Goal: Transaction & Acquisition: Purchase product/service

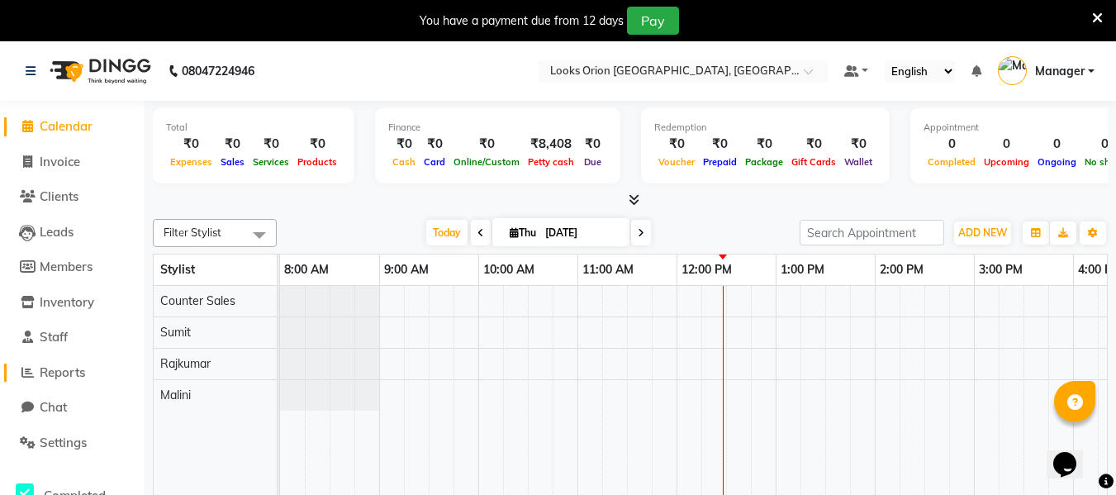
click at [45, 372] on span "Reports" at bounding box center [62, 372] width 45 height 16
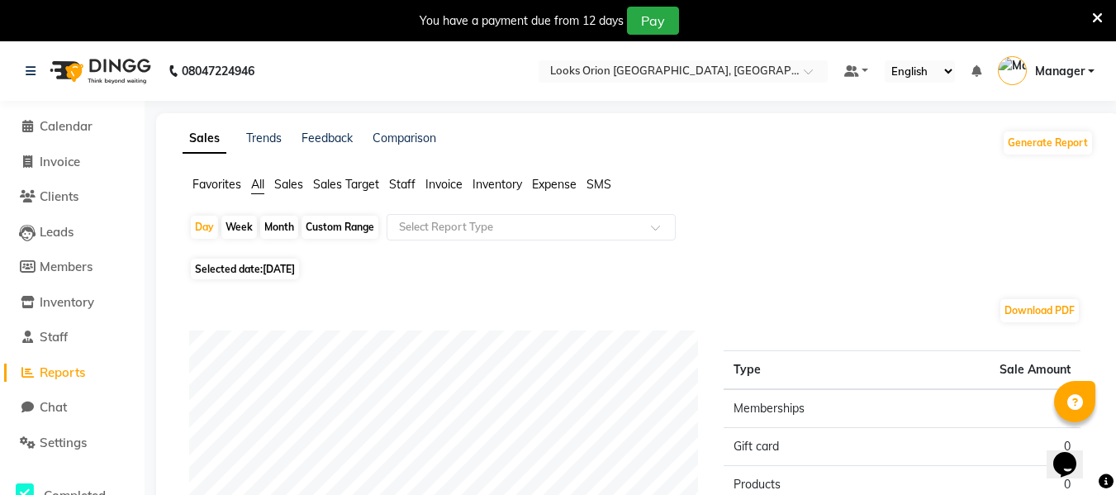
click at [276, 226] on div "Month" at bounding box center [279, 227] width 38 height 23
select select "9"
select select "2025"
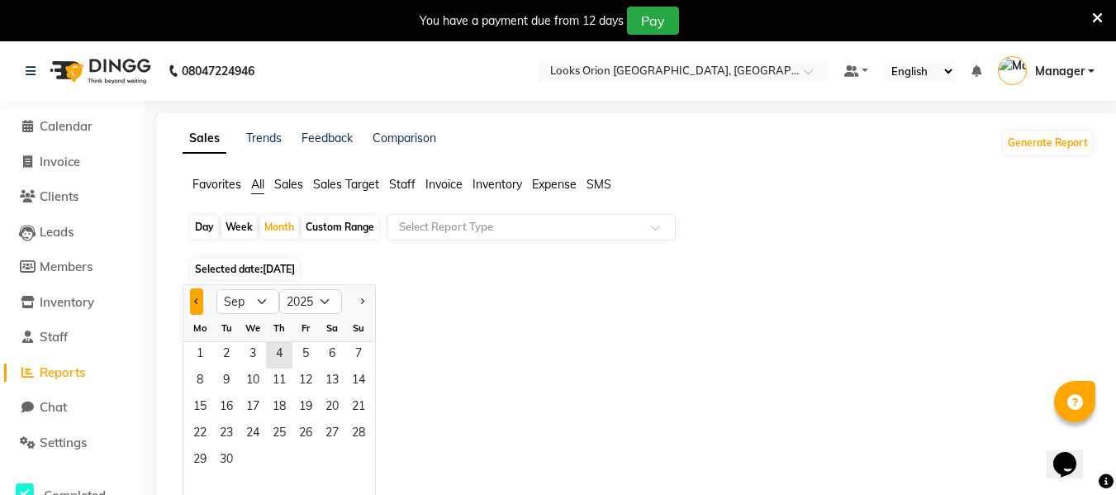
click at [192, 307] on button "Previous month" at bounding box center [196, 301] width 13 height 26
select select "8"
click at [311, 353] on span "1" at bounding box center [305, 355] width 26 height 26
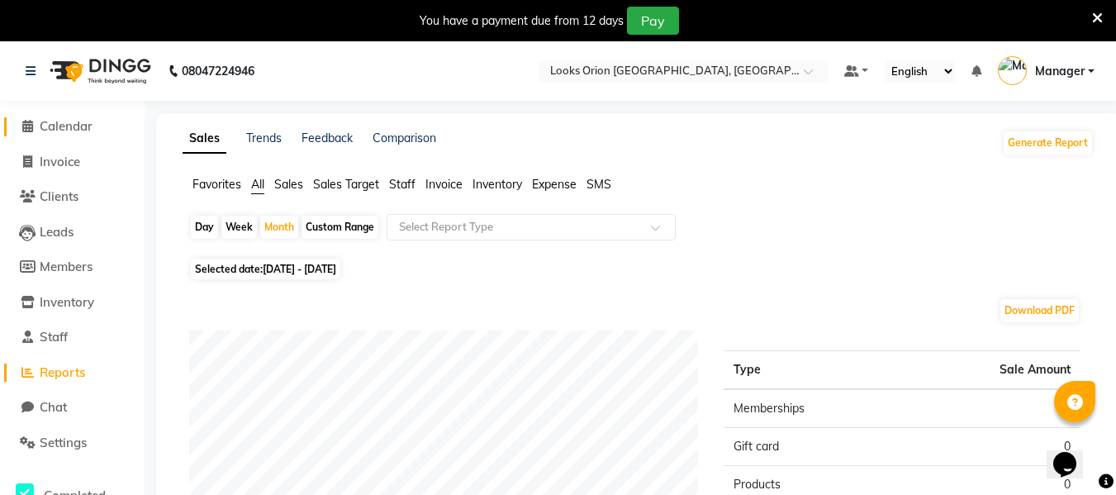
click at [61, 129] on span "Calendar" at bounding box center [66, 126] width 53 height 16
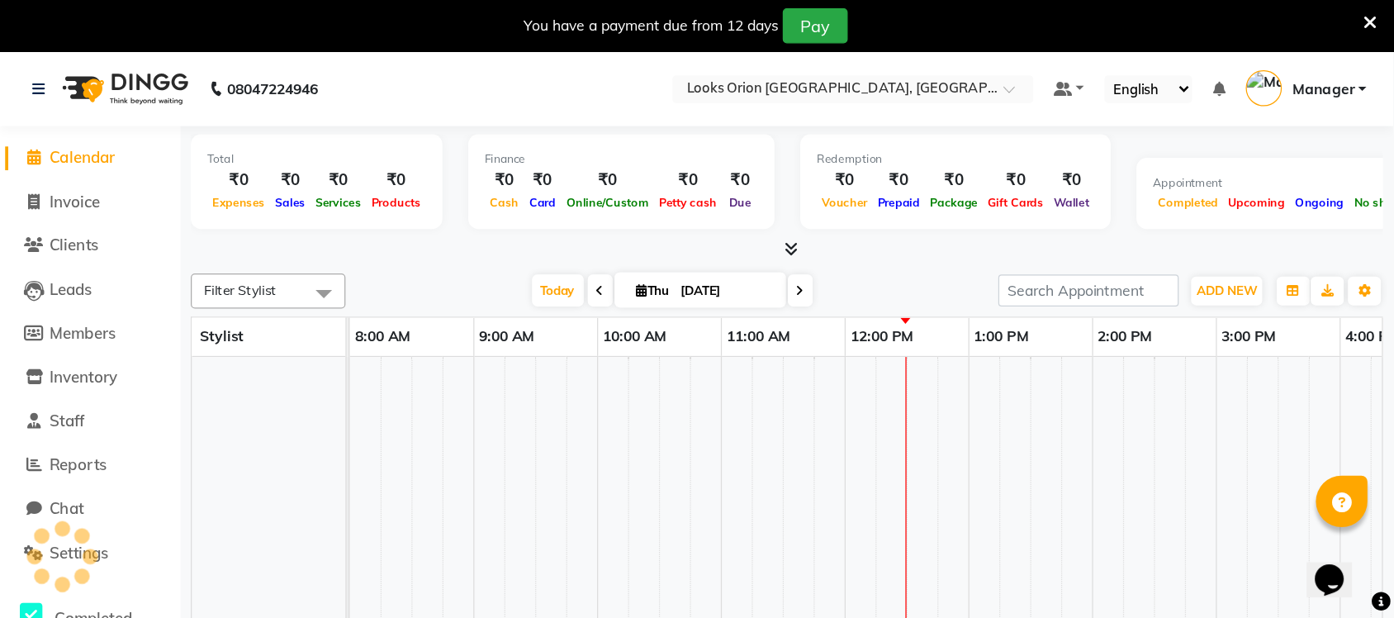
scroll to position [0, 397]
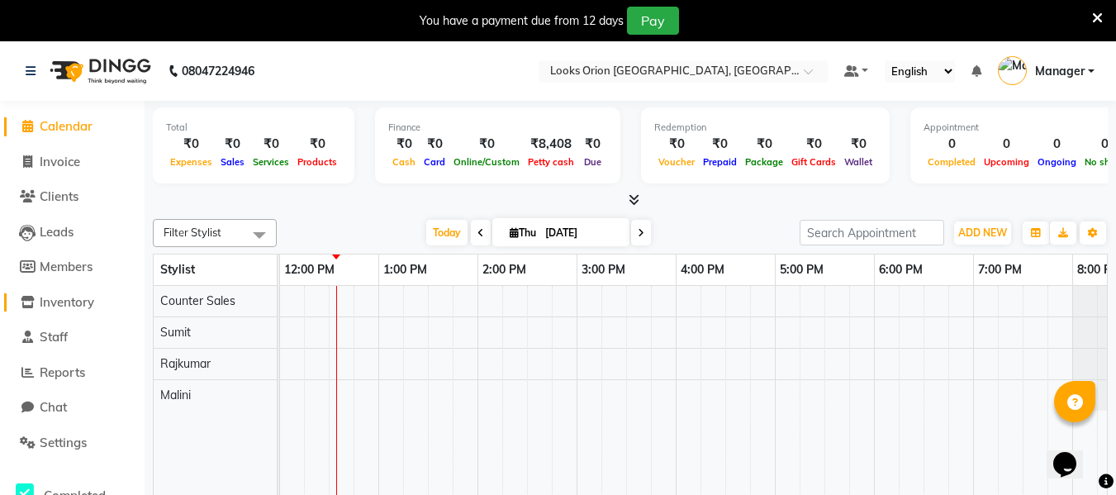
click at [53, 302] on span "Inventory" at bounding box center [67, 302] width 55 height 16
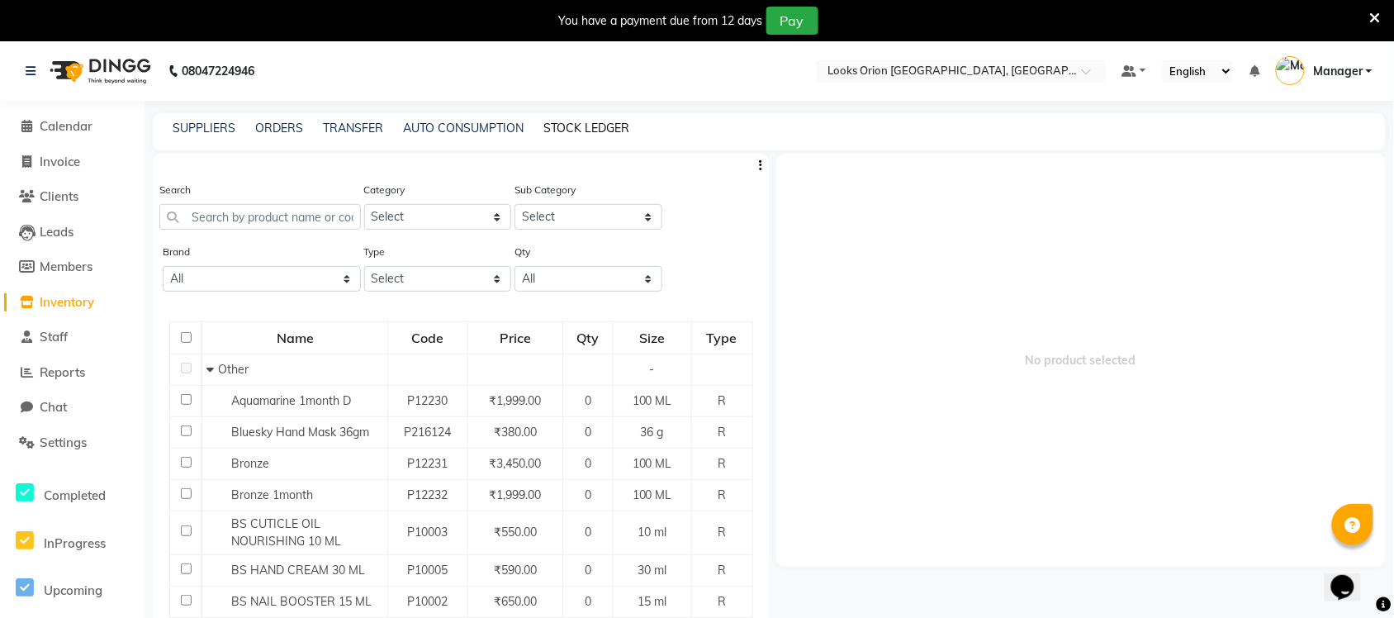
click at [592, 124] on link "STOCK LEDGER" at bounding box center [587, 128] width 86 height 15
select select "all"
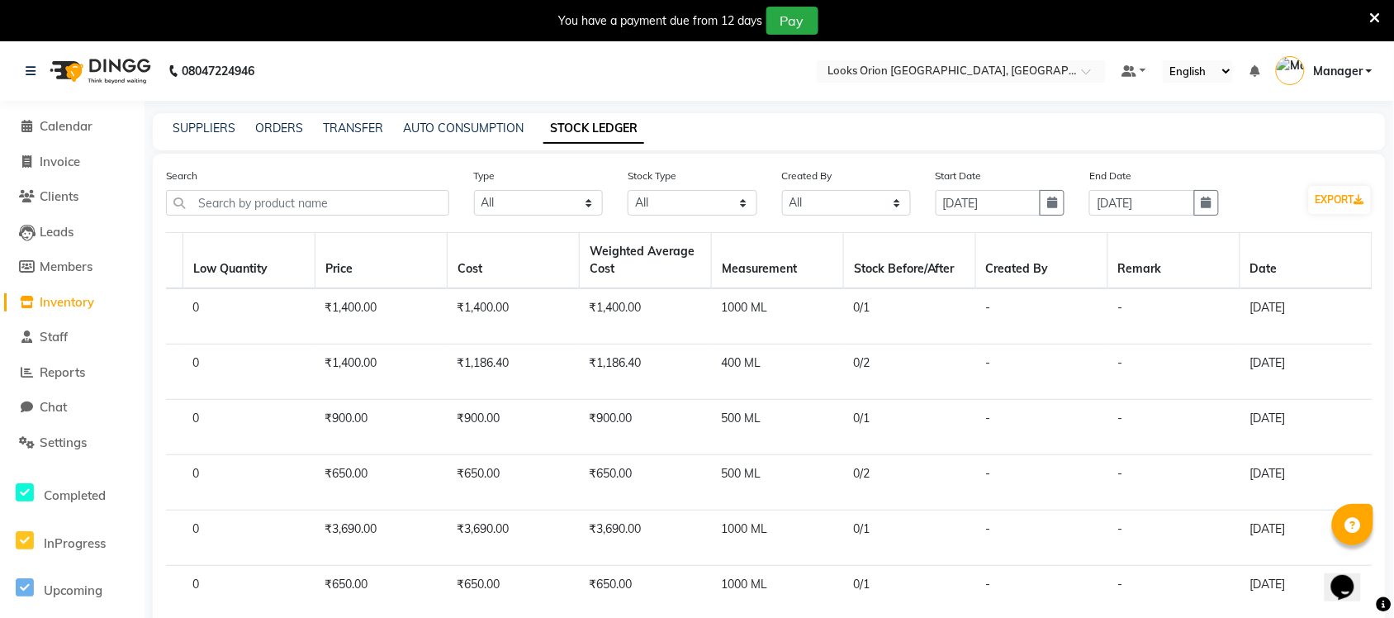
click at [66, 294] on span "Inventory" at bounding box center [67, 302] width 55 height 16
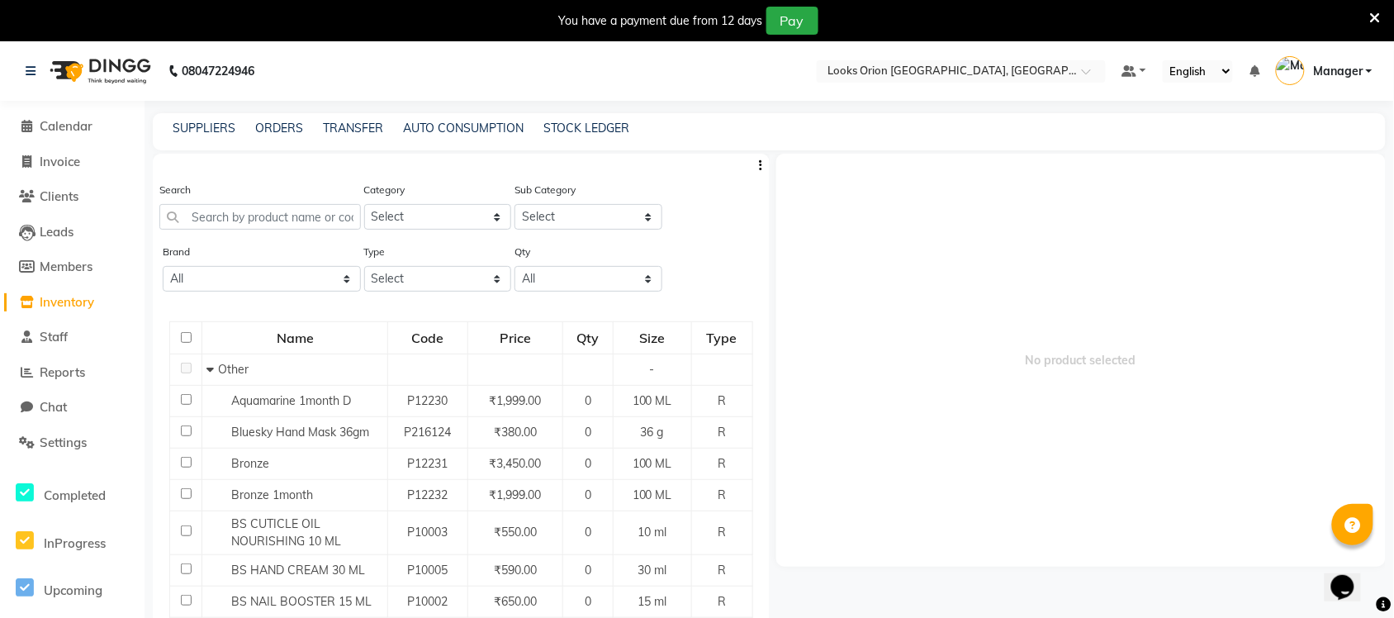
click at [249, 195] on div "Search" at bounding box center [260, 205] width 202 height 49
click at [233, 216] on input "text" at bounding box center [260, 217] width 202 height 26
click at [407, 275] on select "Select Both Retail Consumable" at bounding box center [438, 279] width 148 height 26
select select "R"
click at [364, 266] on select "Select Both Retail Consumable" at bounding box center [438, 279] width 148 height 26
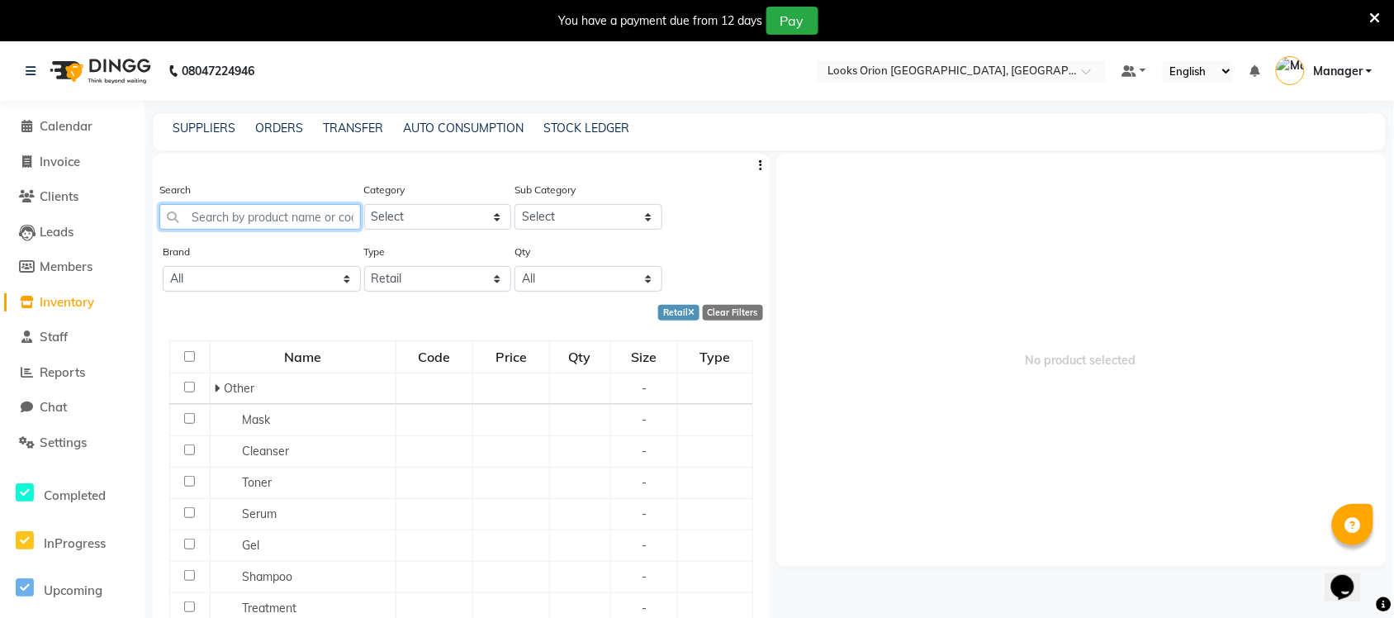
click at [234, 221] on input "text" at bounding box center [260, 217] width 202 height 26
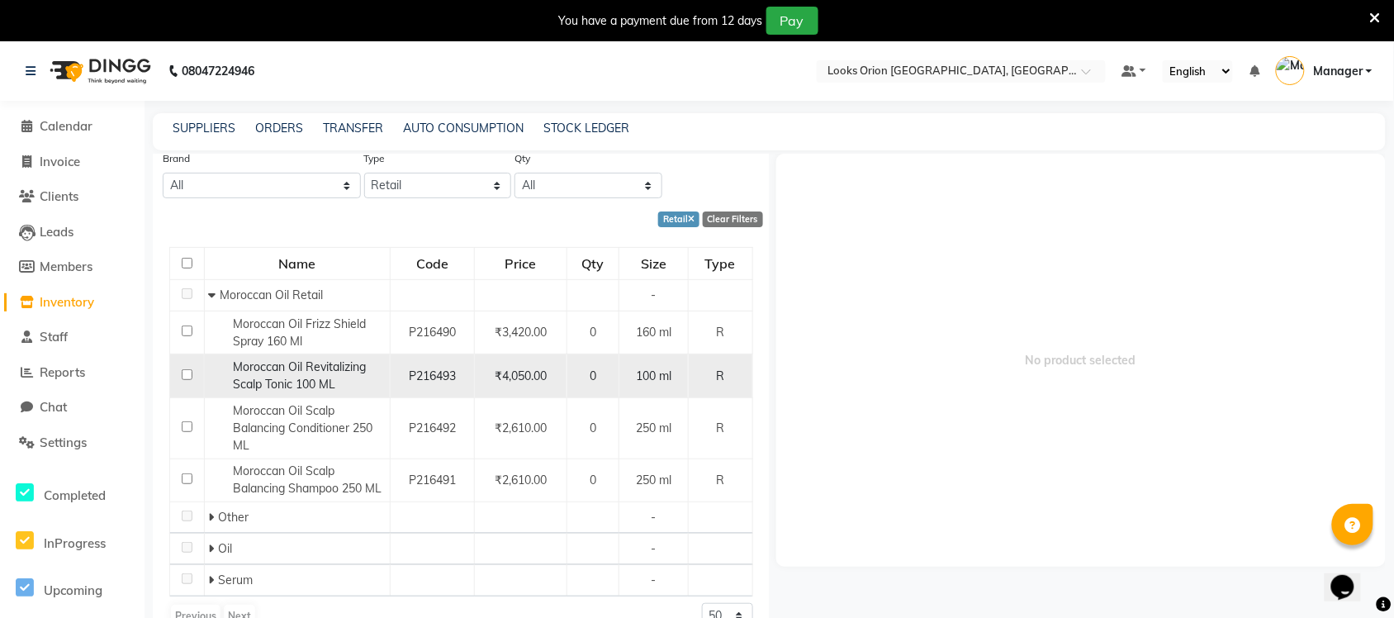
scroll to position [51, 0]
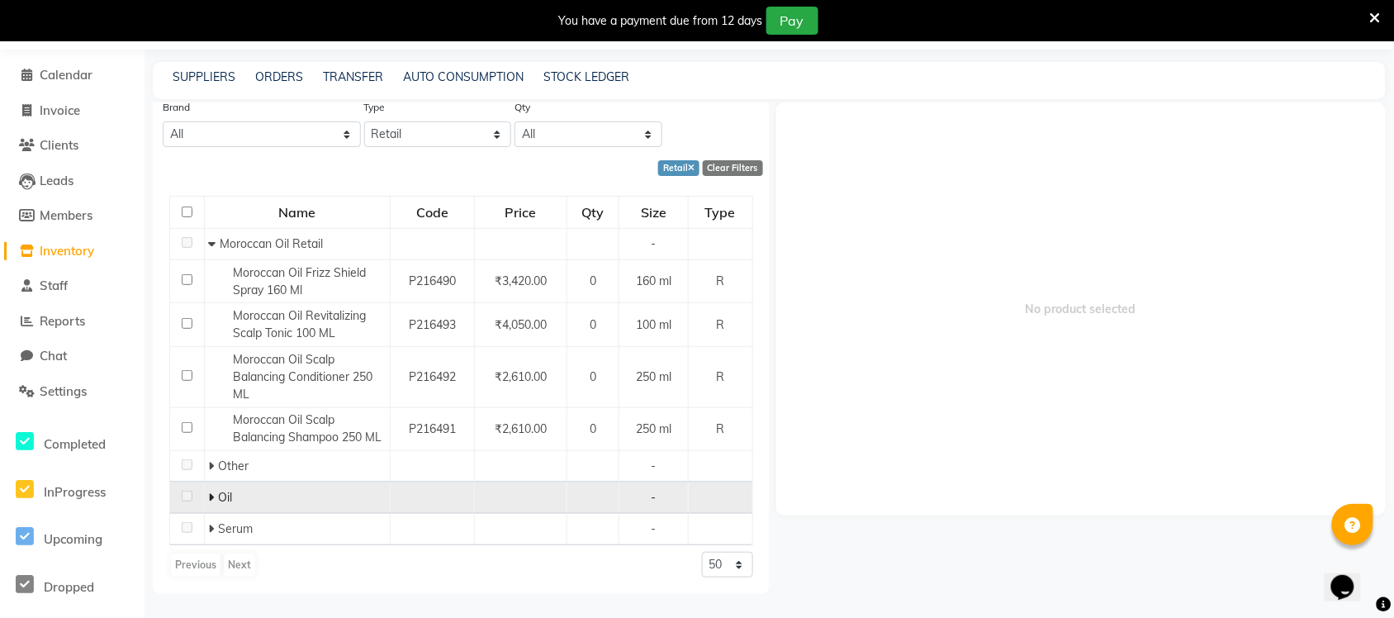
type input "moro"
click at [212, 493] on icon at bounding box center [211, 497] width 6 height 12
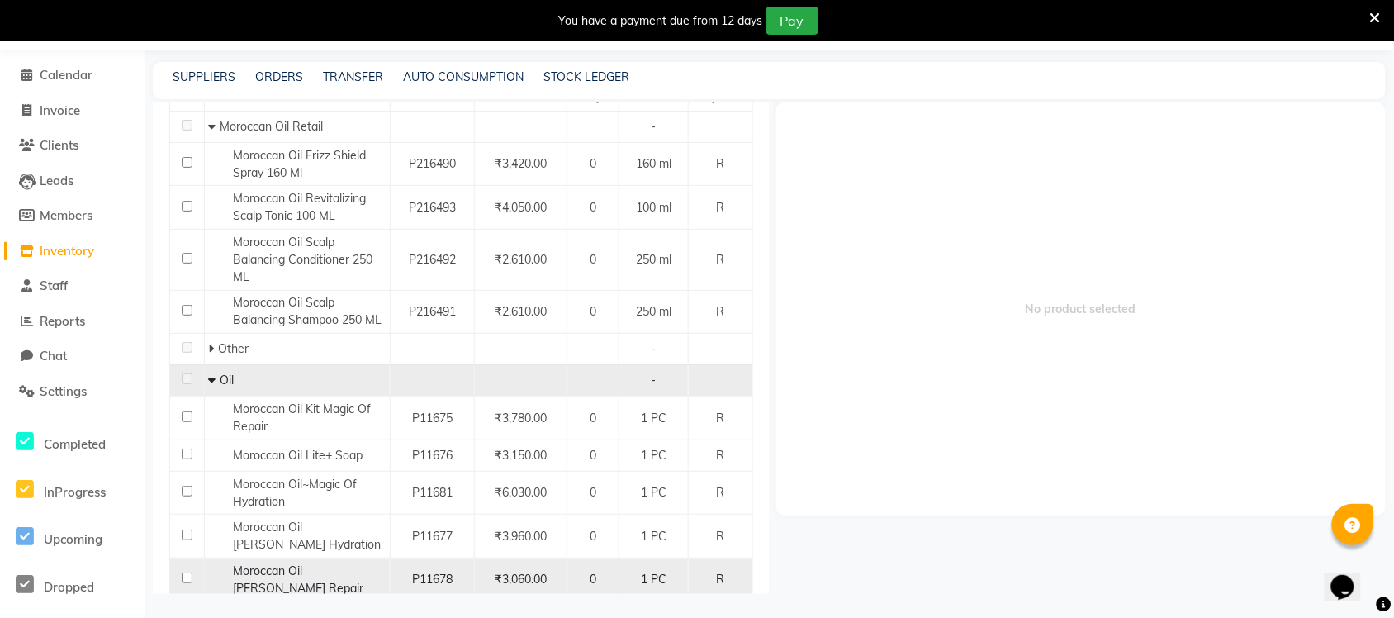
scroll to position [363, 0]
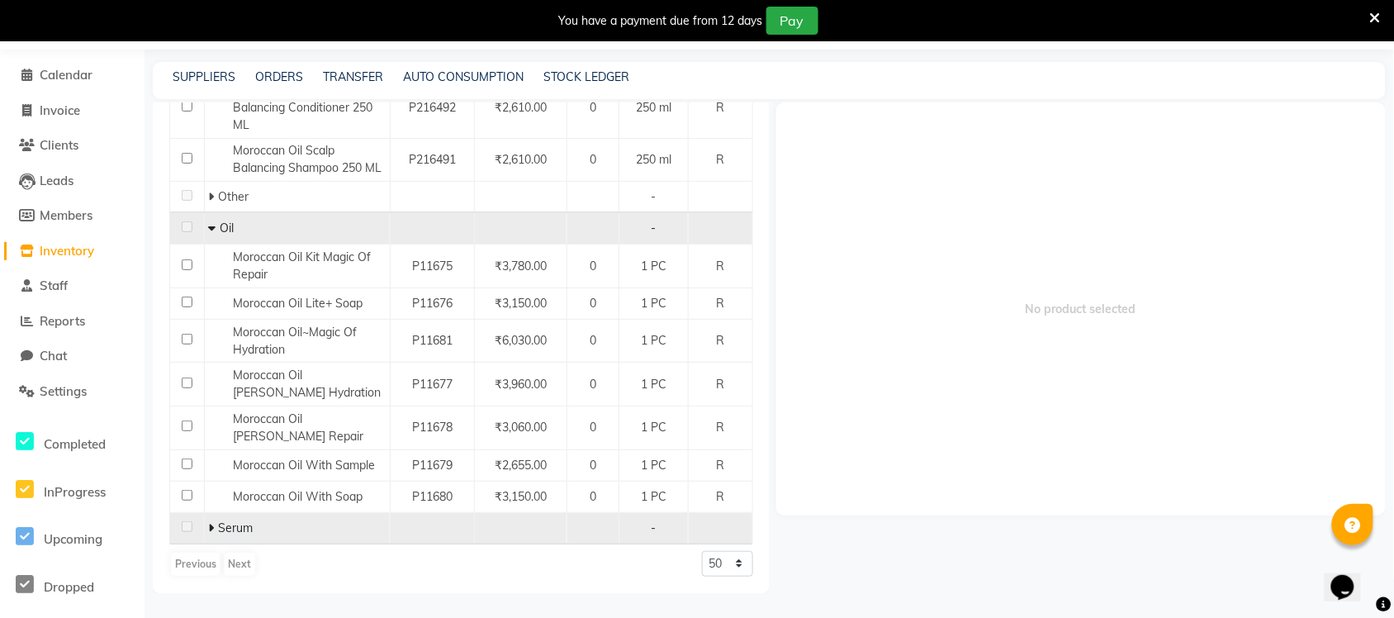
drag, startPoint x: 209, startPoint y: 525, endPoint x: 281, endPoint y: 515, distance: 72.7
click at [208, 494] on icon at bounding box center [211, 528] width 6 height 12
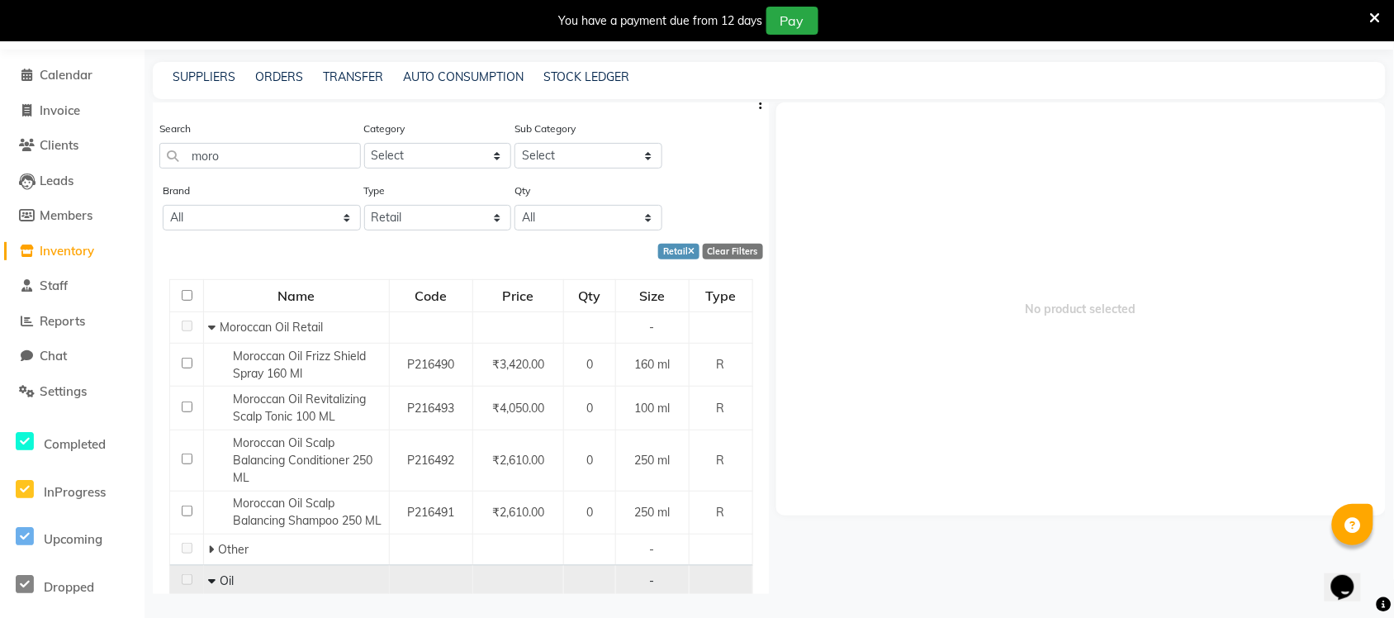
scroll to position [0, 0]
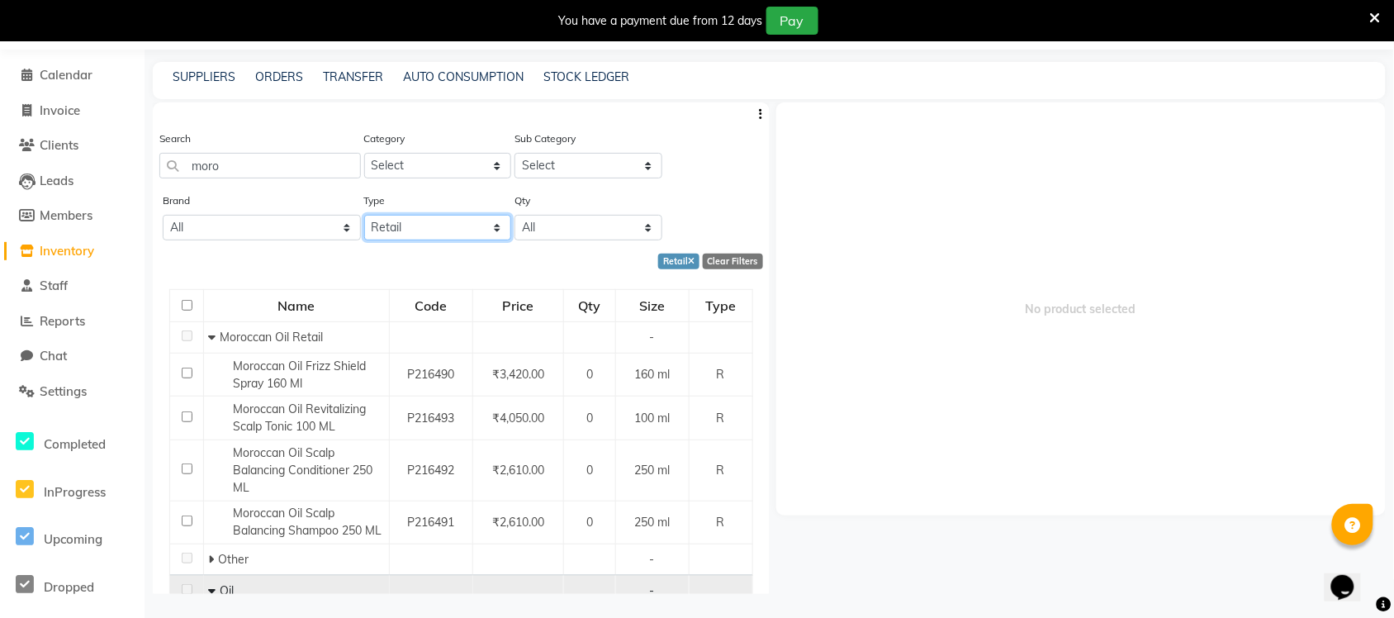
click at [398, 225] on select "Select Both Retail Consumable" at bounding box center [438, 228] width 148 height 26
click at [364, 215] on select "Select Both Retail Consumable" at bounding box center [438, 228] width 148 height 26
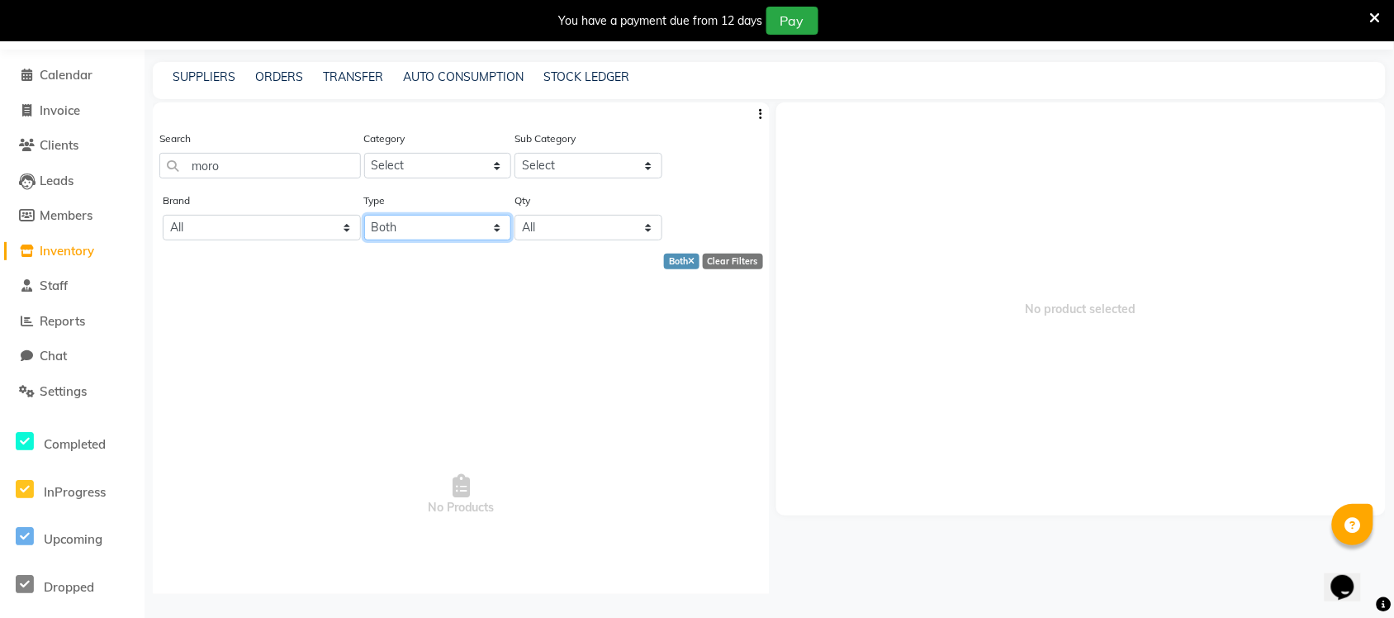
click at [415, 228] on select "Select Both Retail Consumable" at bounding box center [438, 228] width 148 height 26
select select "C"
click at [364, 215] on select "Select Both Retail Consumable" at bounding box center [438, 228] width 148 height 26
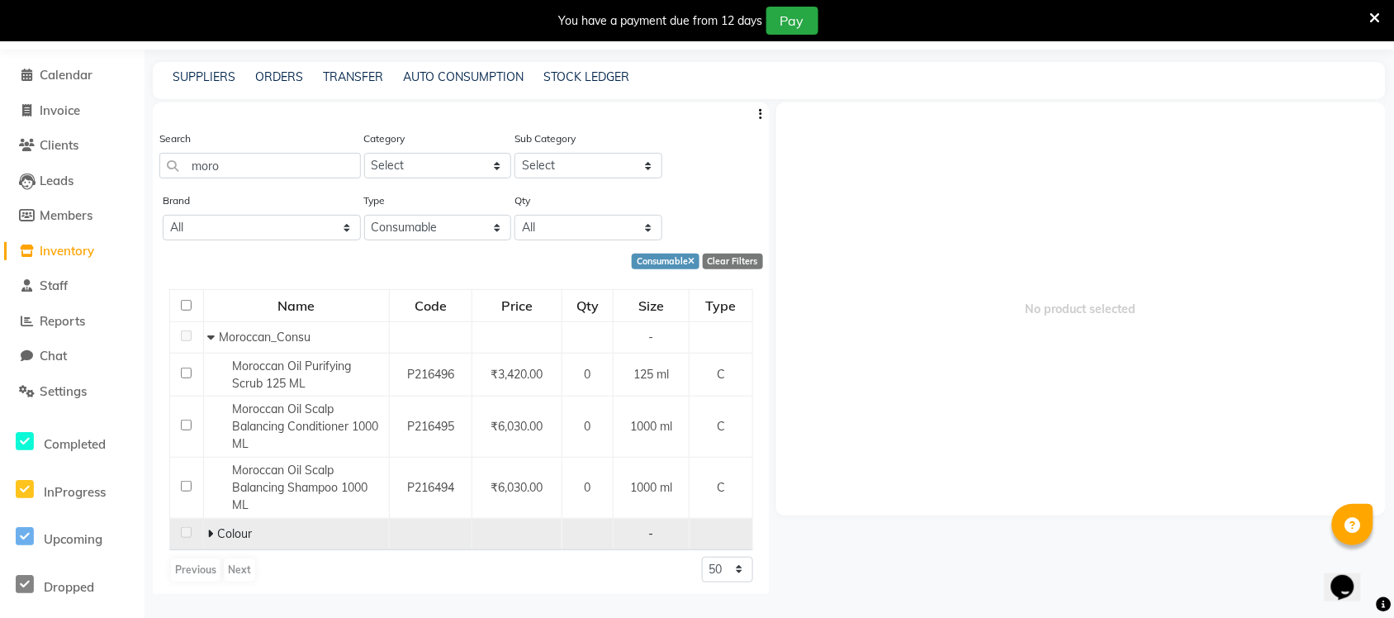
click at [208, 494] on icon at bounding box center [211, 534] width 6 height 12
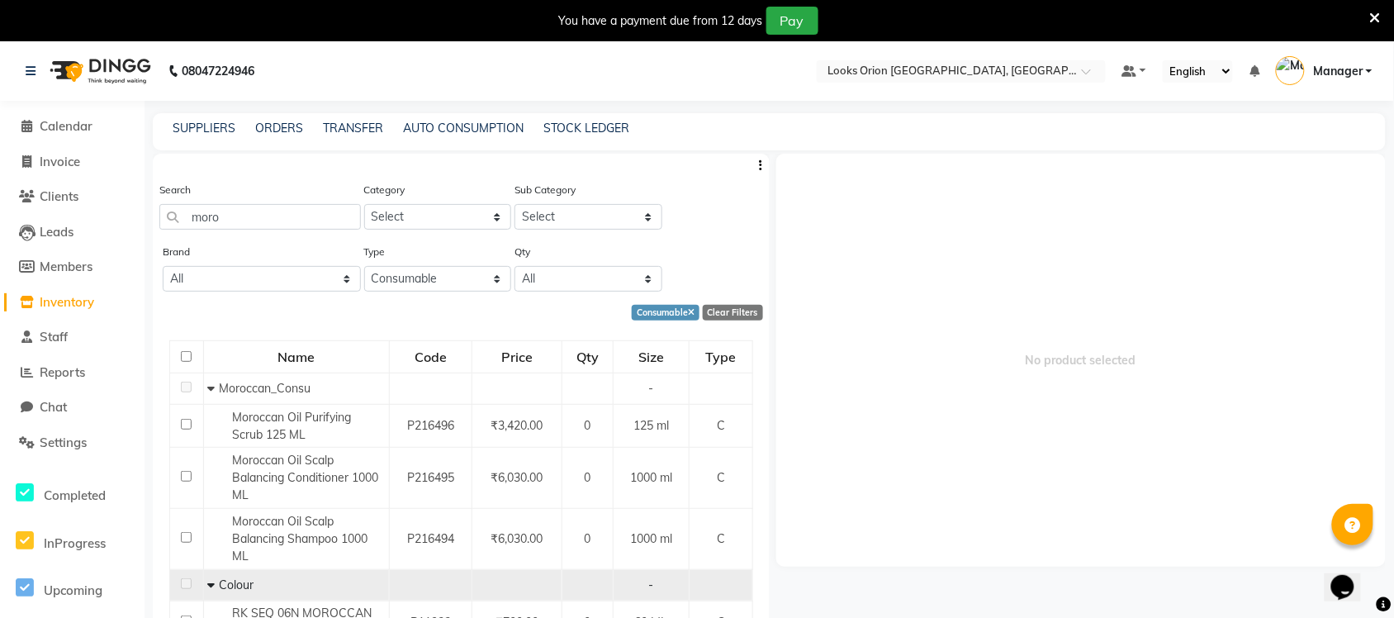
click at [1115, 17] on icon at bounding box center [1375, 18] width 11 height 15
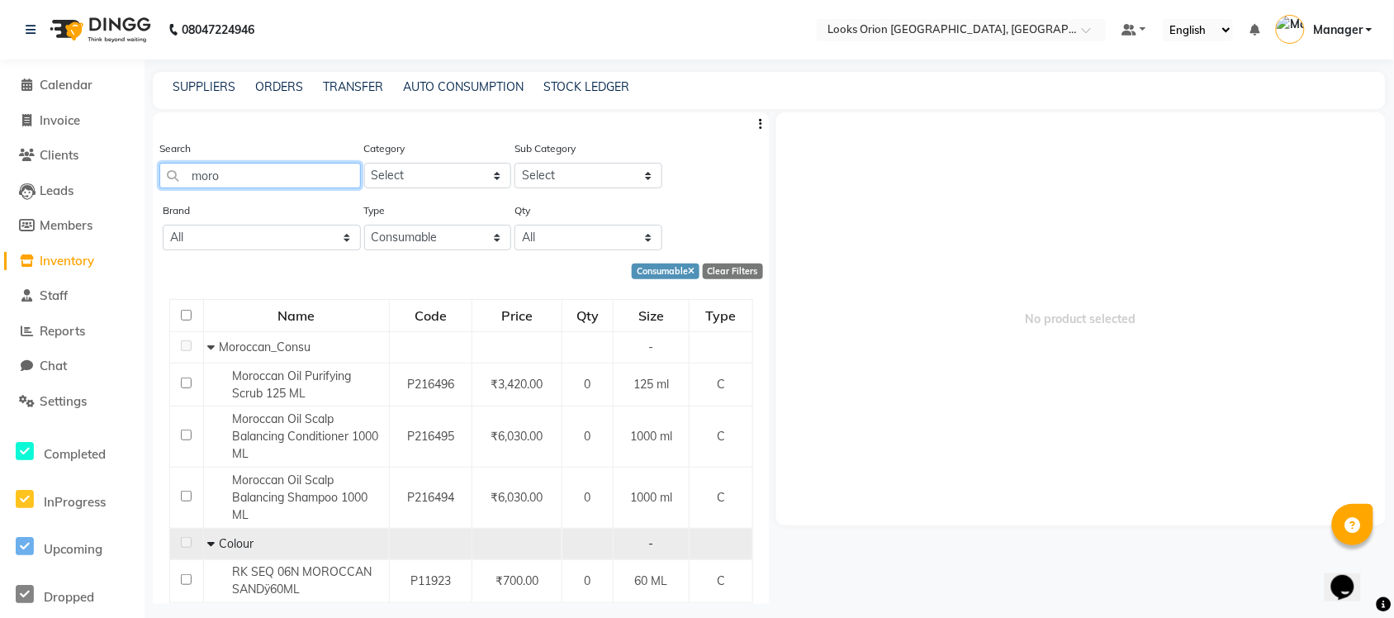
click at [208, 178] on input "moro" at bounding box center [260, 176] width 202 height 26
drag, startPoint x: 0, startPoint y: 166, endPoint x: 0, endPoint y: 141, distance: 24.8
click at [0, 141] on app-home "08047224946 Select Location × Looks Orion [GEOGRAPHIC_DATA], [GEOGRAPHIC_DATA] …" at bounding box center [697, 314] width 1394 height 629
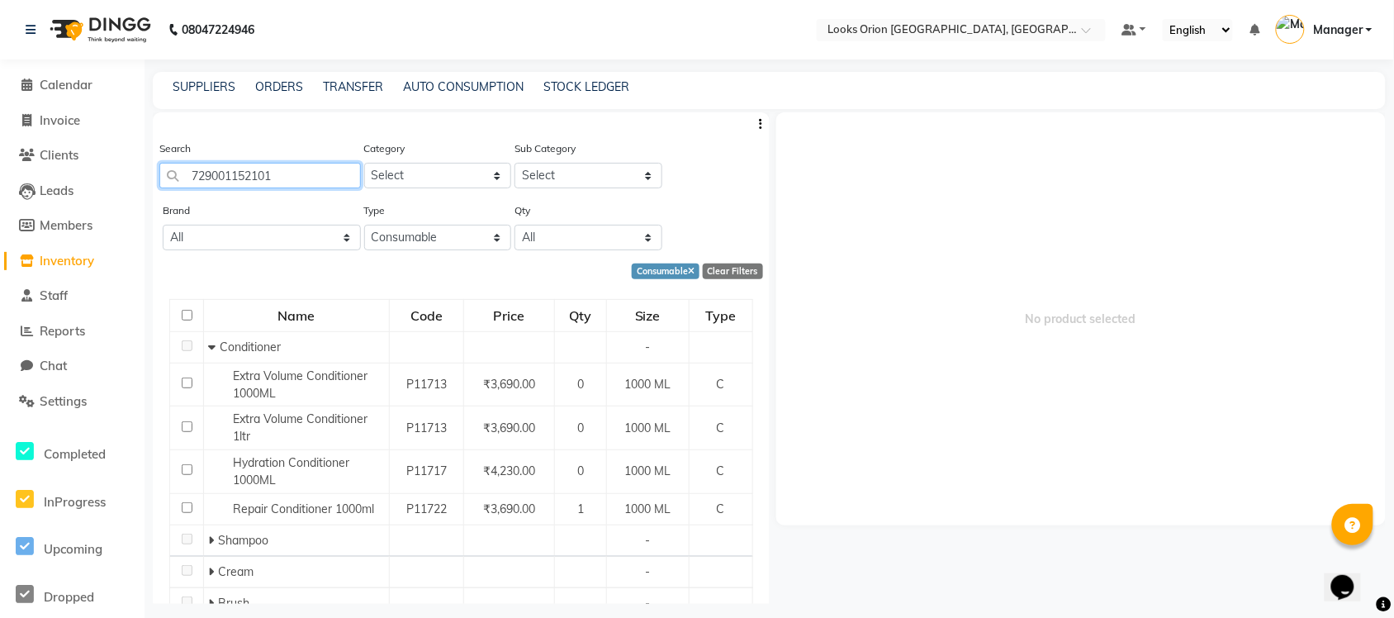
type input "7290011521011"
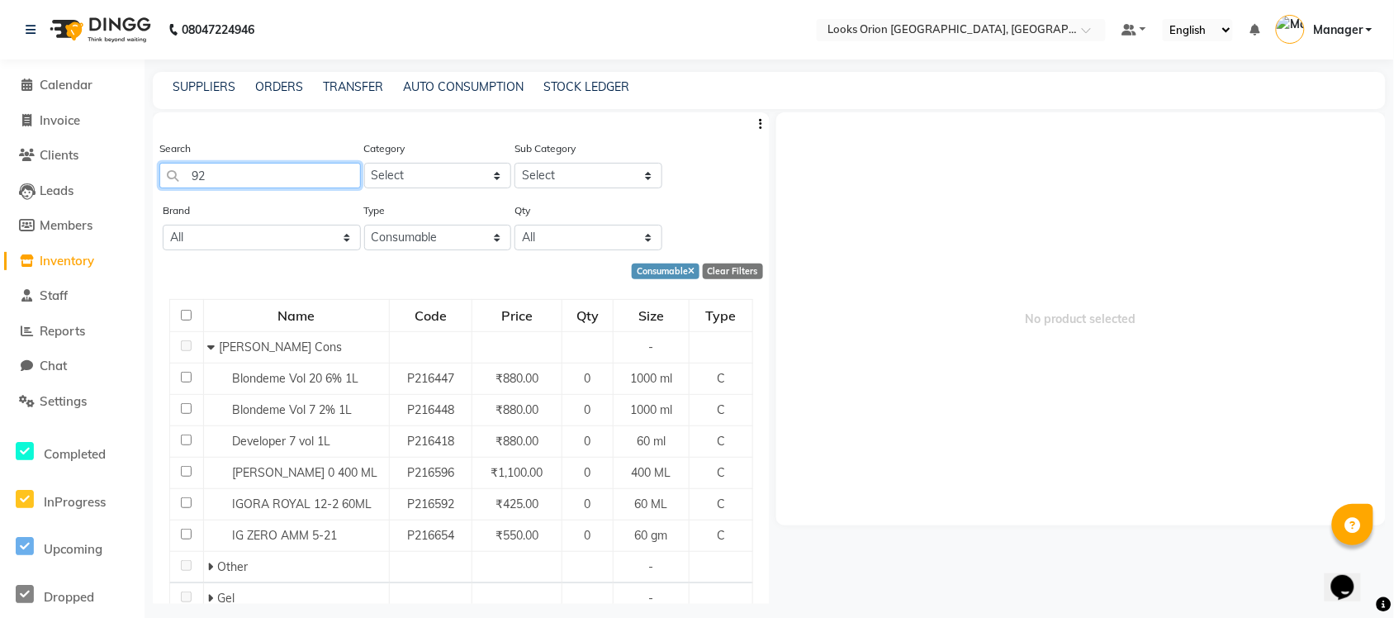
type input "9"
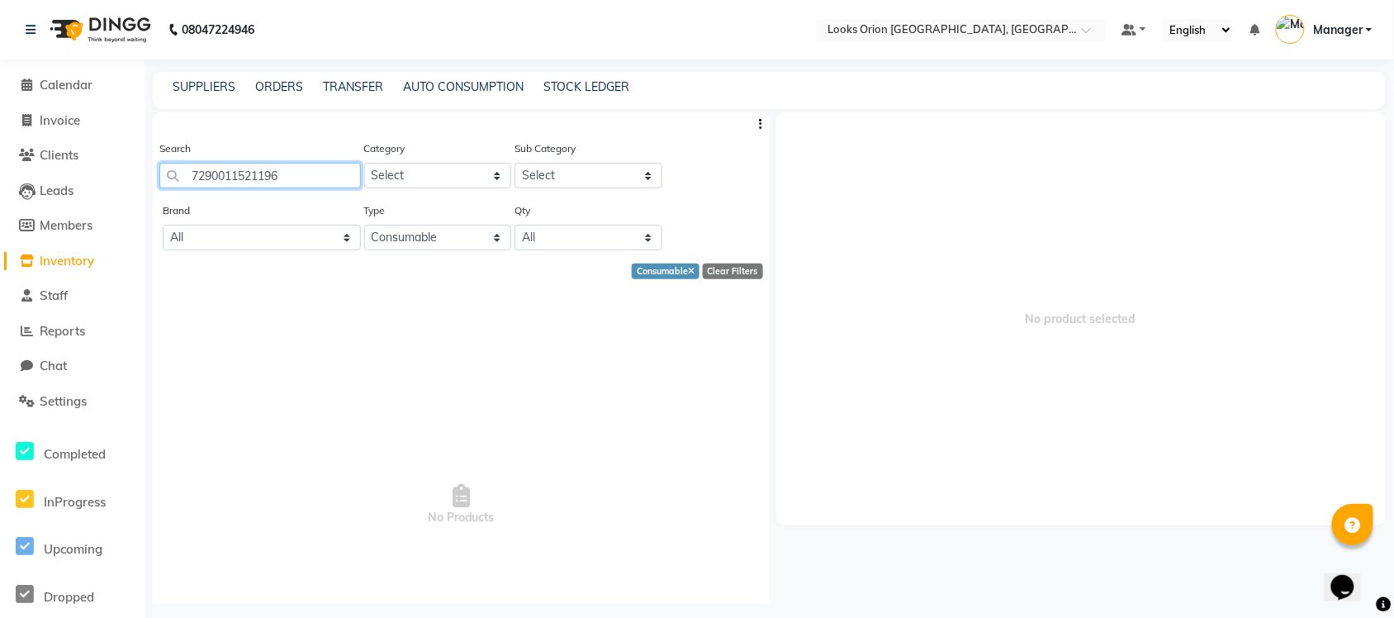
type input "7290011521196"
click at [469, 229] on select "Select Both Retail Consumable" at bounding box center [438, 238] width 148 height 26
click at [364, 225] on select "Select Both Retail Consumable" at bounding box center [438, 238] width 148 height 26
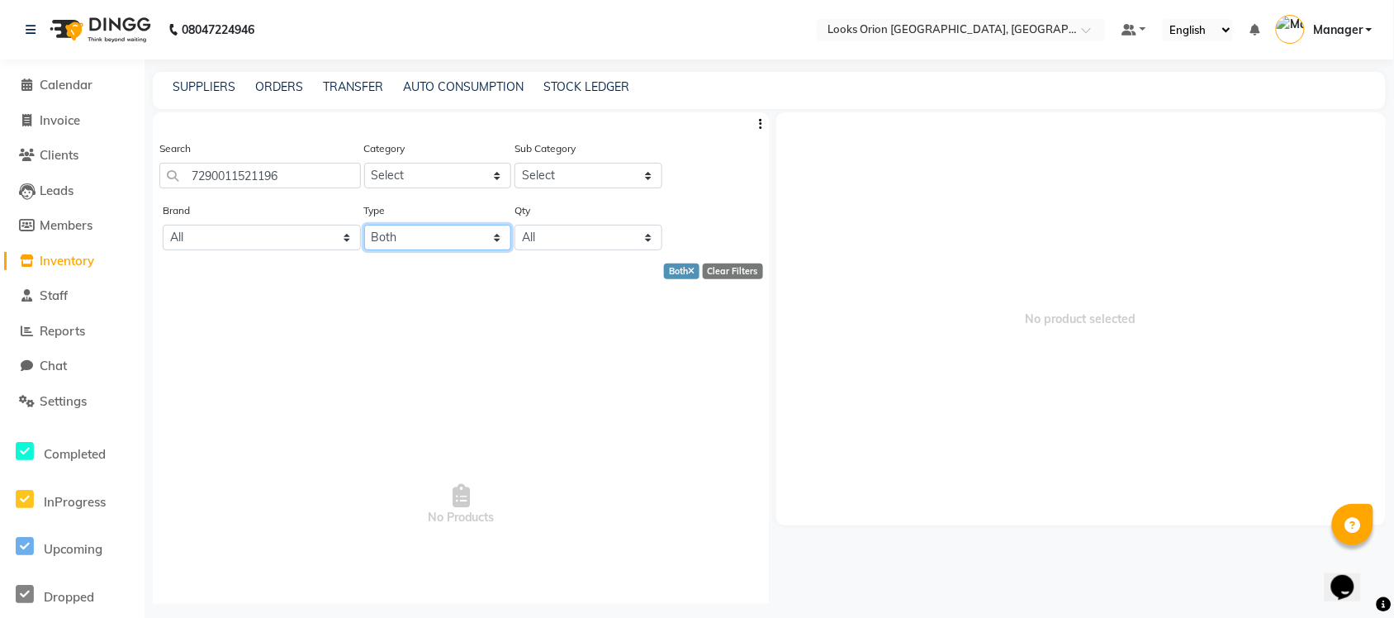
click at [415, 240] on select "Select Both Retail Consumable" at bounding box center [438, 238] width 148 height 26
select select "R"
click at [364, 225] on select "Select Both Retail Consumable" at bounding box center [438, 238] width 148 height 26
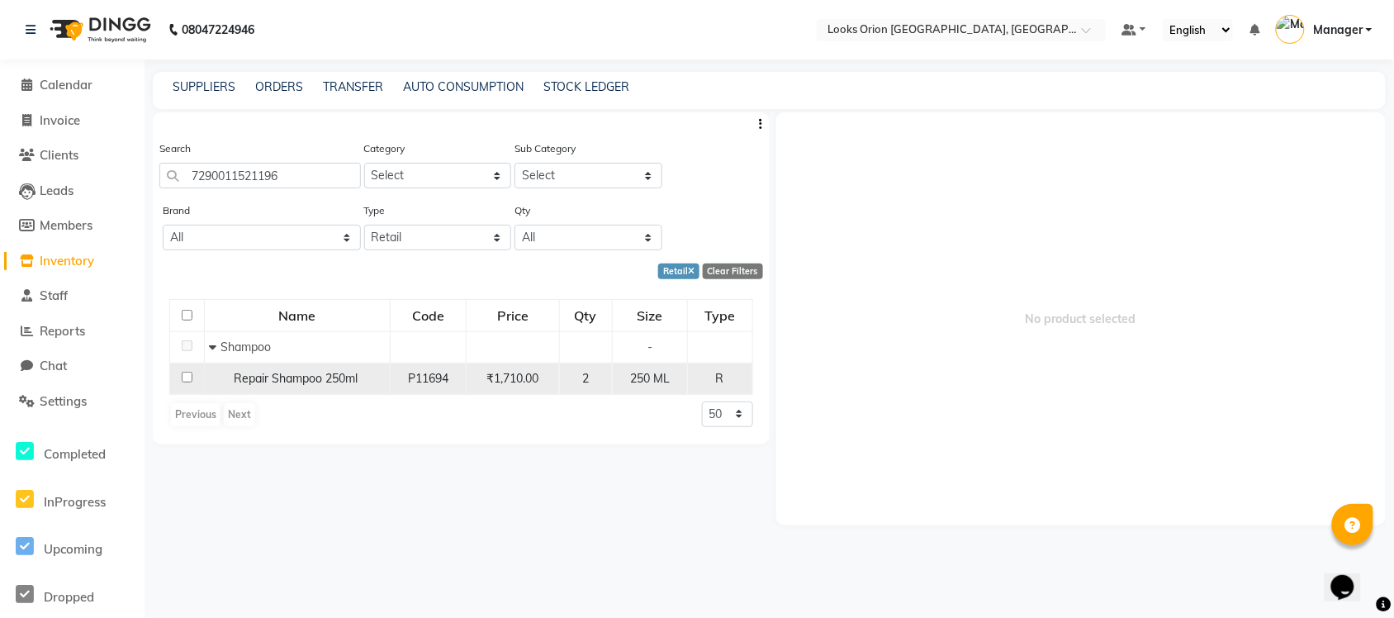
click at [298, 373] on span "Repair Shampoo 250ml" at bounding box center [296, 378] width 124 height 15
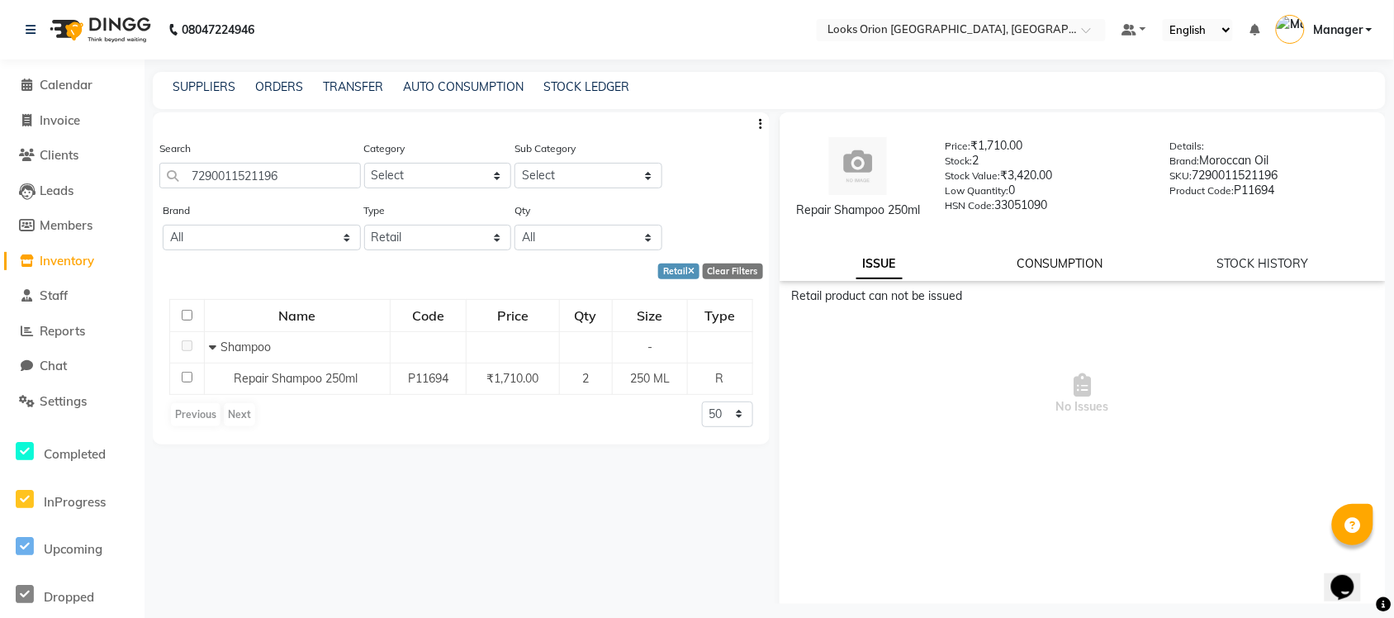
click at [1083, 271] on link "CONSUMPTION" at bounding box center [1060, 263] width 86 height 15
click at [1115, 271] on link "STOCK HISTORY" at bounding box center [1264, 263] width 92 height 15
select select "all"
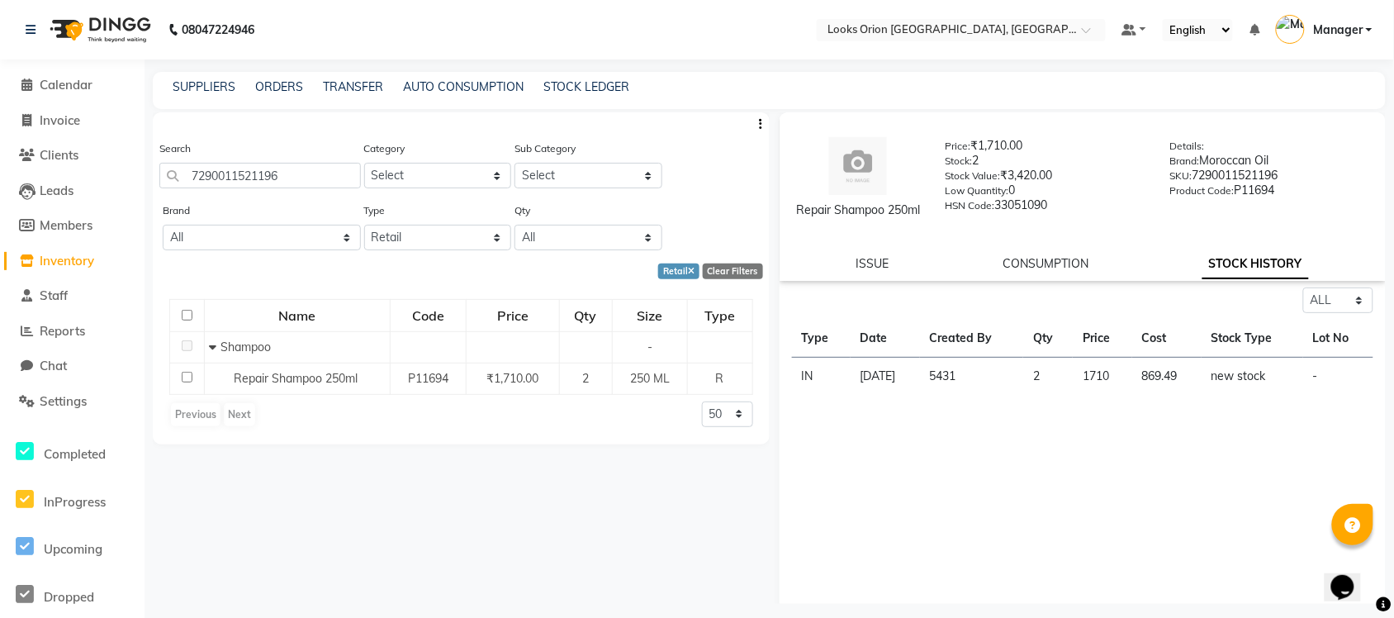
click at [995, 273] on div "ISSUE CONSUMPTION STOCK HISTORY" at bounding box center [1083, 263] width 567 height 17
drag, startPoint x: 320, startPoint y: 178, endPoint x: 0, endPoint y: 140, distance: 321.9
click at [0, 153] on app-home "08047224946 Select Location × Looks Orion [GEOGRAPHIC_DATA], [GEOGRAPHIC_DATA] …" at bounding box center [697, 314] width 1394 height 629
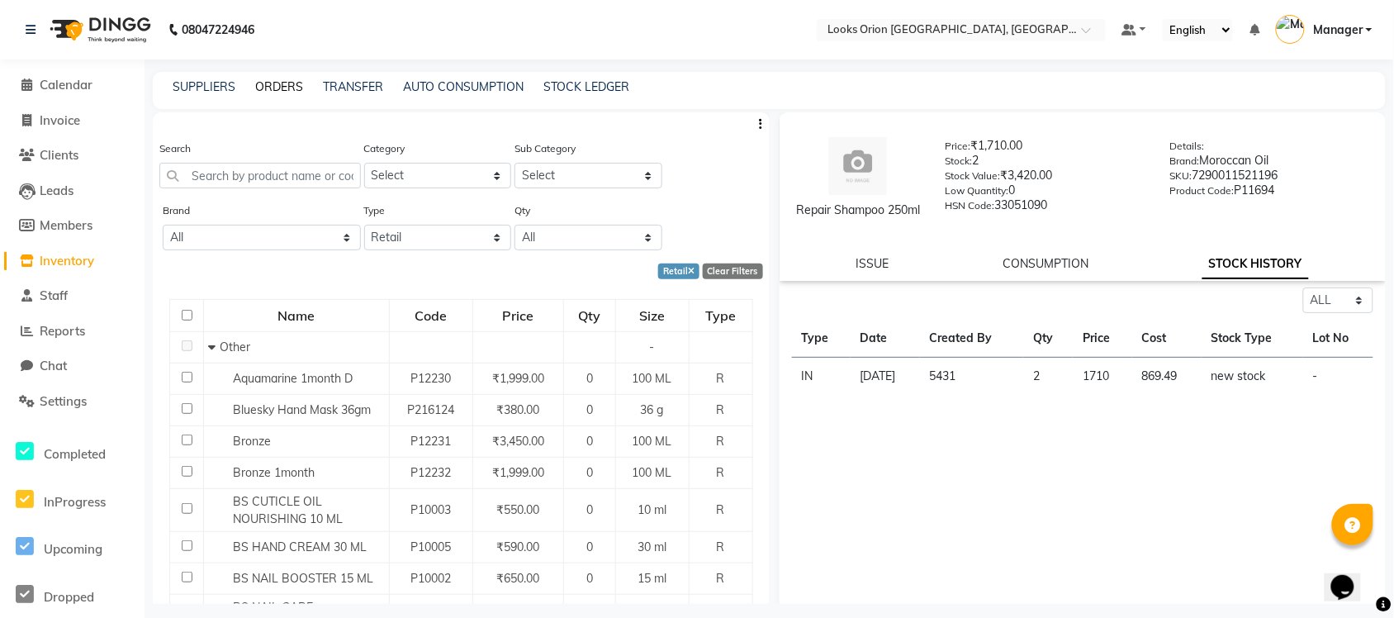
click at [274, 89] on link "ORDERS" at bounding box center [279, 86] width 48 height 15
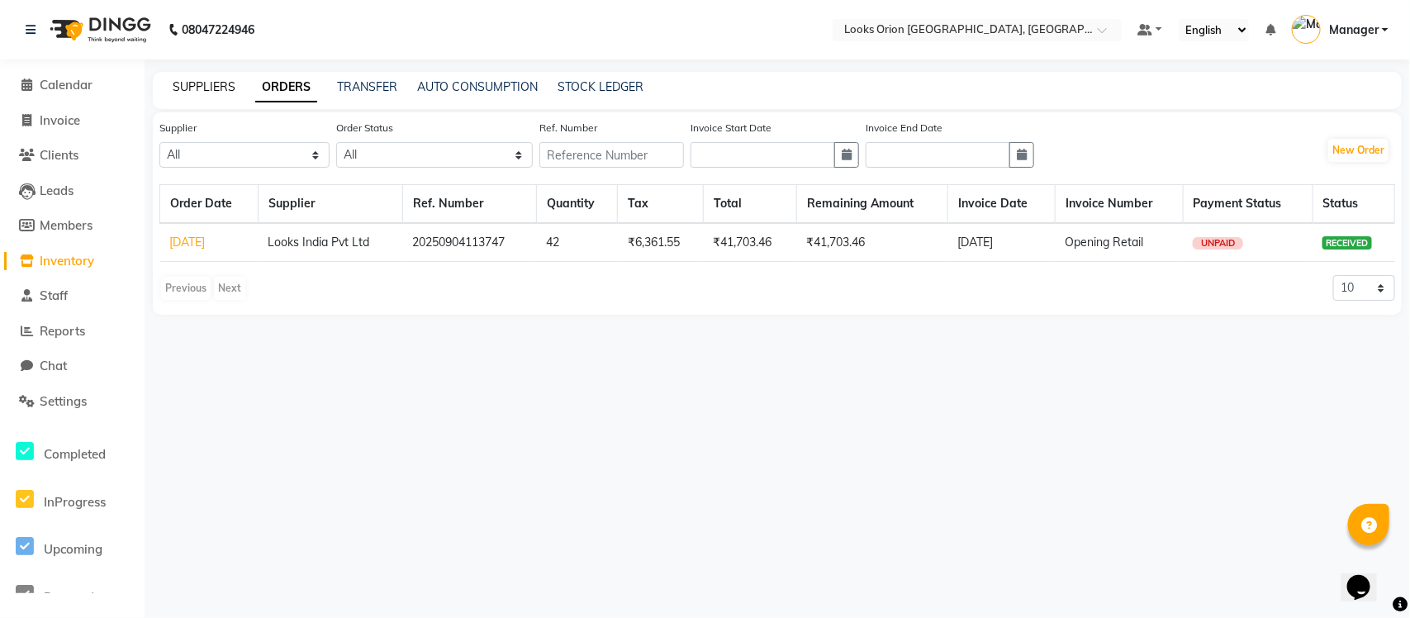
click at [197, 84] on link "SUPPLIERS" at bounding box center [204, 86] width 63 height 15
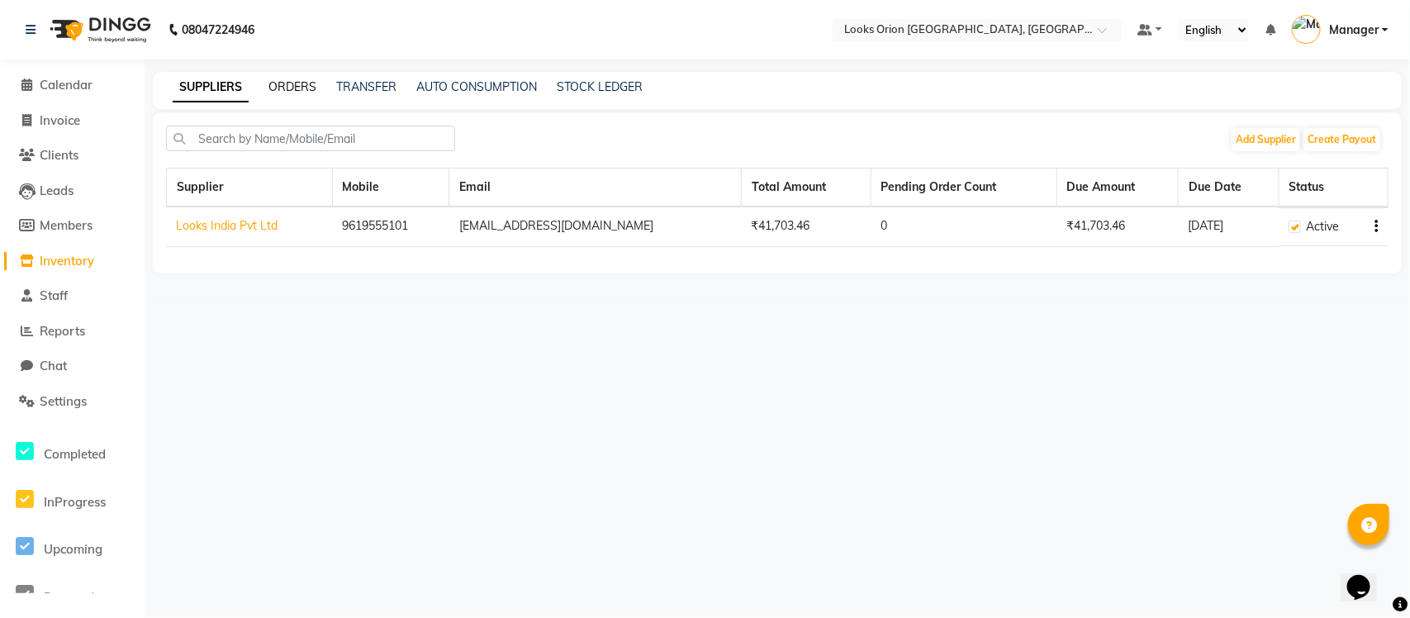
click at [289, 83] on link "ORDERS" at bounding box center [292, 86] width 48 height 15
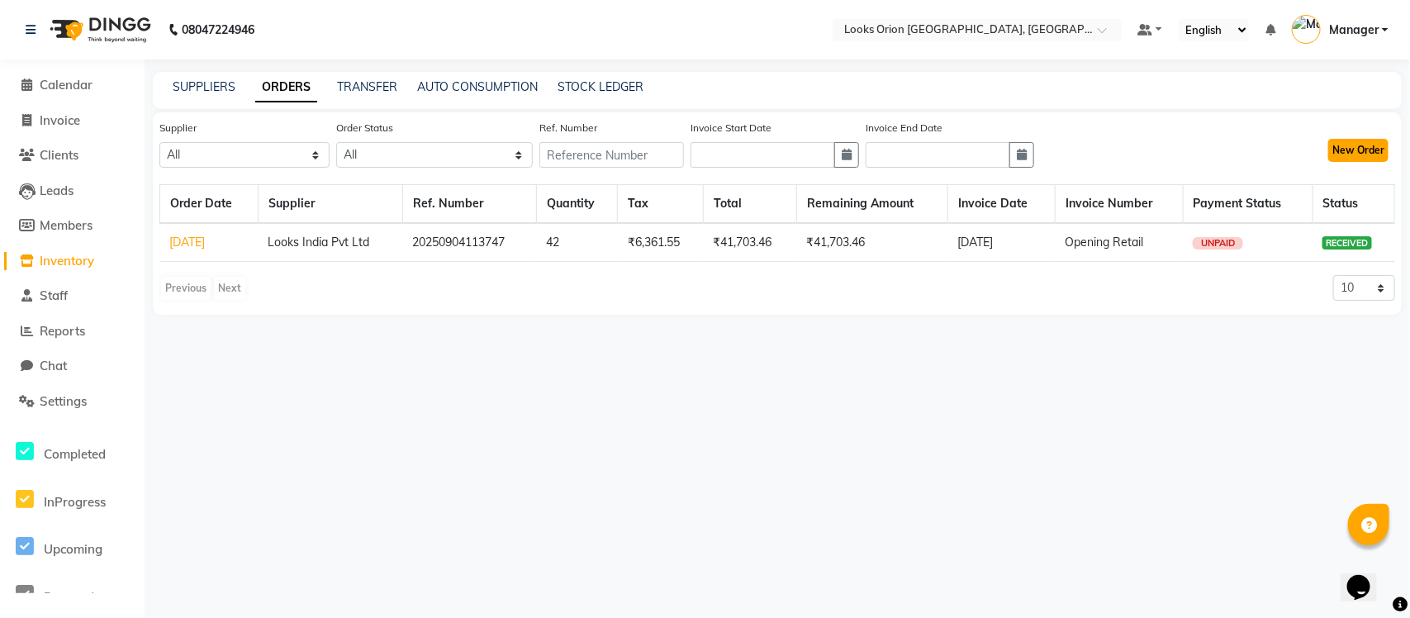
click at [1115, 151] on button "New Order" at bounding box center [1358, 150] width 60 height 23
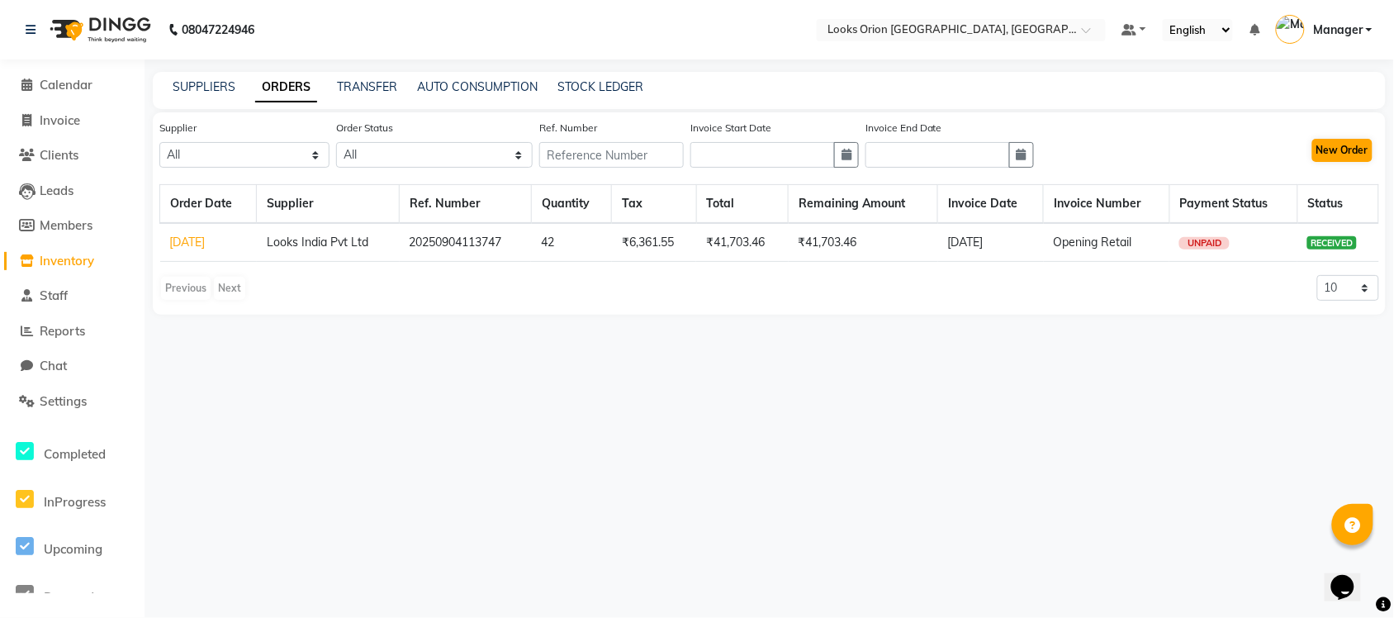
select select "true"
select select "4378"
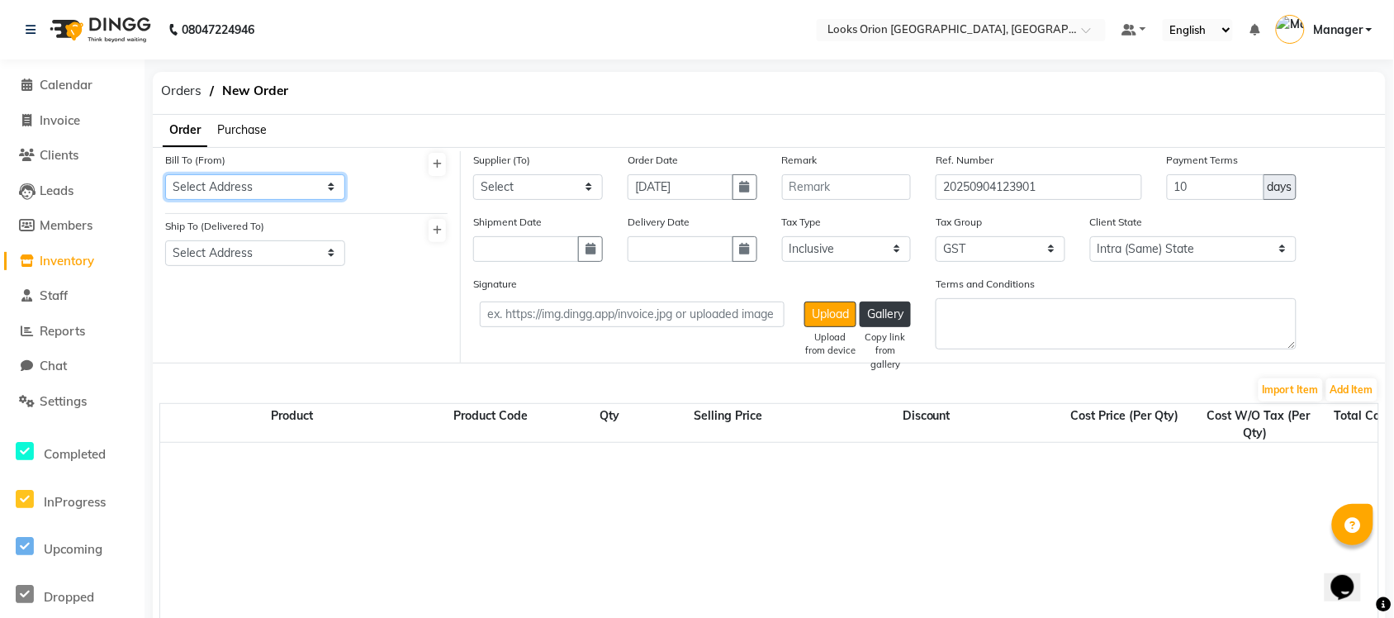
click at [216, 183] on select "Select Address Looks [GEOGRAPHIC_DATA]" at bounding box center [255, 187] width 180 height 26
select select "1725"
click at [165, 174] on select "Select Address Looks [GEOGRAPHIC_DATA]" at bounding box center [255, 187] width 180 height 26
click at [235, 254] on select "Select Address Looks [GEOGRAPHIC_DATA]" at bounding box center [255, 253] width 180 height 26
select select "1726"
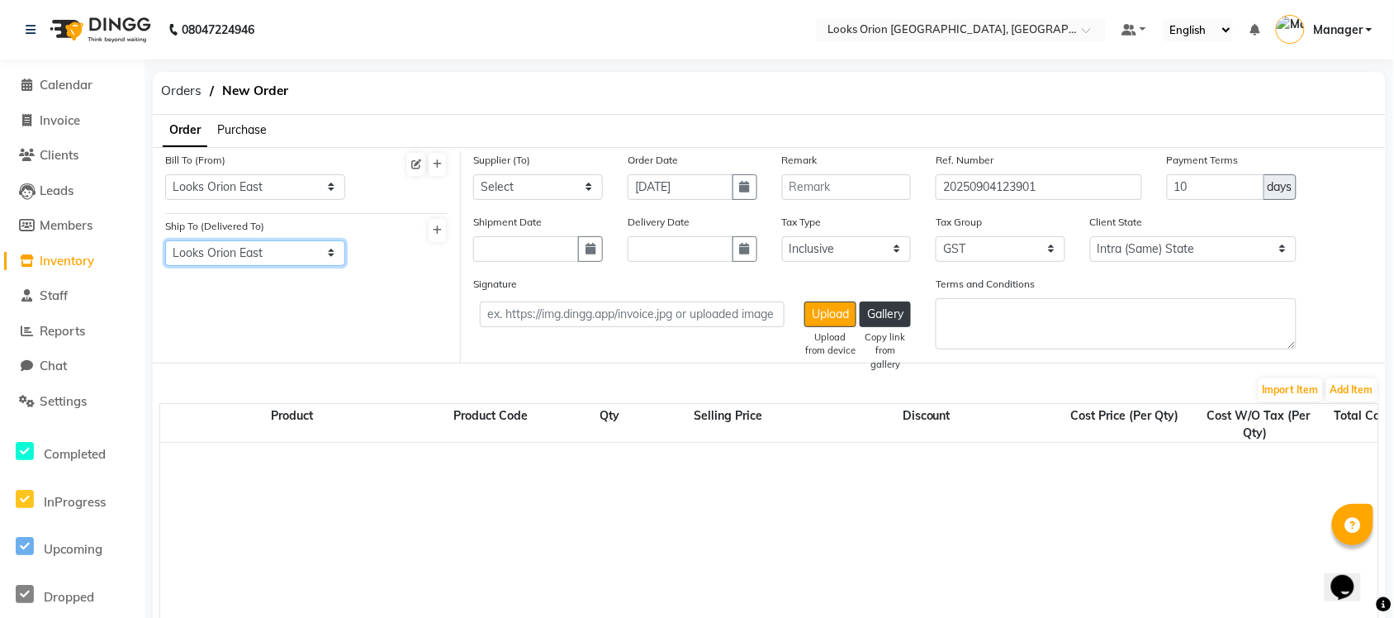
click at [165, 240] on select "Select Address Looks [GEOGRAPHIC_DATA]" at bounding box center [255, 253] width 180 height 26
click at [539, 188] on select "Select Looks India Pvt Ltd" at bounding box center [538, 187] width 130 height 26
select select "5784"
click at [473, 174] on select "Select Looks India Pvt Ltd" at bounding box center [538, 187] width 130 height 26
click at [1115, 382] on button "Add Item" at bounding box center [1352, 389] width 51 height 23
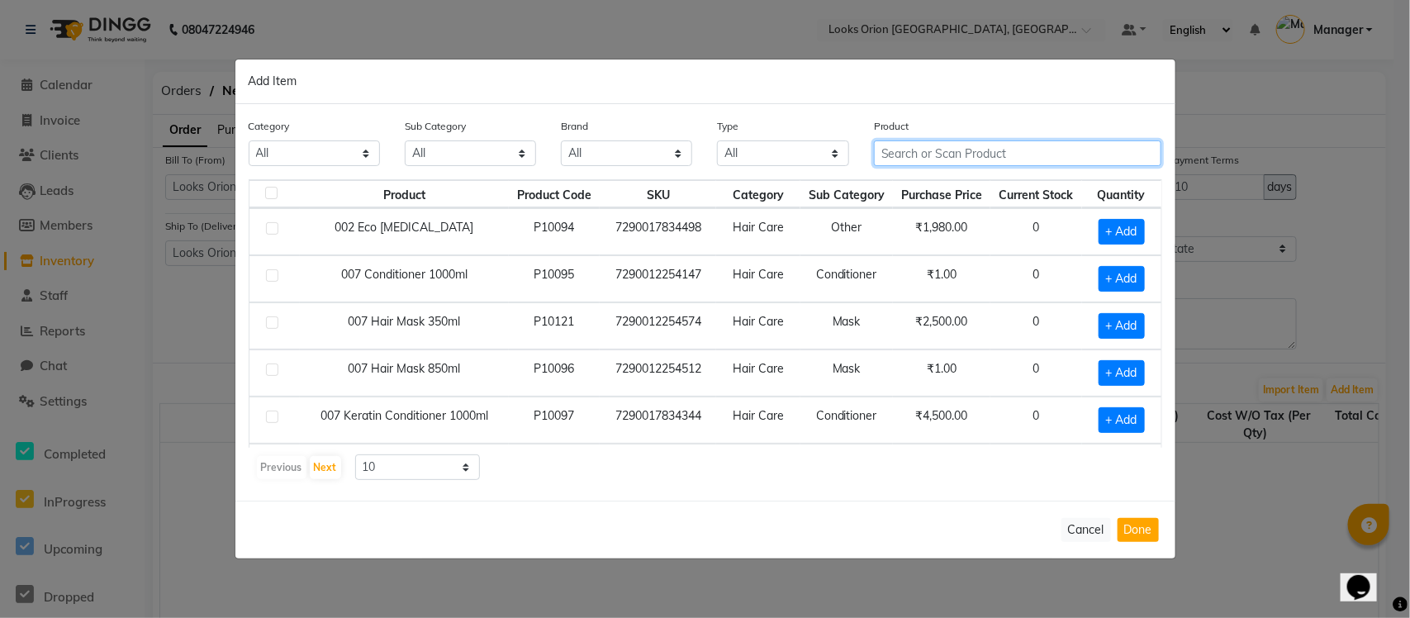
click at [944, 150] on input "text" at bounding box center [1018, 153] width 288 height 26
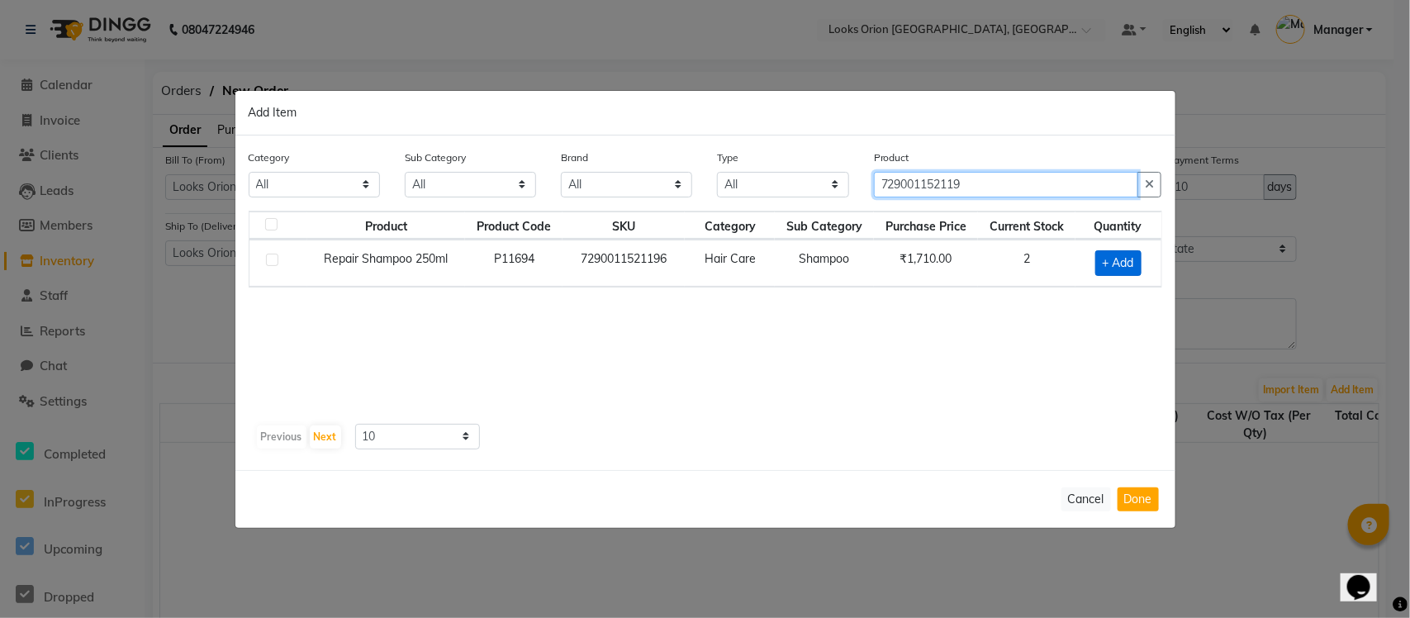
type input "729001152119"
click at [1115, 258] on span "+ Add" at bounding box center [1118, 263] width 46 height 26
checkbox input "true"
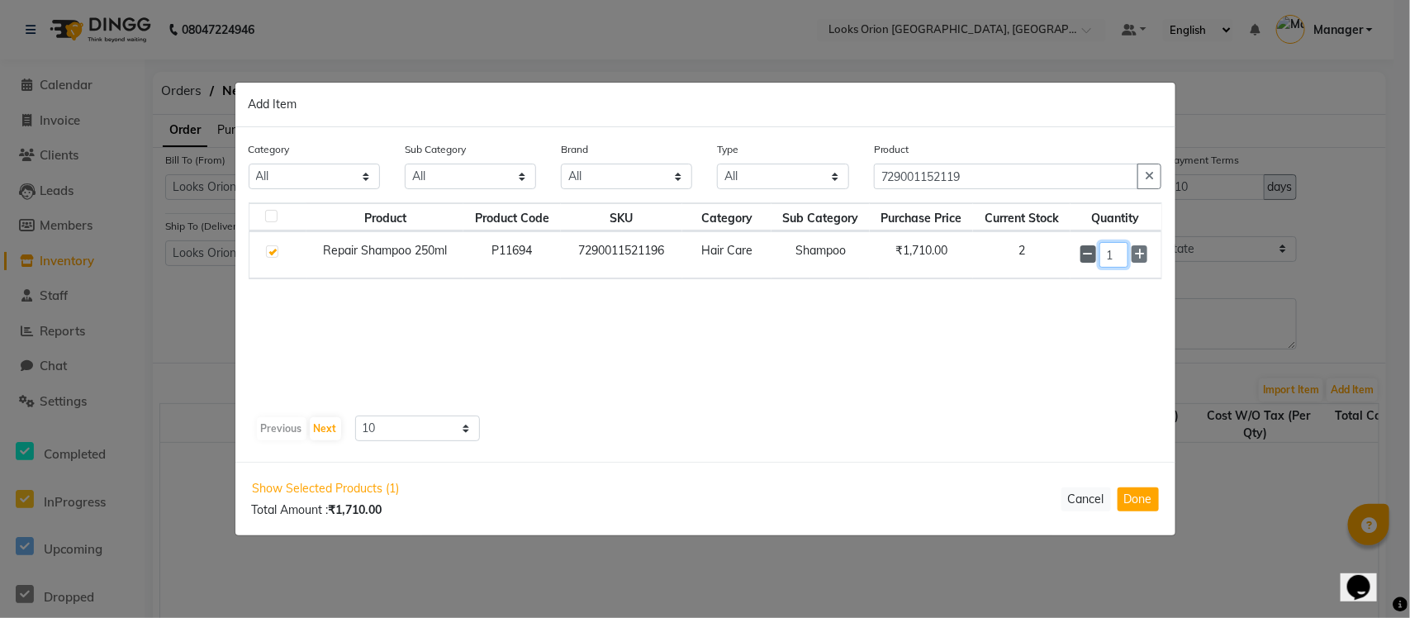
drag, startPoint x: 1115, startPoint y: 253, endPoint x: 1064, endPoint y: 248, distance: 51.5
click at [1078, 254] on td "1" at bounding box center [1116, 254] width 91 height 47
click at [1115, 492] on button "Done" at bounding box center [1138, 499] width 41 height 24
select select "4398"
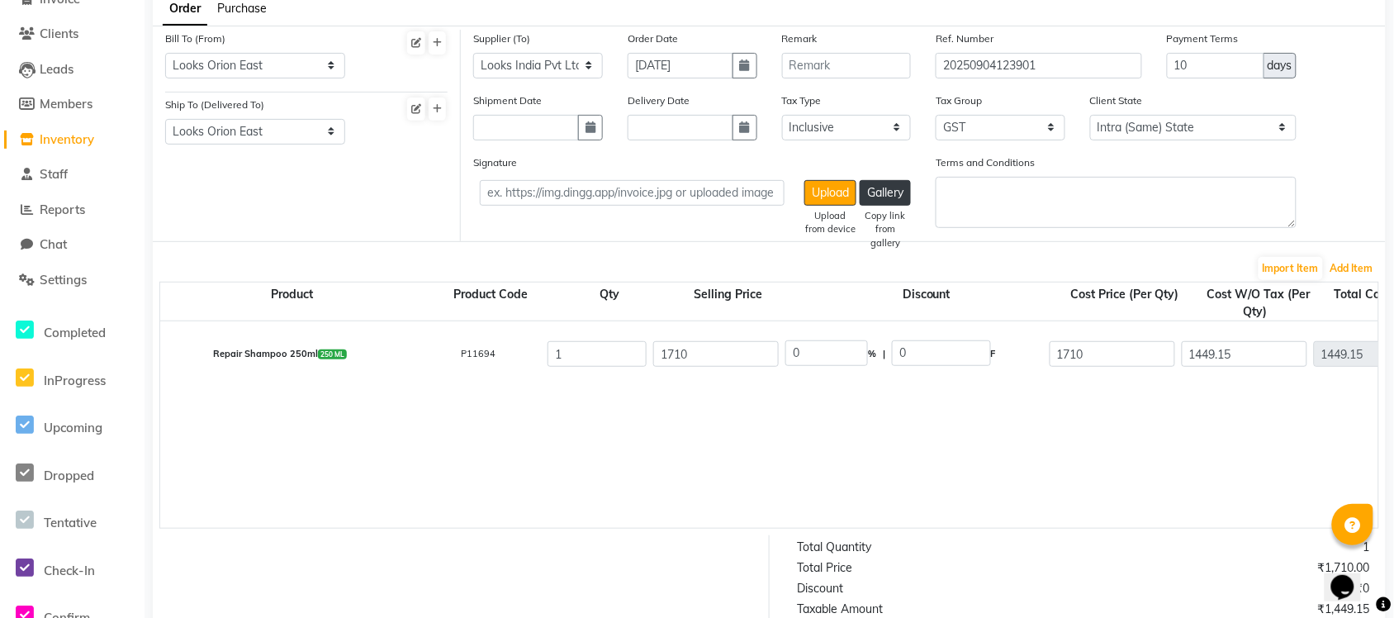
scroll to position [453, 0]
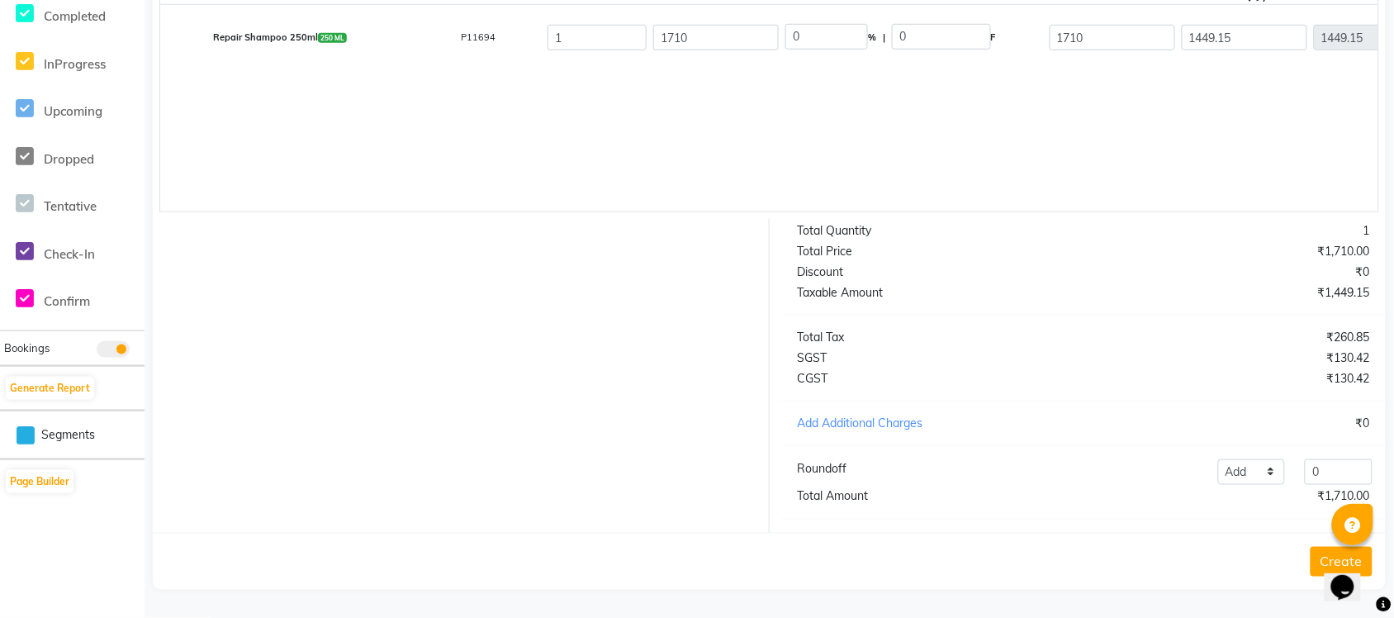
click at [1115, 494] on icon "Chat widget" at bounding box center [1342, 586] width 23 height 25
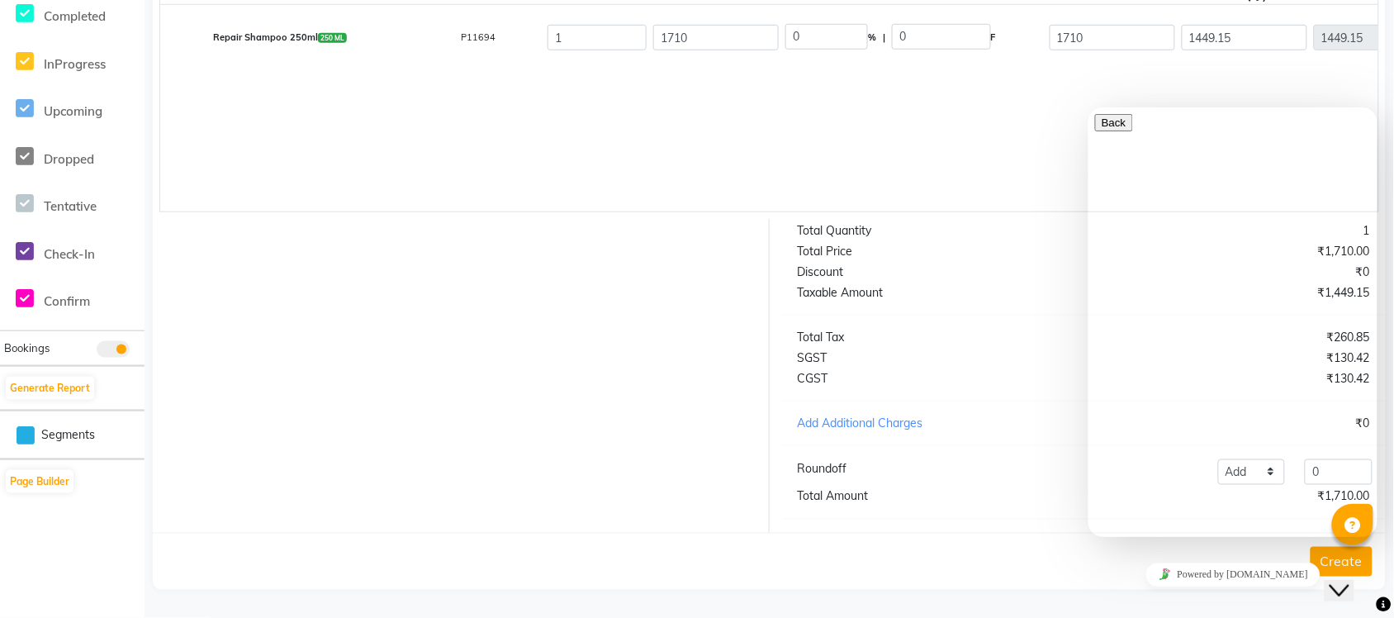
click at [1115, 494] on icon "Close Chat This icon closes the chat window." at bounding box center [1339, 590] width 20 height 20
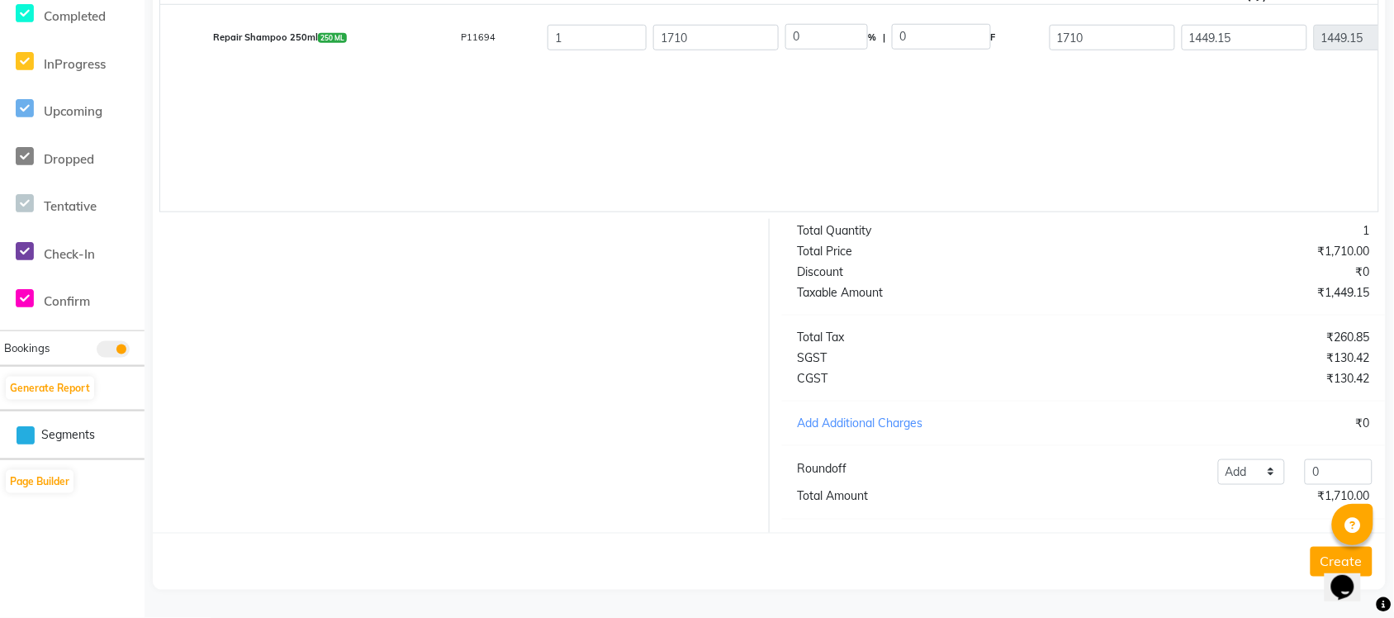
click at [1115, 494] on icon at bounding box center [1354, 526] width 16 height 16
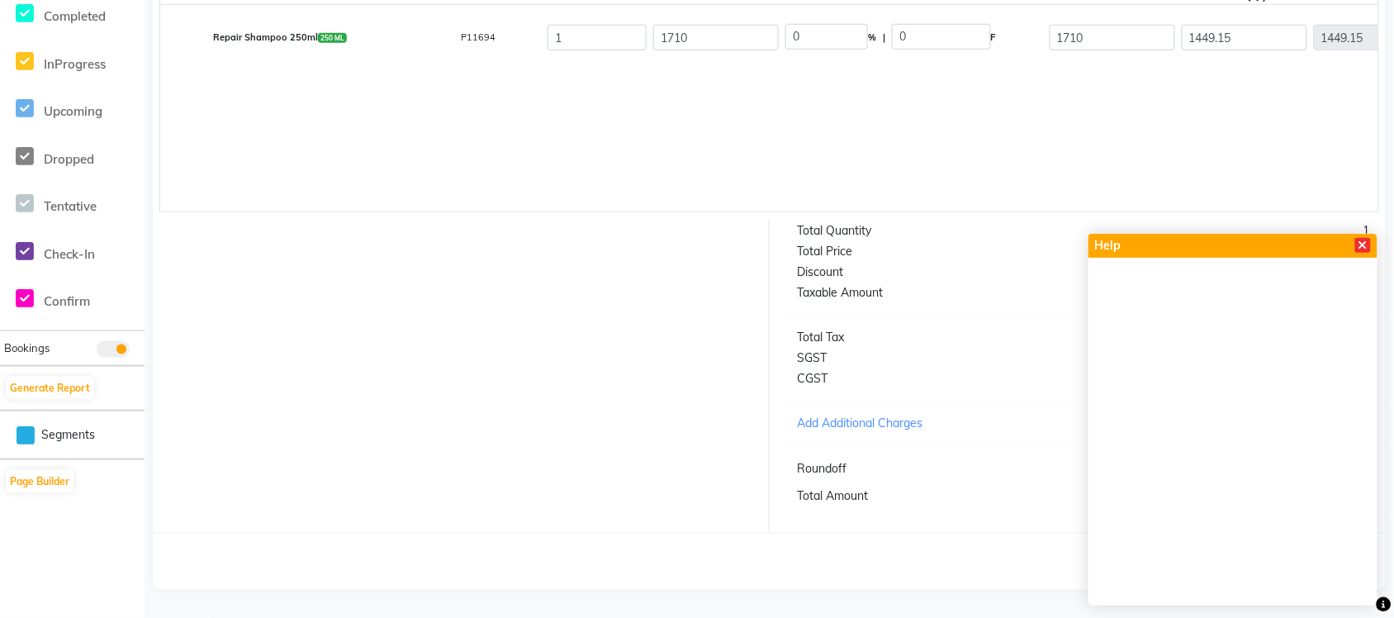
click at [1115, 241] on icon at bounding box center [1363, 246] width 9 height 12
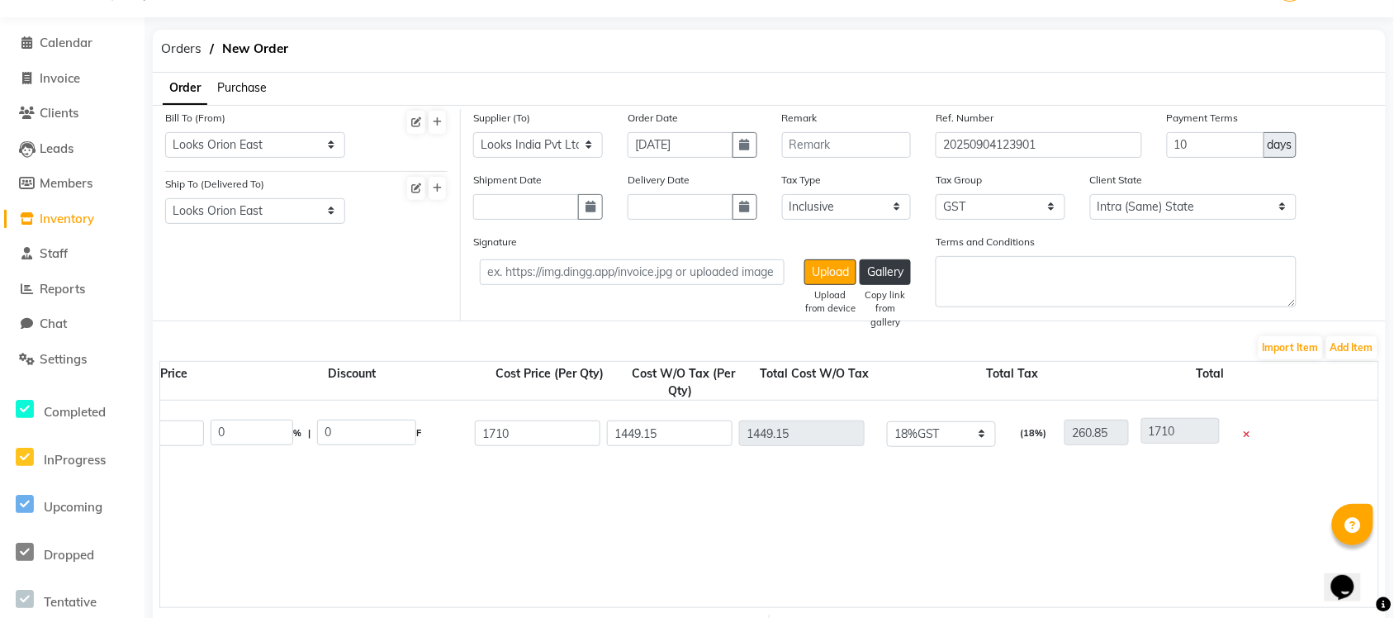
scroll to position [40, 0]
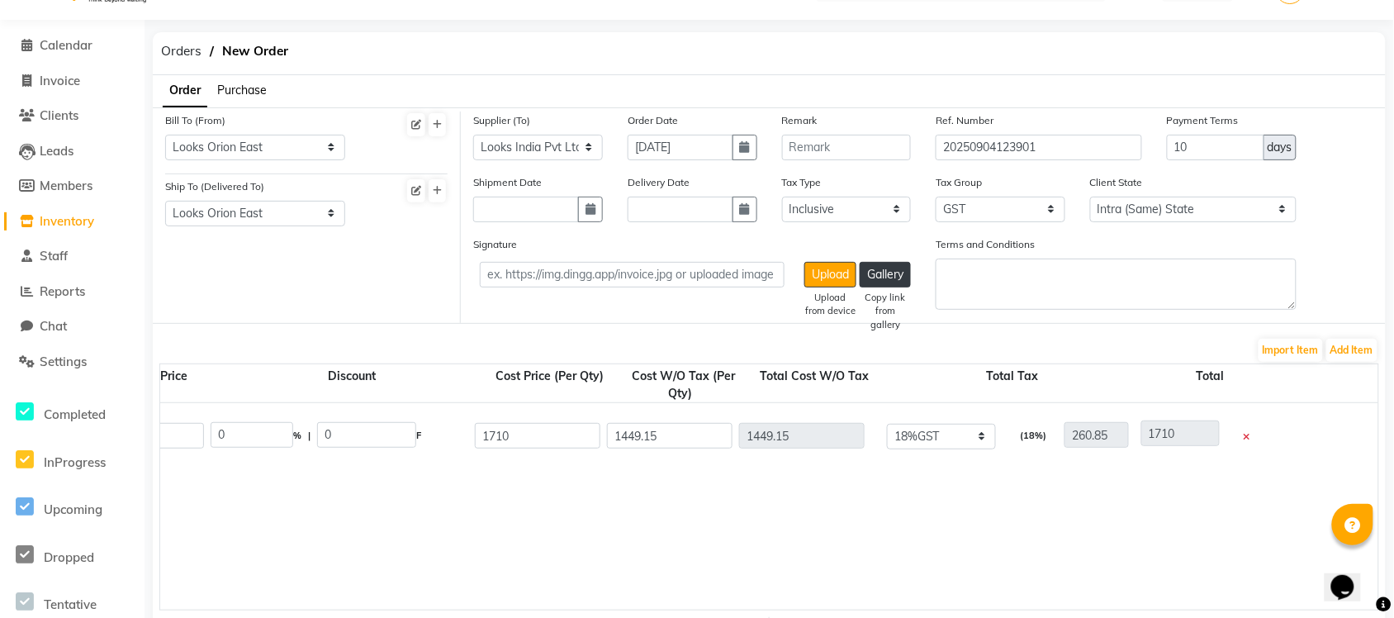
click at [1115, 433] on icon at bounding box center [1247, 437] width 7 height 9
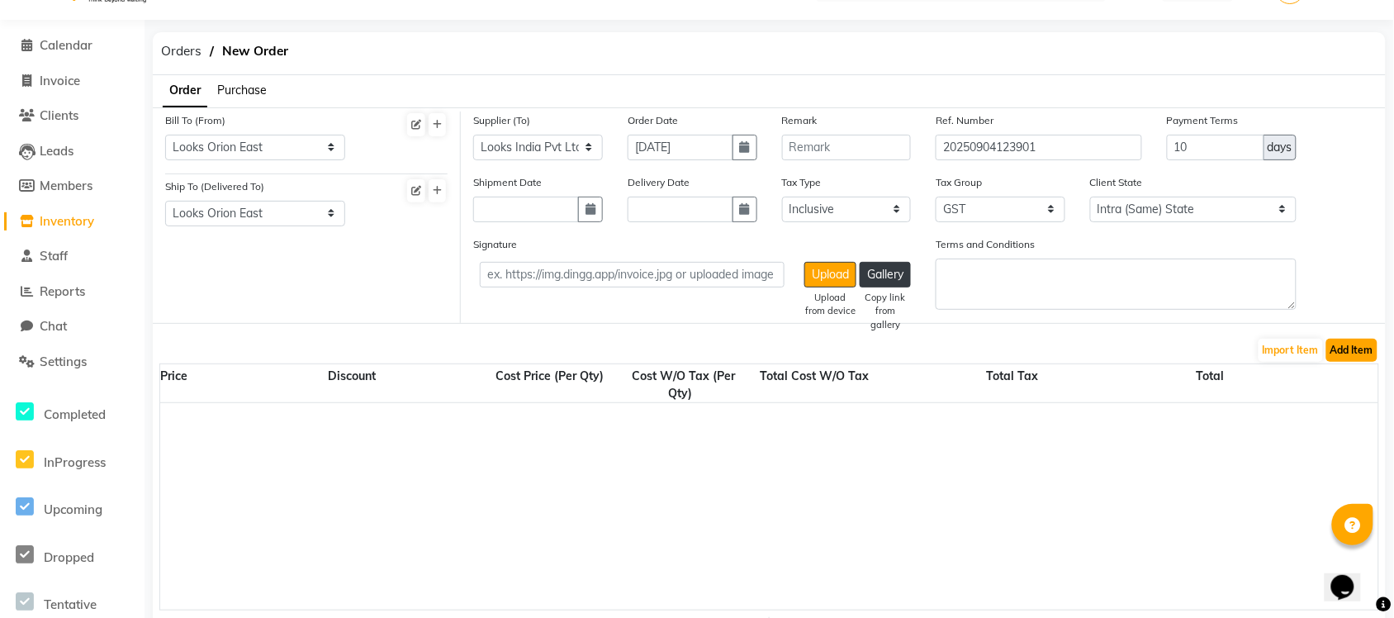
click at [1115, 343] on button "Add Item" at bounding box center [1352, 350] width 51 height 23
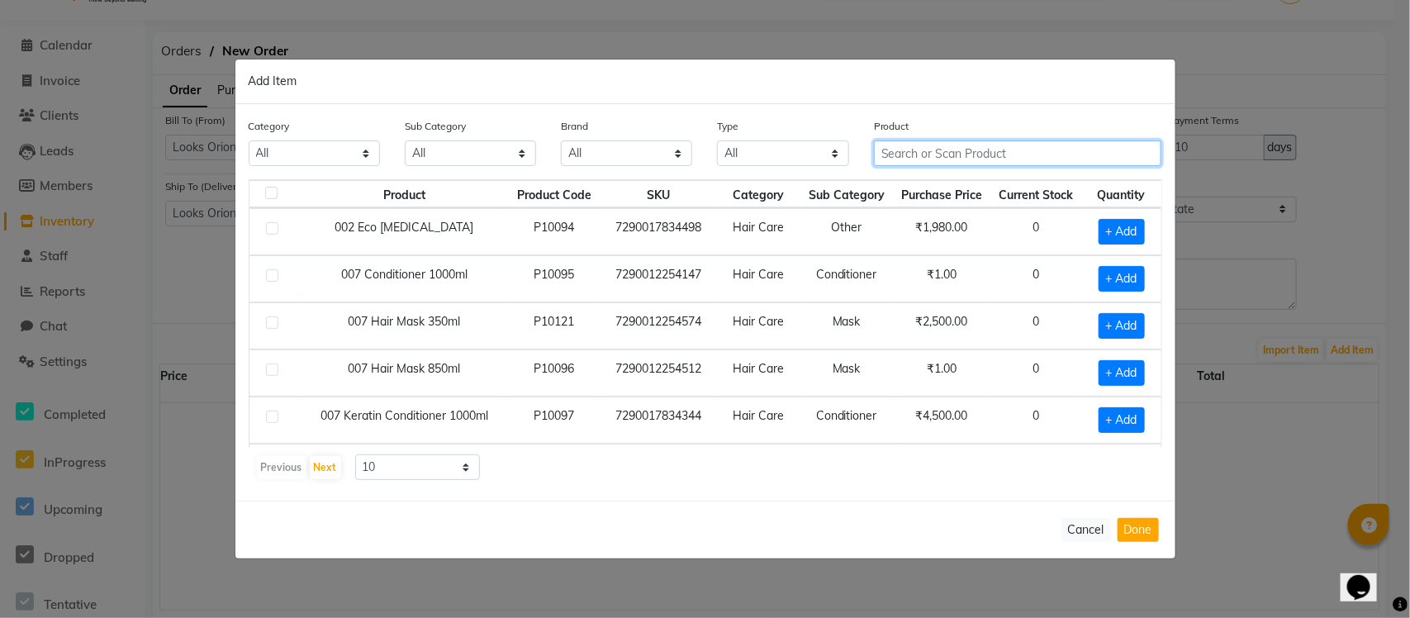
click at [911, 149] on input "text" at bounding box center [1018, 153] width 288 height 26
click at [909, 158] on input "text" at bounding box center [1018, 153] width 288 height 26
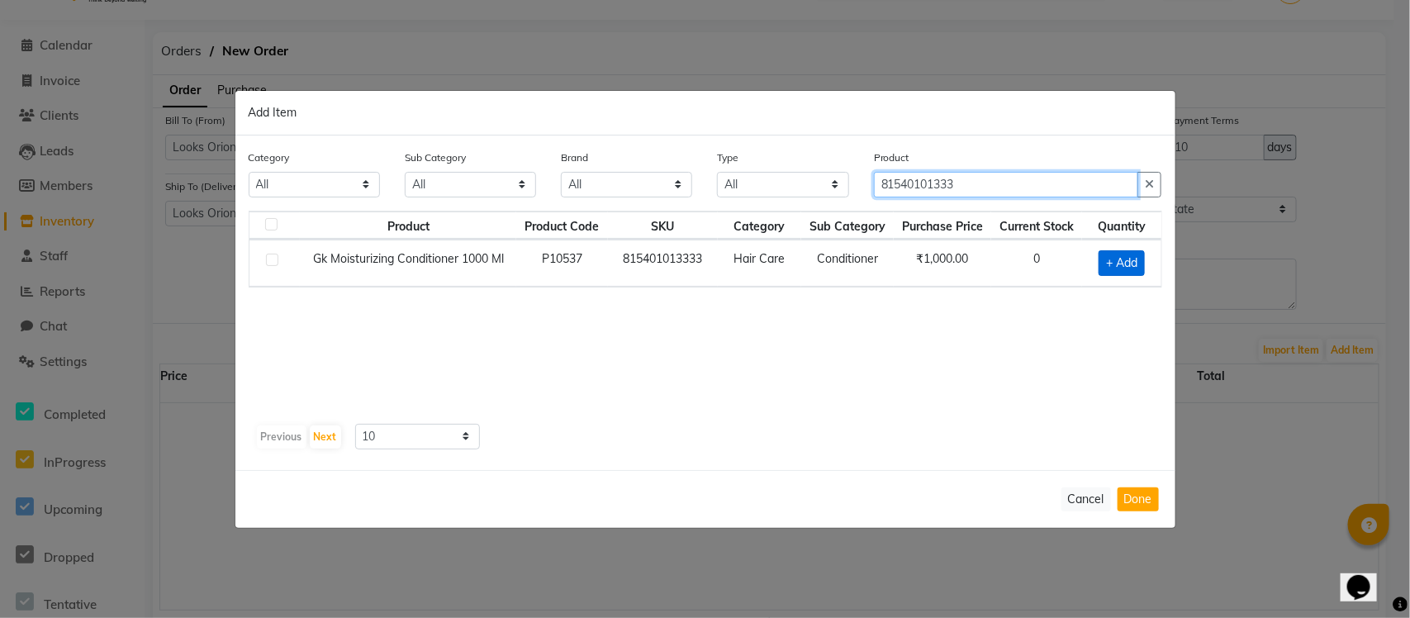
type input "81540101333"
click at [1115, 264] on span "+ Add" at bounding box center [1122, 263] width 46 height 26
checkbox input "true"
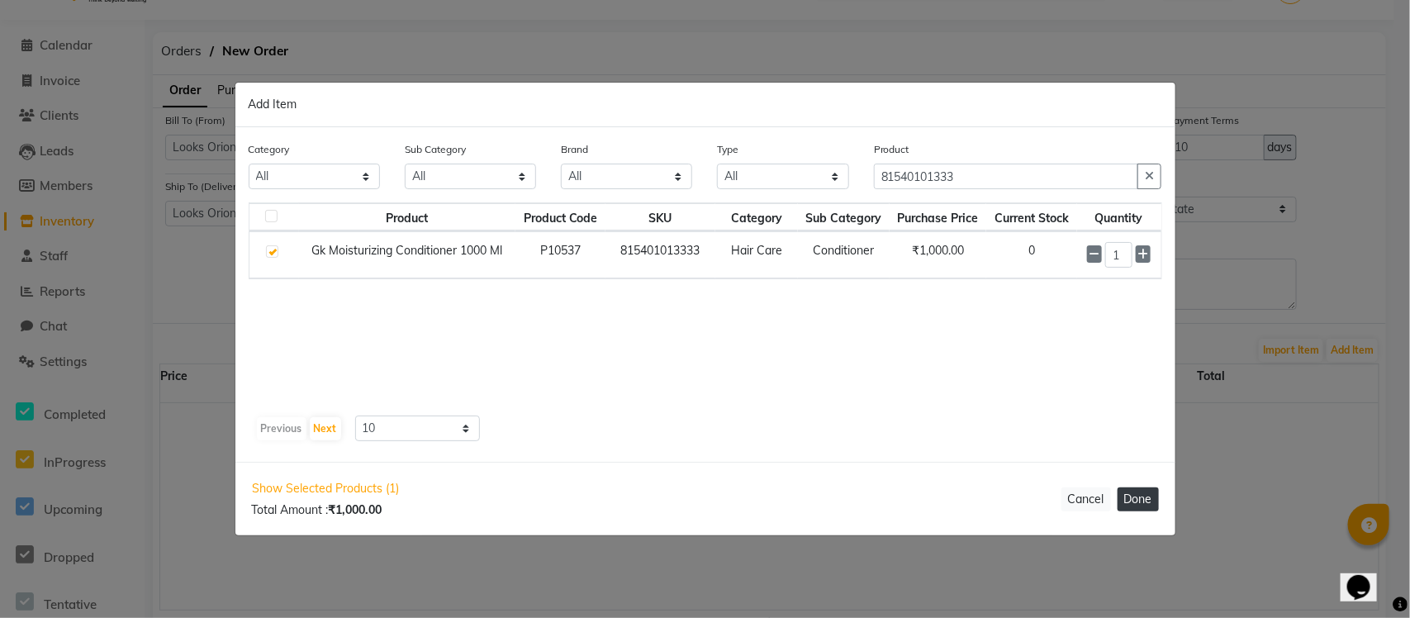
click at [1115, 488] on button "Done" at bounding box center [1138, 499] width 41 height 24
select select "4398"
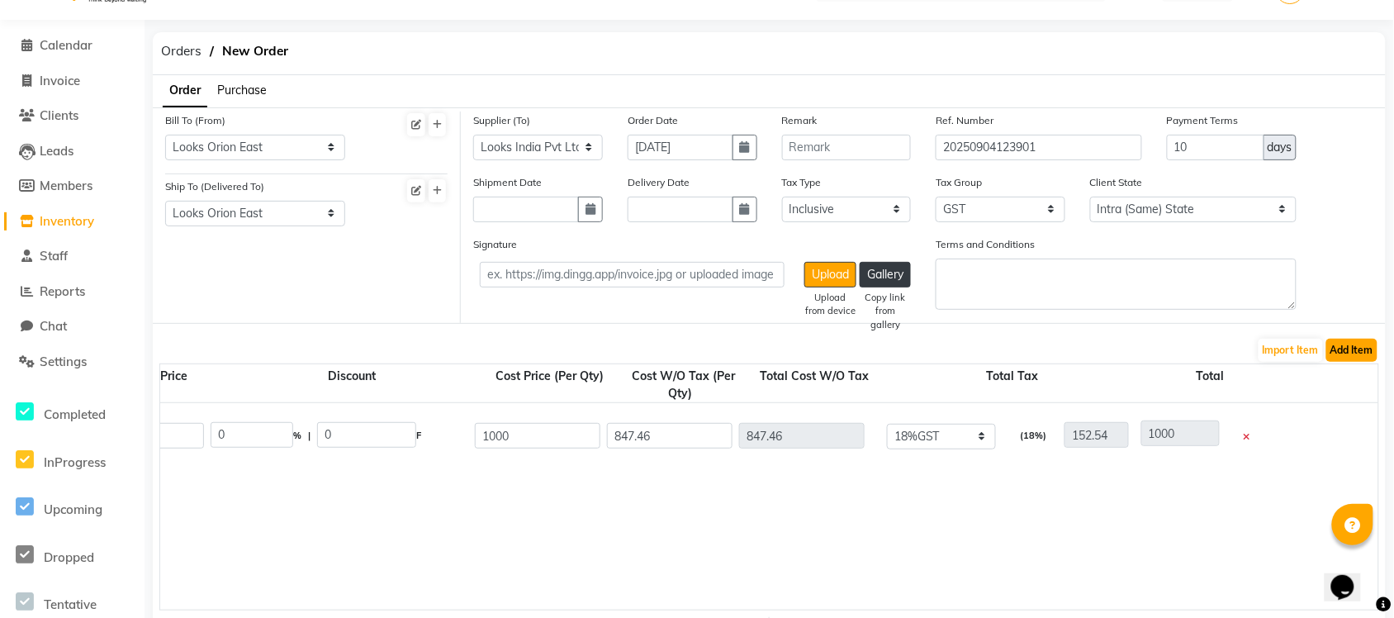
click at [1115, 341] on button "Add Item" at bounding box center [1352, 350] width 51 height 23
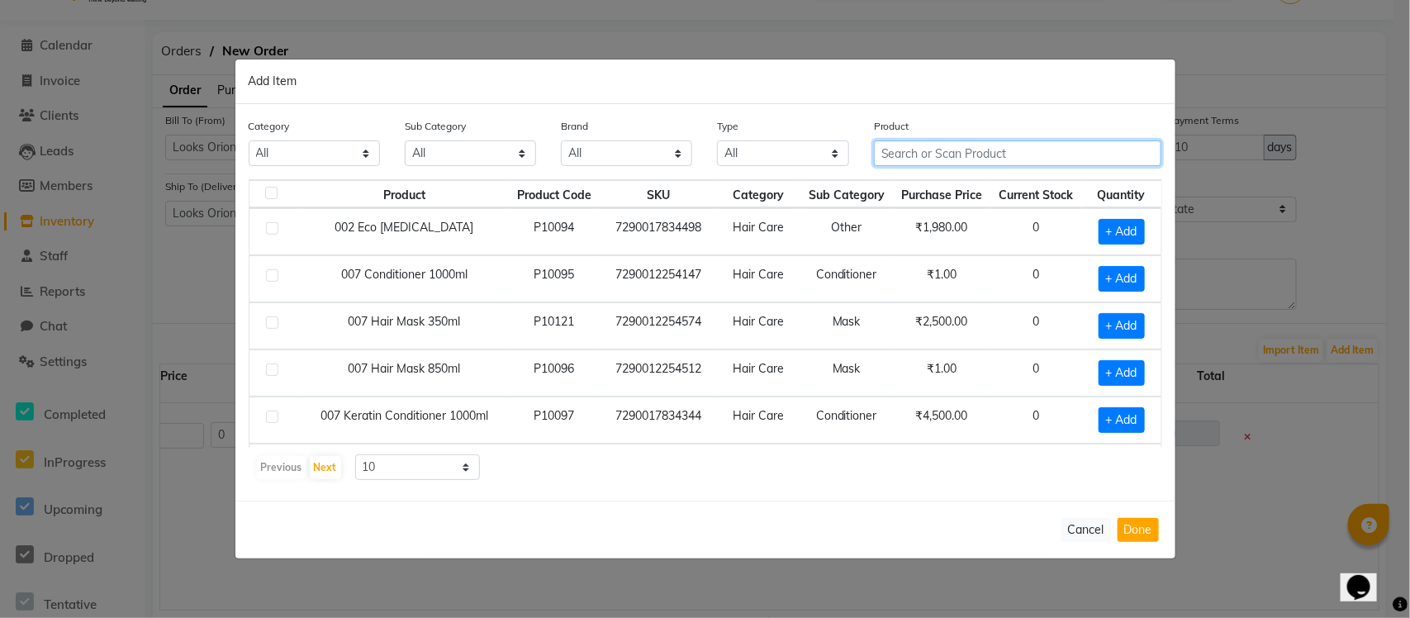
click at [972, 151] on input "text" at bounding box center [1018, 153] width 288 height 26
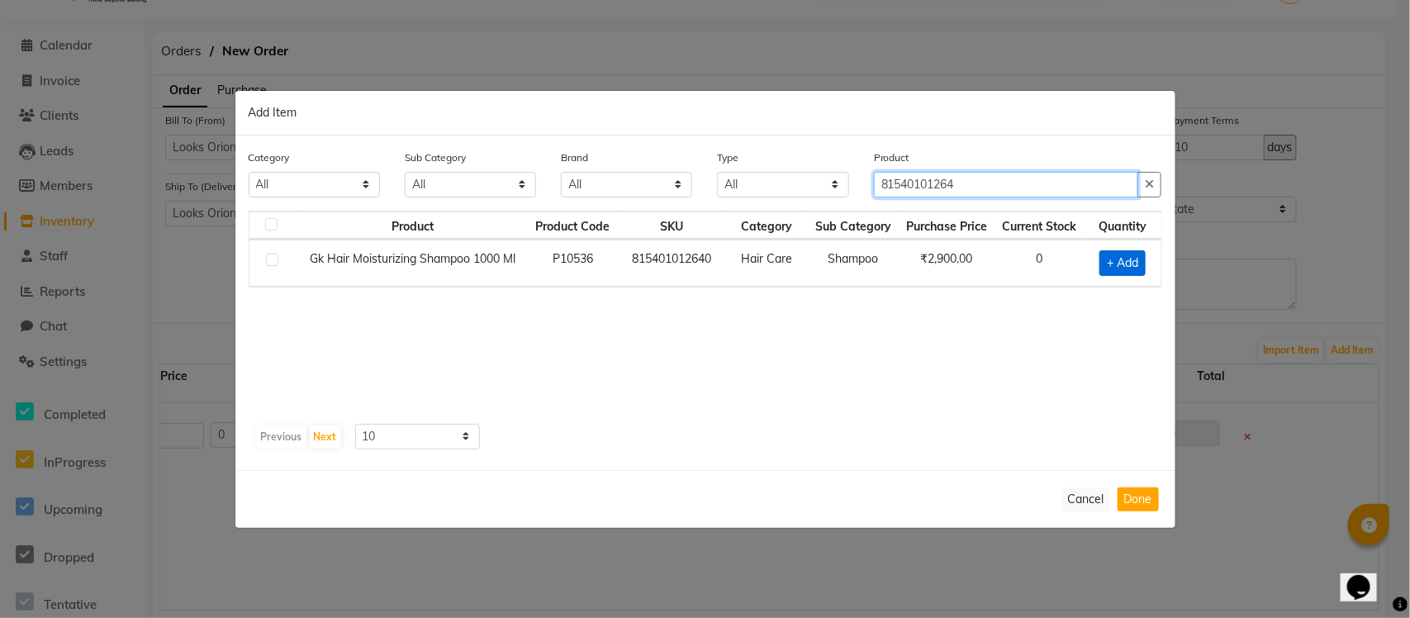
type input "81540101264"
click at [1115, 254] on span "+ Add" at bounding box center [1122, 263] width 46 height 26
checkbox input "true"
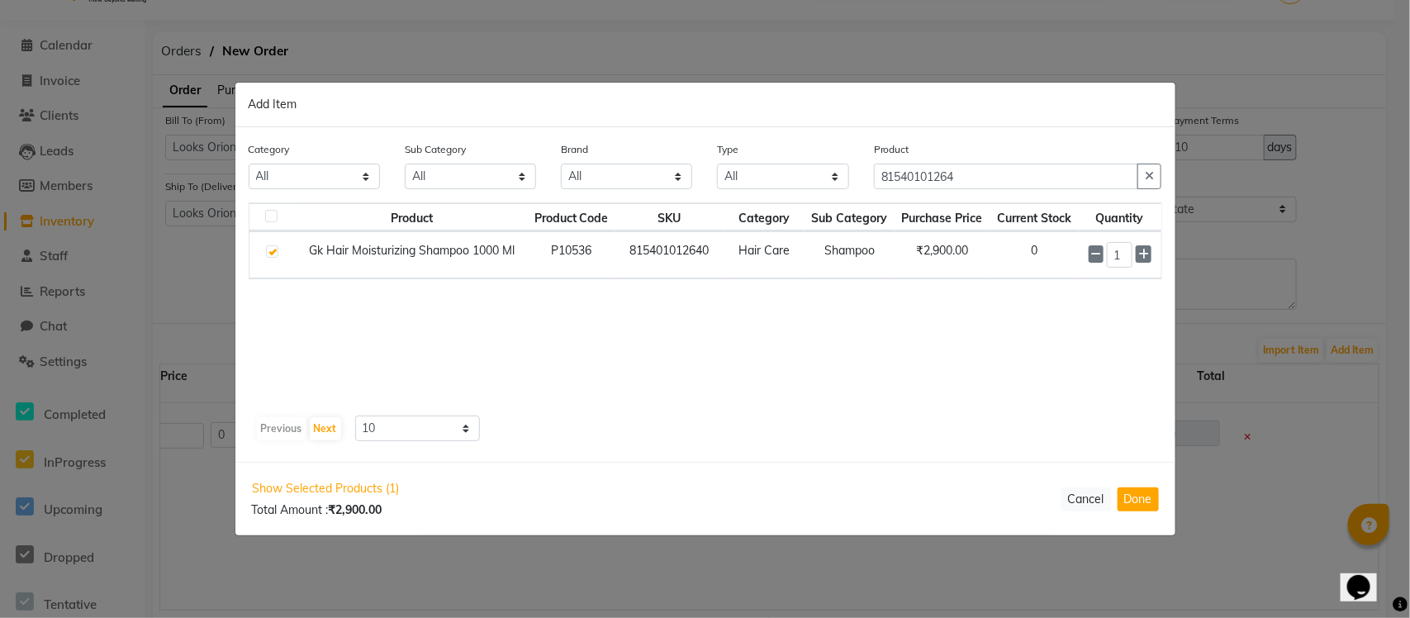
click at [1115, 494] on button "Done" at bounding box center [1138, 499] width 41 height 24
select select "4398"
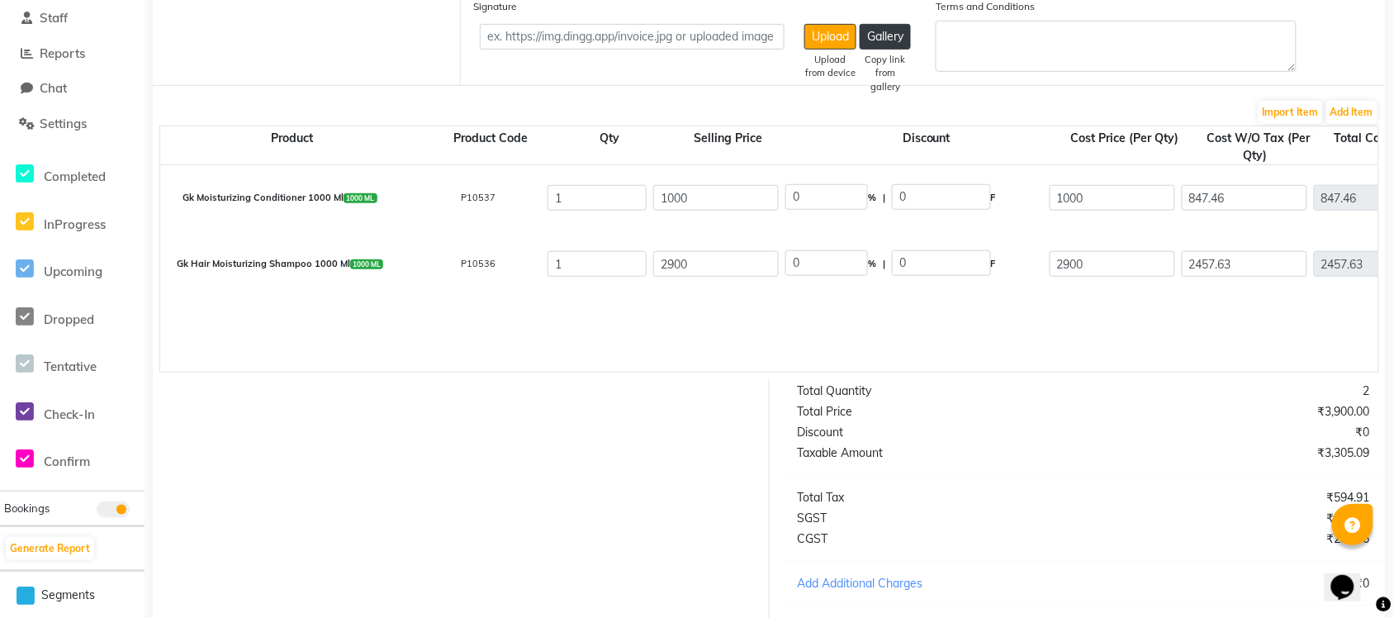
scroll to position [246, 0]
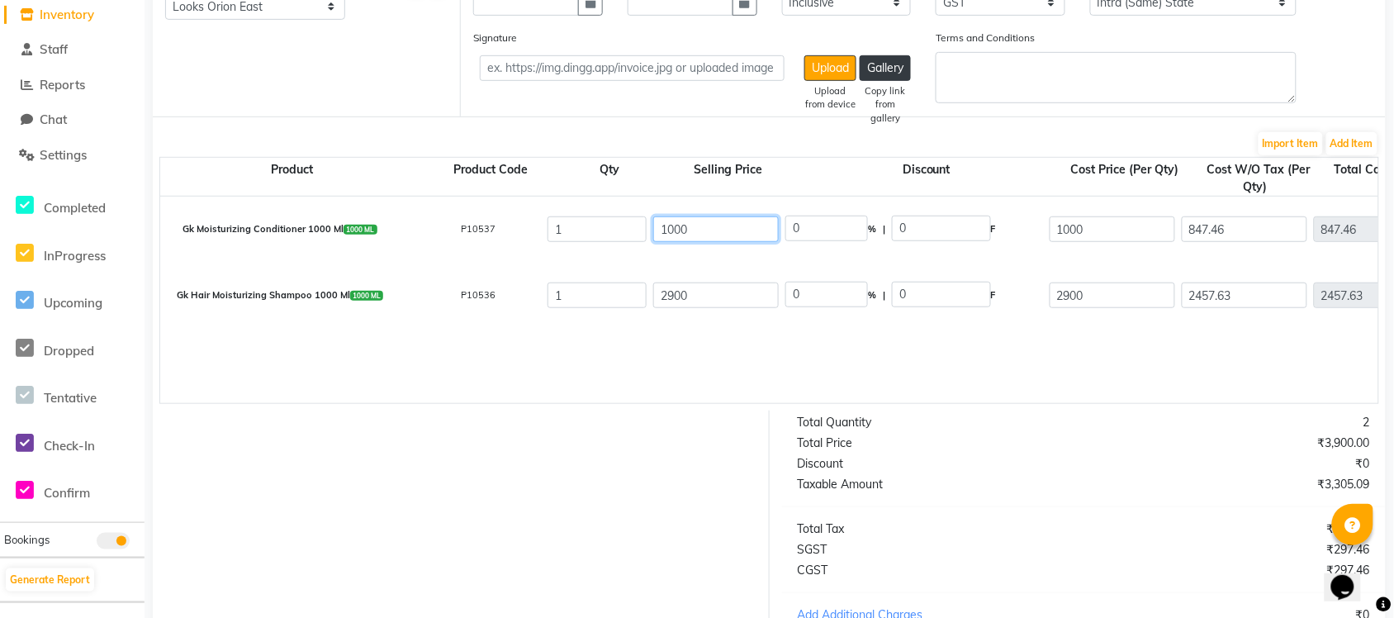
drag, startPoint x: 716, startPoint y: 230, endPoint x: 553, endPoint y: 236, distance: 162.9
type input "2400"
type input "58.33"
type input "1400"
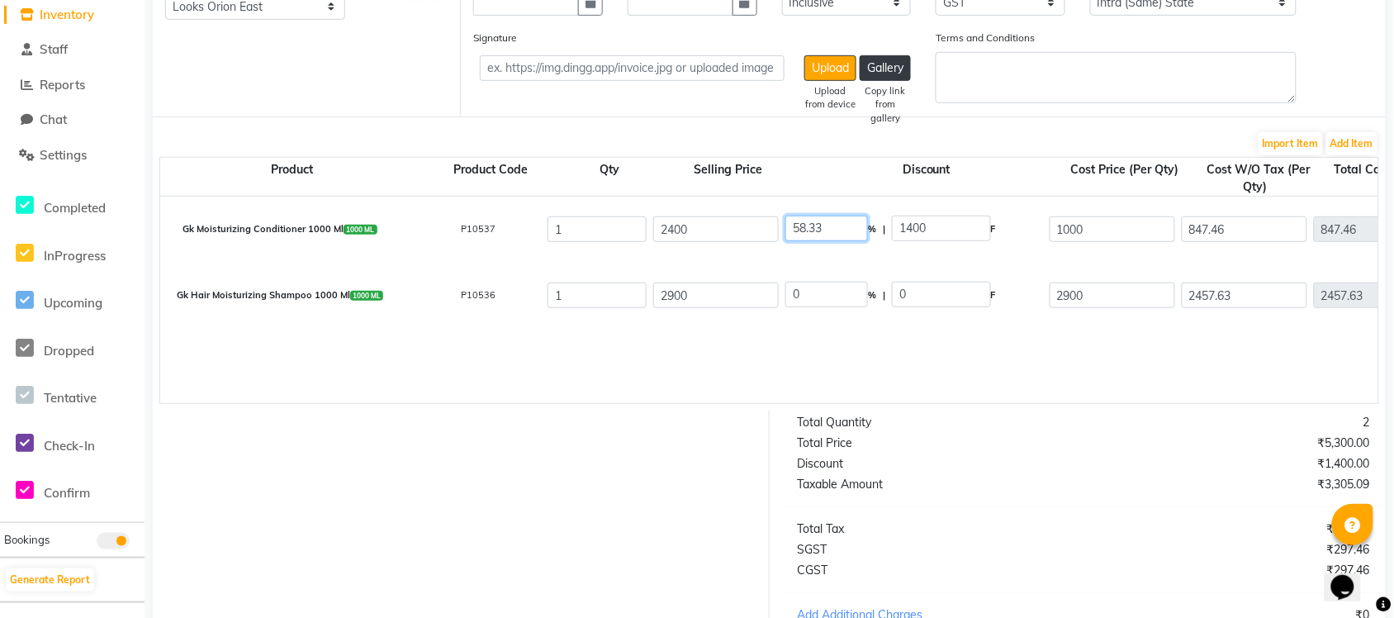
drag, startPoint x: 847, startPoint y: 228, endPoint x: 766, endPoint y: 233, distance: 81.1
type input "30"
type input "720"
type input "1680"
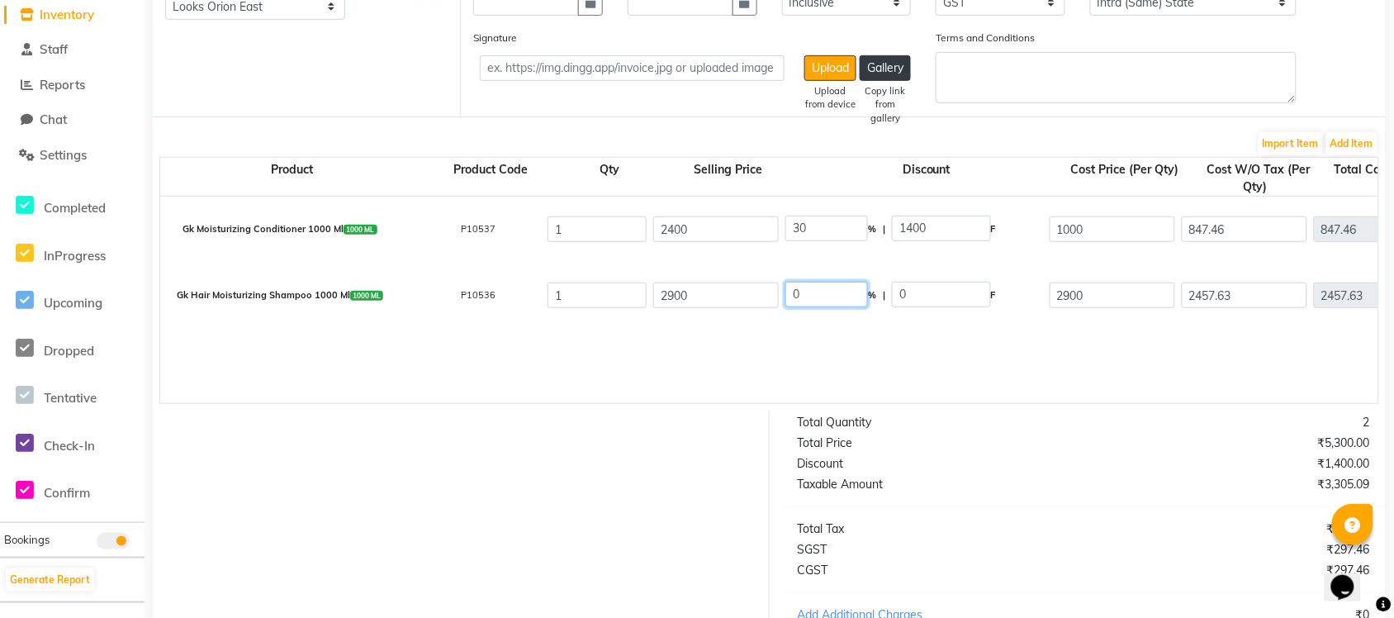
type input "1423.73"
type input "256.27"
type input "1680"
click at [822, 287] on input "0" at bounding box center [827, 295] width 83 height 26
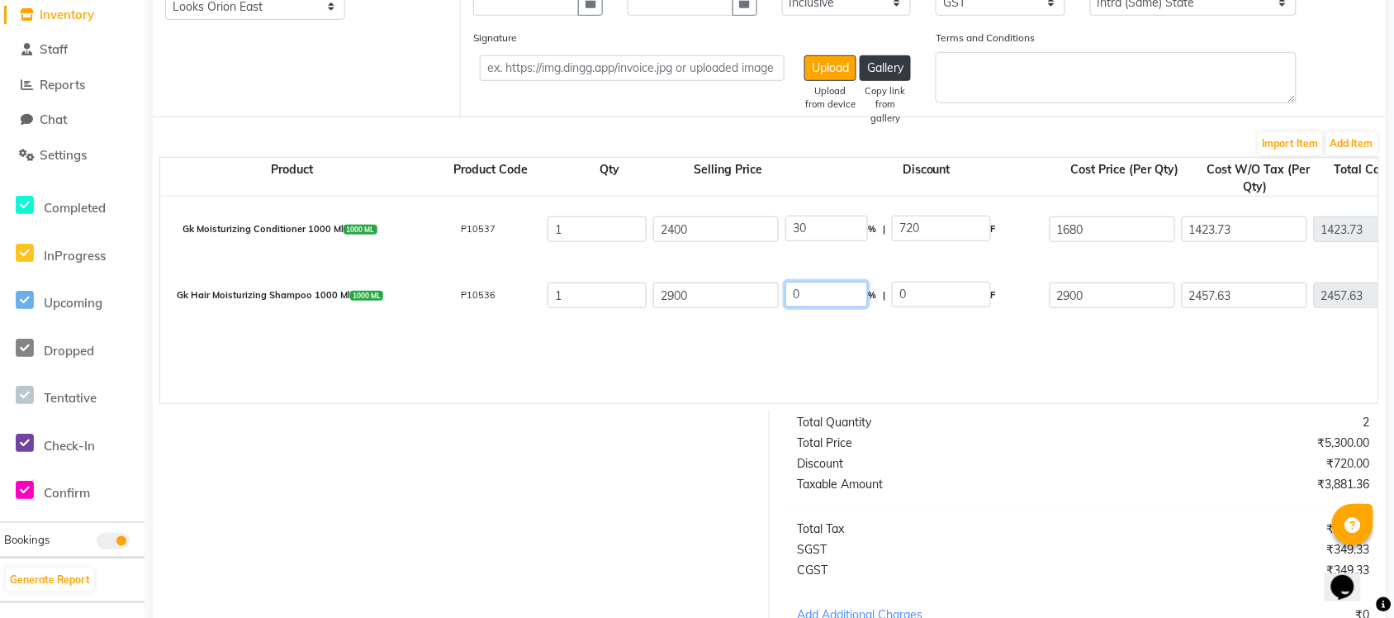
drag, startPoint x: 745, startPoint y: 298, endPoint x: 724, endPoint y: 290, distance: 22.2
type input "30"
type input "870"
type input "2030"
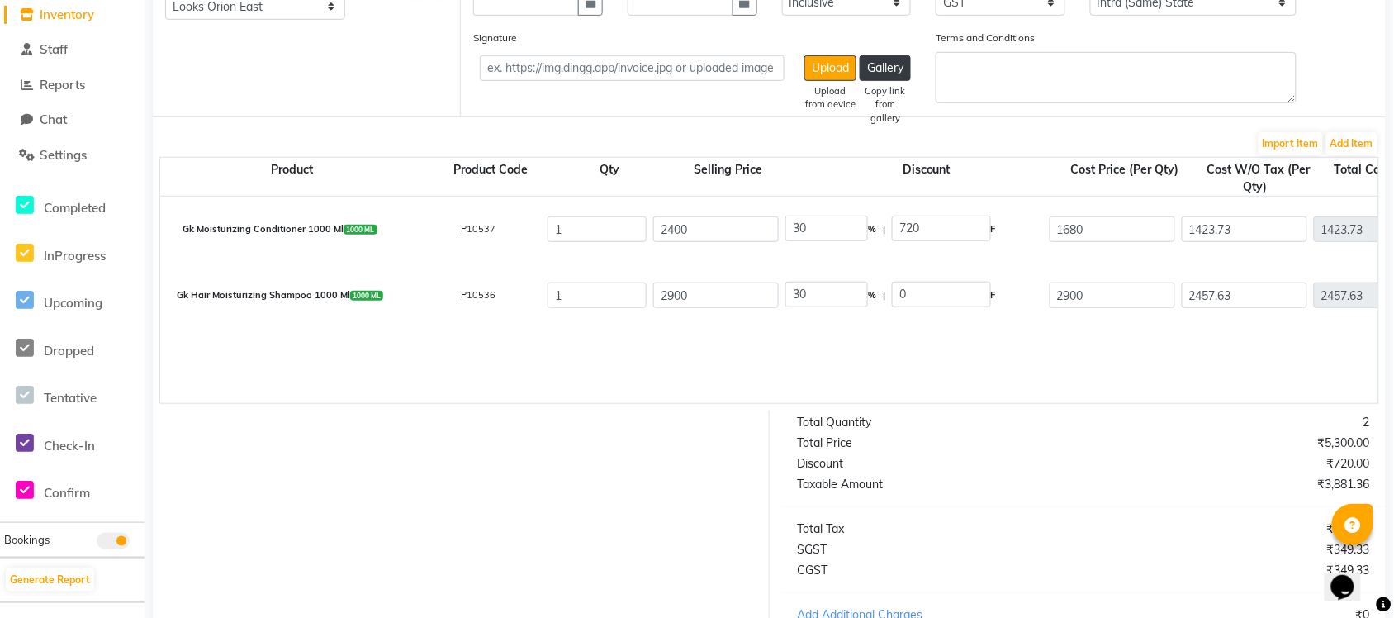
type input "1720.34"
type input "309.66"
type input "2030"
drag, startPoint x: 950, startPoint y: 319, endPoint x: 919, endPoint y: 324, distance: 31.0
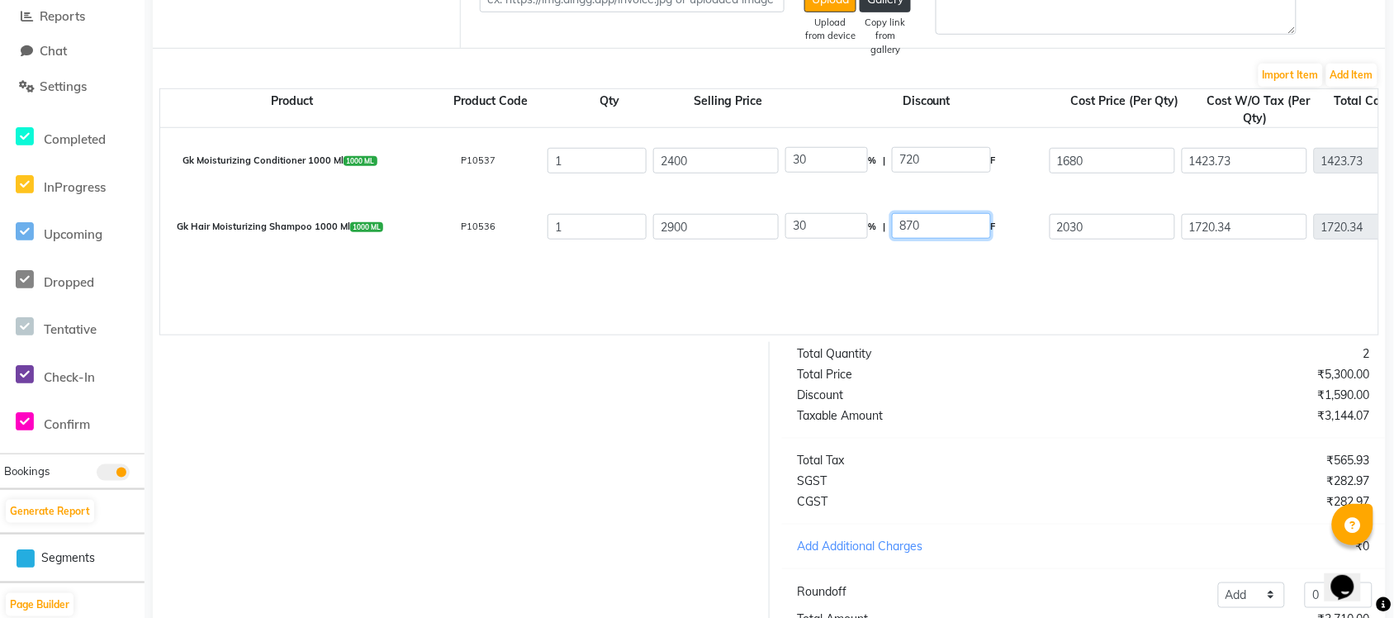
scroll to position [453, 0]
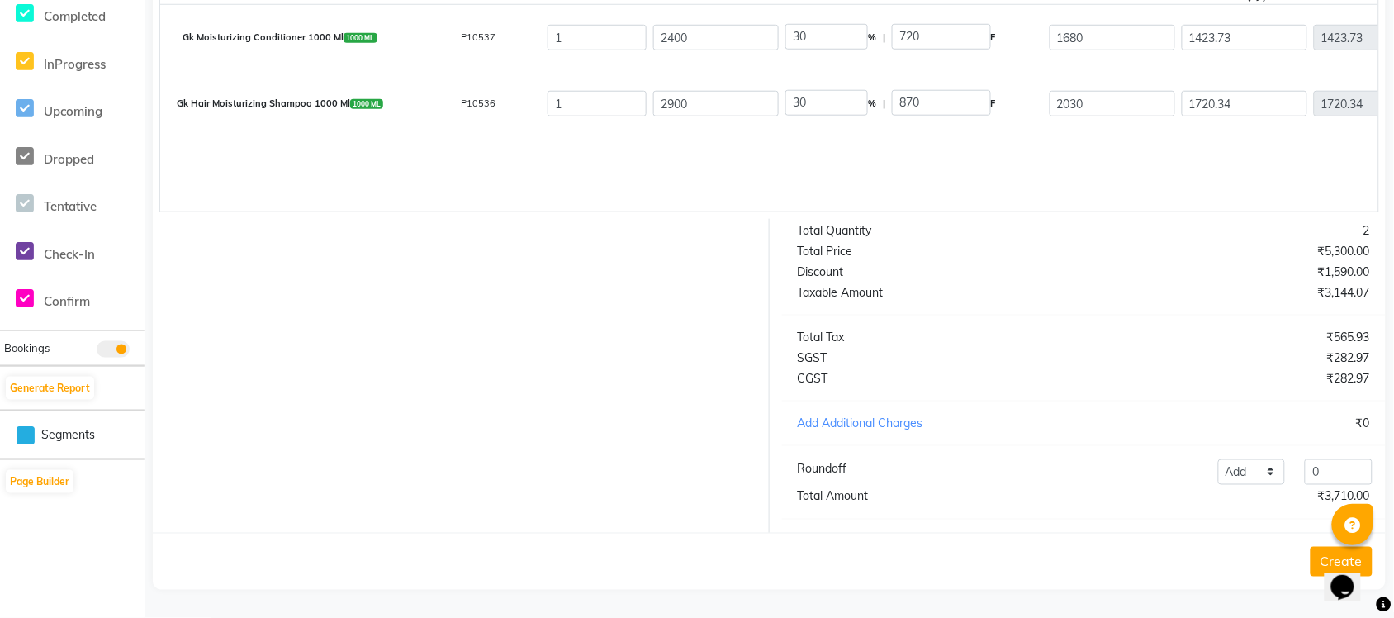
click at [1115, 494] on button "Create" at bounding box center [1342, 562] width 62 height 30
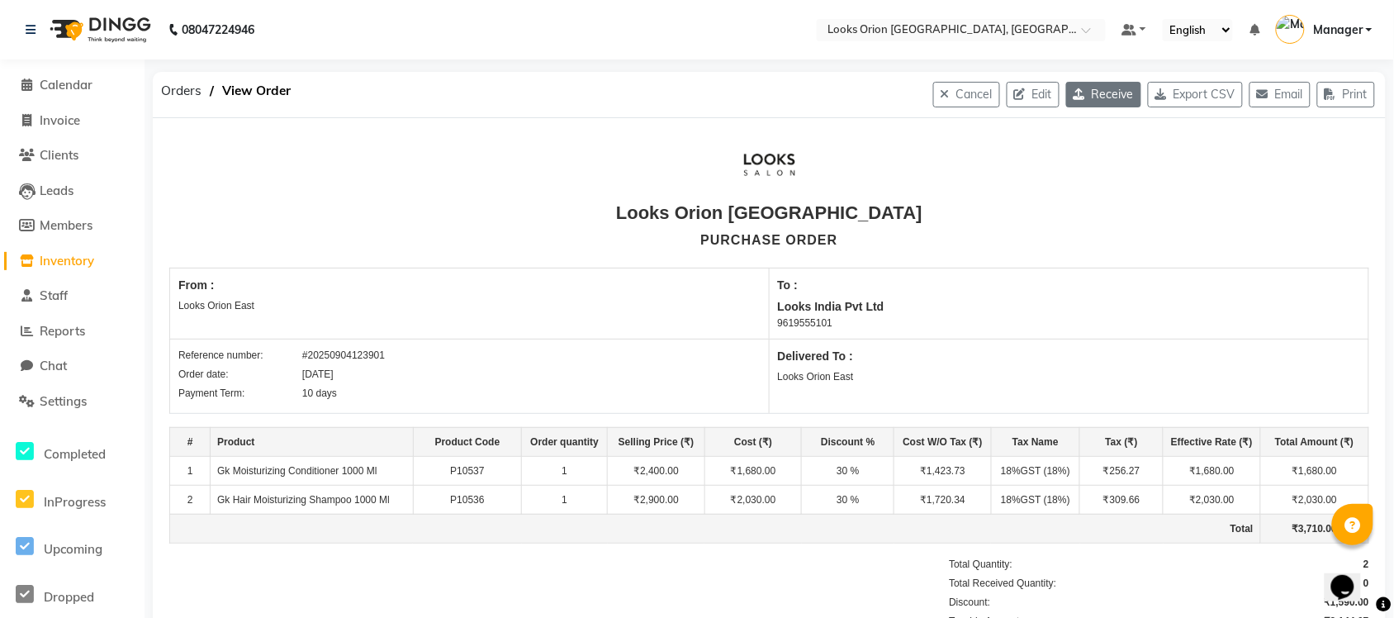
click at [1092, 91] on button "Receive" at bounding box center [1103, 95] width 75 height 26
select select "1725"
select select "1726"
select select "5784"
select select "true"
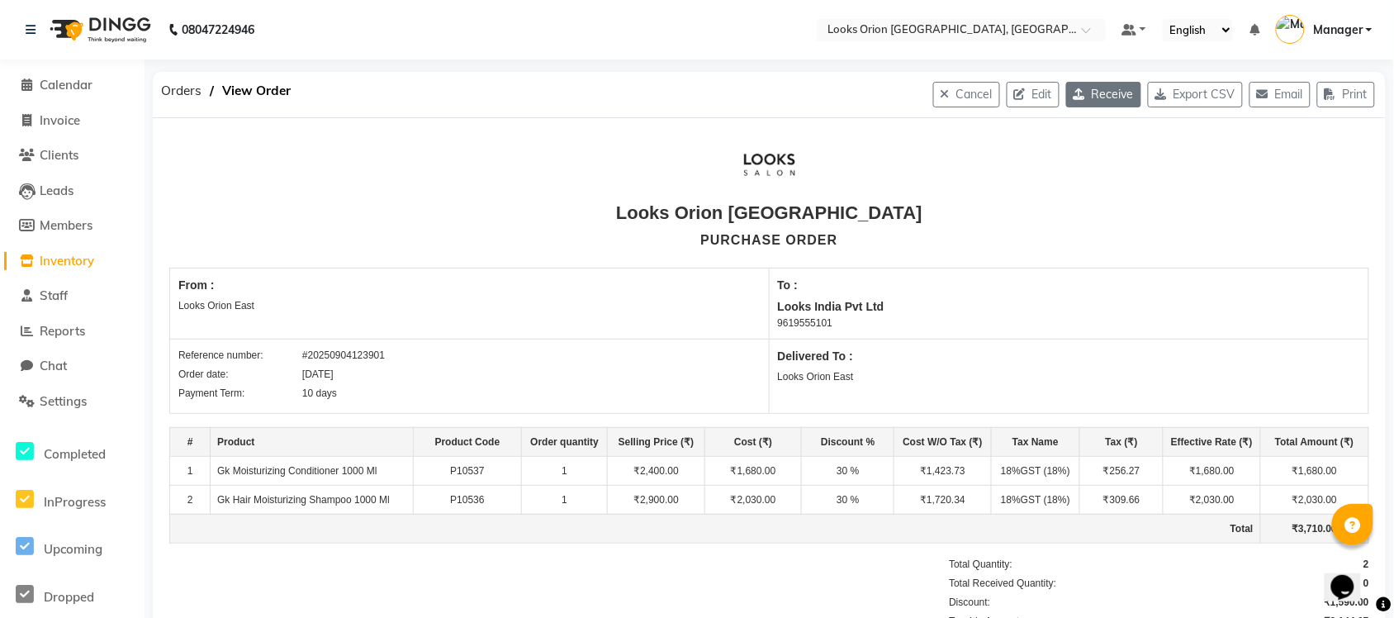
select select "4398"
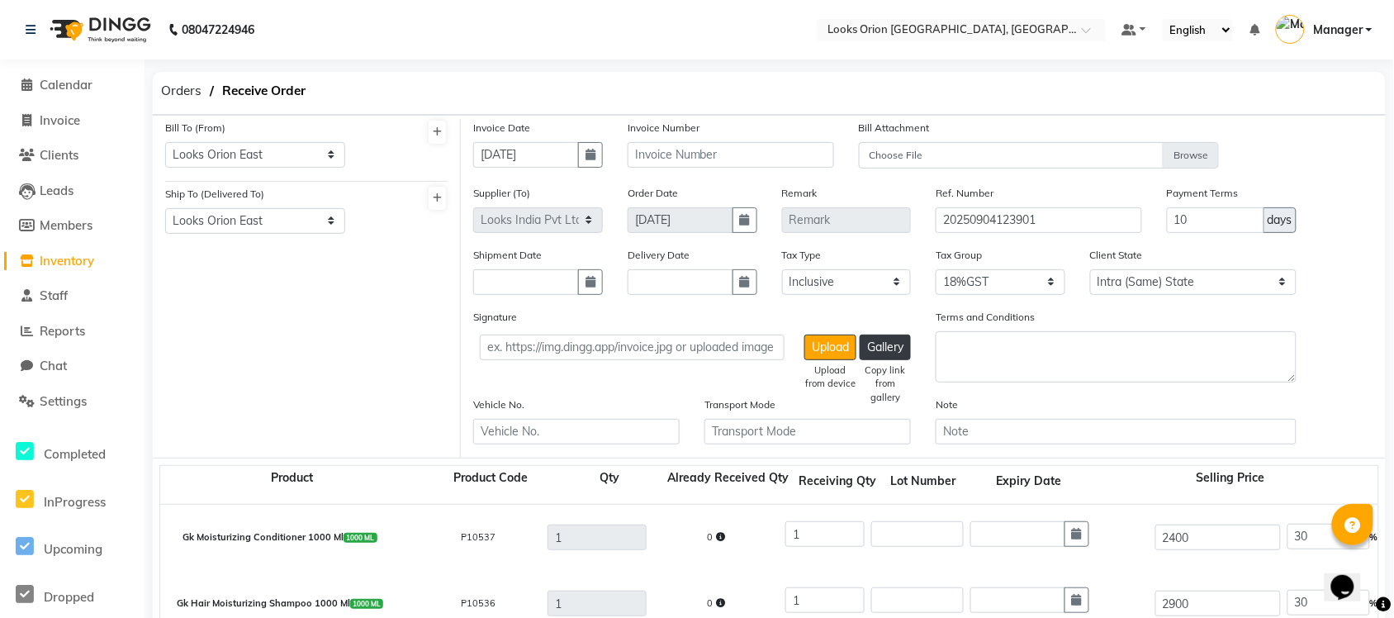
click at [669, 168] on div "Invoice Number" at bounding box center [730, 151] width 231 height 65
click at [672, 155] on input "text" at bounding box center [731, 155] width 207 height 26
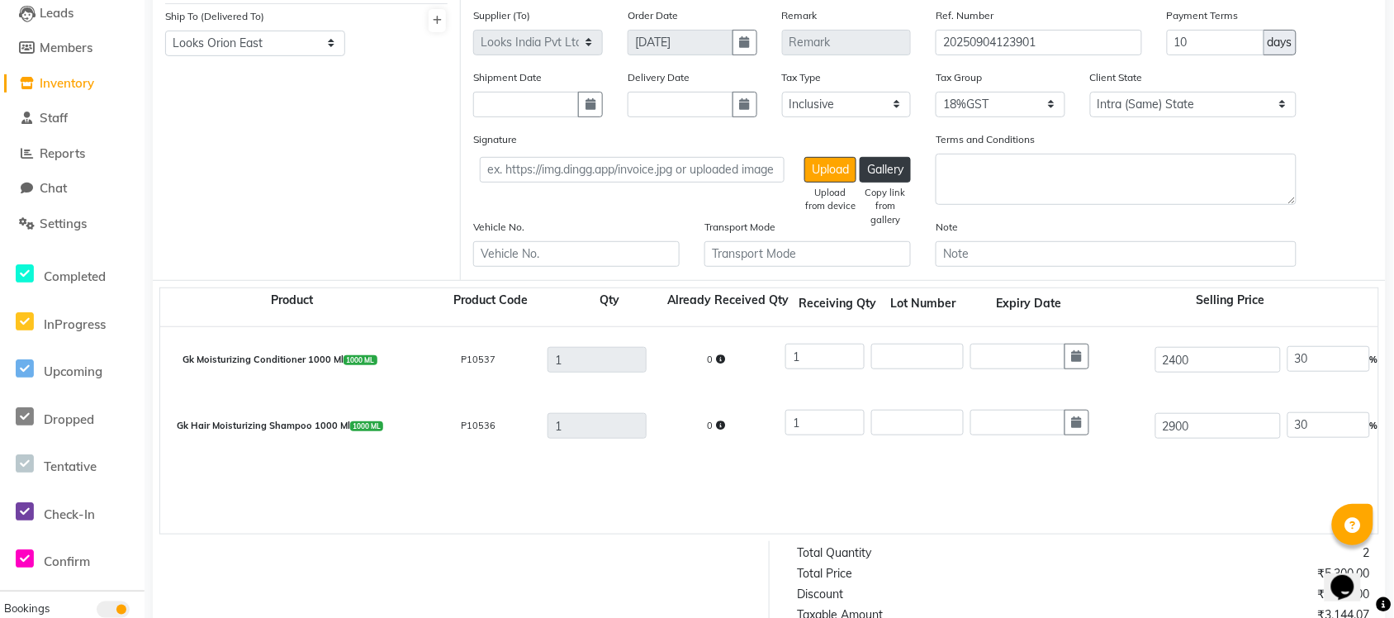
scroll to position [514, 0]
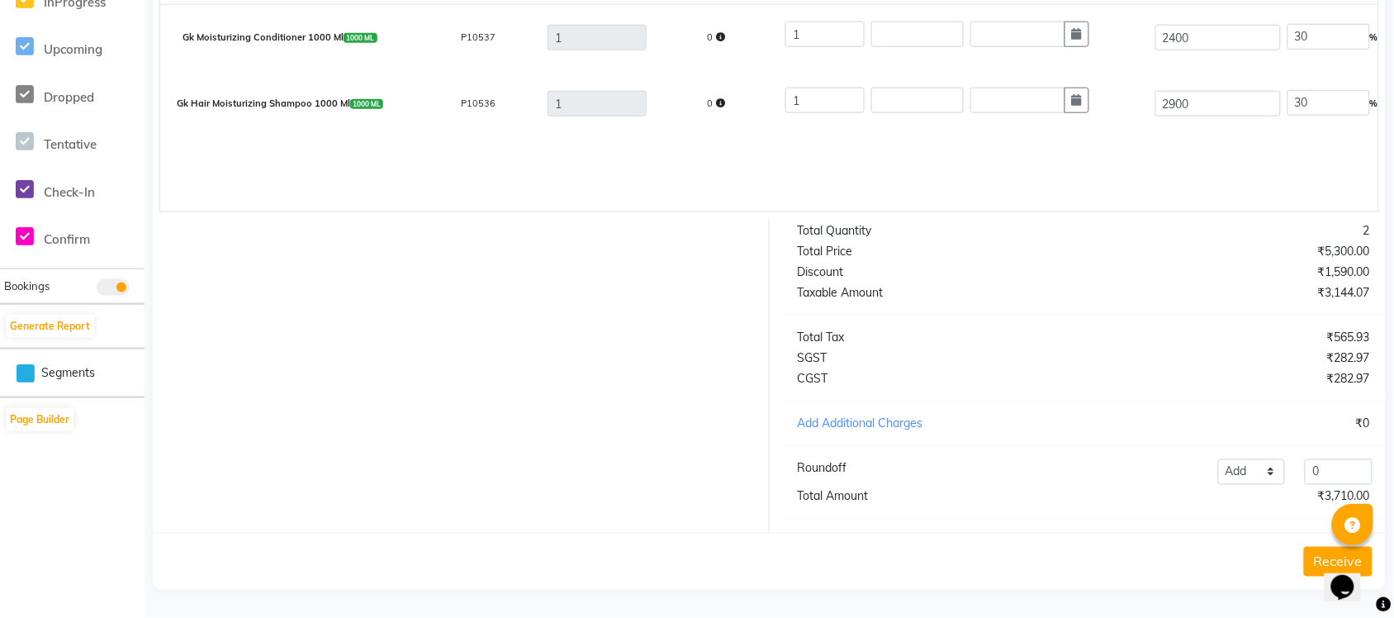
type input "Opening Stock."
click at [1115, 494] on button "Receive" at bounding box center [1338, 562] width 69 height 30
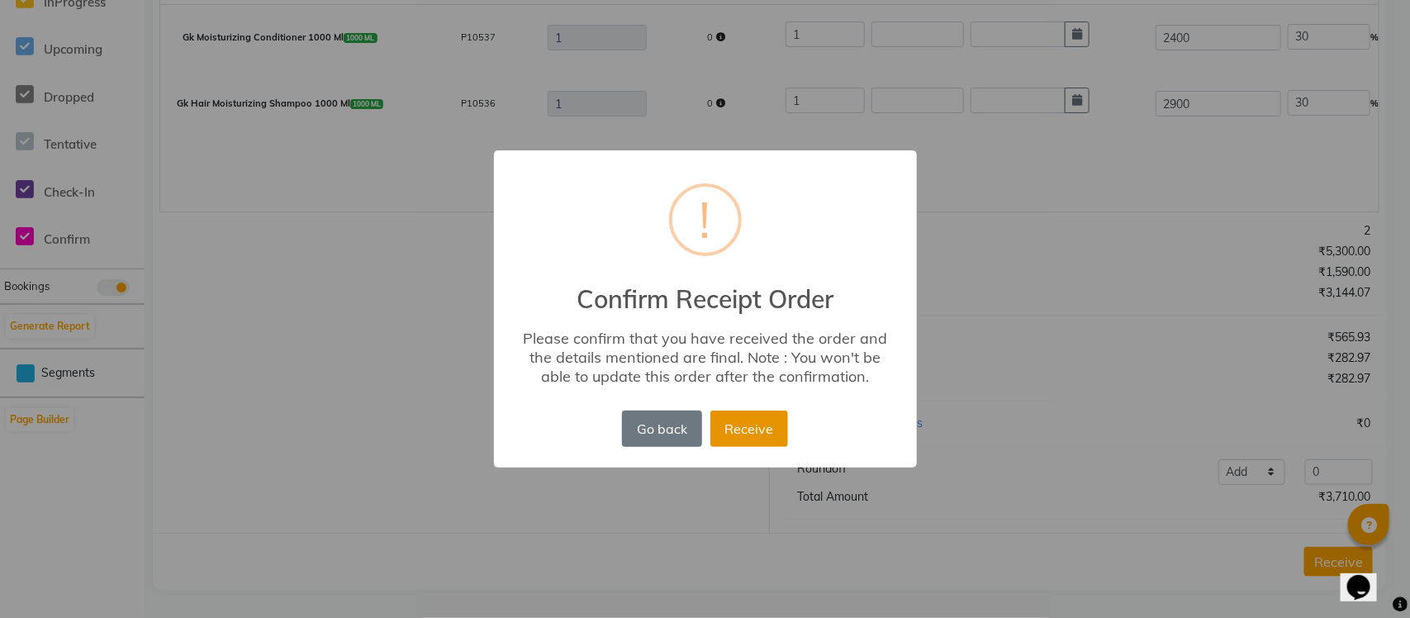
click at [758, 422] on button "Receive" at bounding box center [749, 429] width 78 height 36
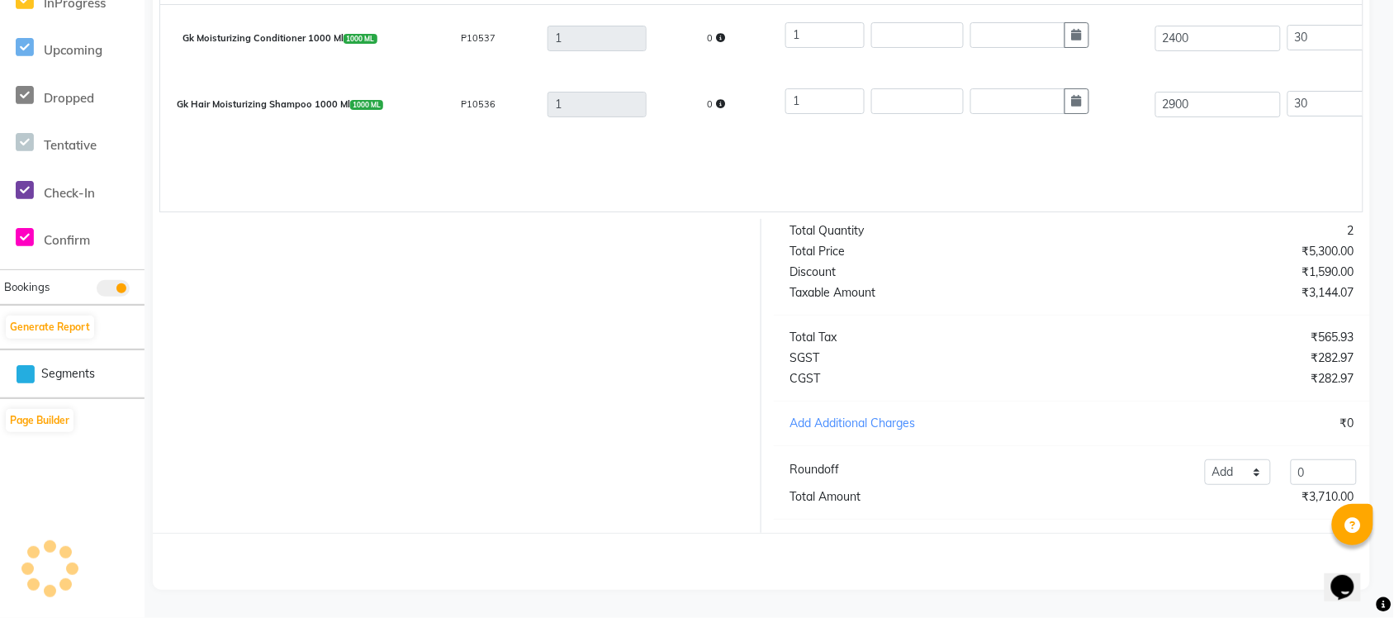
scroll to position [0, 0]
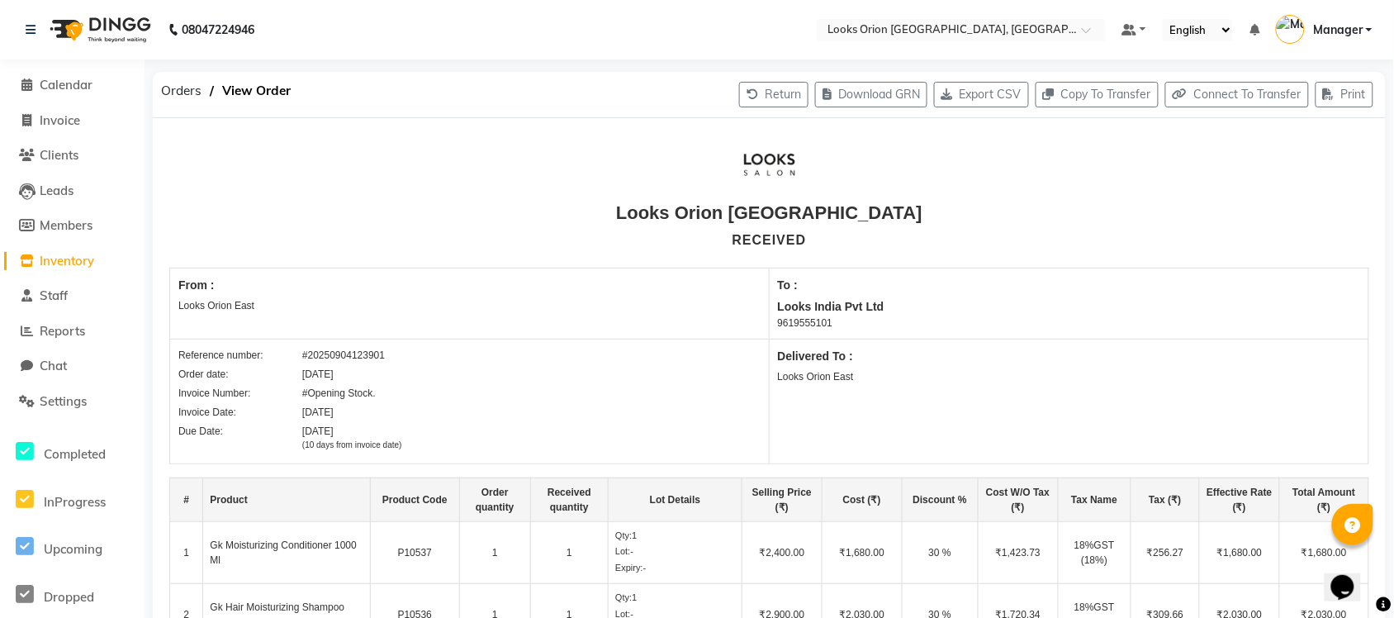
click at [31, 252] on span at bounding box center [27, 261] width 25 height 19
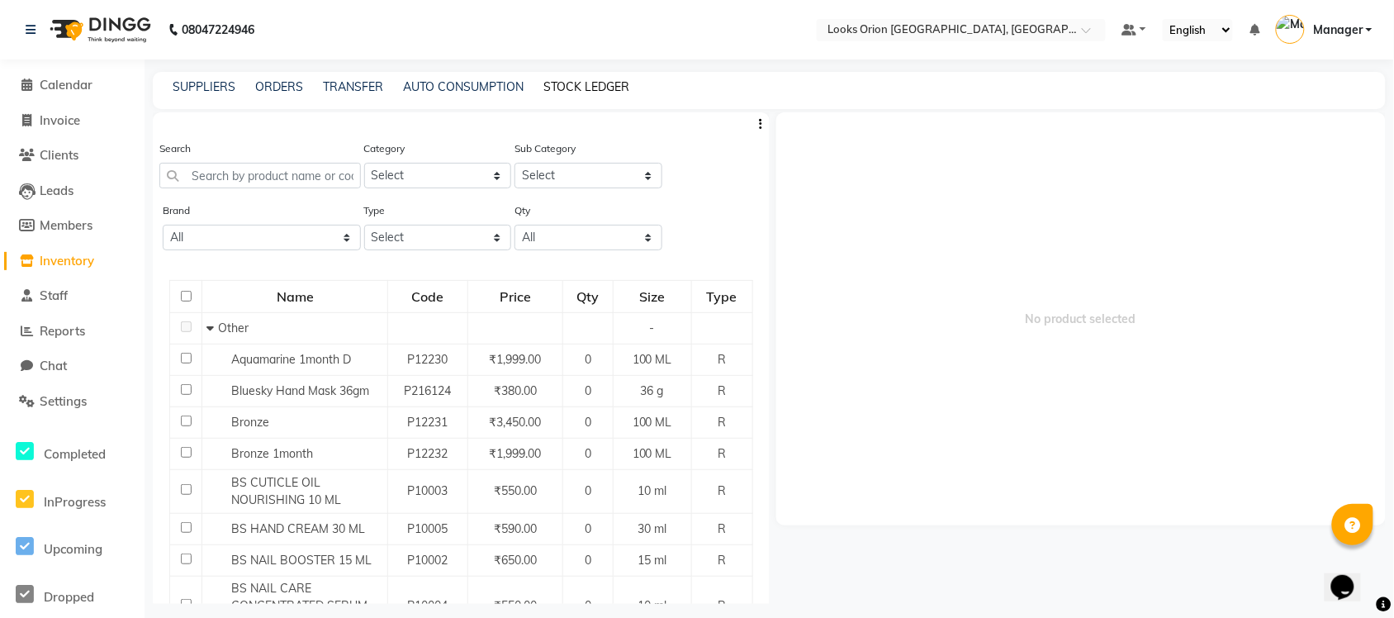
click at [572, 88] on link "STOCK LEDGER" at bounding box center [587, 86] width 86 height 15
select select "all"
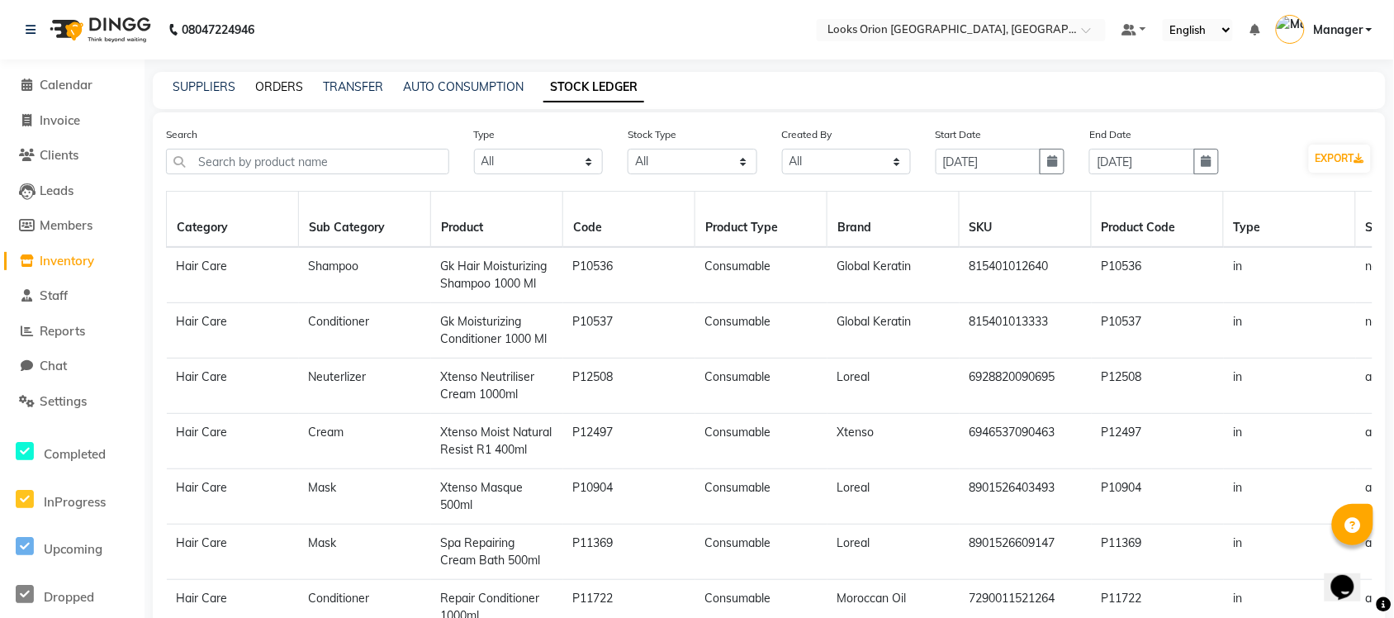
click at [265, 87] on link "ORDERS" at bounding box center [279, 86] width 48 height 15
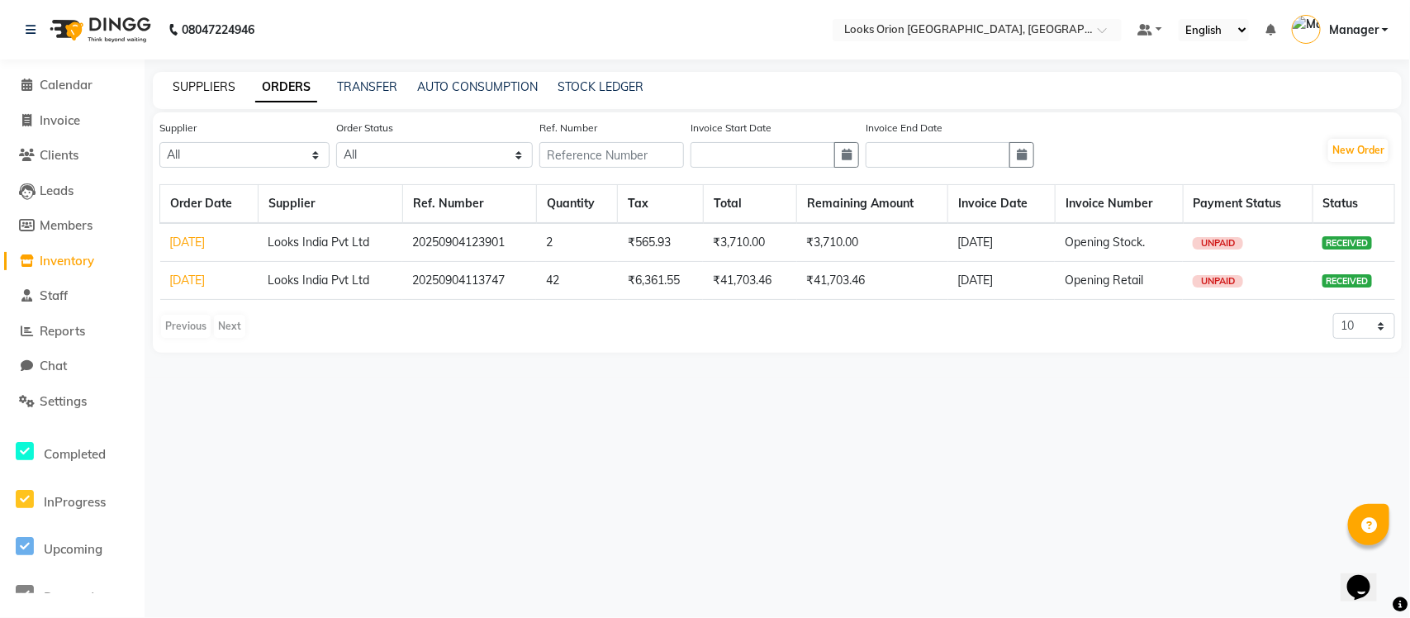
click at [182, 85] on link "SUPPLIERS" at bounding box center [204, 86] width 63 height 15
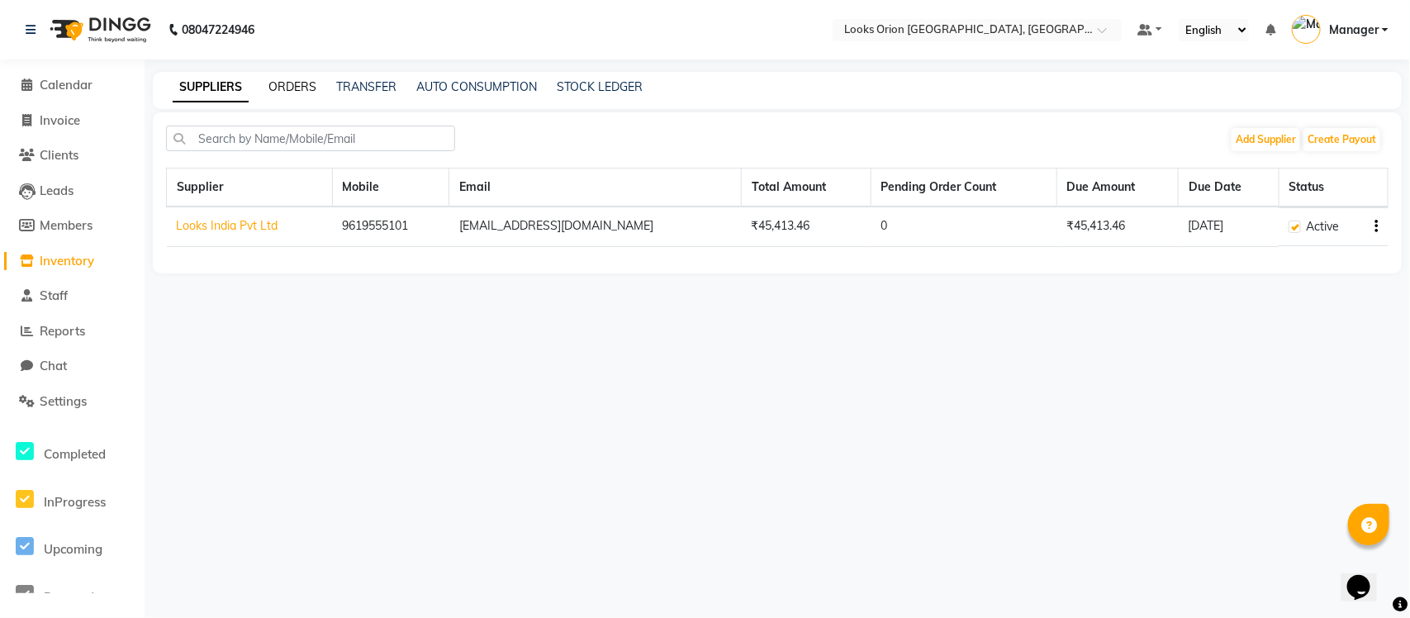
click at [296, 85] on link "ORDERS" at bounding box center [292, 86] width 48 height 15
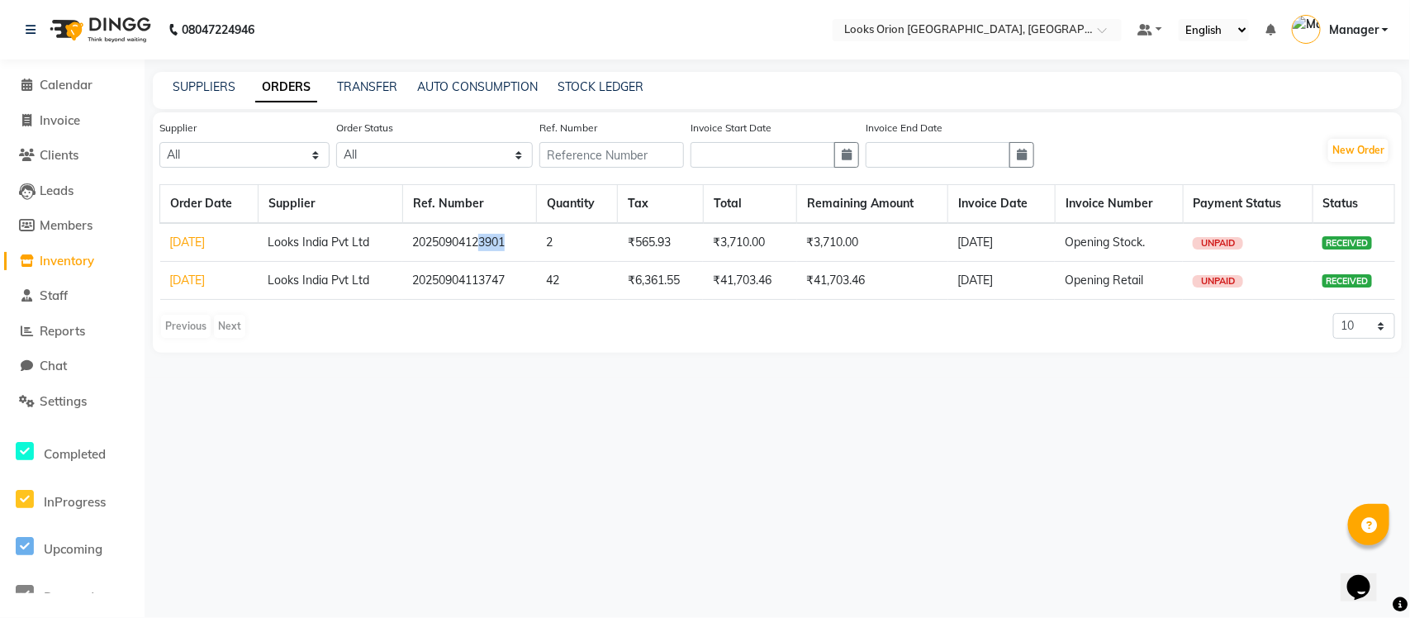
drag, startPoint x: 481, startPoint y: 242, endPoint x: 526, endPoint y: 245, distance: 45.6
click at [526, 245] on td "20250904123901" at bounding box center [469, 242] width 134 height 39
click at [197, 78] on div "SUPPLIERS" at bounding box center [204, 86] width 63 height 17
click at [192, 89] on link "SUPPLIERS" at bounding box center [204, 86] width 63 height 15
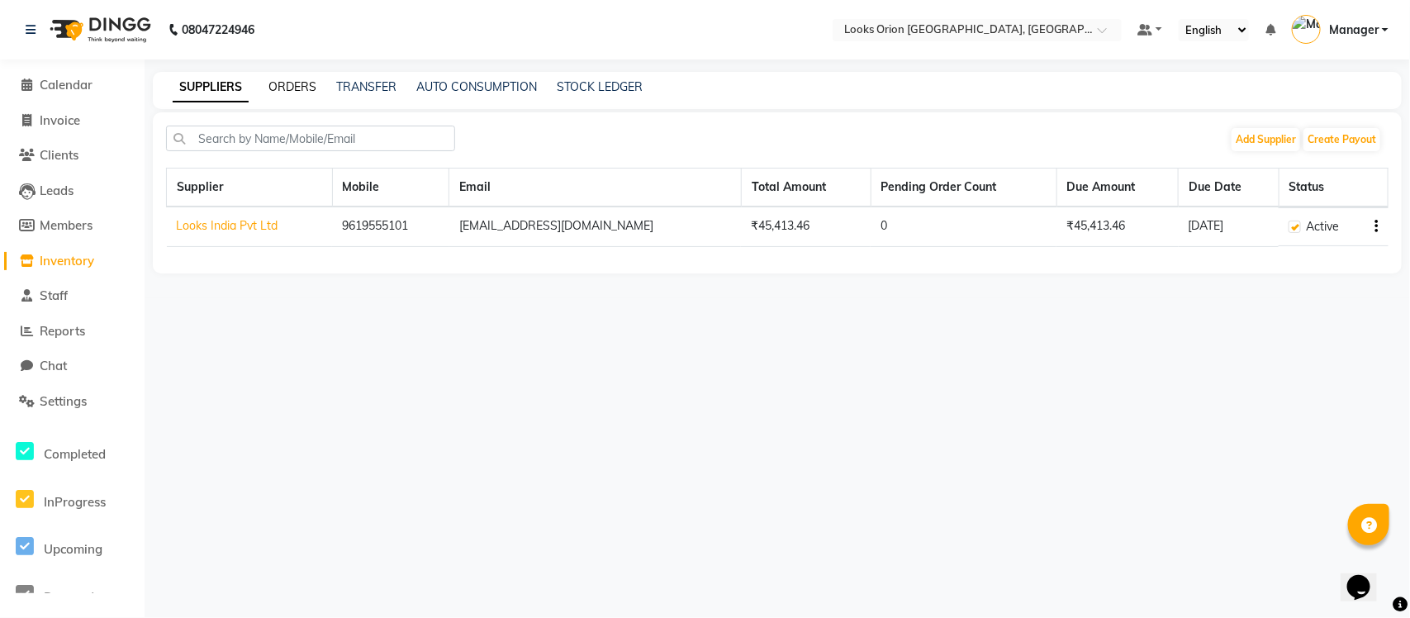
click at [291, 87] on link "ORDERS" at bounding box center [292, 86] width 48 height 15
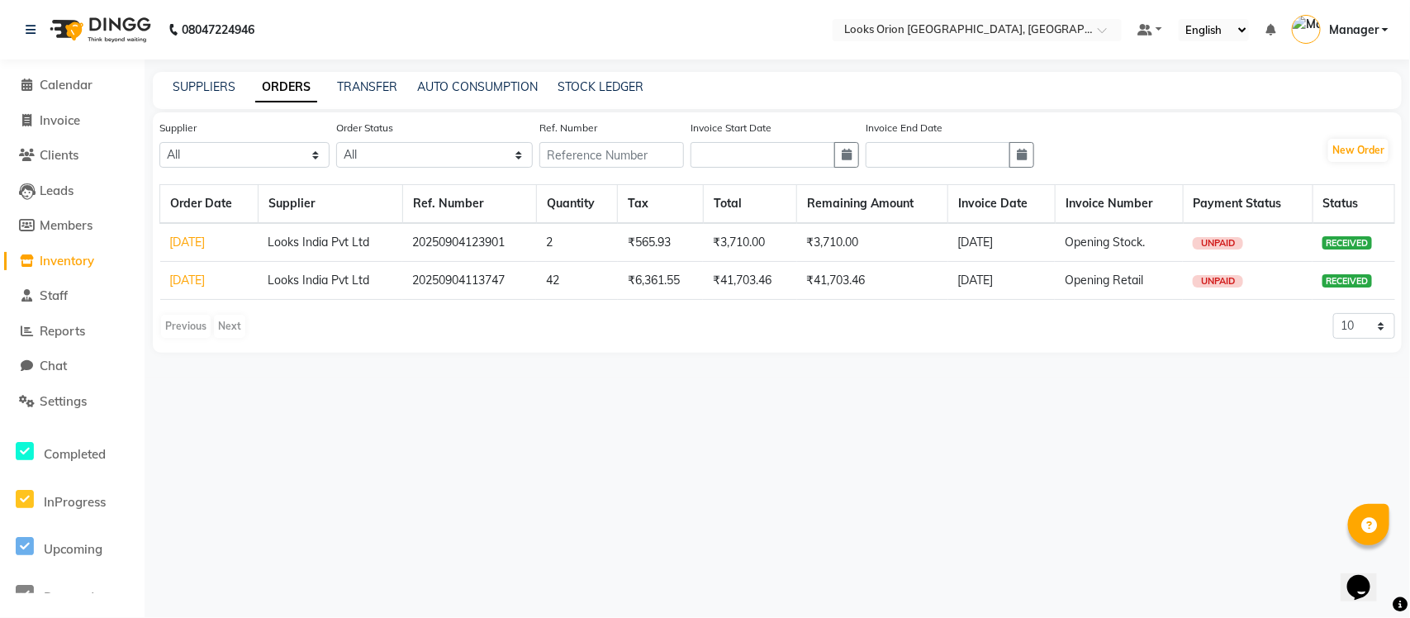
drag, startPoint x: 522, startPoint y: 242, endPoint x: 556, endPoint y: 245, distance: 34.0
click at [556, 245] on tr "[DATE] Looks India Pvt Ltd 20250904123901 2 ₹565.93 ₹3,710.00 ₹3,710.00 [DATE] …" at bounding box center [777, 242] width 1235 height 39
drag, startPoint x: 52, startPoint y: 228, endPoint x: 50, endPoint y: 242, distance: 14.1
click at [52, 230] on span "Members" at bounding box center [66, 225] width 53 height 16
select select
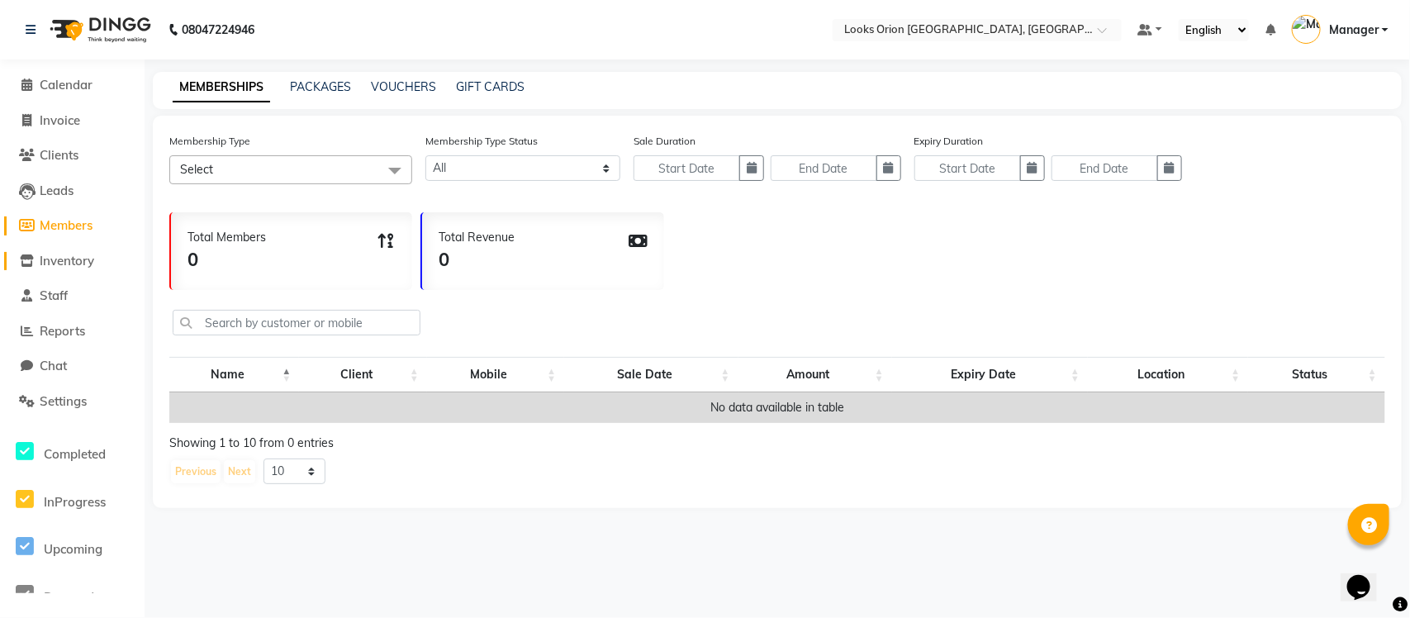
click at [55, 258] on span "Inventory" at bounding box center [67, 261] width 55 height 16
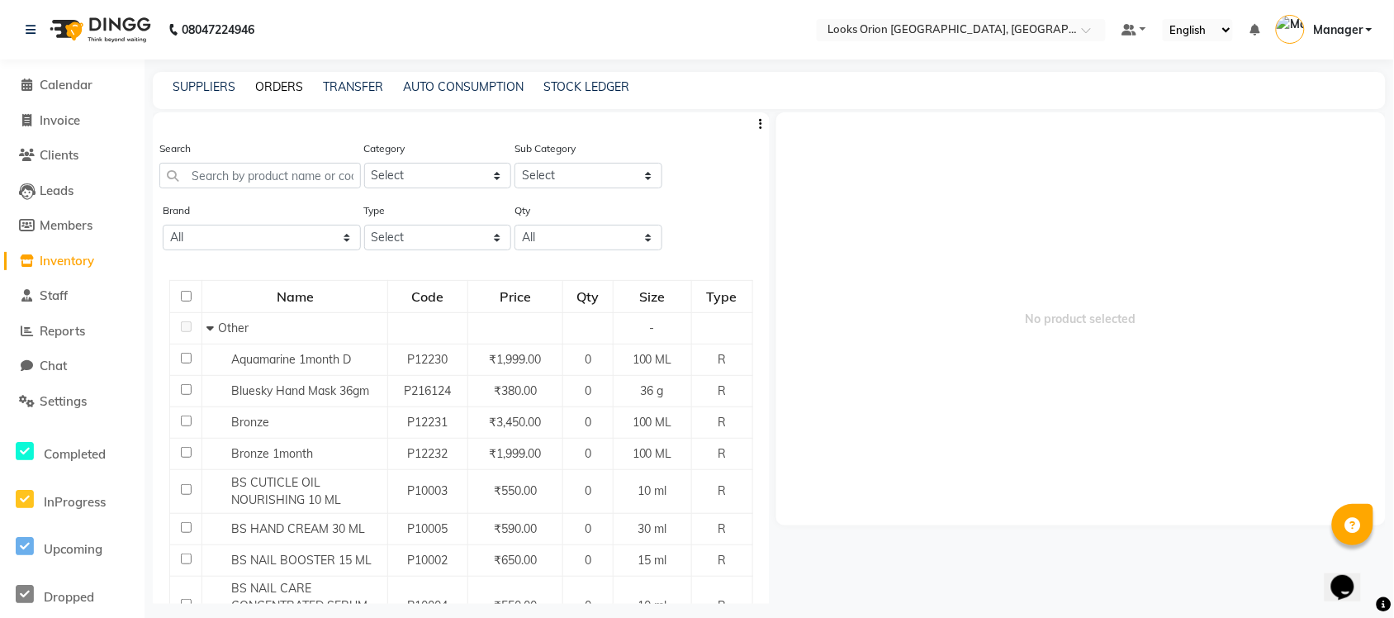
click at [269, 88] on link "ORDERS" at bounding box center [279, 86] width 48 height 15
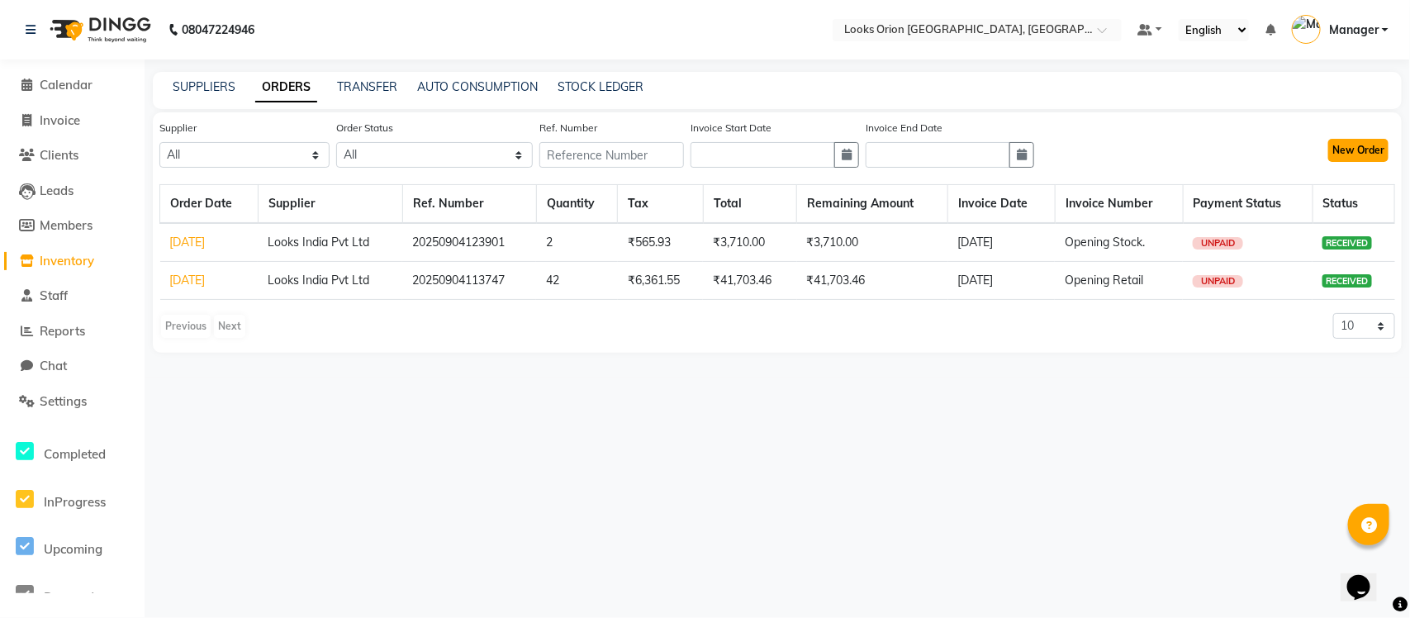
click at [1115, 150] on button "New Order" at bounding box center [1358, 150] width 60 height 23
select select "true"
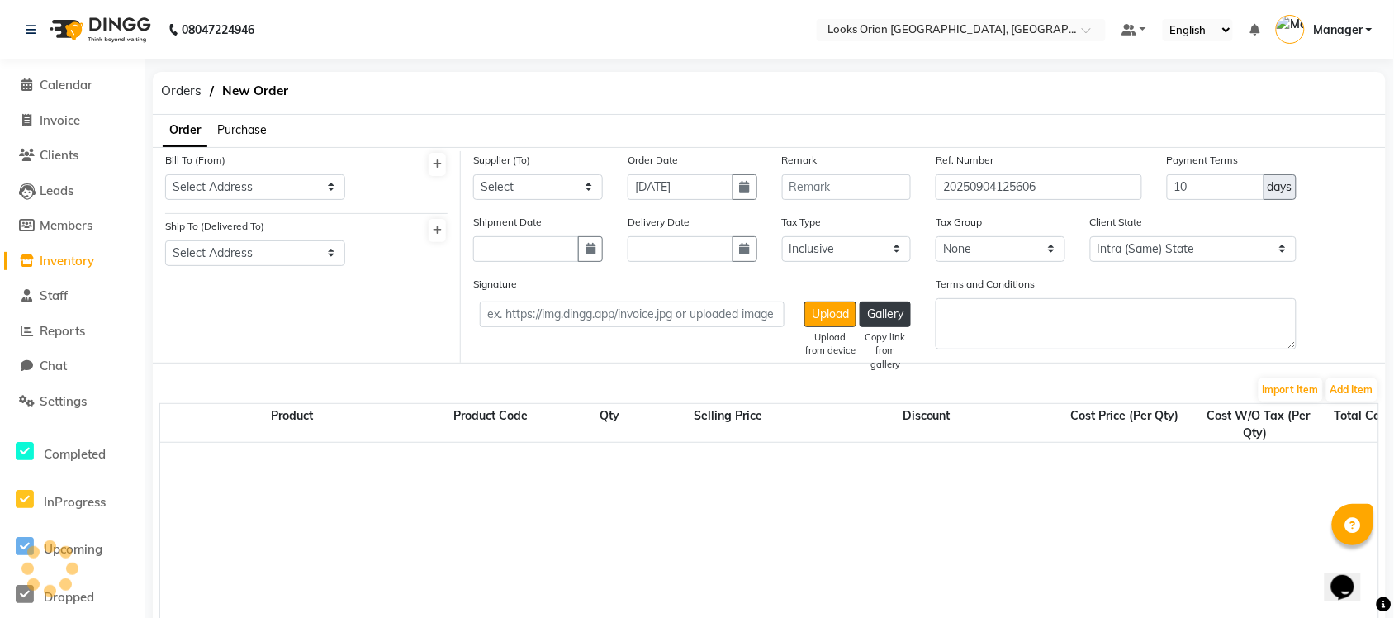
select select "4378"
click at [219, 186] on select "Select Address Looks [GEOGRAPHIC_DATA]" at bounding box center [255, 187] width 180 height 26
select select "1725"
click at [165, 174] on select "Select Address Looks [GEOGRAPHIC_DATA]" at bounding box center [255, 187] width 180 height 26
click at [221, 245] on select "Select Address Looks [GEOGRAPHIC_DATA]" at bounding box center [255, 253] width 180 height 26
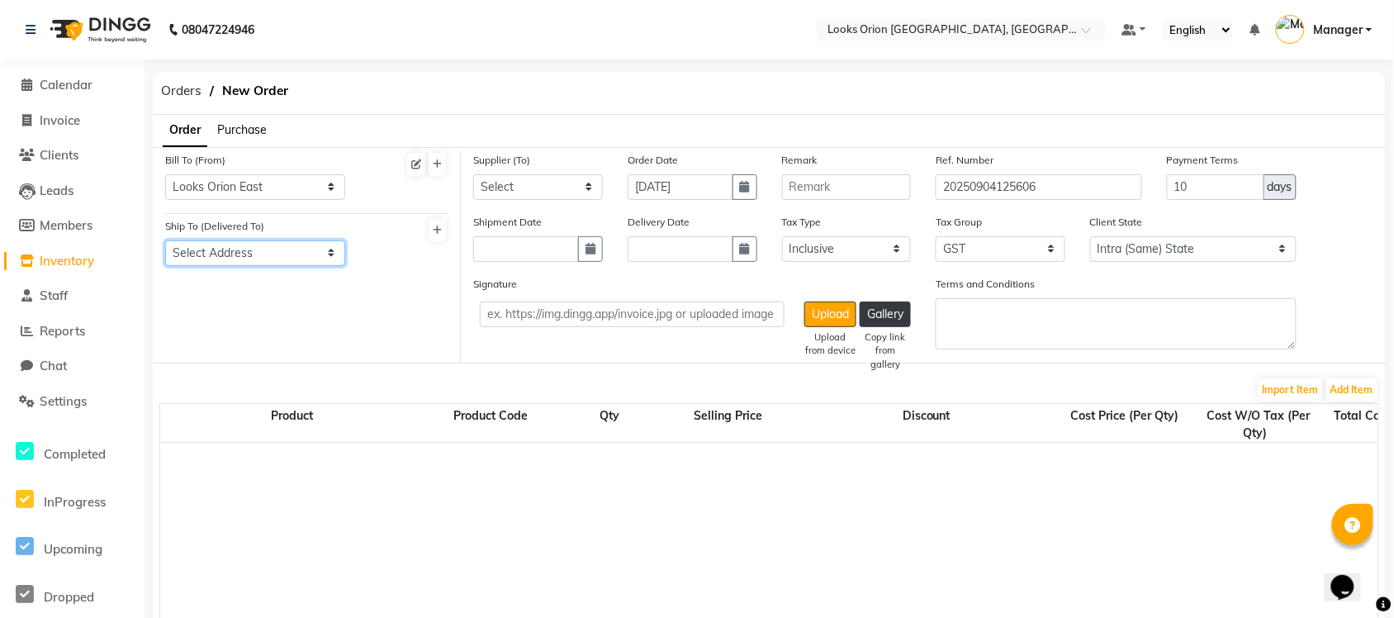
select select "1726"
click at [165, 240] on select "Select Address Looks [GEOGRAPHIC_DATA]" at bounding box center [255, 253] width 180 height 26
click at [527, 178] on select "Select Looks India Pvt Ltd" at bounding box center [538, 187] width 130 height 26
click at [1115, 389] on button "Add Item" at bounding box center [1352, 389] width 51 height 23
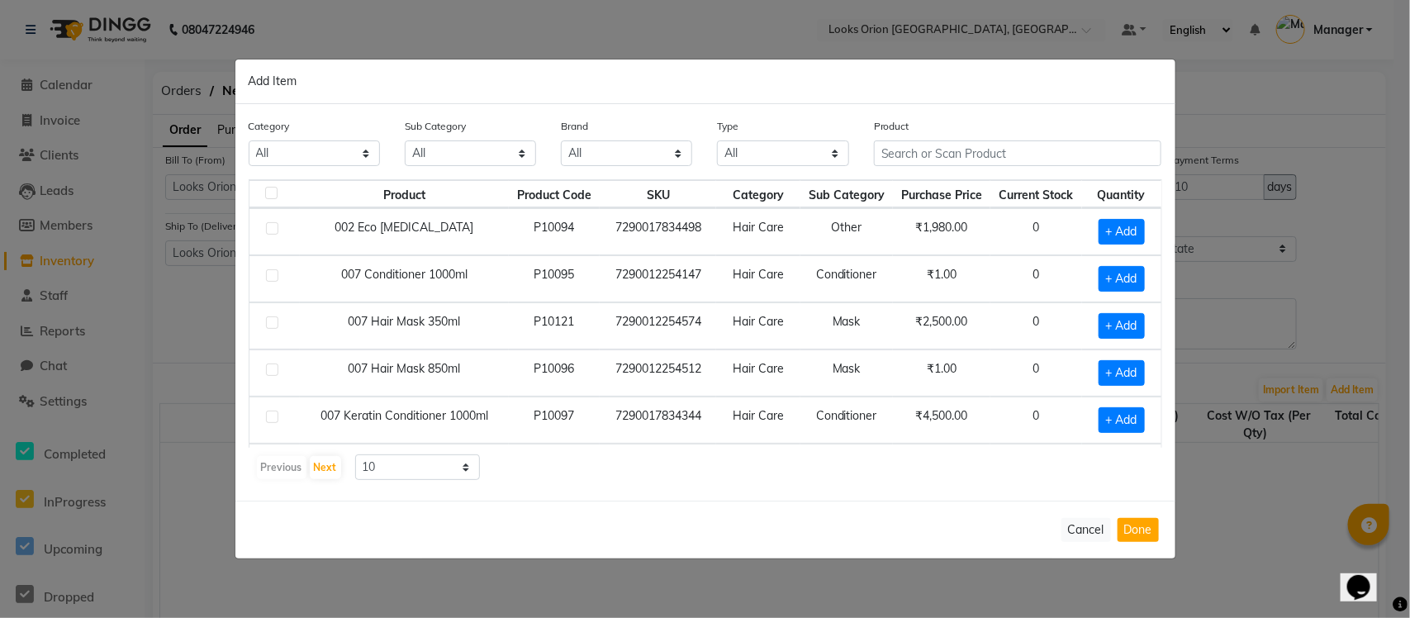
drag, startPoint x: 943, startPoint y: 128, endPoint x: 943, endPoint y: 161, distance: 33.1
click at [943, 154] on div "Product" at bounding box center [1018, 141] width 288 height 49
click at [943, 161] on input "text" at bounding box center [1018, 153] width 288 height 26
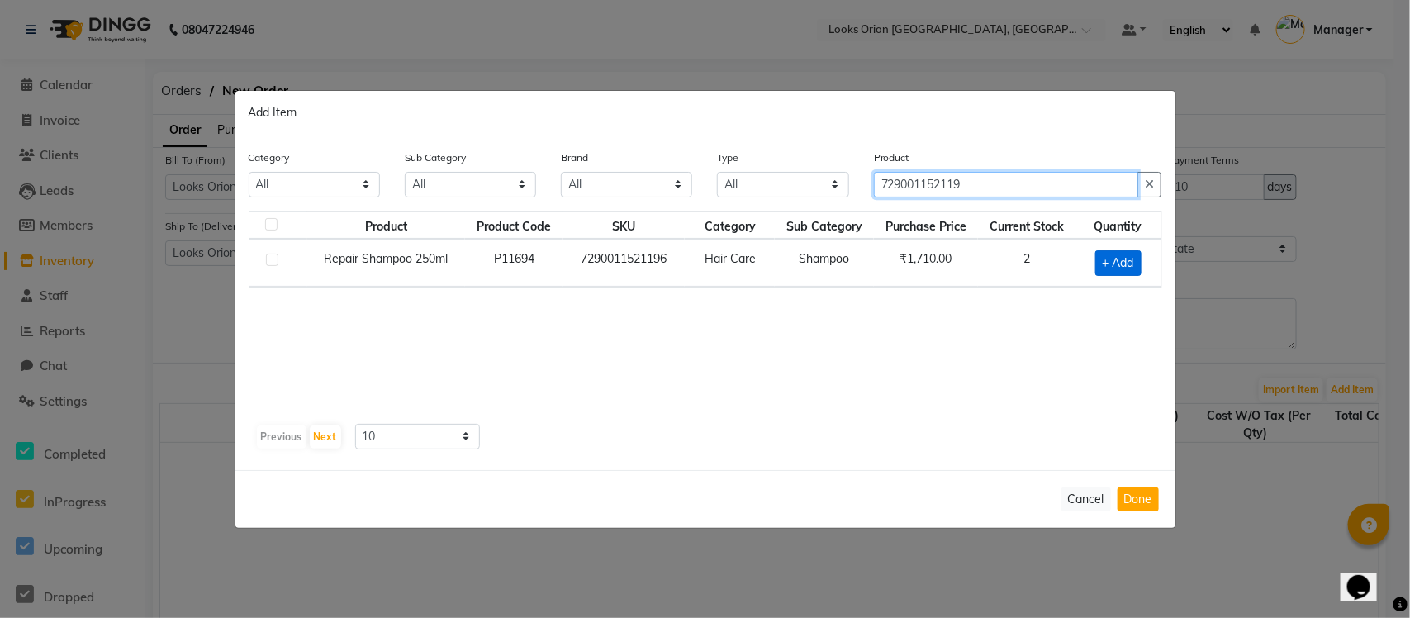
type input "729001152119"
click at [1113, 264] on span "+ Add" at bounding box center [1118, 263] width 46 height 26
checkbox input "true"
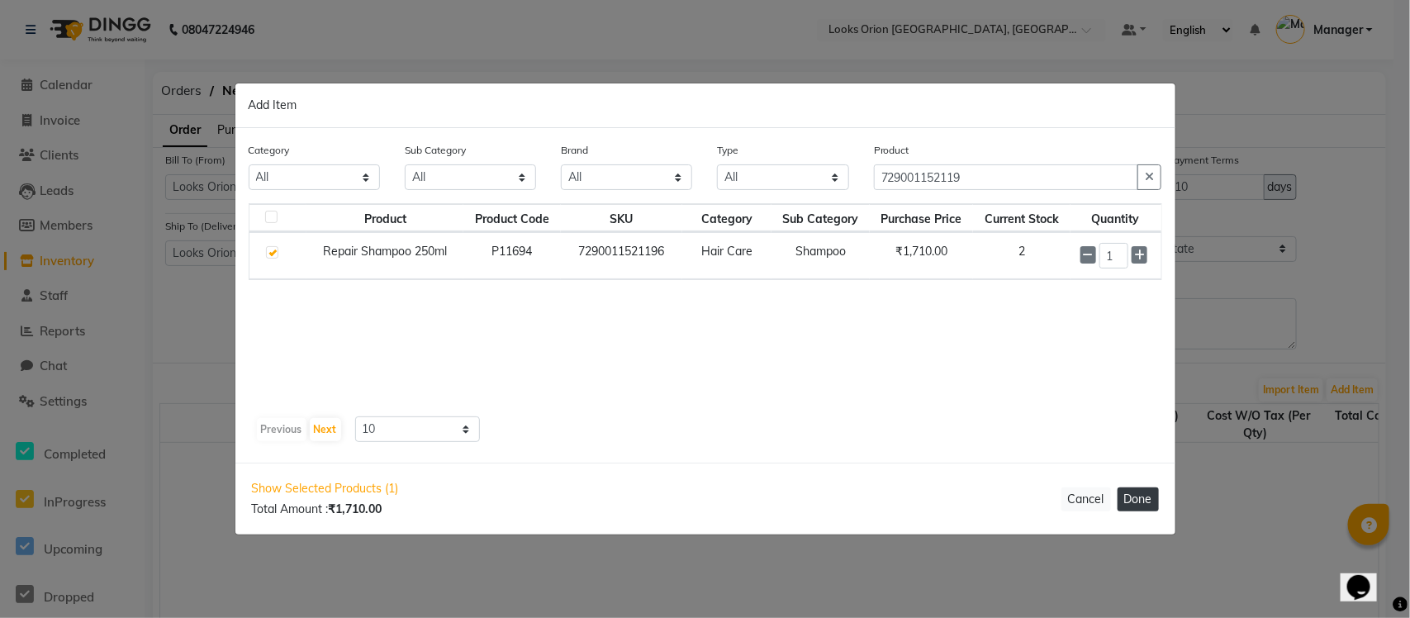
click at [1115, 494] on button "Done" at bounding box center [1138, 499] width 41 height 24
select select "4398"
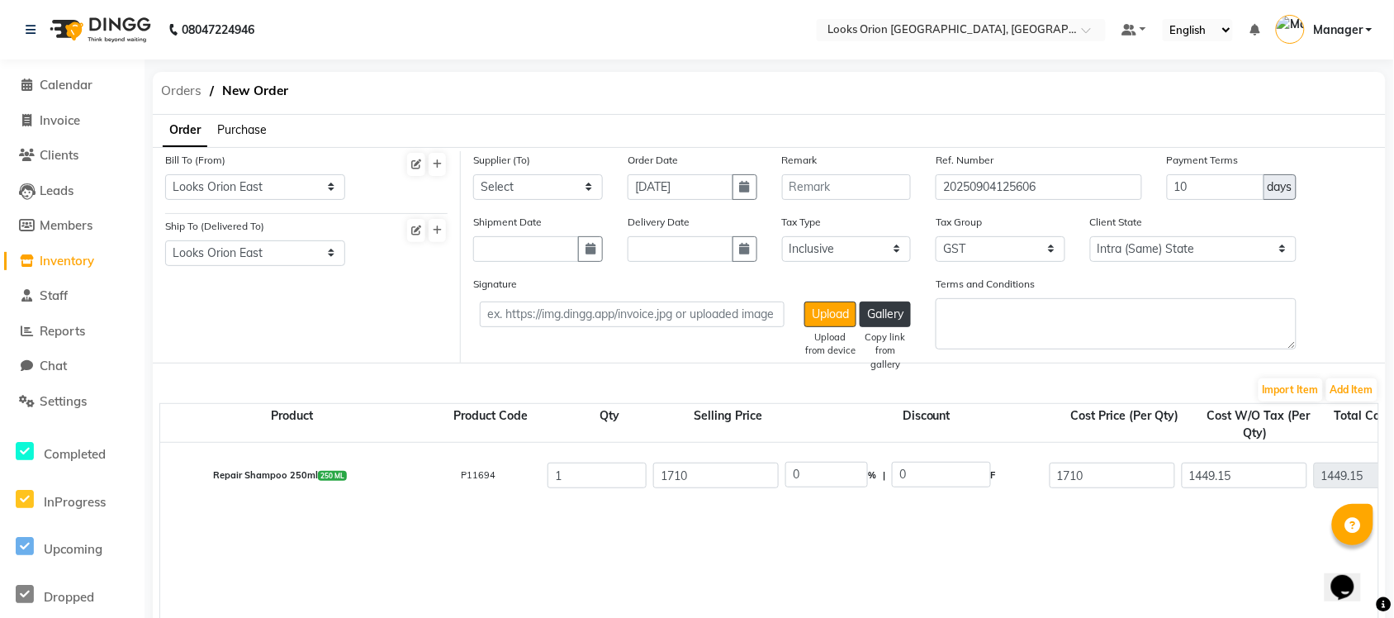
click at [175, 79] on span "Orders" at bounding box center [181, 91] width 57 height 30
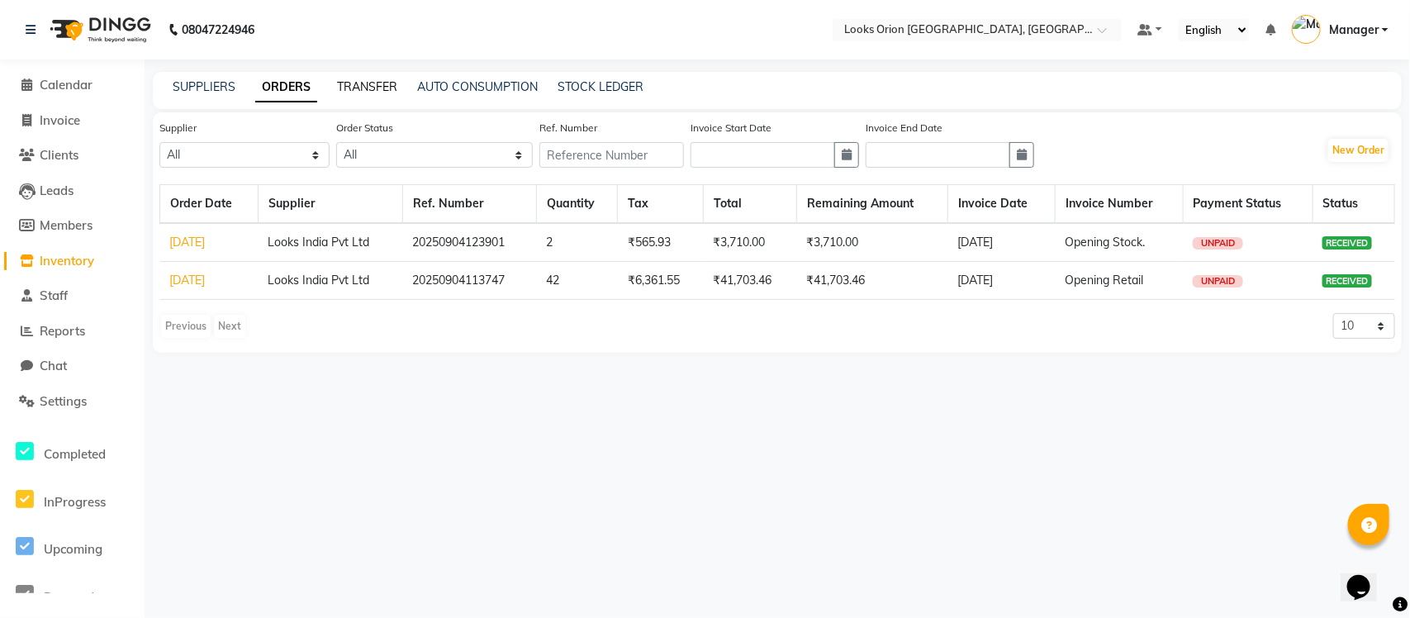
click at [354, 83] on link "TRANSFER" at bounding box center [367, 86] width 60 height 15
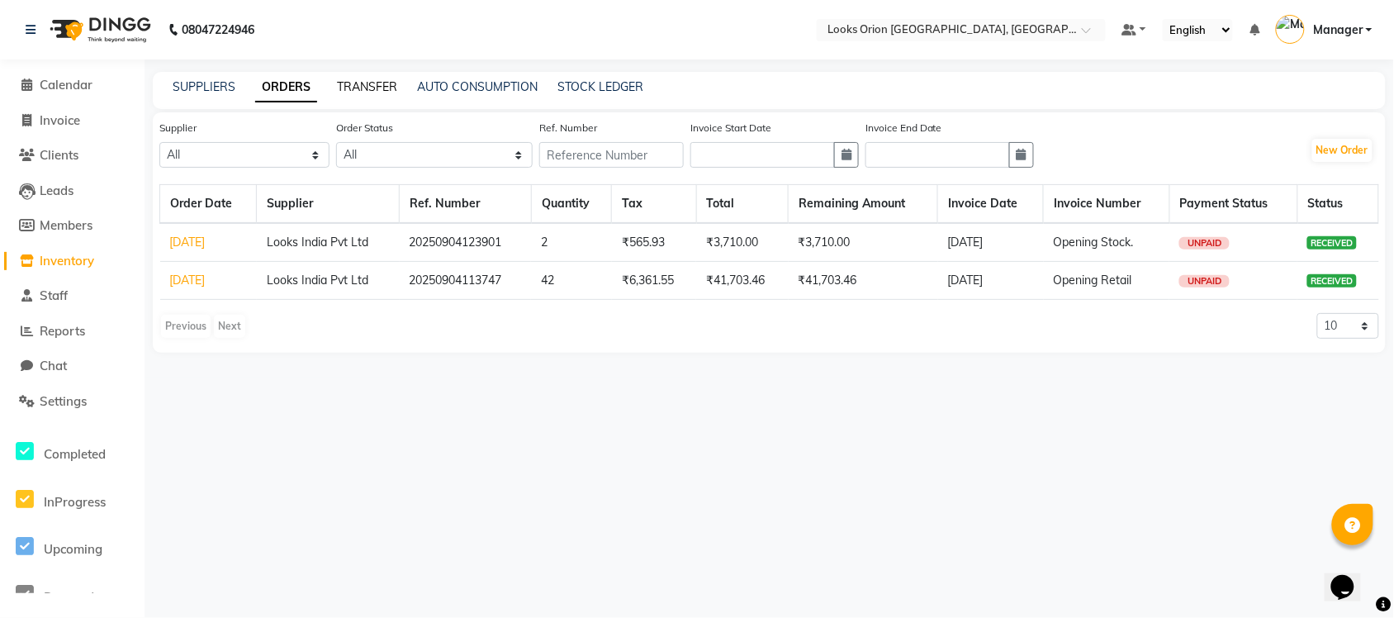
select select "sender"
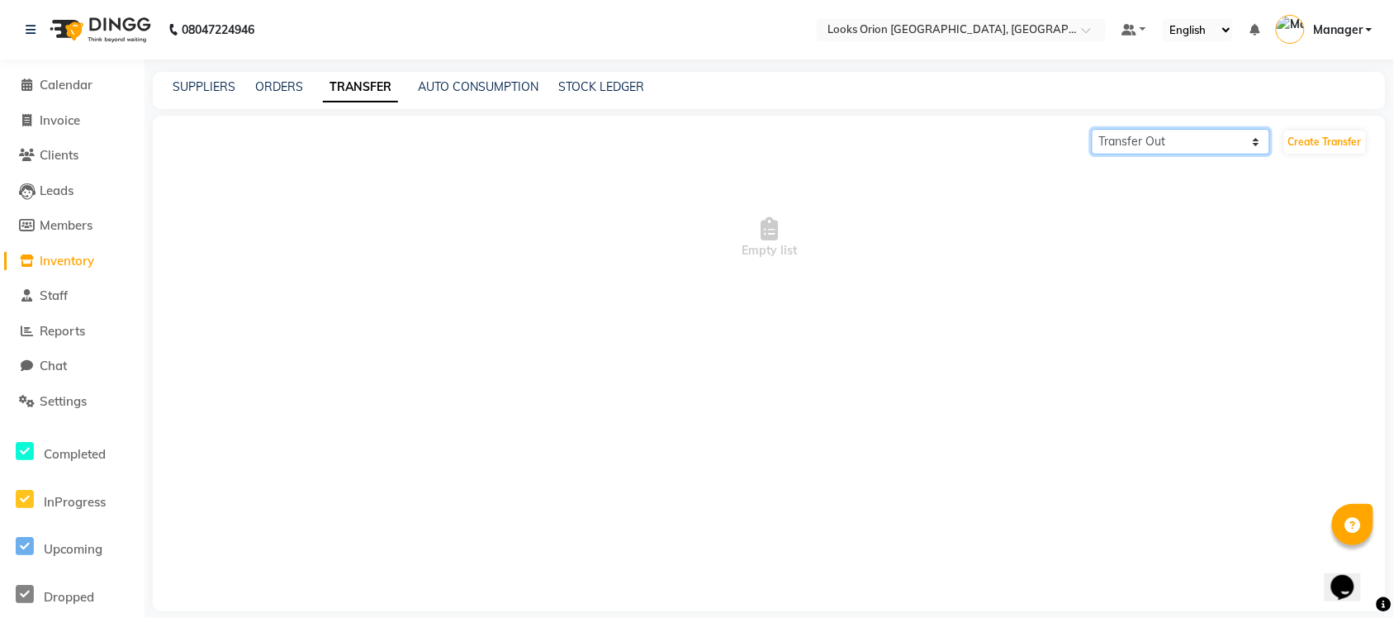
click at [1115, 143] on select "Transfer In Transfer Out" at bounding box center [1181, 142] width 178 height 26
click at [468, 87] on link "AUTO CONSUMPTION" at bounding box center [478, 86] width 121 height 15
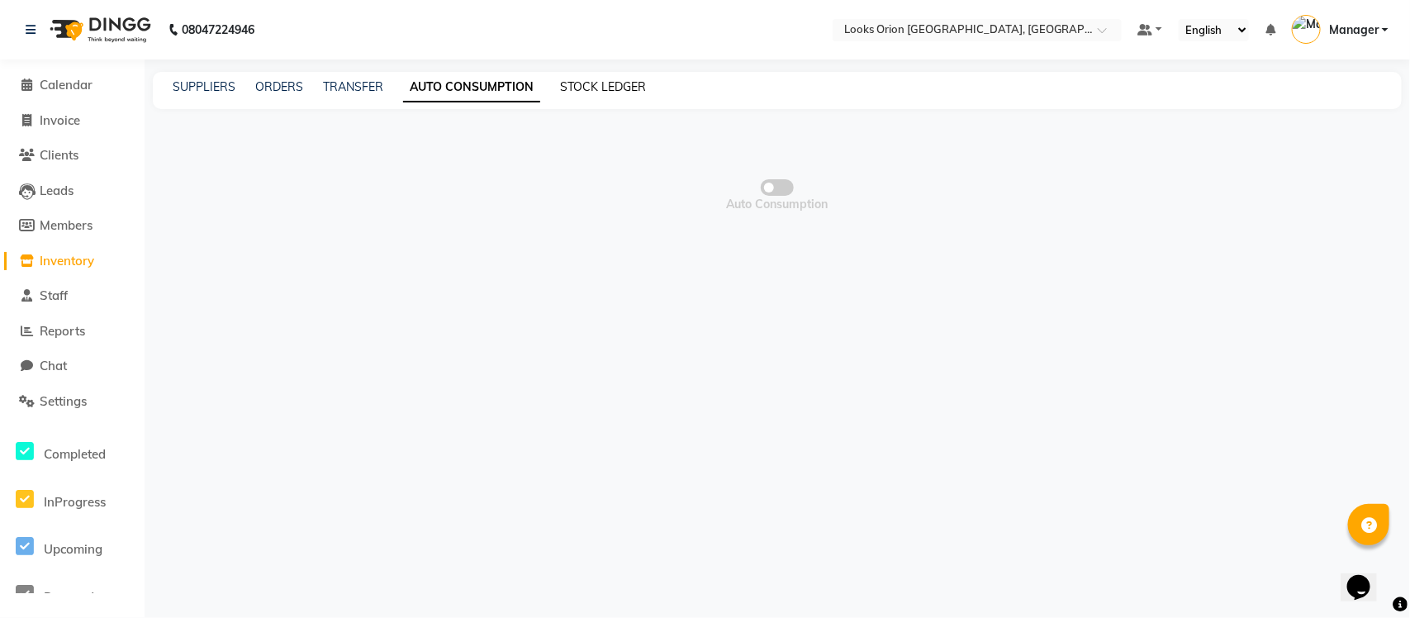
click at [617, 83] on link "STOCK LEDGER" at bounding box center [603, 86] width 86 height 15
select select "all"
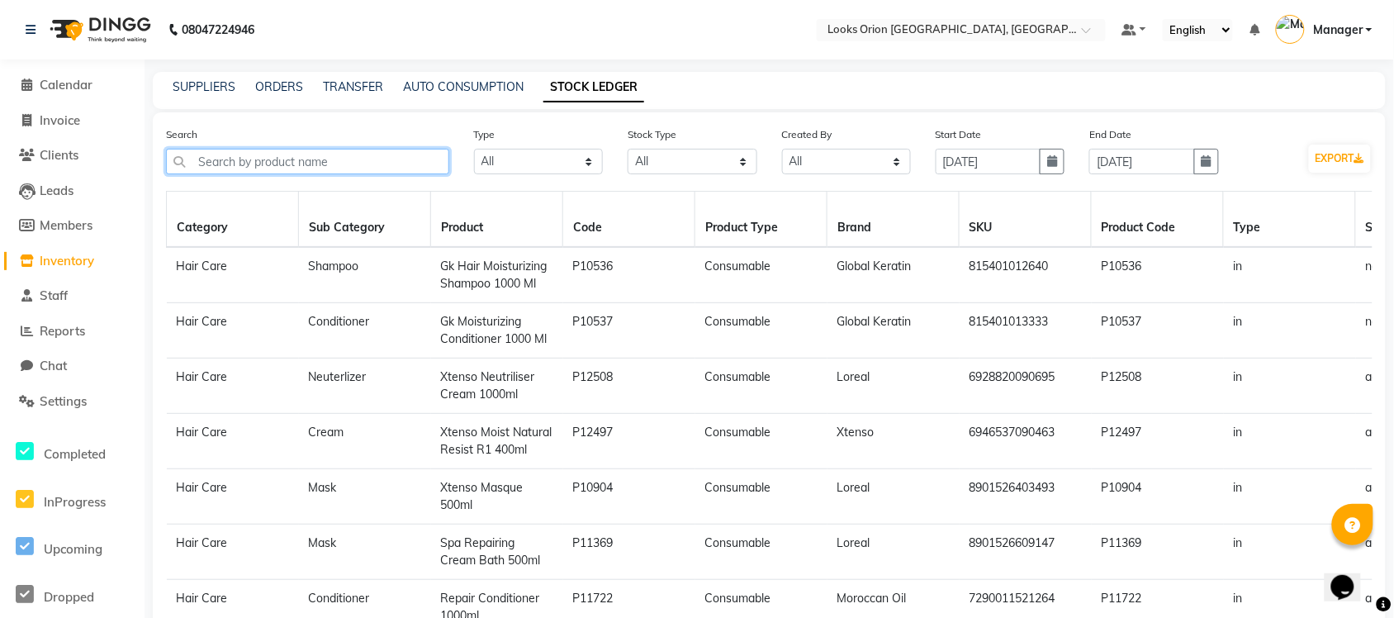
click at [304, 157] on input "text" at bounding box center [307, 162] width 283 height 26
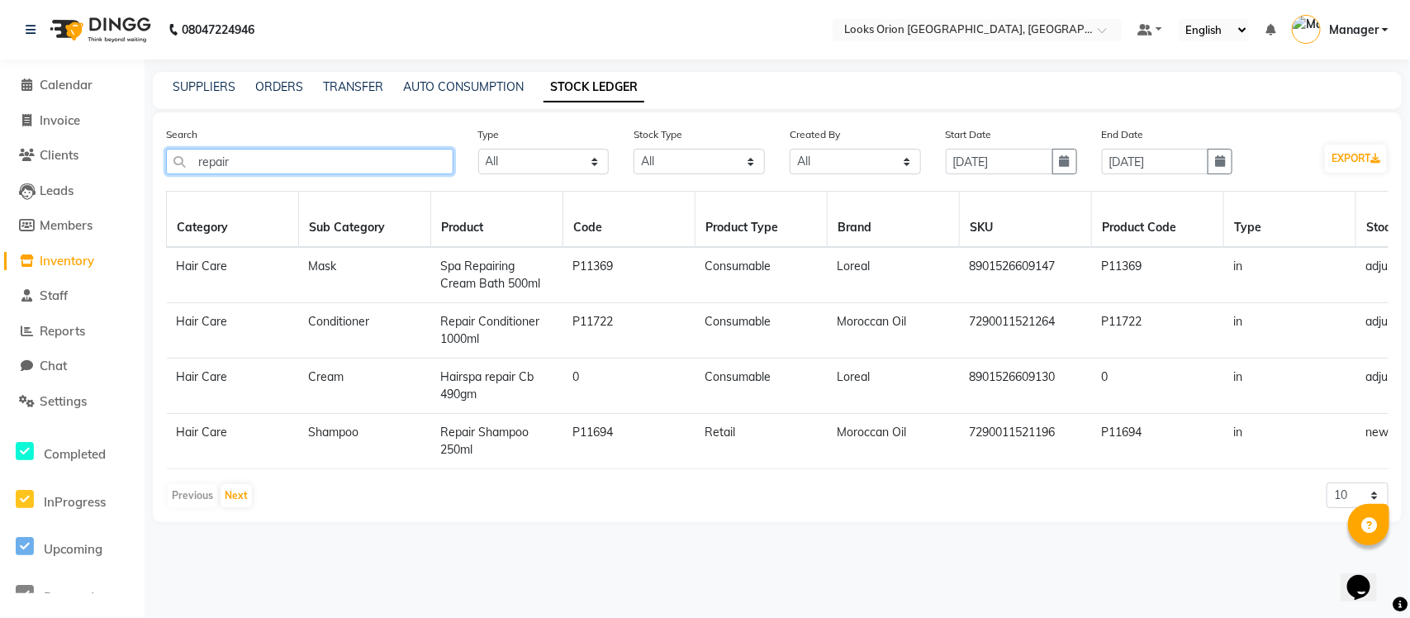
type input "repair"
click at [472, 430] on span "Repair Shampoo 250ml" at bounding box center [485, 441] width 88 height 32
click at [188, 81] on link "SUPPLIERS" at bounding box center [204, 86] width 63 height 15
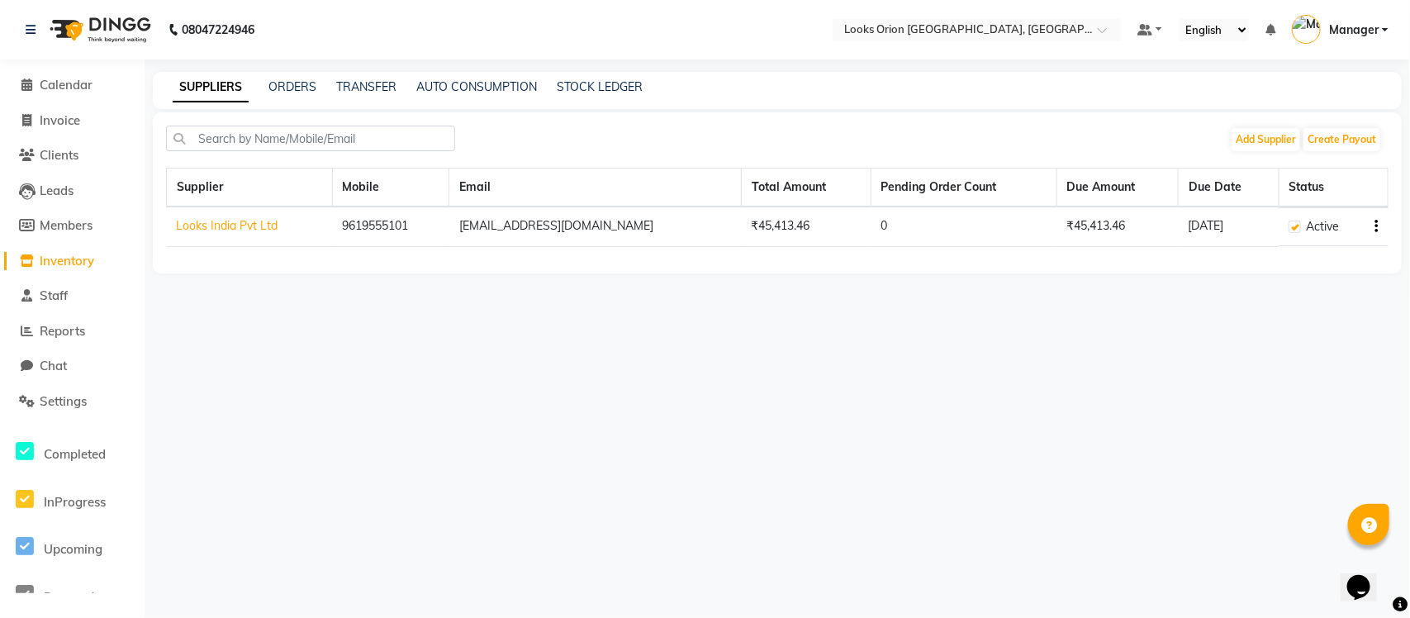
click at [52, 253] on span "Inventory" at bounding box center [67, 261] width 55 height 16
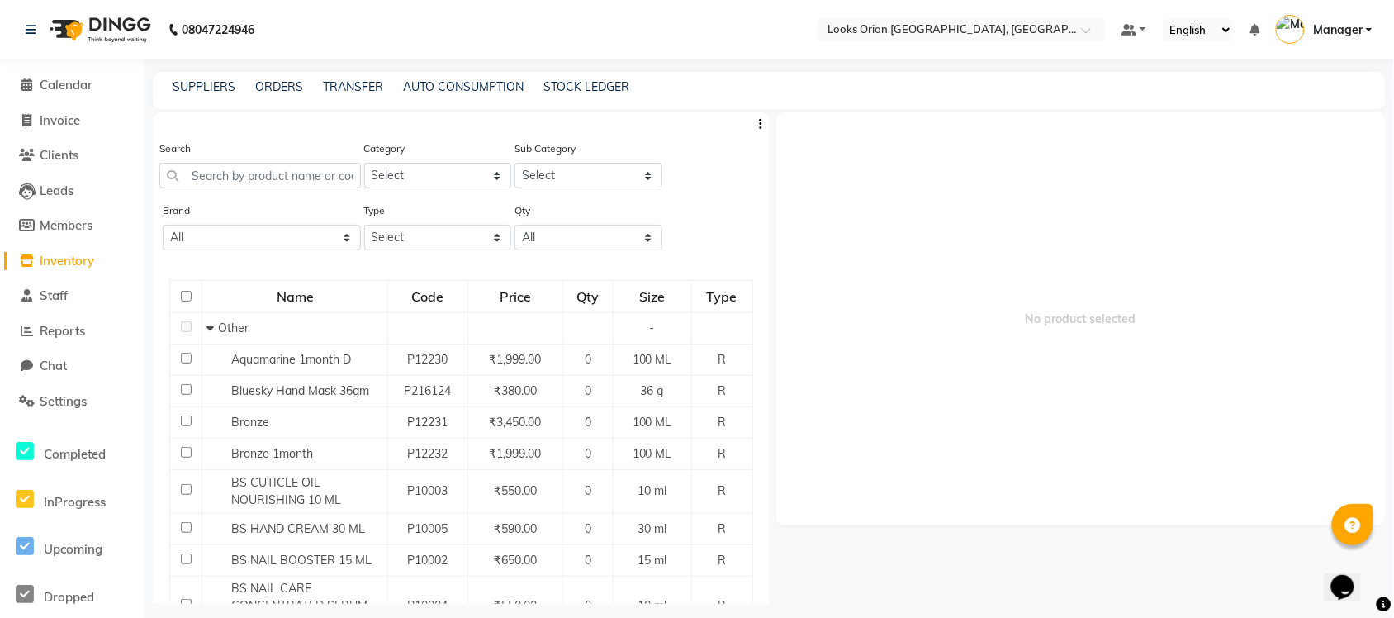
click at [67, 260] on span "Inventory" at bounding box center [67, 261] width 55 height 16
drag, startPoint x: 567, startPoint y: 81, endPoint x: 562, endPoint y: 89, distance: 10.1
click at [567, 83] on link "STOCK LEDGER" at bounding box center [587, 86] width 86 height 15
select select "all"
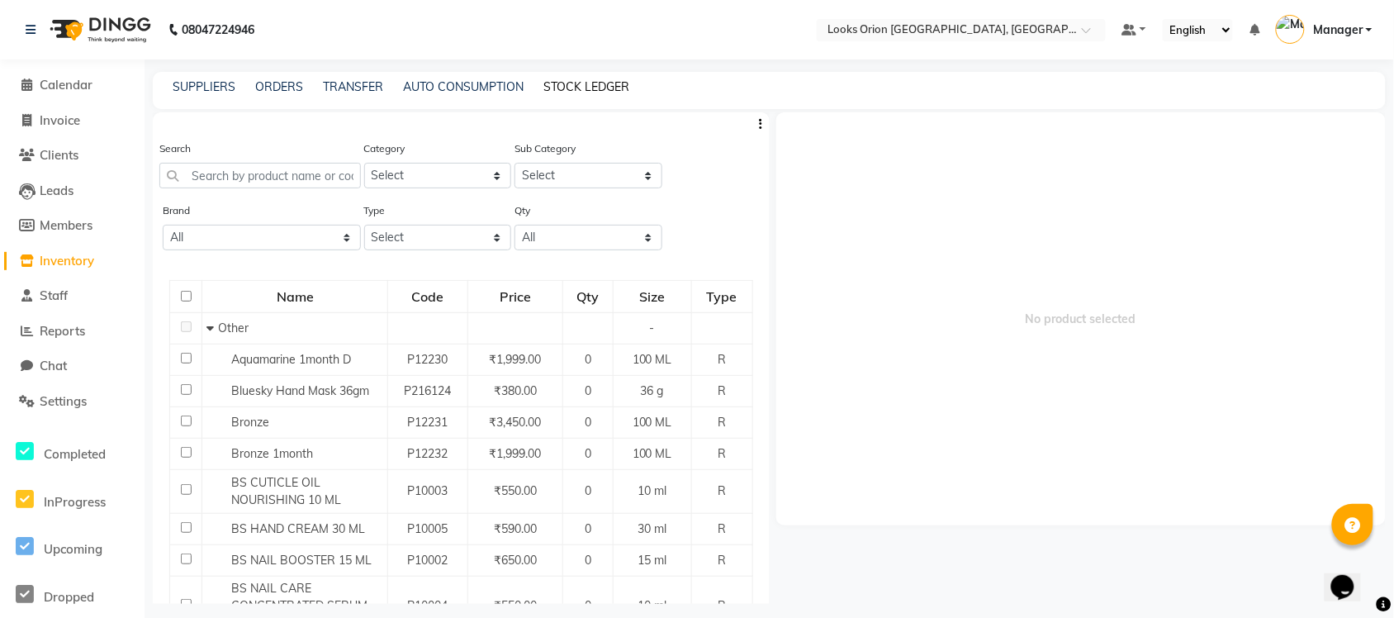
select select "all"
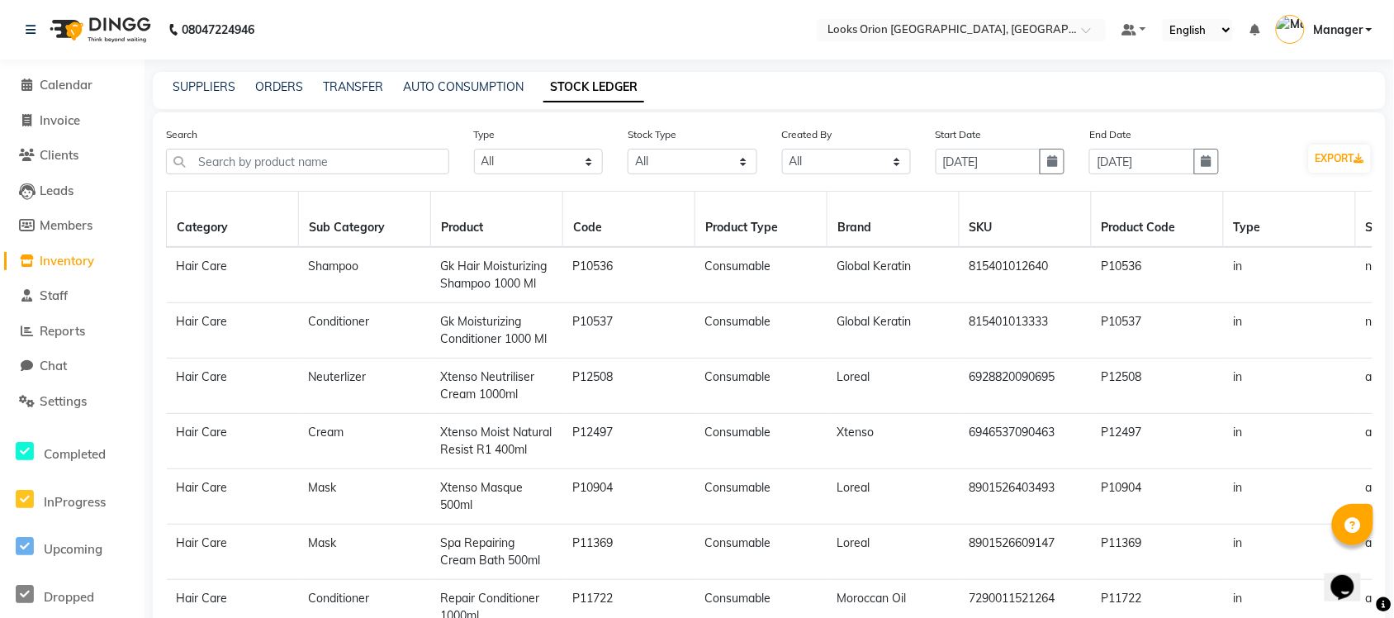
click at [614, 157] on div "Type Select All In Out" at bounding box center [539, 157] width 154 height 62
click at [682, 154] on select "Select All New Stock Adjustment Return Transfer In Other Internal Use Damaged E…" at bounding box center [692, 162] width 129 height 26
click at [628, 149] on select "Select All New Stock Adjustment Return Transfer In Other Internal Use Damaged E…" at bounding box center [692, 162] width 129 height 26
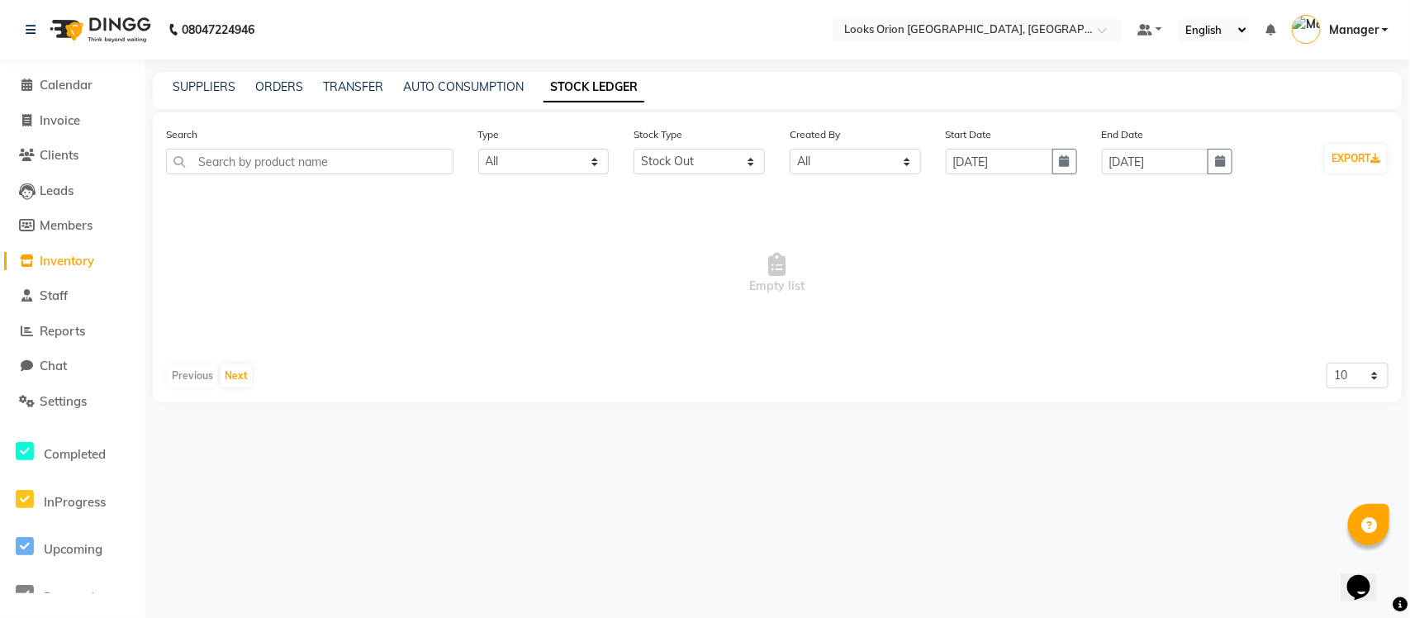
click at [709, 145] on div "Stock Type Select All New Stock Adjustment Return Transfer In Other Internal Us…" at bounding box center [699, 150] width 131 height 49
click at [709, 162] on select "Select All New Stock Adjustment Return Transfer In Other Internal Use Damaged E…" at bounding box center [699, 162] width 131 height 26
select select "sold"
click at [634, 149] on select "Select All New Stock Adjustment Return Transfer In Other Internal Use Damaged E…" at bounding box center [699, 162] width 131 height 26
click at [58, 254] on span "Inventory" at bounding box center [67, 261] width 55 height 16
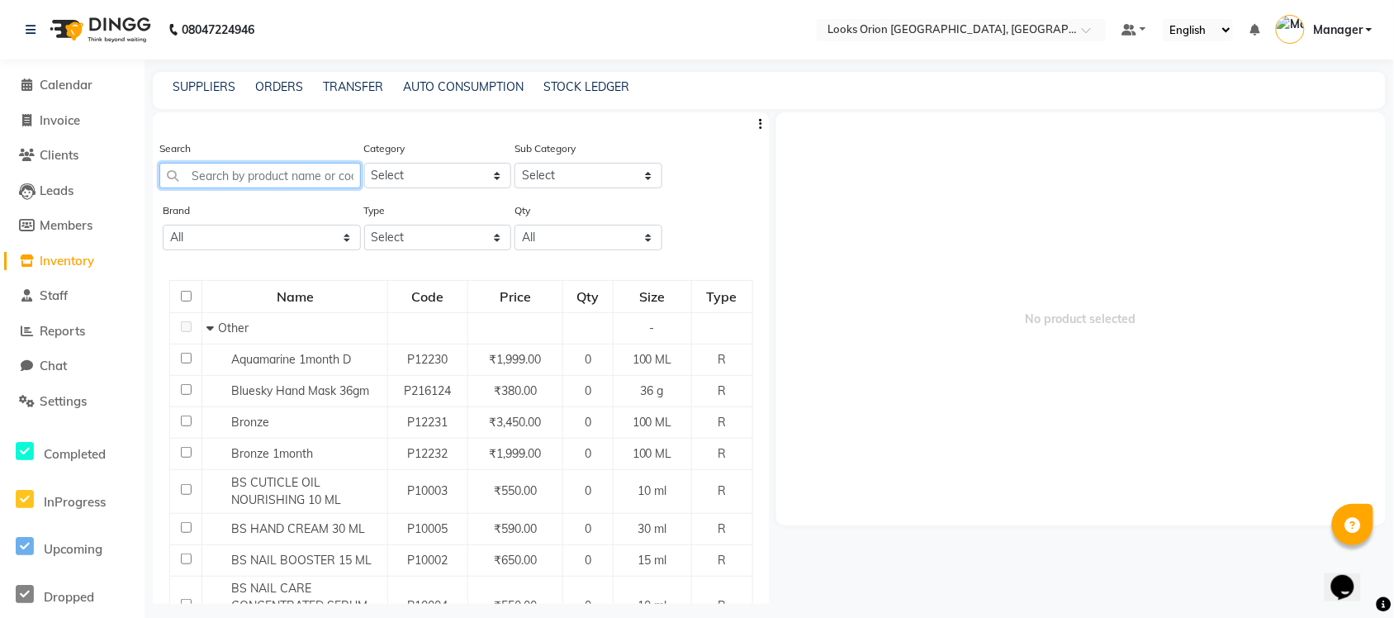
click at [238, 173] on input "text" at bounding box center [260, 176] width 202 height 26
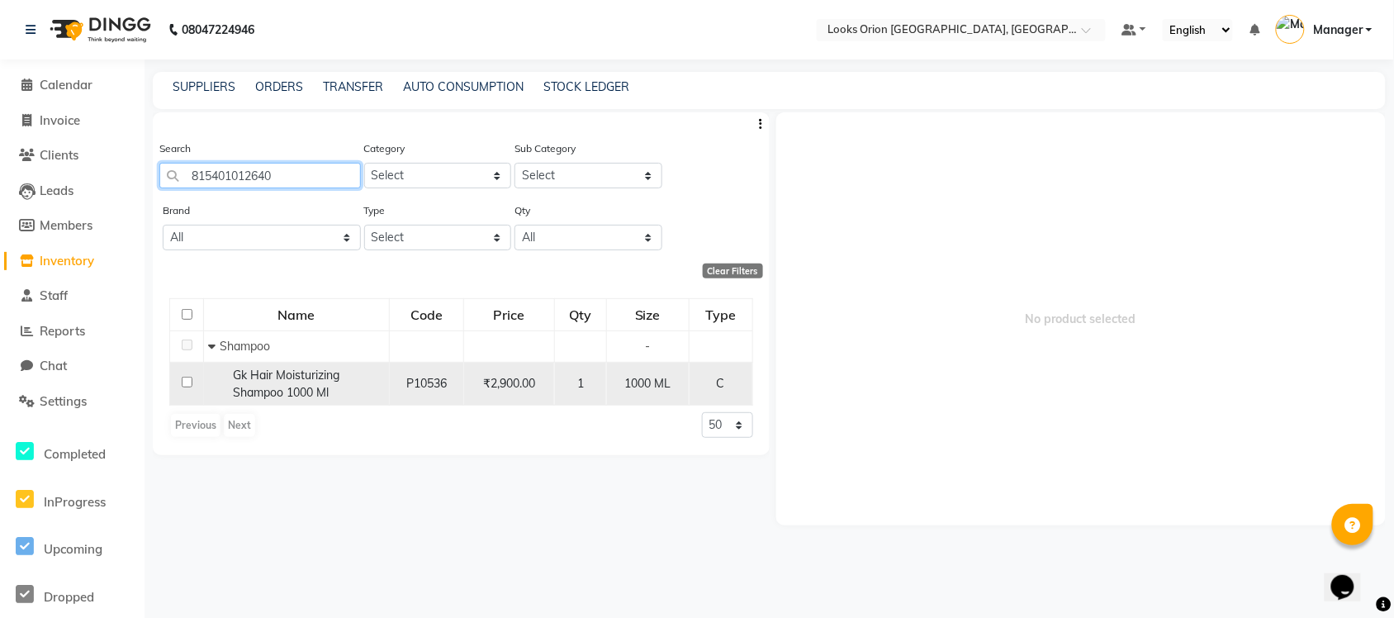
type input "815401012640"
click at [245, 384] on span "Gk Hair Moisturizing Shampoo 1000 Ml" at bounding box center [286, 384] width 107 height 32
select select
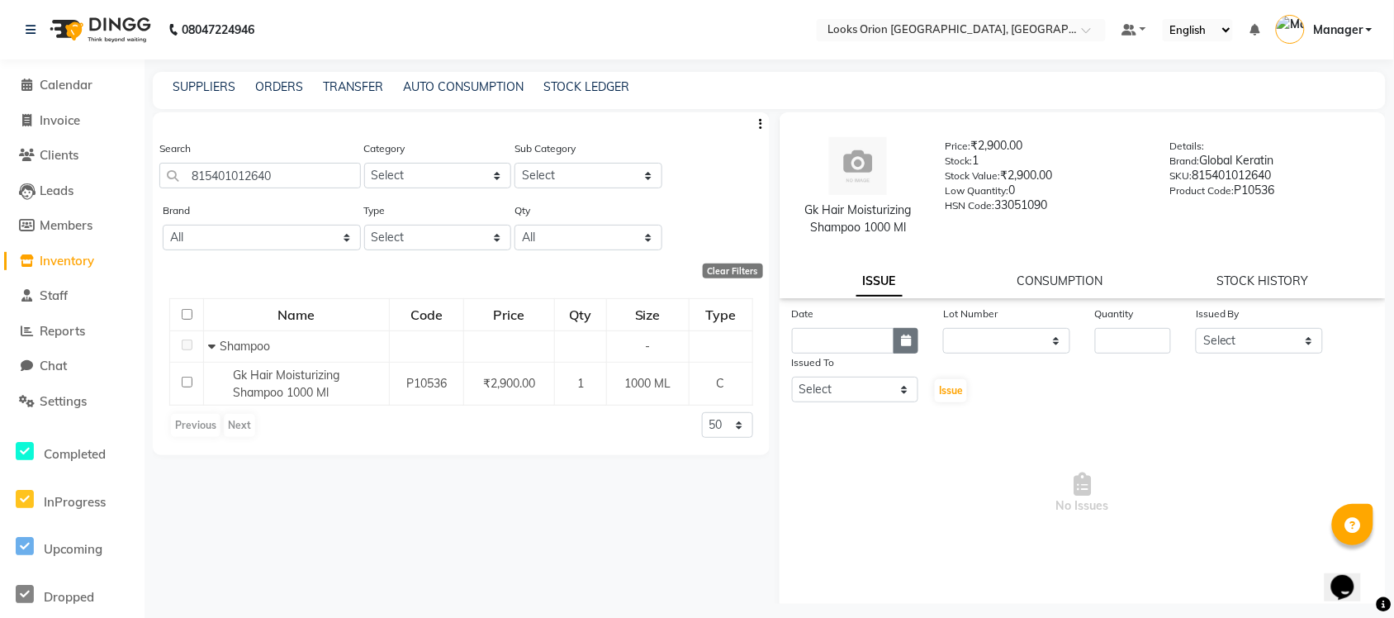
click at [905, 337] on icon "button" at bounding box center [906, 341] width 10 height 12
select select "9"
select select "2025"
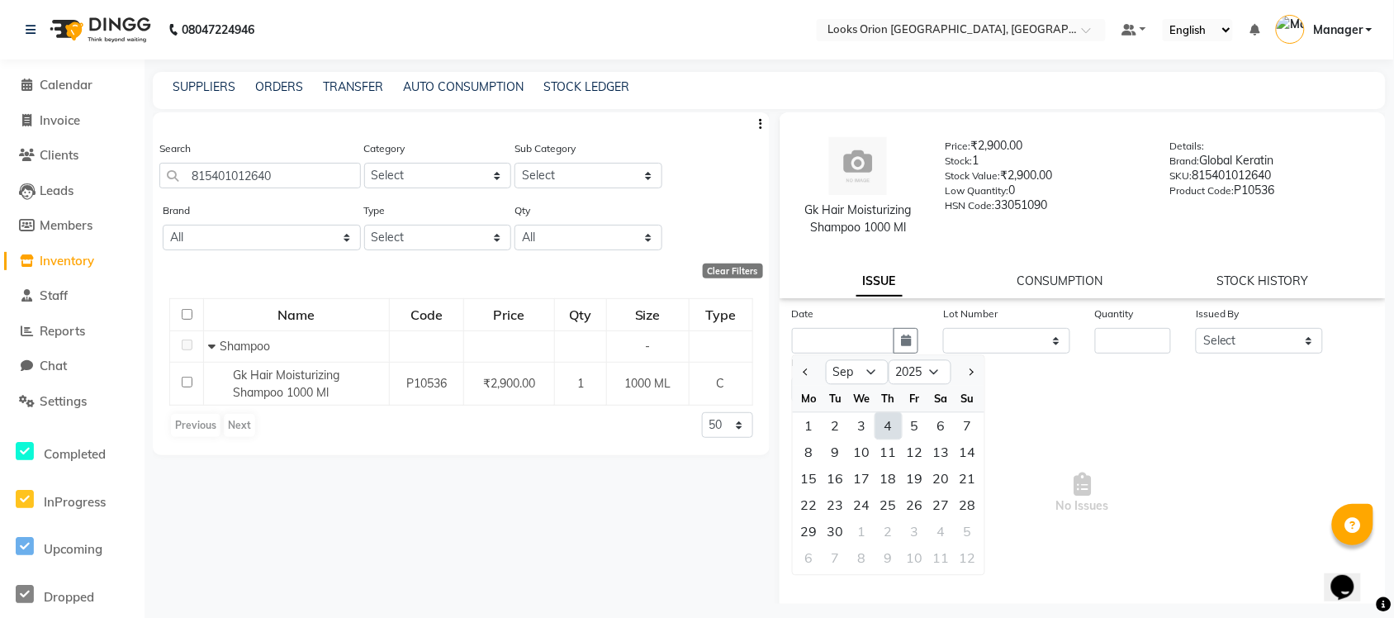
click at [881, 424] on div "4" at bounding box center [889, 426] width 26 height 26
type input "[DATE]"
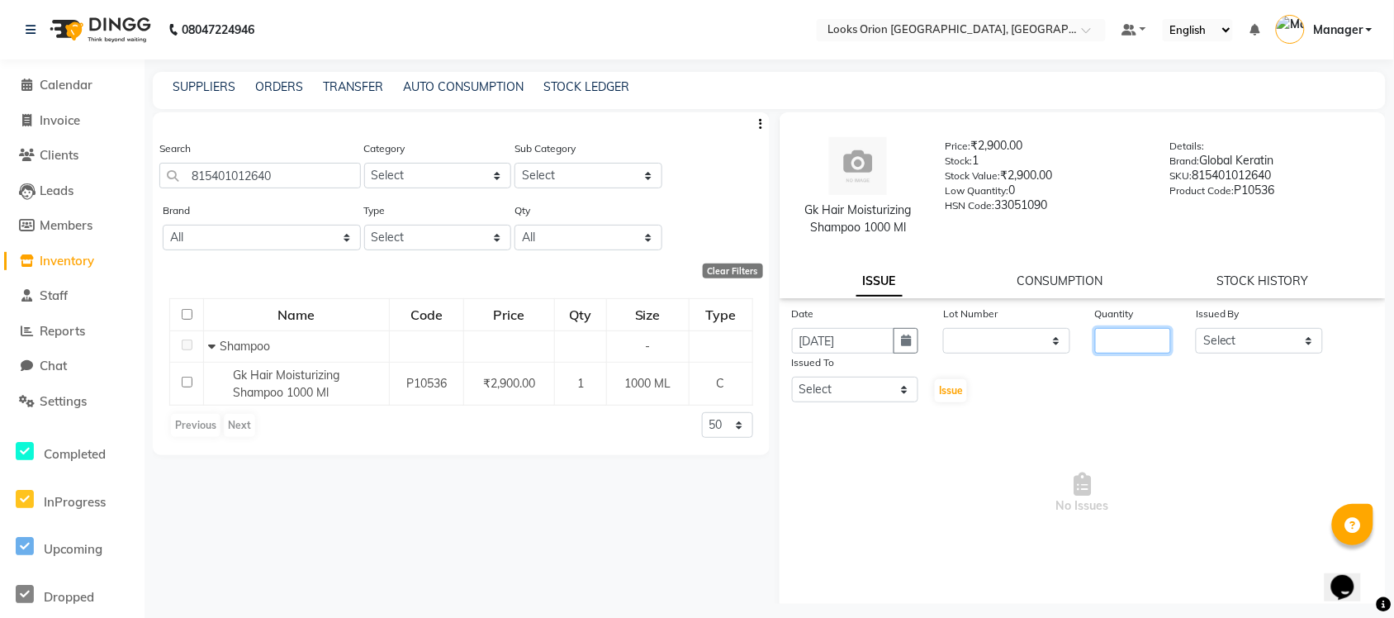
click at [1115, 343] on input "number" at bounding box center [1133, 341] width 76 height 26
type input "1"
click at [1115, 335] on select "Select Counter Sales Malini Manager [PERSON_NAME]" at bounding box center [1259, 341] width 127 height 26
select select "90240"
click at [1115, 328] on select "Select Counter Sales Malini Manager [PERSON_NAME]" at bounding box center [1259, 341] width 127 height 26
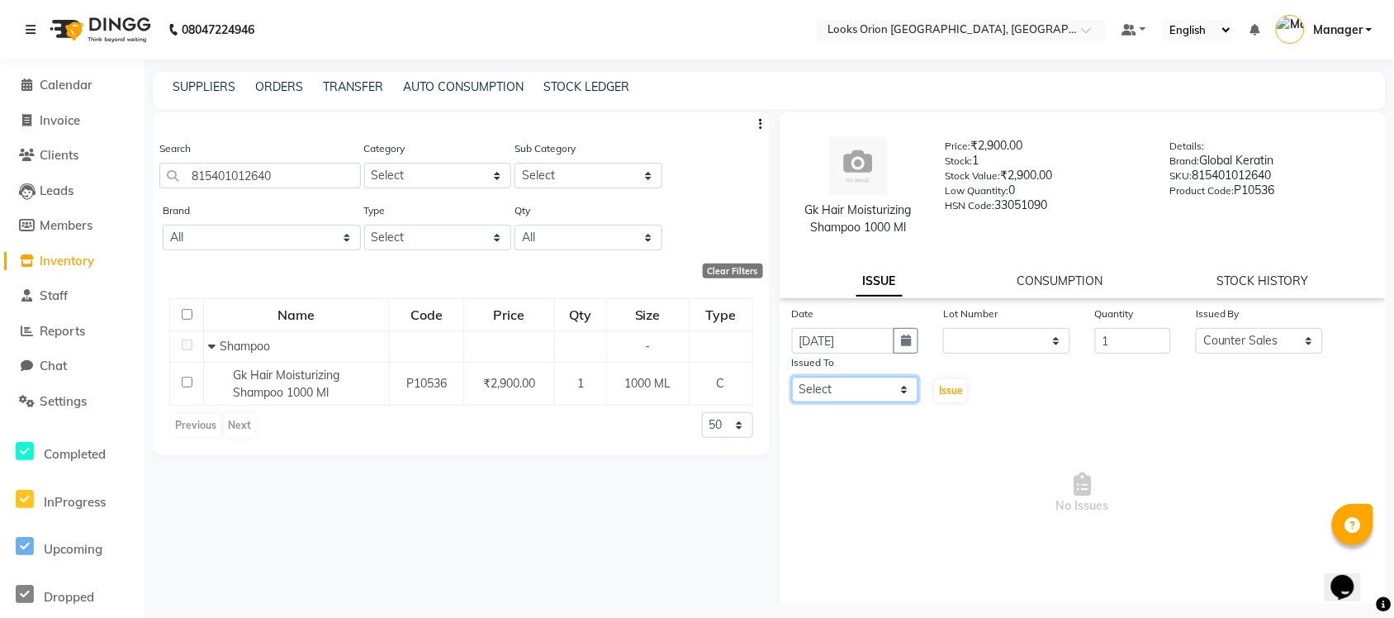
click at [848, 395] on select "Select Counter Sales Malini Manager [PERSON_NAME]" at bounding box center [855, 390] width 127 height 26
select select "90479"
click at [792, 377] on select "Select Counter Sales Malini Manager [PERSON_NAME]" at bounding box center [855, 390] width 127 height 26
click at [939, 388] on span "Issue" at bounding box center [951, 390] width 24 height 12
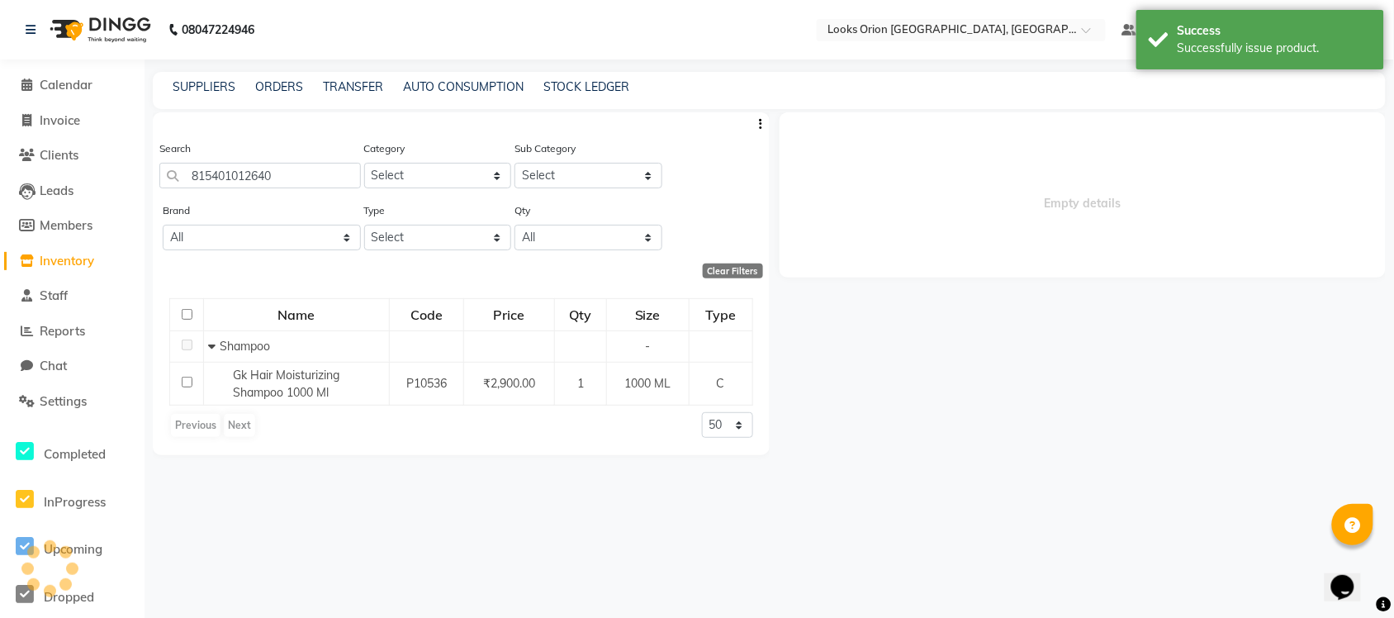
select select
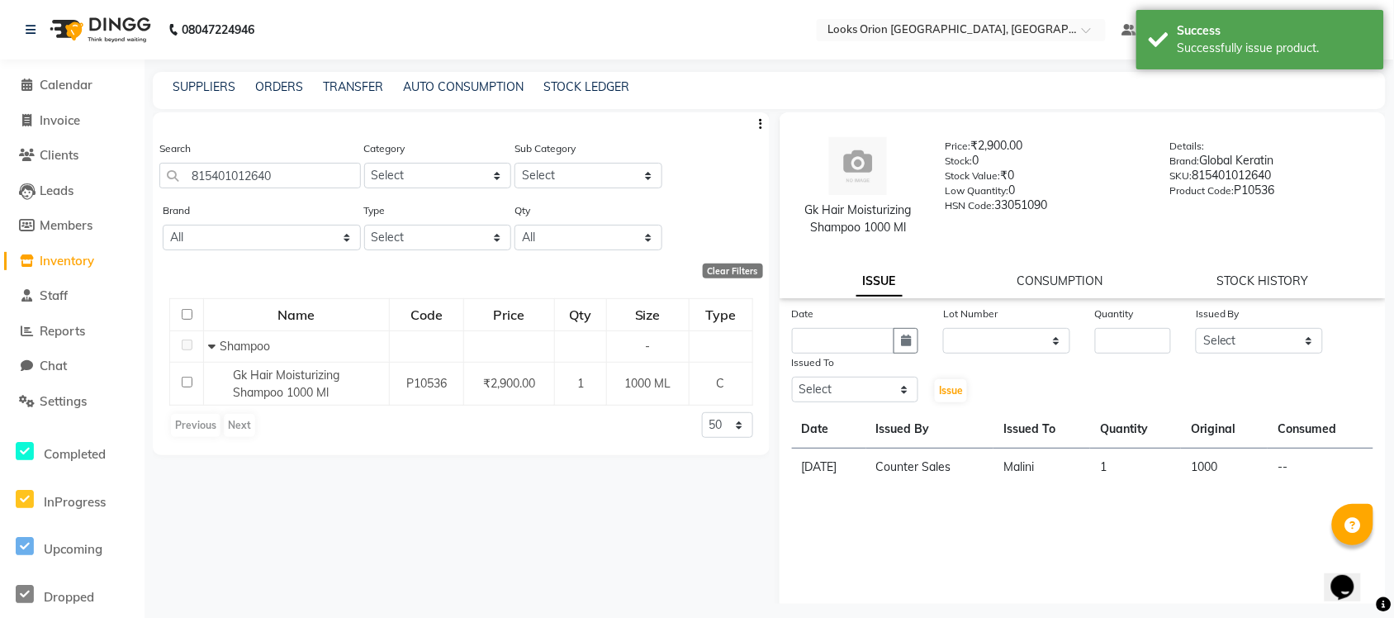
click at [50, 259] on span "Inventory" at bounding box center [67, 261] width 55 height 16
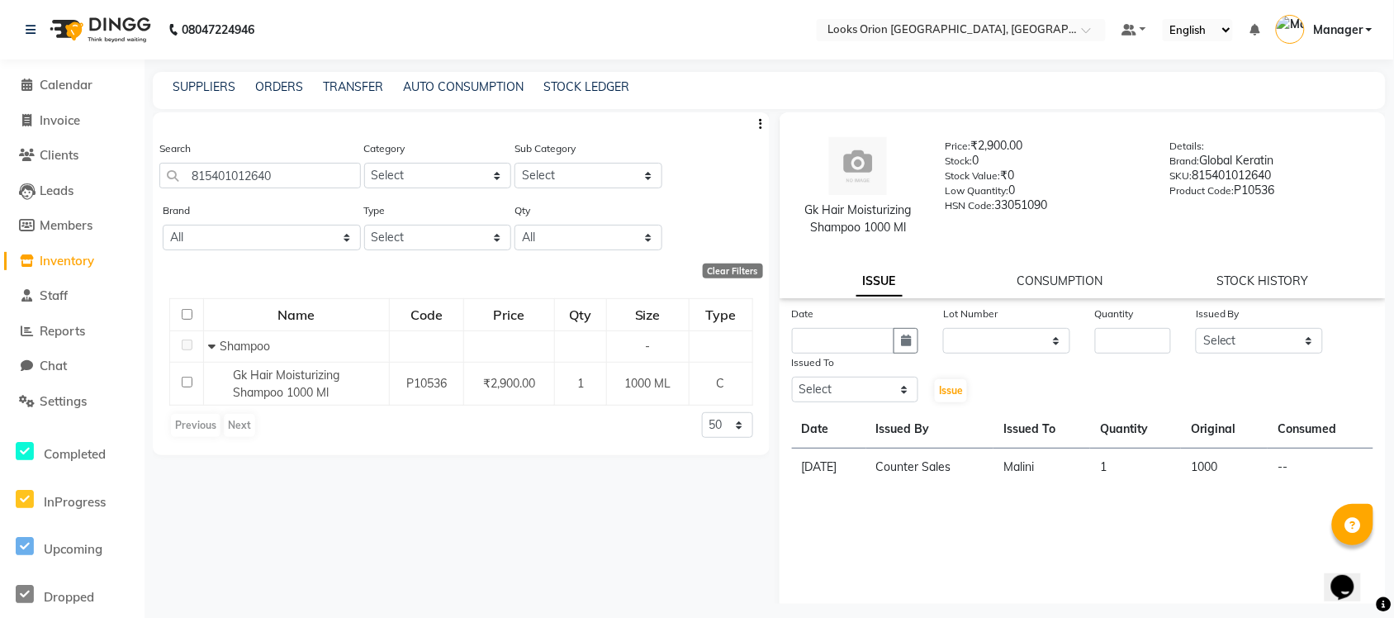
click at [17, 264] on li "Inventory" at bounding box center [72, 262] width 145 height 36
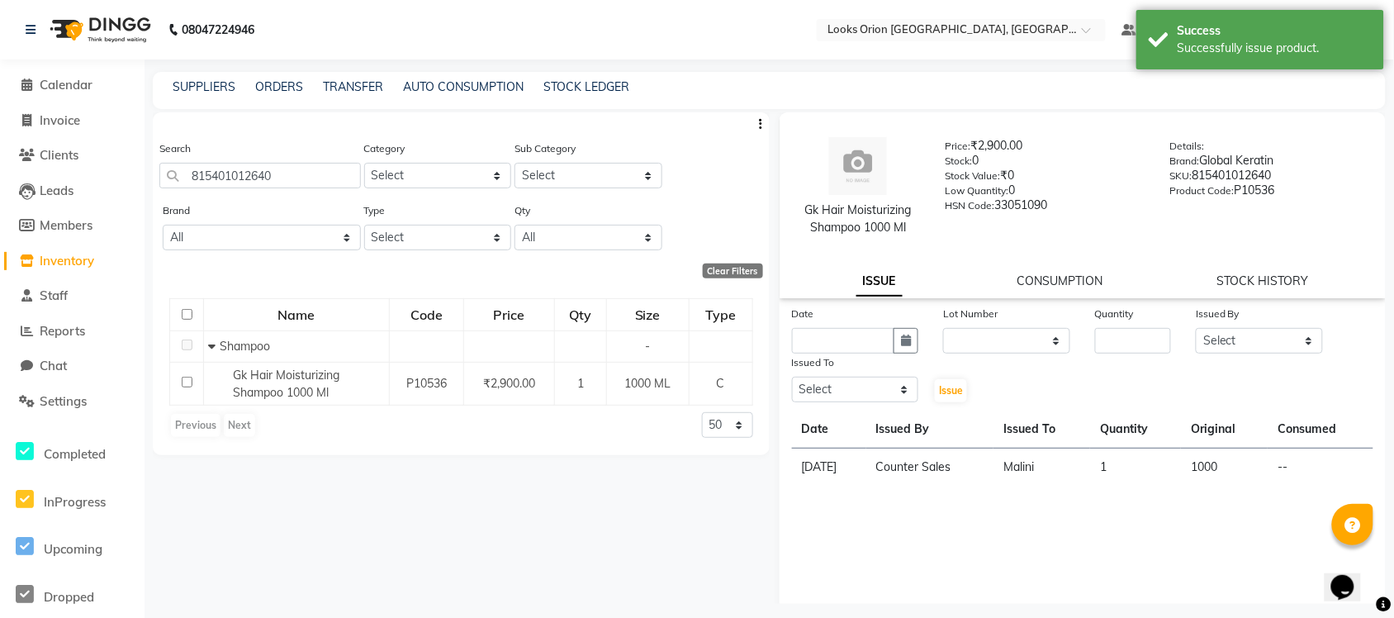
click at [67, 246] on li "Inventory" at bounding box center [72, 262] width 145 height 36
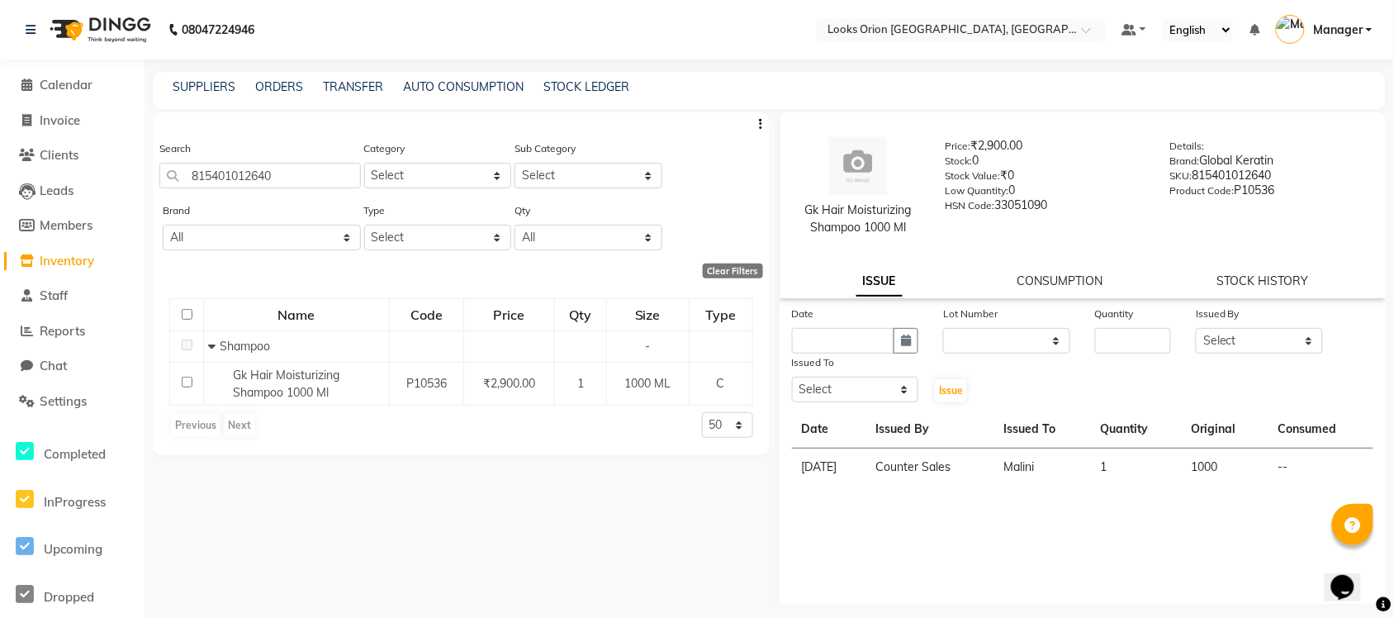
click at [69, 256] on span "Inventory" at bounding box center [67, 261] width 55 height 16
click at [55, 258] on span "Inventory" at bounding box center [67, 261] width 55 height 16
click at [59, 228] on span "Members" at bounding box center [66, 225] width 53 height 16
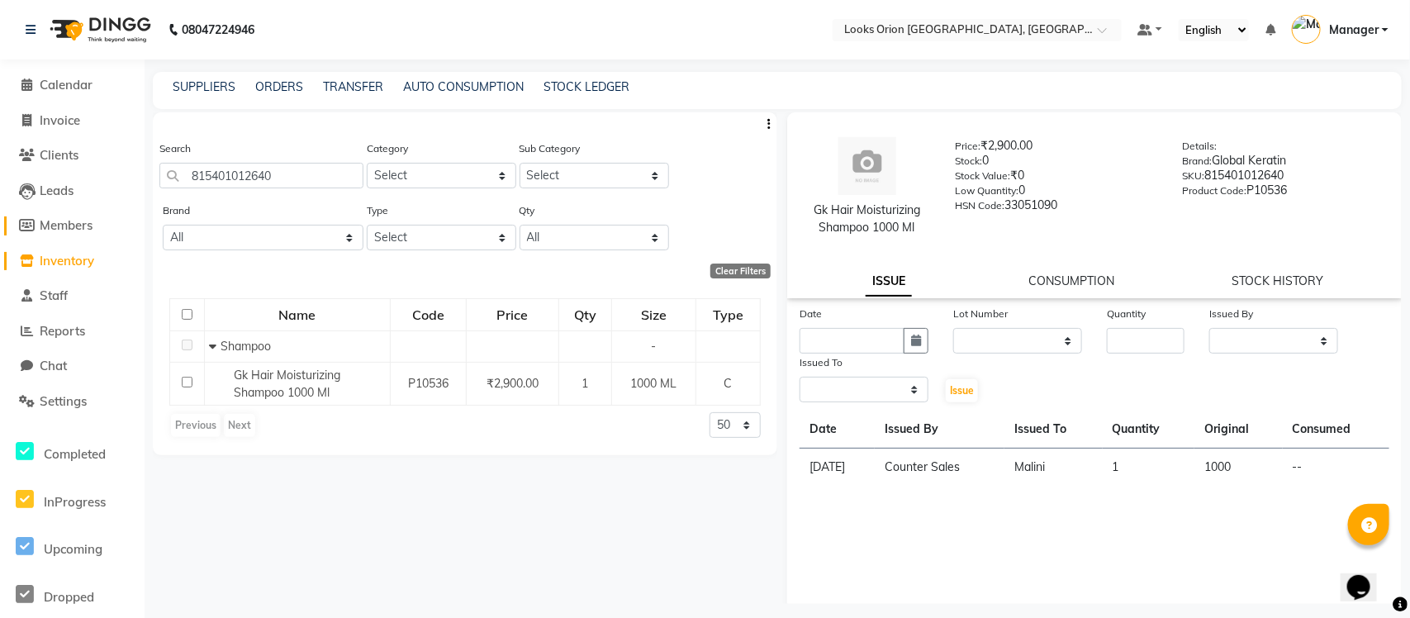
select select
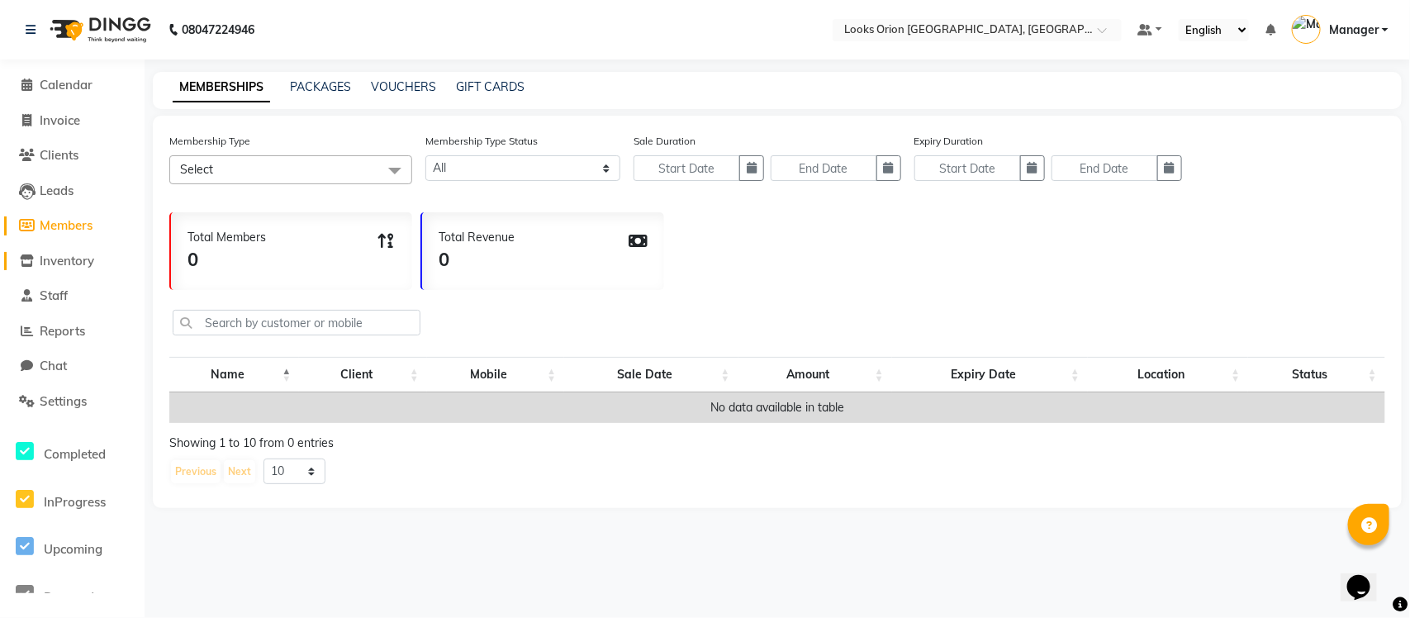
click at [56, 258] on span "Inventory" at bounding box center [67, 261] width 55 height 16
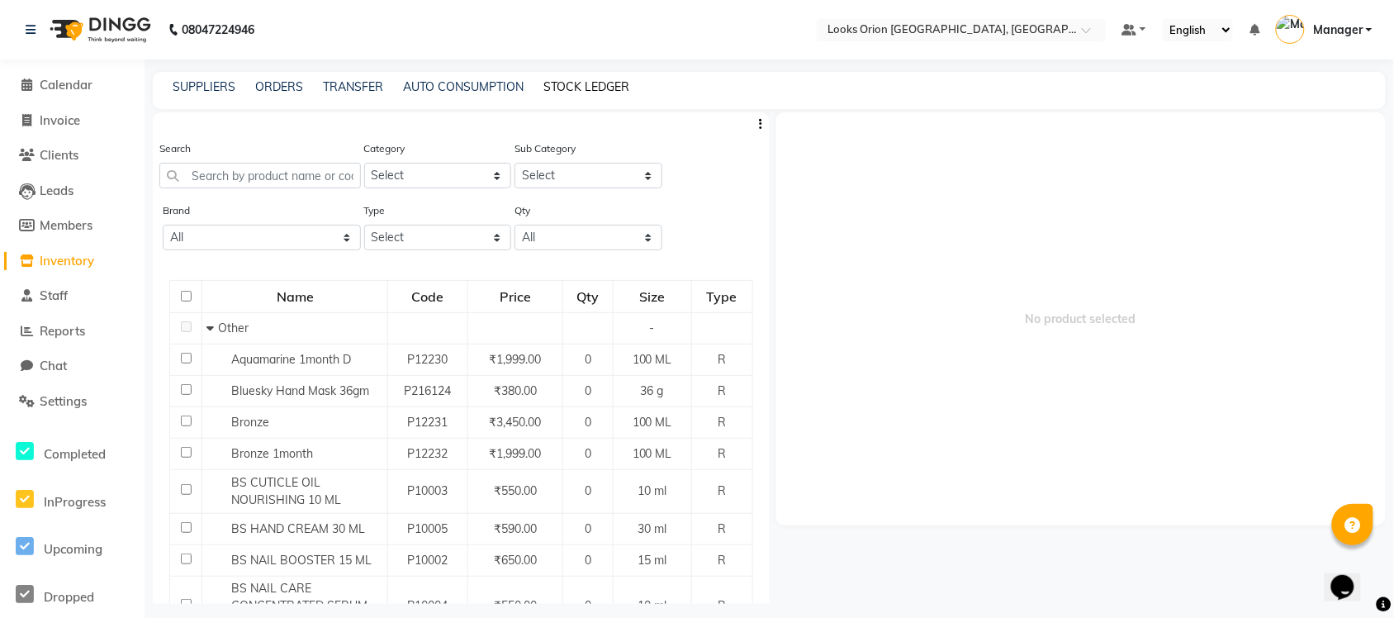
click at [583, 85] on link "STOCK LEDGER" at bounding box center [587, 86] width 86 height 15
select select "all"
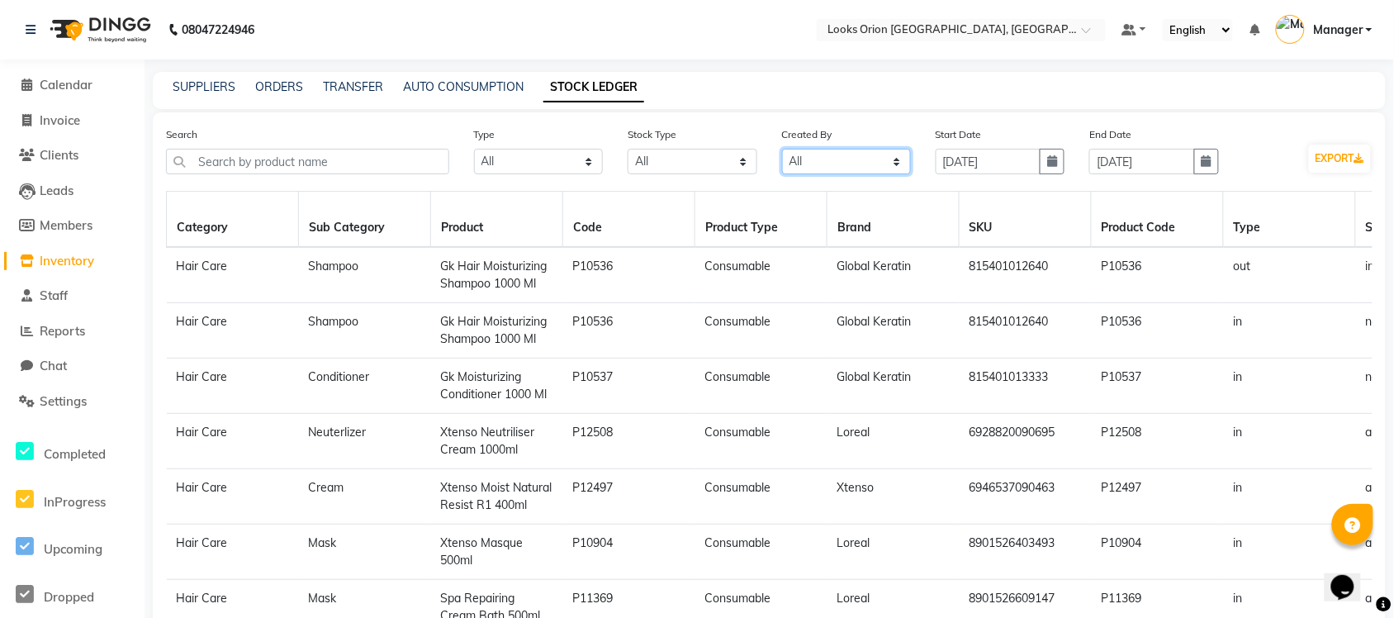
click at [853, 158] on select "Select All Admin Manager" at bounding box center [846, 162] width 129 height 26
click at [670, 159] on select "Select All New Stock Adjustment Return Transfer In Other Internal Use Damaged E…" at bounding box center [692, 162] width 129 height 26
select select "internal use"
click at [628, 149] on select "Select All New Stock Adjustment Return Transfer In Other Internal Use Damaged E…" at bounding box center [692, 162] width 129 height 26
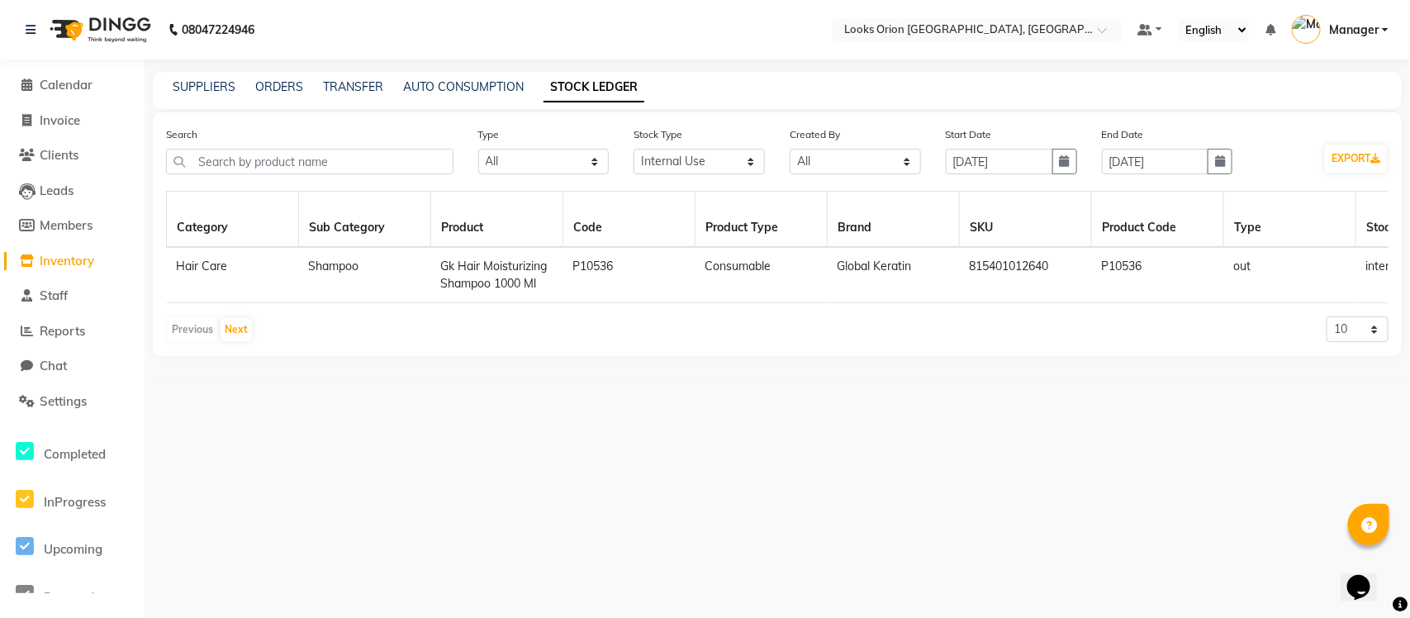
click at [570, 273] on td "P10536" at bounding box center [629, 275] width 132 height 56
click at [167, 78] on div "SUPPLIERS ORDERS TRANSFER AUTO CONSUMPTION STOCK LEDGER" at bounding box center [767, 86] width 1229 height 17
click at [230, 151] on input "text" at bounding box center [309, 162] width 287 height 26
drag, startPoint x: 54, startPoint y: 213, endPoint x: 55, endPoint y: 221, distance: 8.4
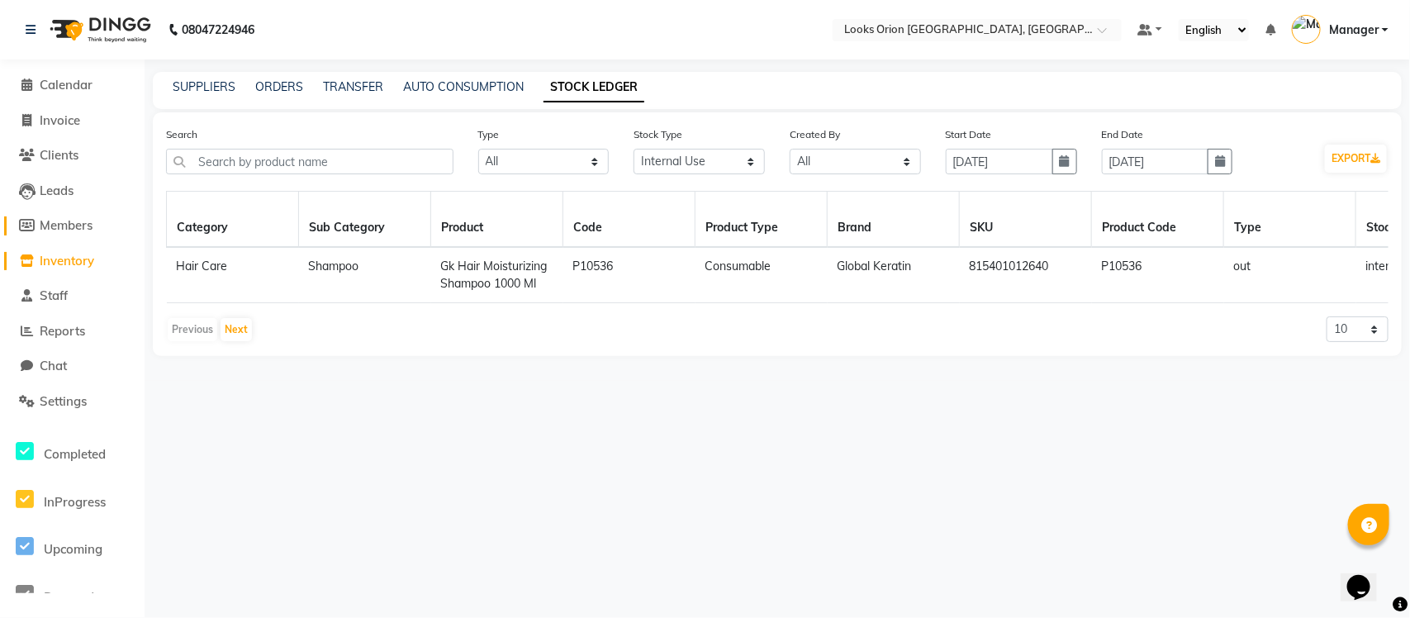
click at [55, 221] on li "Members" at bounding box center [72, 226] width 145 height 36
drag, startPoint x: 55, startPoint y: 223, endPoint x: 60, endPoint y: 231, distance: 9.6
click at [58, 223] on span "Members" at bounding box center [66, 225] width 53 height 16
select select
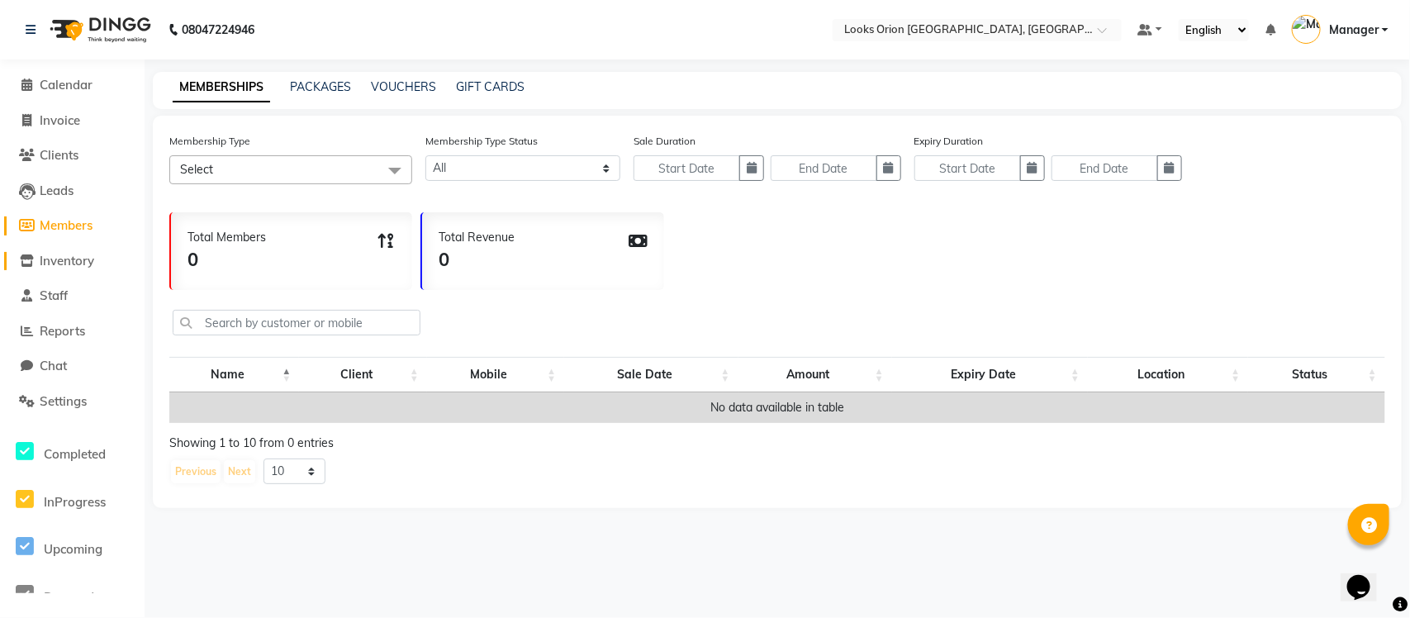
click at [59, 257] on span "Inventory" at bounding box center [67, 261] width 55 height 16
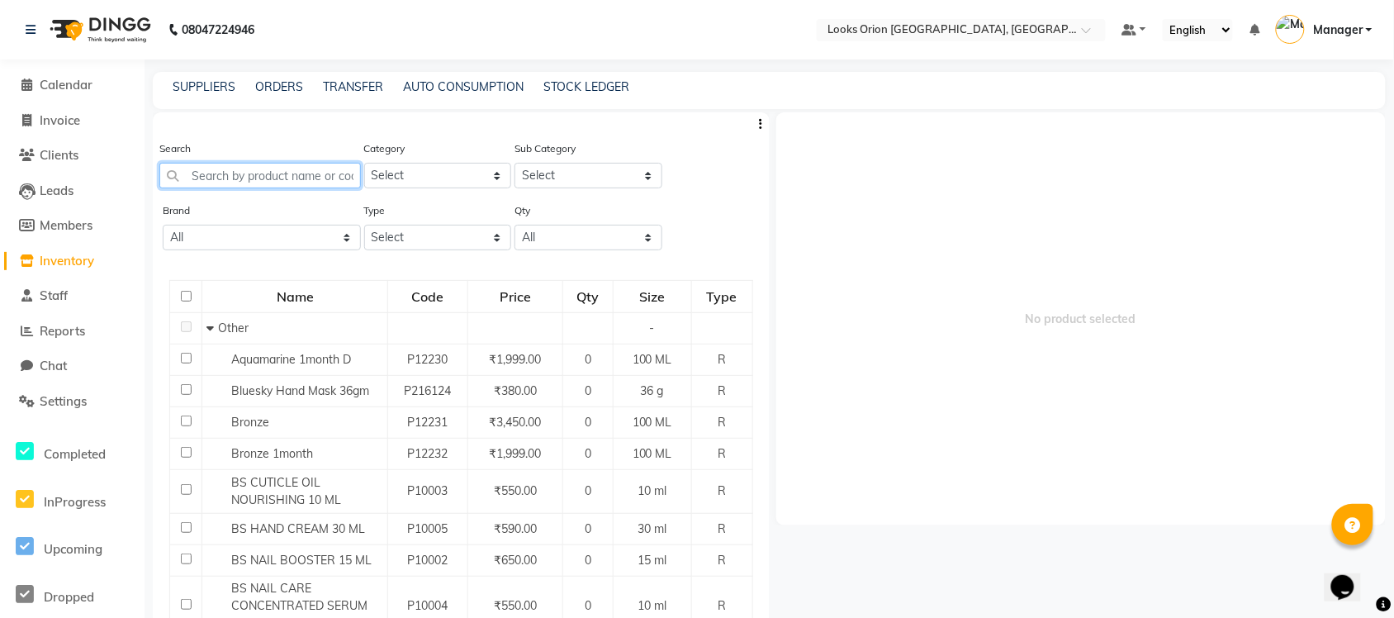
drag, startPoint x: 274, startPoint y: 171, endPoint x: 261, endPoint y: 171, distance: 13.2
click at [274, 171] on input "text" at bounding box center [260, 176] width 202 height 26
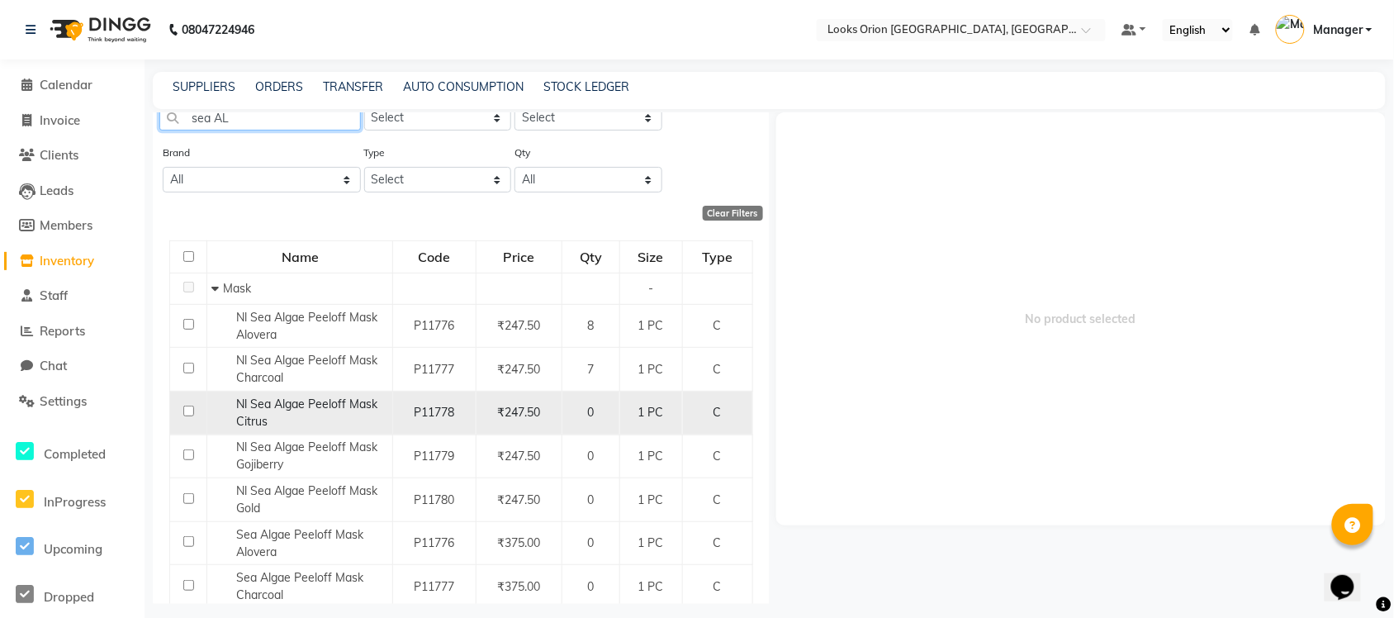
scroll to position [103, 0]
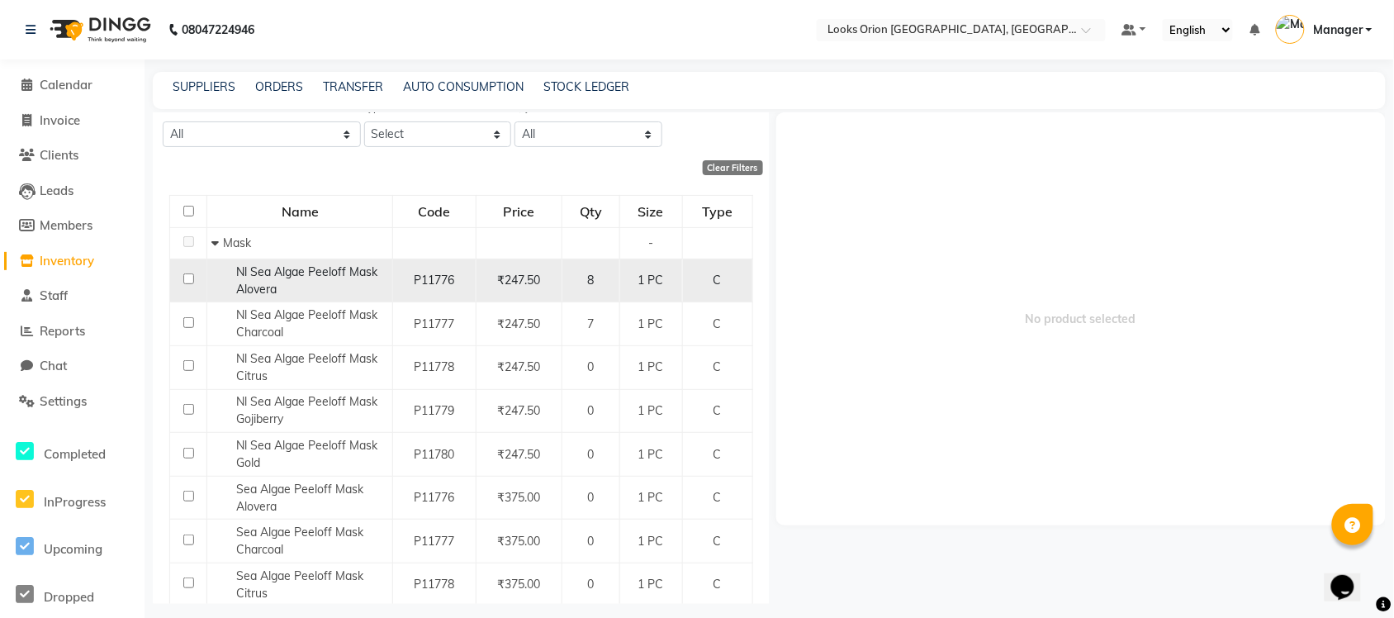
type input "sea AL"
click at [312, 279] on div "Nl Sea Algae Peeloff Mask Alovera" at bounding box center [299, 281] width 177 height 35
select select
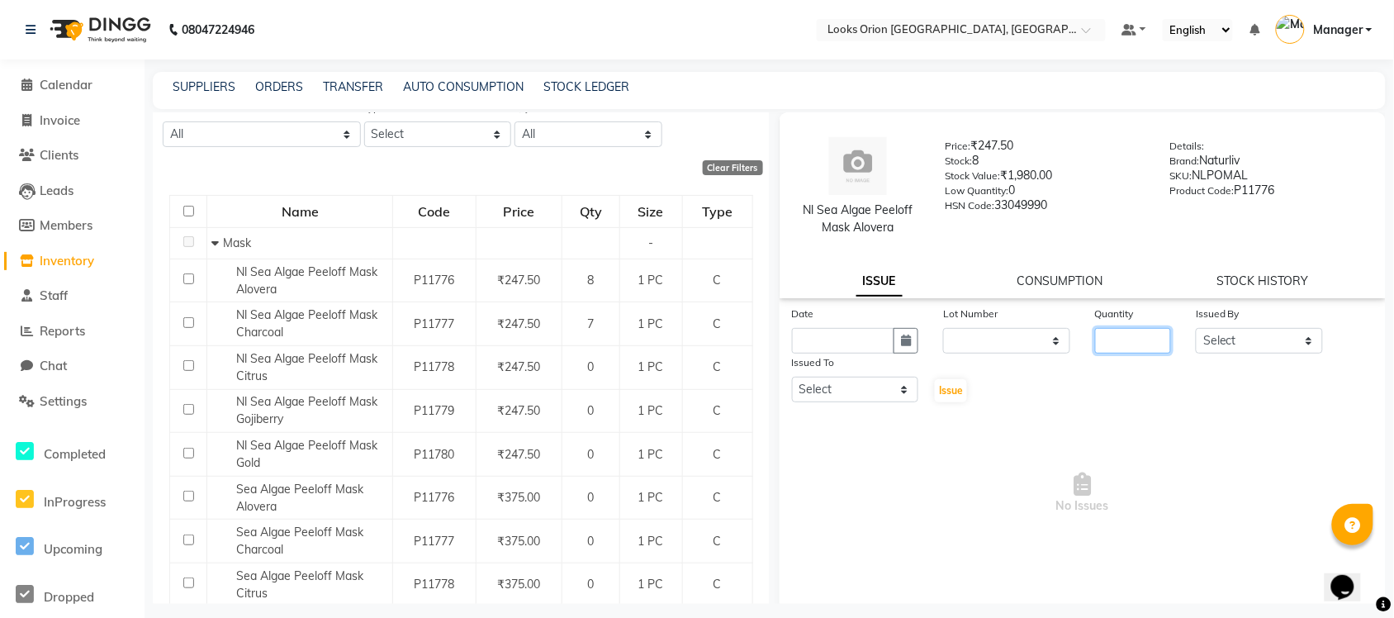
drag, startPoint x: 1117, startPoint y: 333, endPoint x: 1237, endPoint y: 326, distance: 120.8
click at [1115, 333] on input "number" at bounding box center [1133, 341] width 76 height 26
click at [59, 256] on span "Inventory" at bounding box center [67, 261] width 55 height 16
click at [62, 264] on span "Inventory" at bounding box center [67, 261] width 55 height 16
click at [577, 84] on link "STOCK LEDGER" at bounding box center [587, 86] width 86 height 15
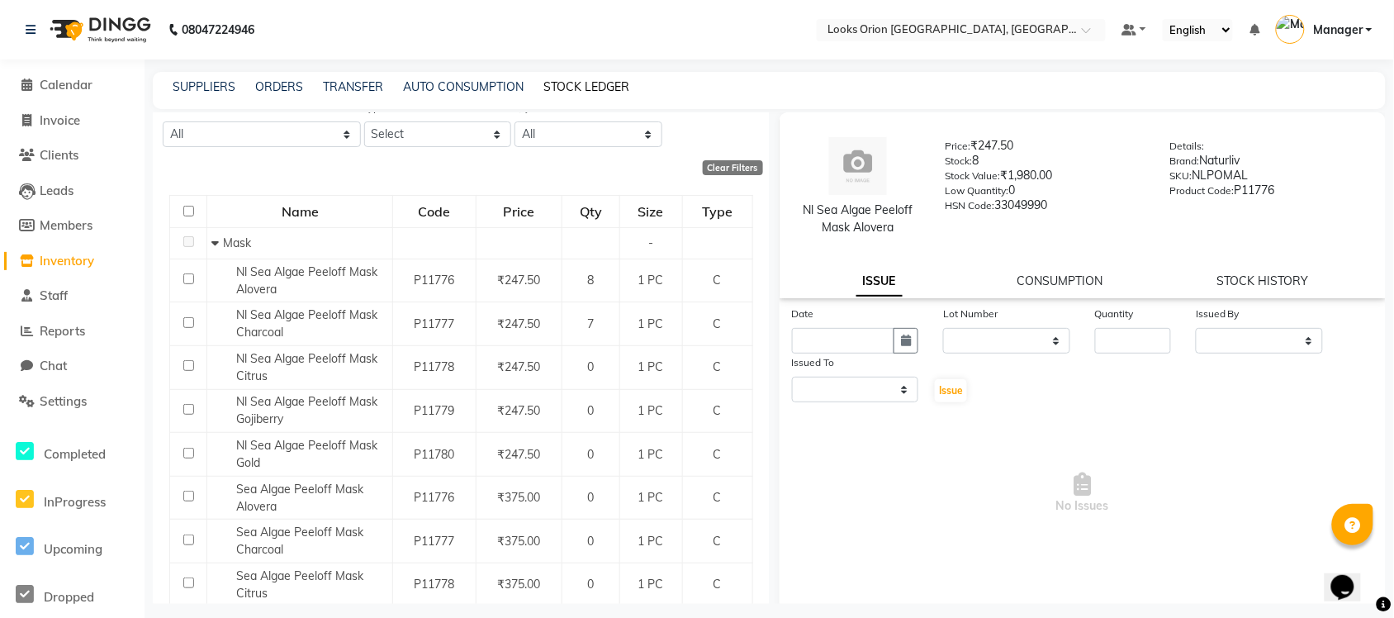
select select "all"
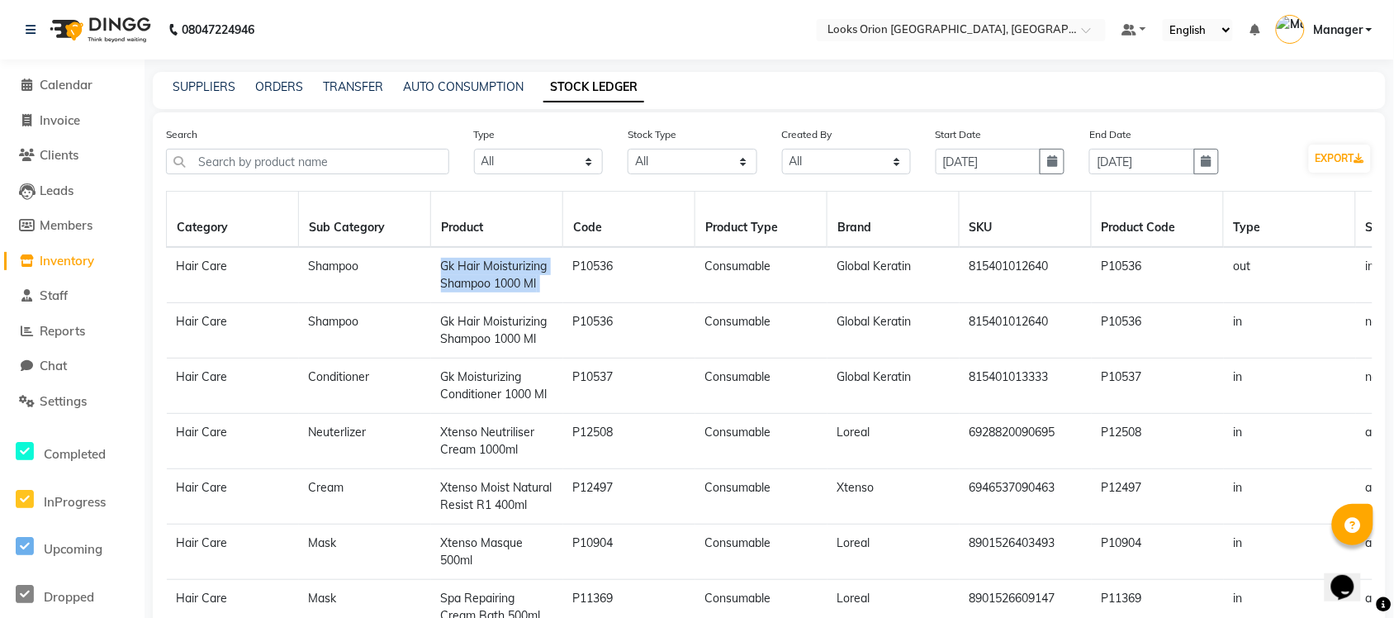
drag, startPoint x: 543, startPoint y: 278, endPoint x: 351, endPoint y: 226, distance: 198.8
copy tr "Gk Hair Moisturizing Shampoo 1000 Ml"
click at [50, 221] on span "Members" at bounding box center [66, 225] width 53 height 16
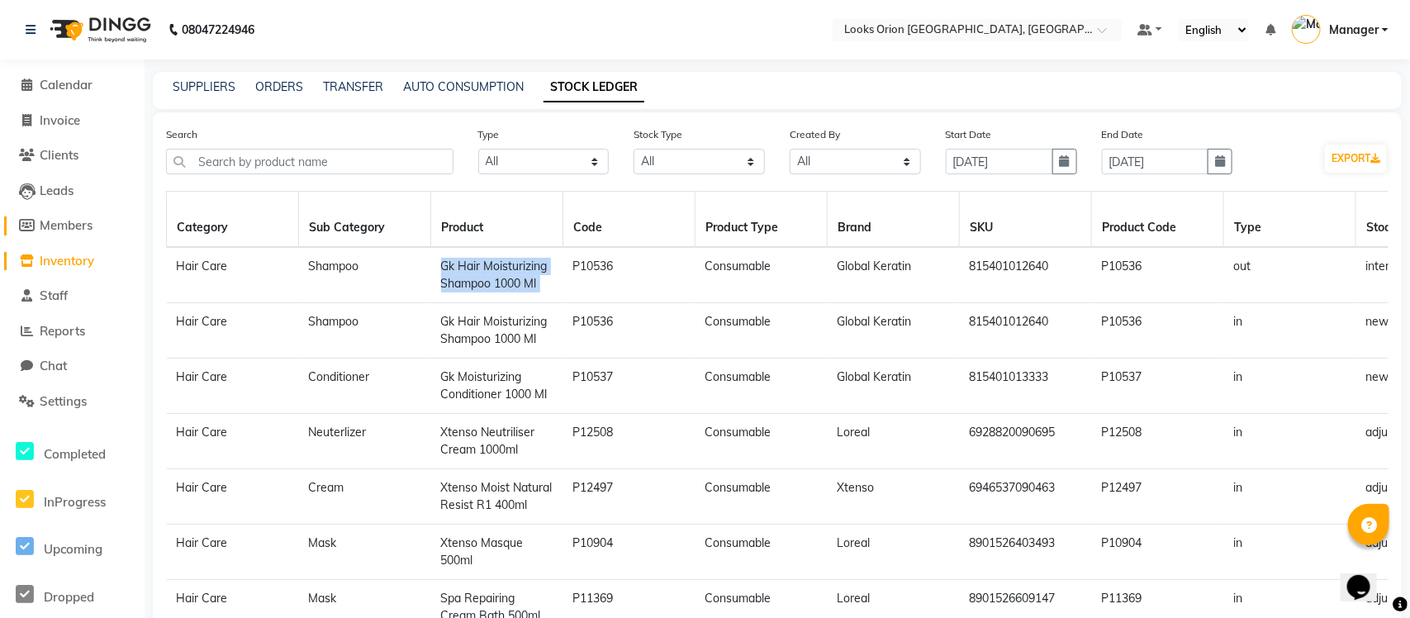
select select
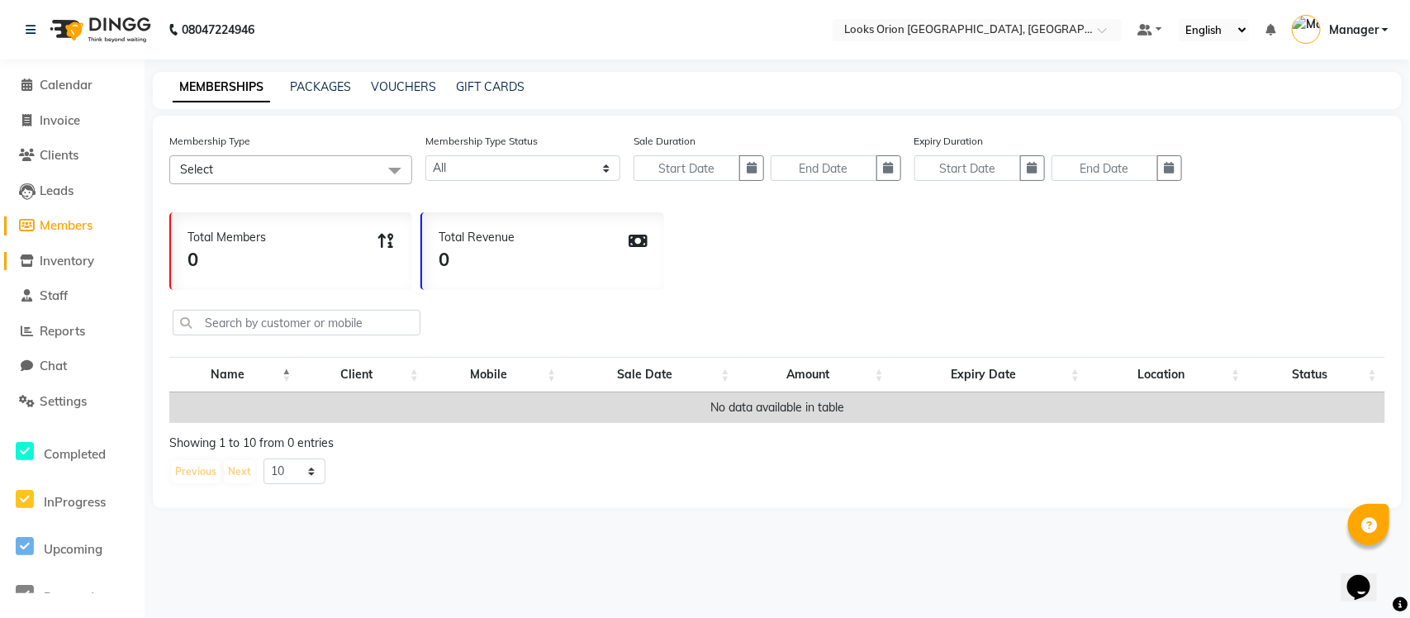
click at [39, 256] on body "08047224946 Select Location × Looks Orion [GEOGRAPHIC_DATA], [GEOGRAPHIC_DATA] …" at bounding box center [705, 309] width 1410 height 618
click at [58, 257] on span "Inventory" at bounding box center [67, 261] width 55 height 16
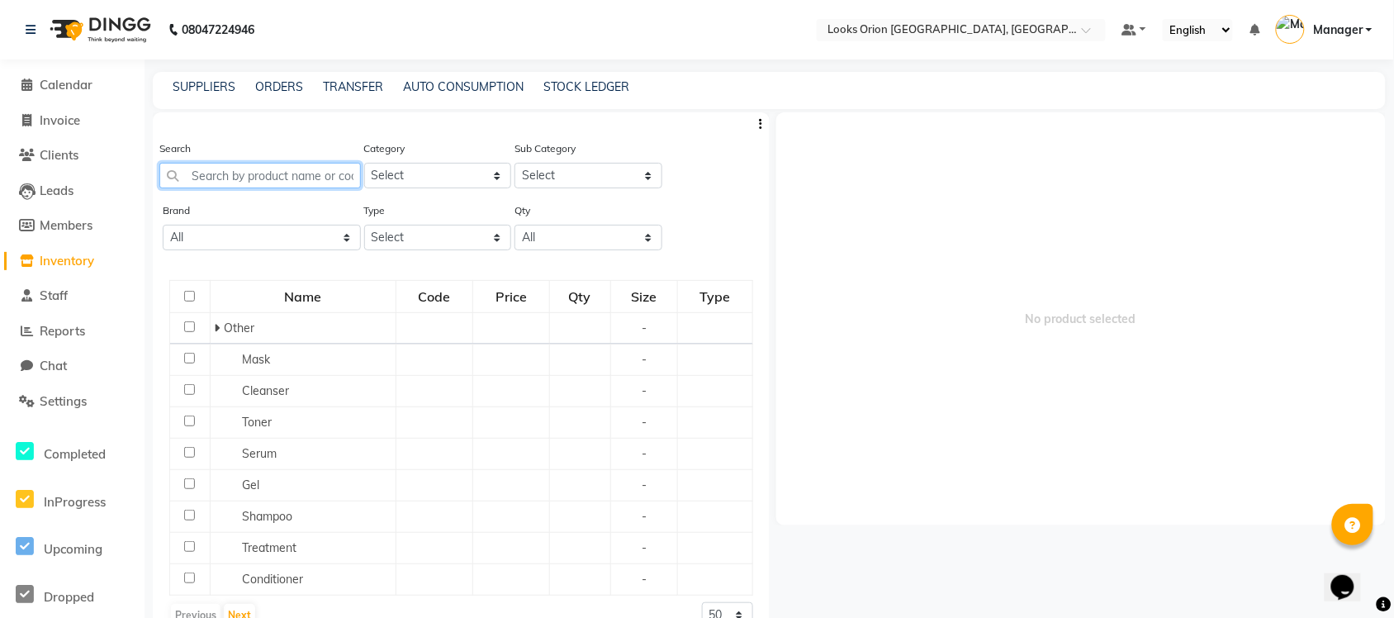
click at [204, 171] on input "text" at bounding box center [260, 176] width 202 height 26
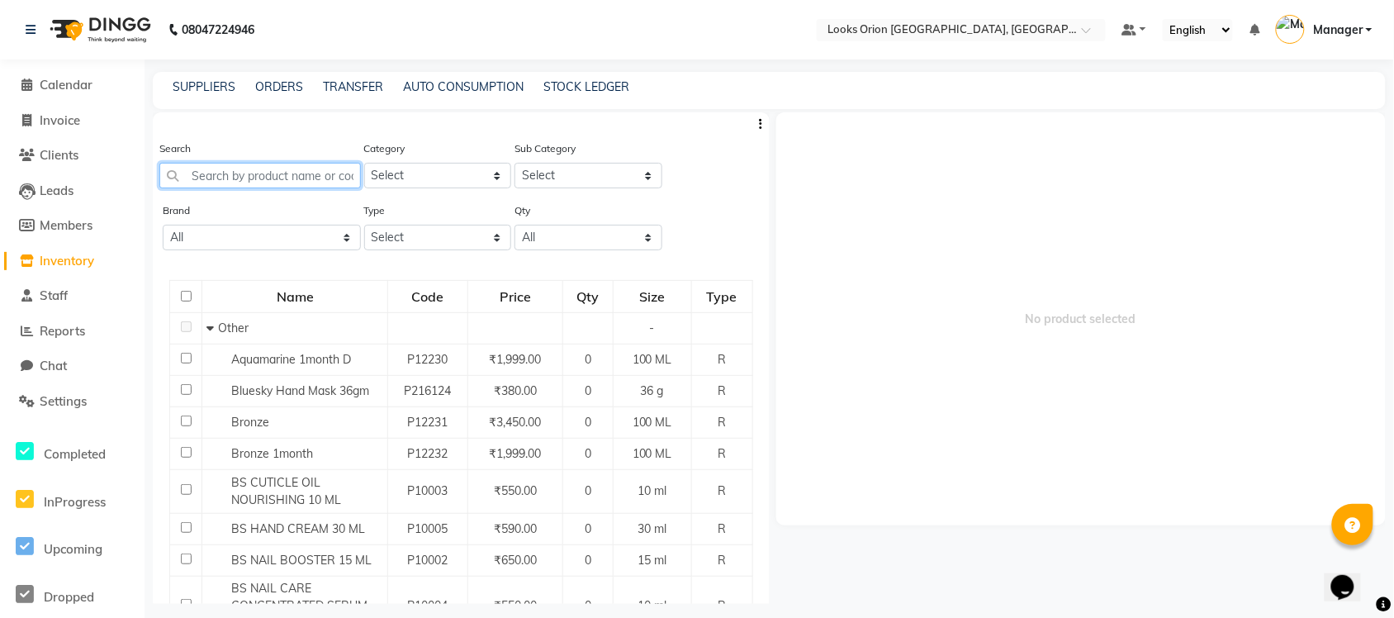
paste input "Gk Hair Moisturizing Shampoo 1000 Ml"
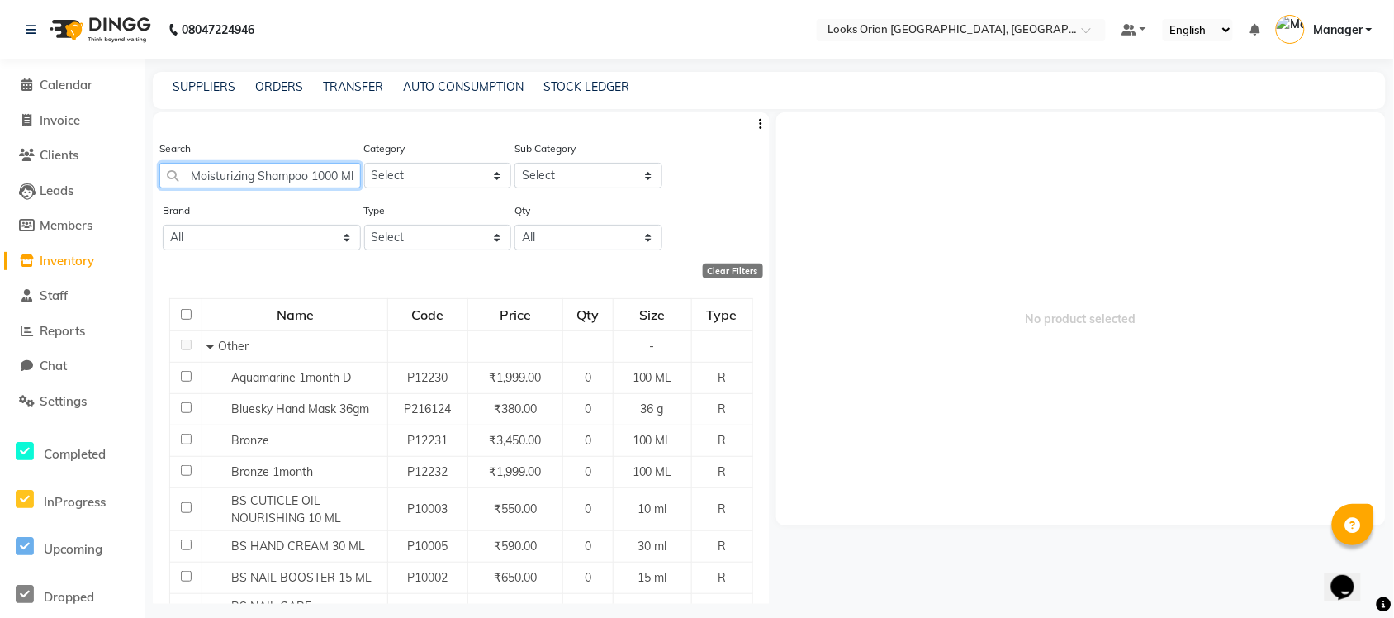
scroll to position [0, 75]
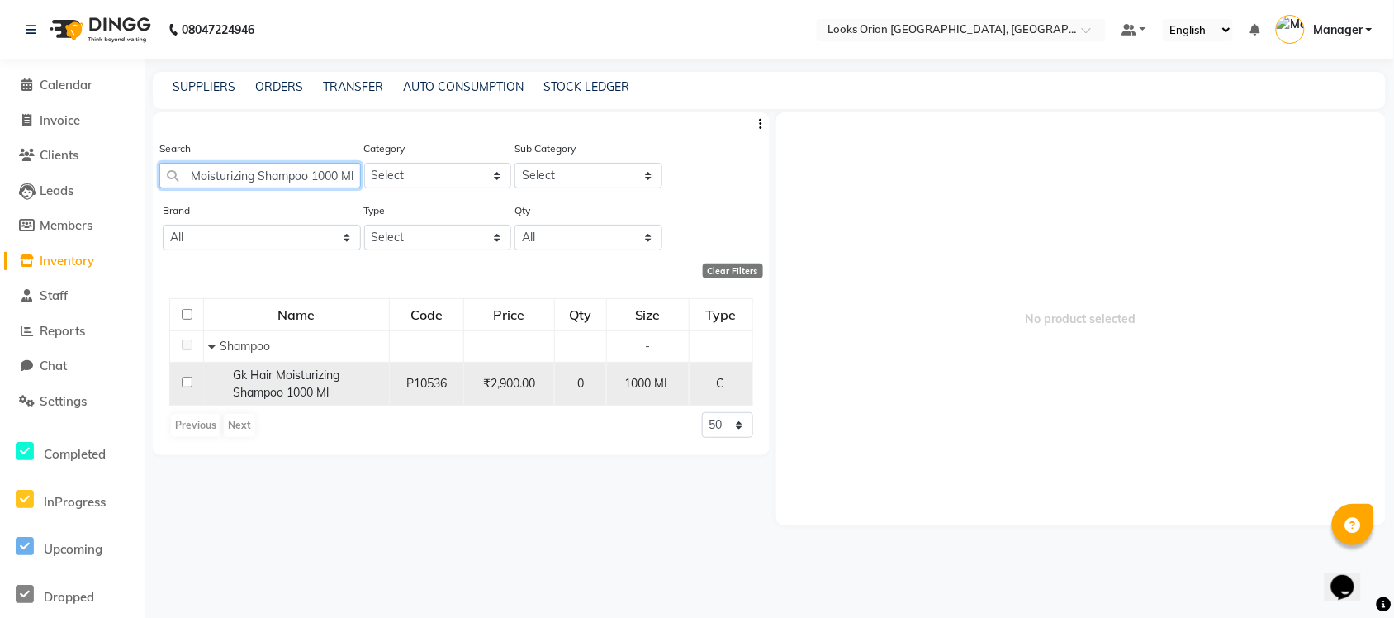
type input "Gk Hair Moisturizing Shampoo 1000 Ml"
click at [295, 368] on span "Gk Hair Moisturizing Shampoo 1000 Ml" at bounding box center [286, 384] width 107 height 32
select select
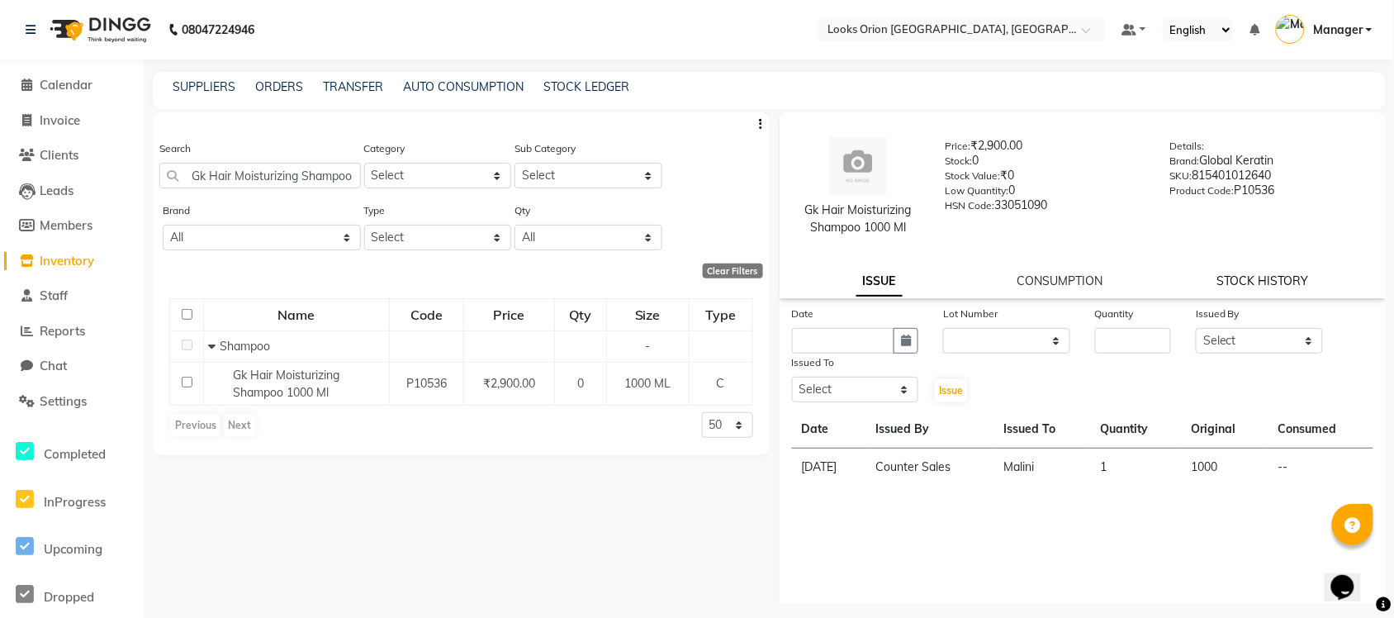
click at [1115, 275] on link "STOCK HISTORY" at bounding box center [1264, 280] width 92 height 15
select select "all"
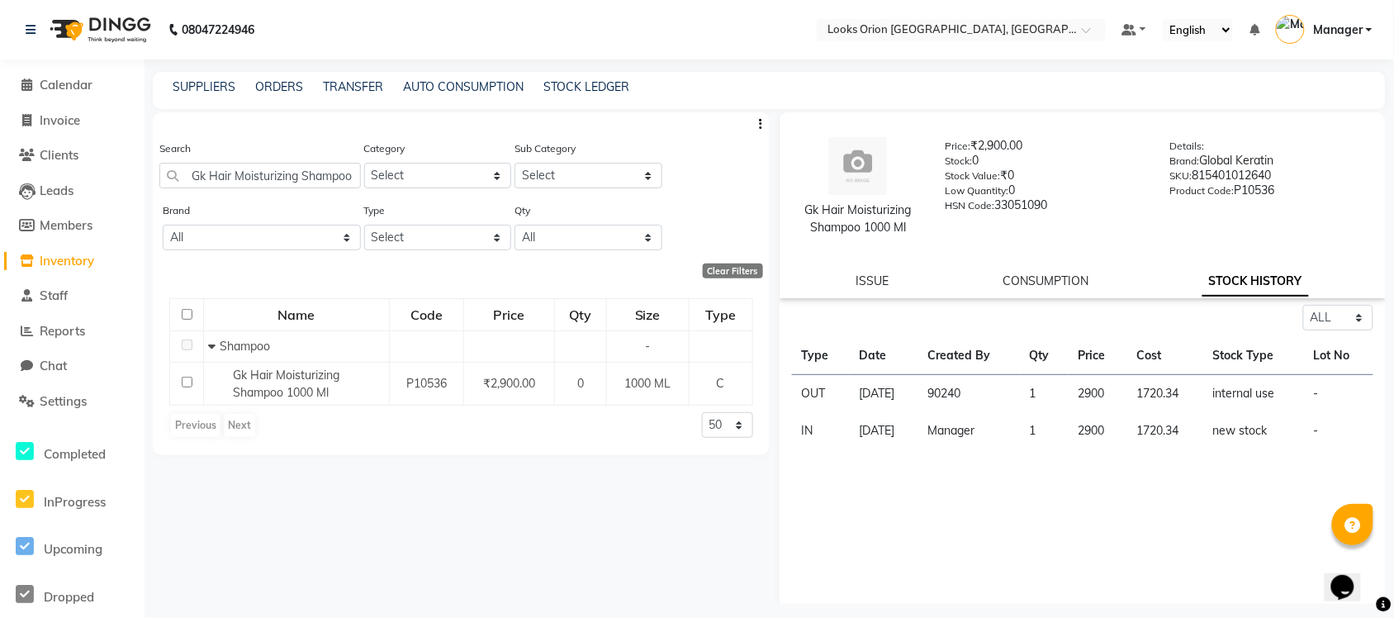
click at [1076, 430] on td "2900" at bounding box center [1098, 430] width 58 height 37
click at [1069, 428] on td "1" at bounding box center [1044, 430] width 49 height 37
click at [874, 392] on td "[DATE]" at bounding box center [884, 394] width 69 height 38
drag, startPoint x: 874, startPoint y: 392, endPoint x: 985, endPoint y: 406, distance: 111.5
click at [876, 391] on td "[DATE]" at bounding box center [884, 394] width 69 height 38
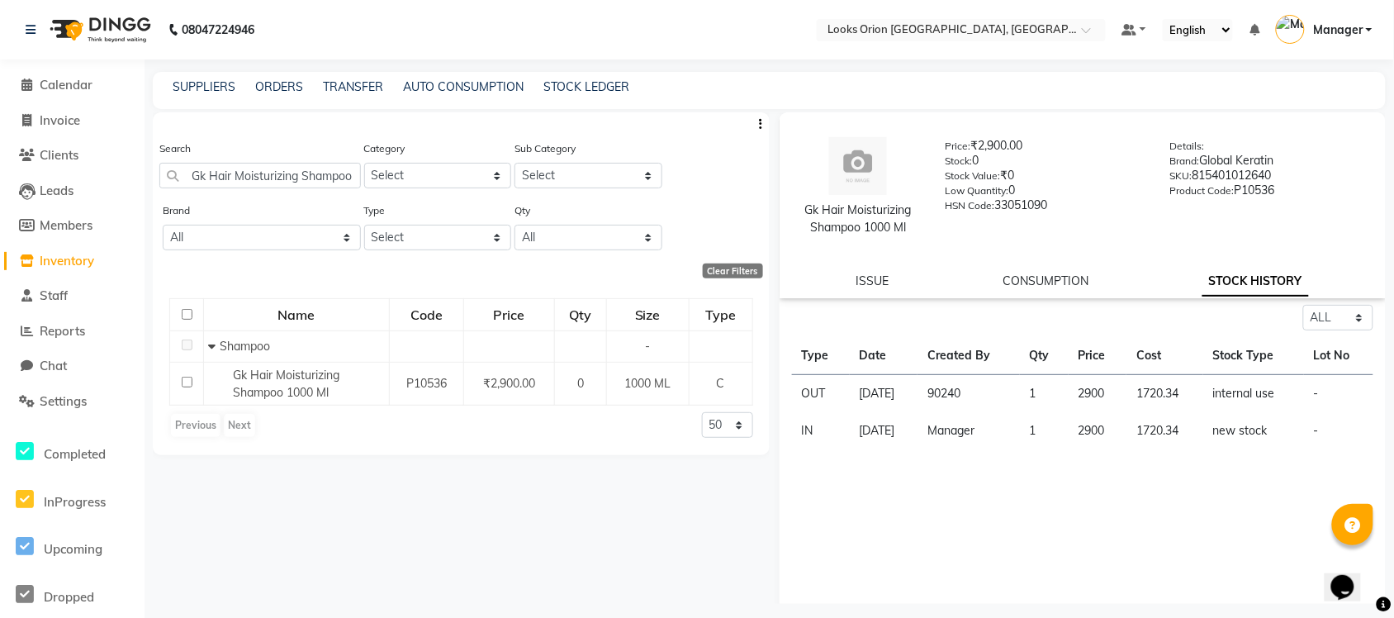
click at [1019, 394] on td "90240" at bounding box center [969, 394] width 102 height 38
click at [1018, 409] on td "90240" at bounding box center [969, 394] width 102 height 38
drag, startPoint x: 322, startPoint y: 184, endPoint x: 292, endPoint y: 179, distance: 31.0
click at [312, 184] on input "Gk Hair Moisturizing Shampoo 1000 Ml" at bounding box center [260, 176] width 202 height 26
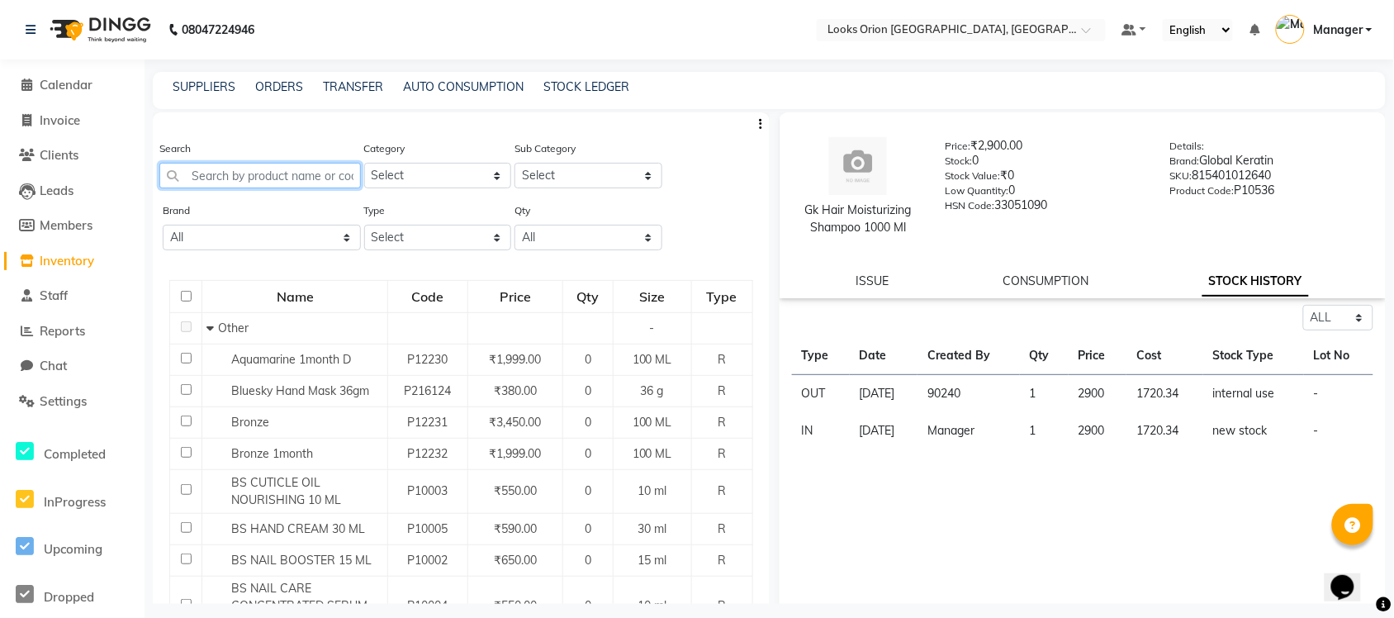
click at [254, 149] on div "Search" at bounding box center [260, 164] width 202 height 49
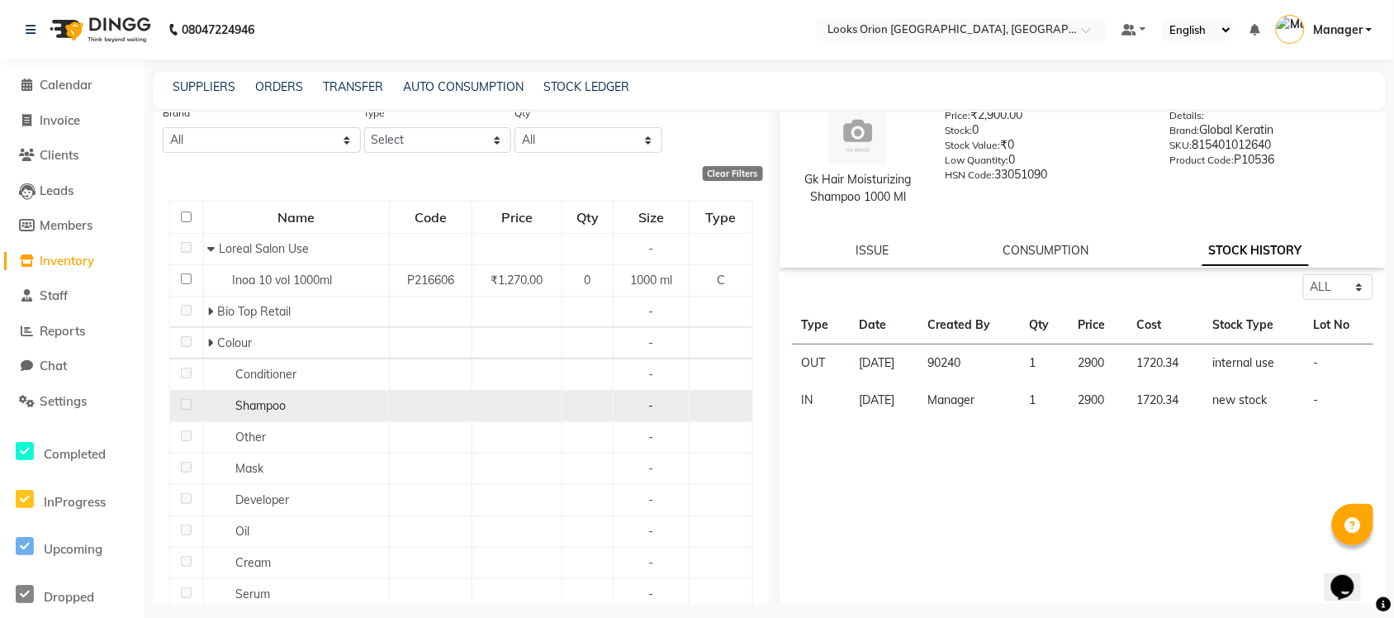
scroll to position [103, 0]
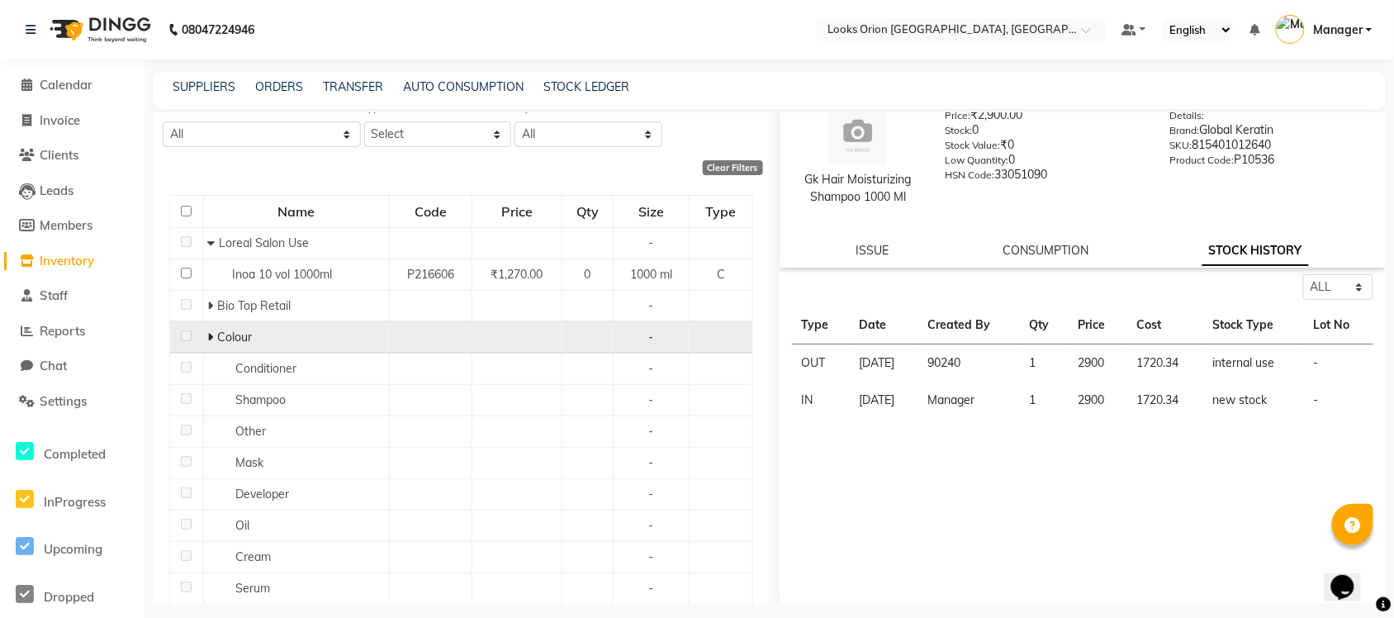
type input "INOA"
click at [211, 332] on icon at bounding box center [211, 337] width 6 height 12
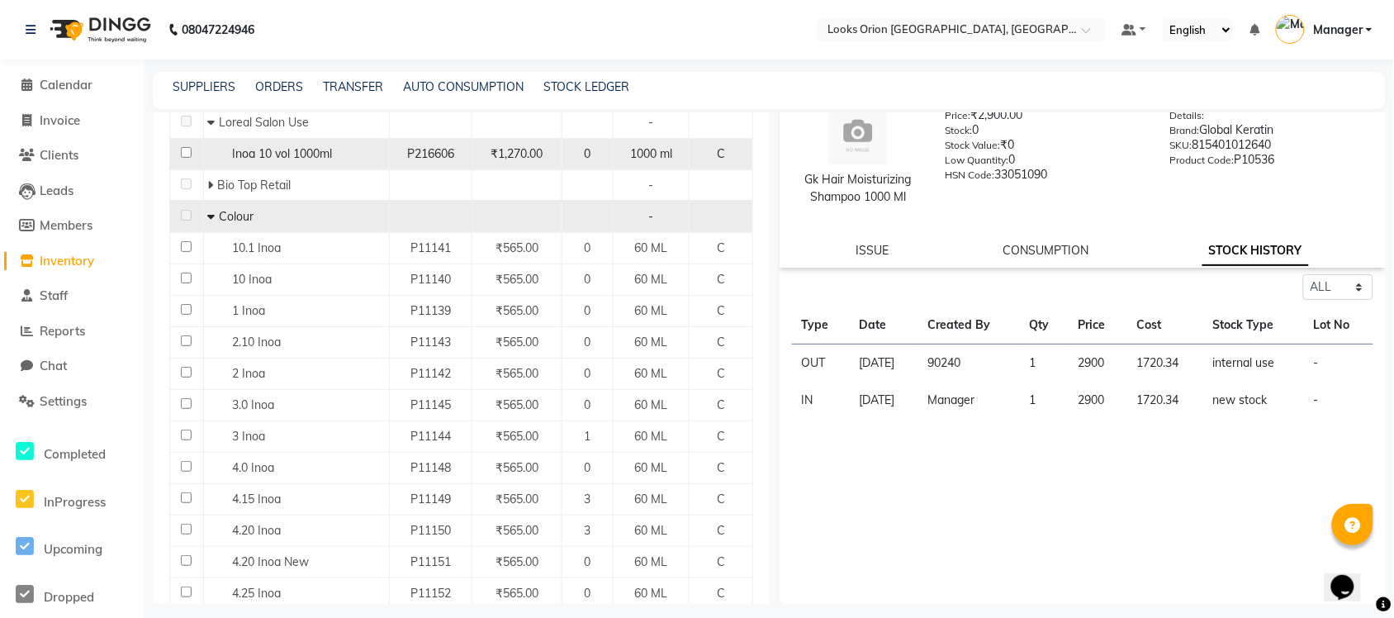
scroll to position [0, 0]
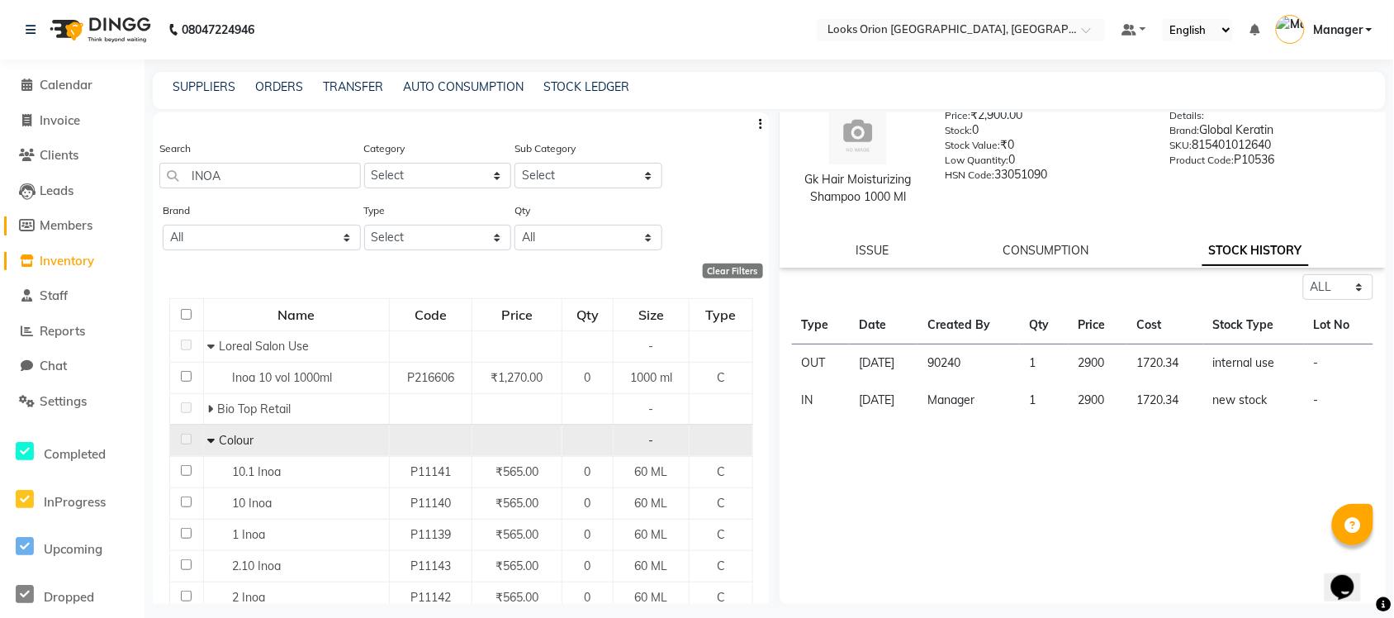
click at [55, 223] on span "Members" at bounding box center [66, 225] width 53 height 16
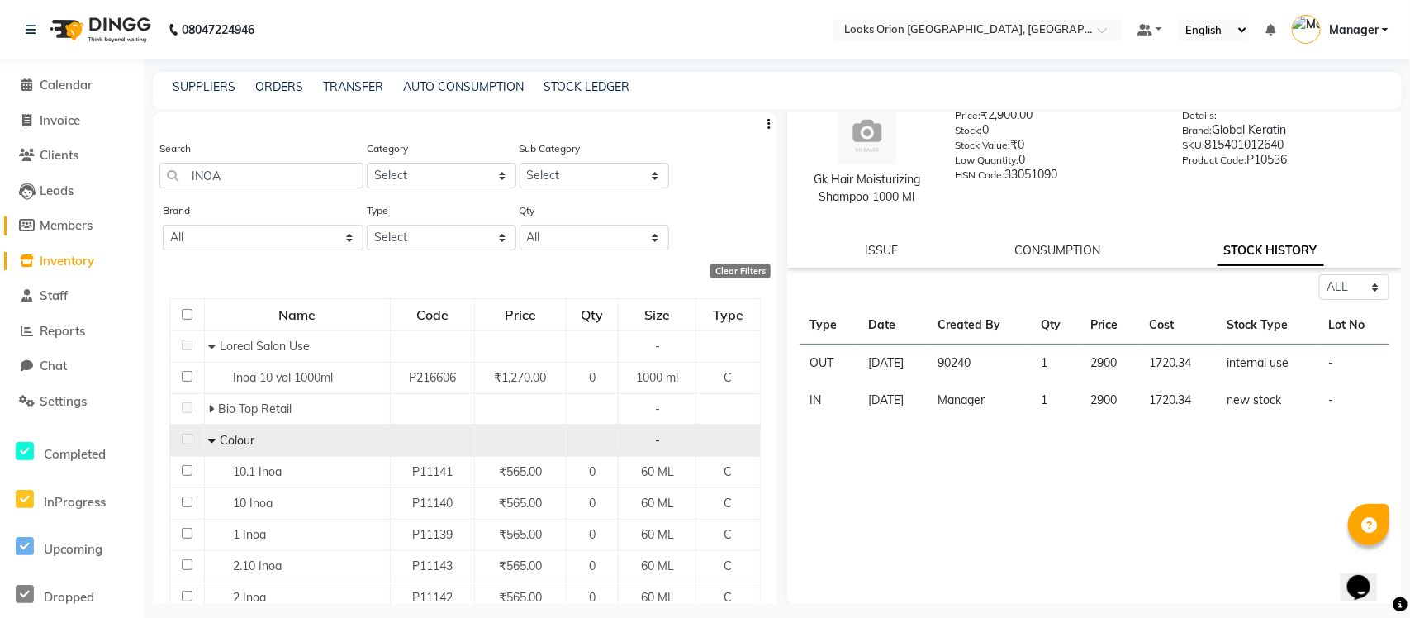
select select
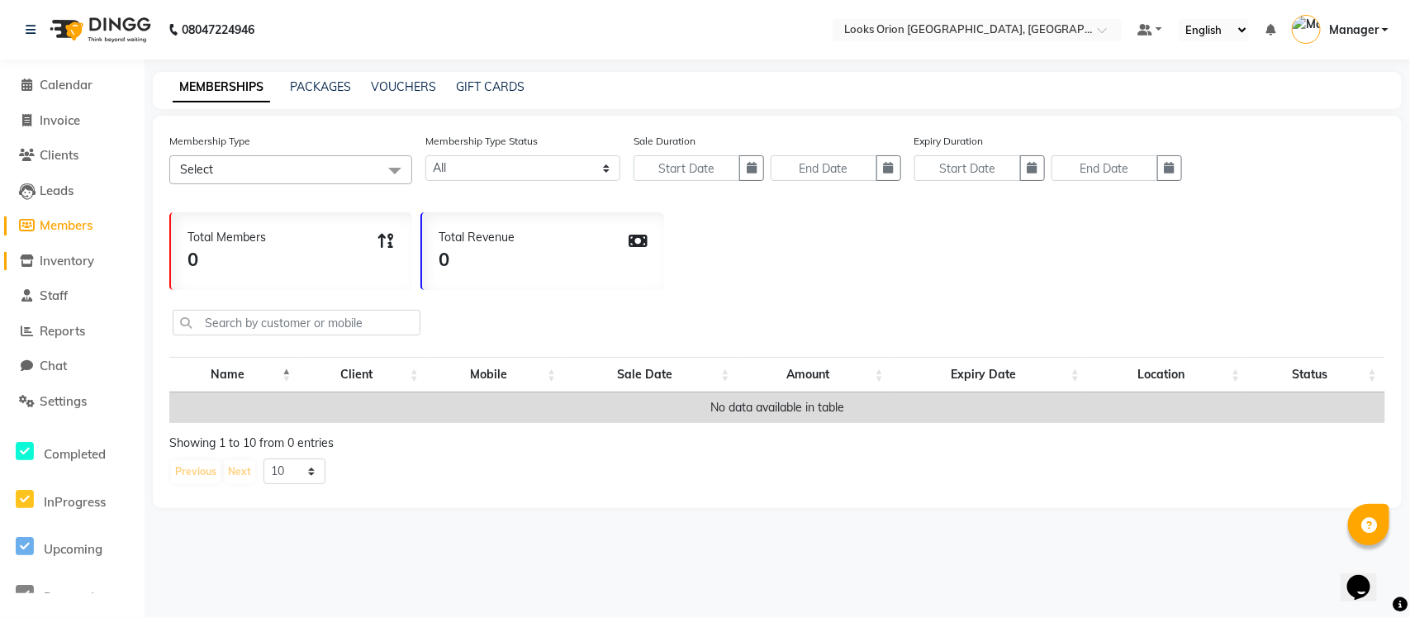
click at [44, 259] on span "Inventory" at bounding box center [67, 261] width 55 height 16
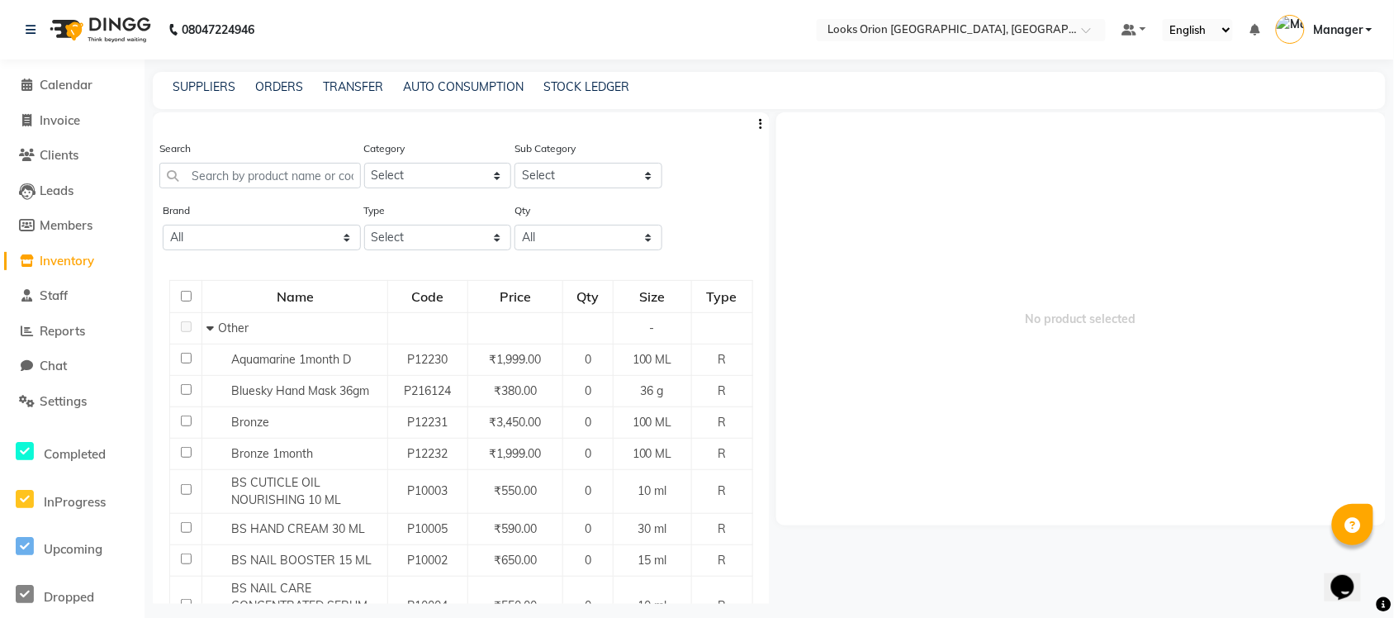
click at [45, 235] on li "Members" at bounding box center [72, 226] width 145 height 36
click at [47, 227] on span "Members" at bounding box center [66, 225] width 53 height 16
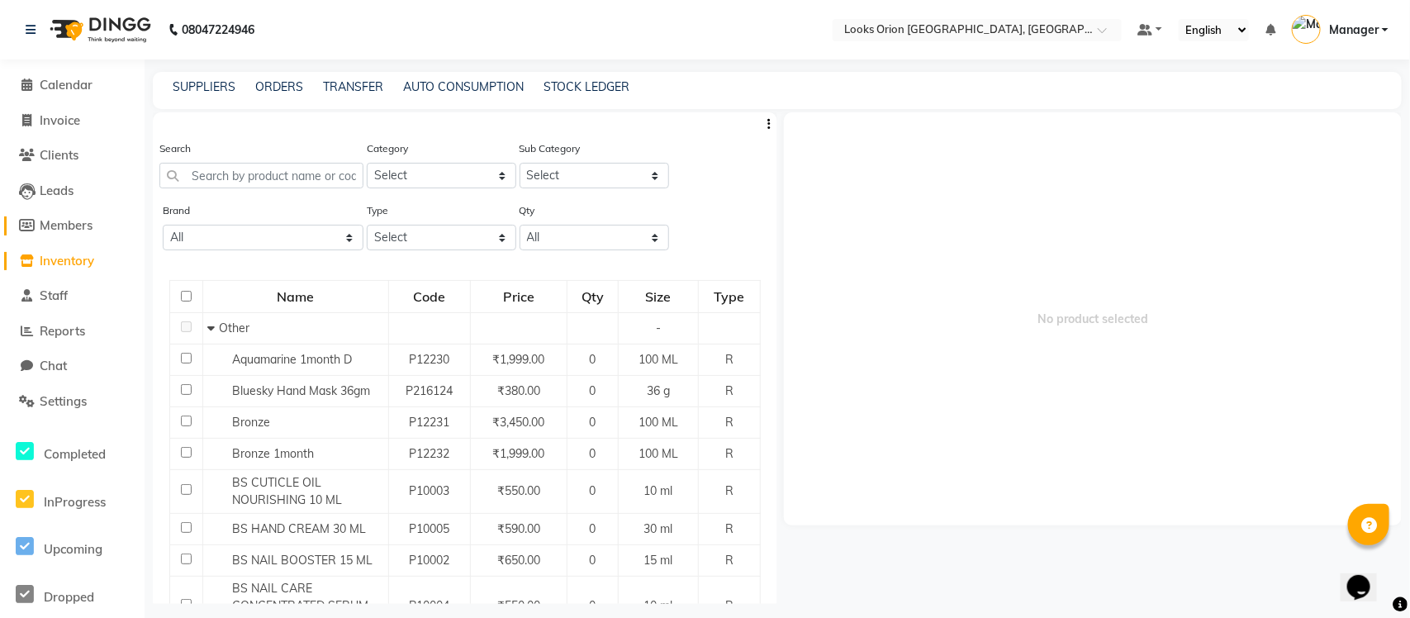
select select
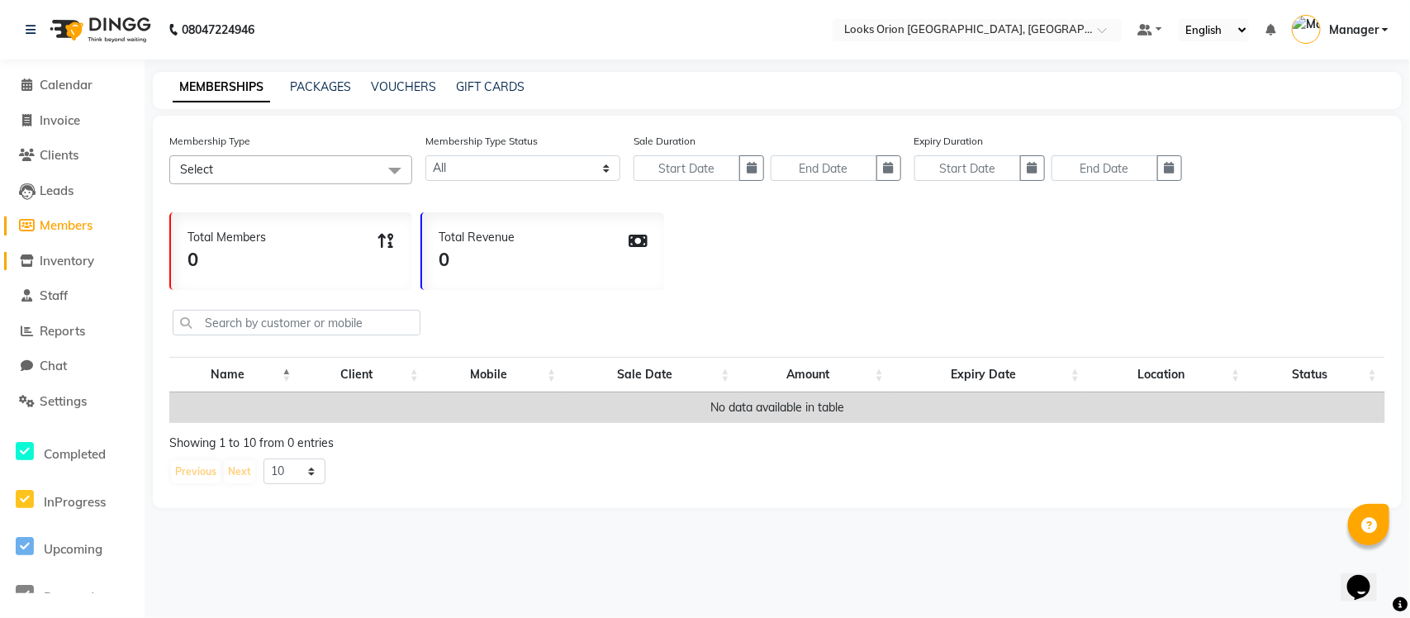
click at [56, 267] on span "Inventory" at bounding box center [67, 261] width 55 height 16
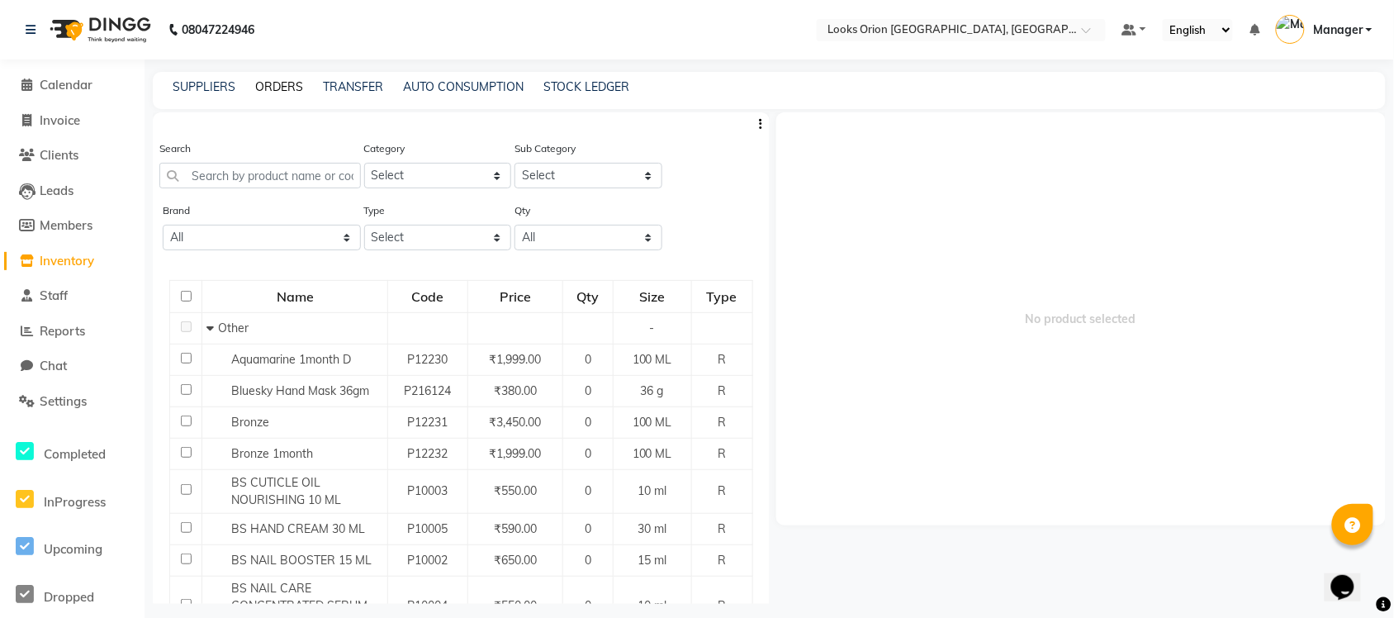
click at [275, 83] on link "ORDERS" at bounding box center [279, 86] width 48 height 15
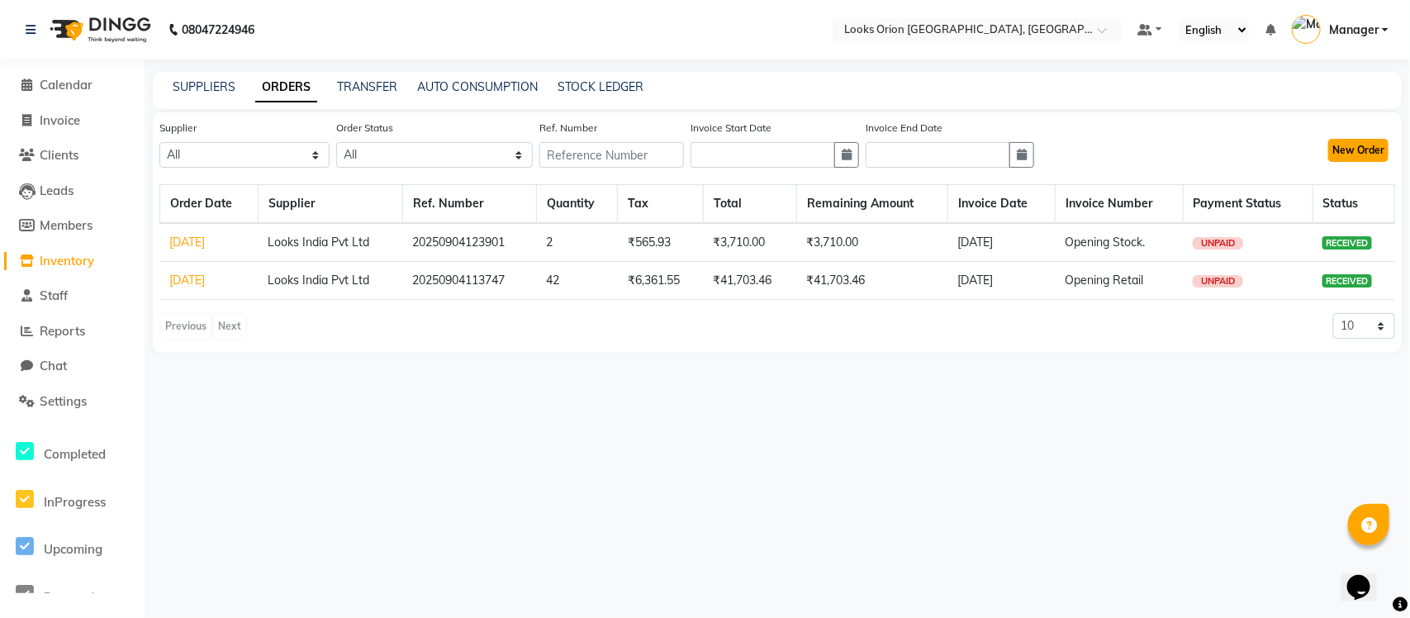
click at [1115, 155] on button "New Order" at bounding box center [1358, 150] width 60 height 23
select select "true"
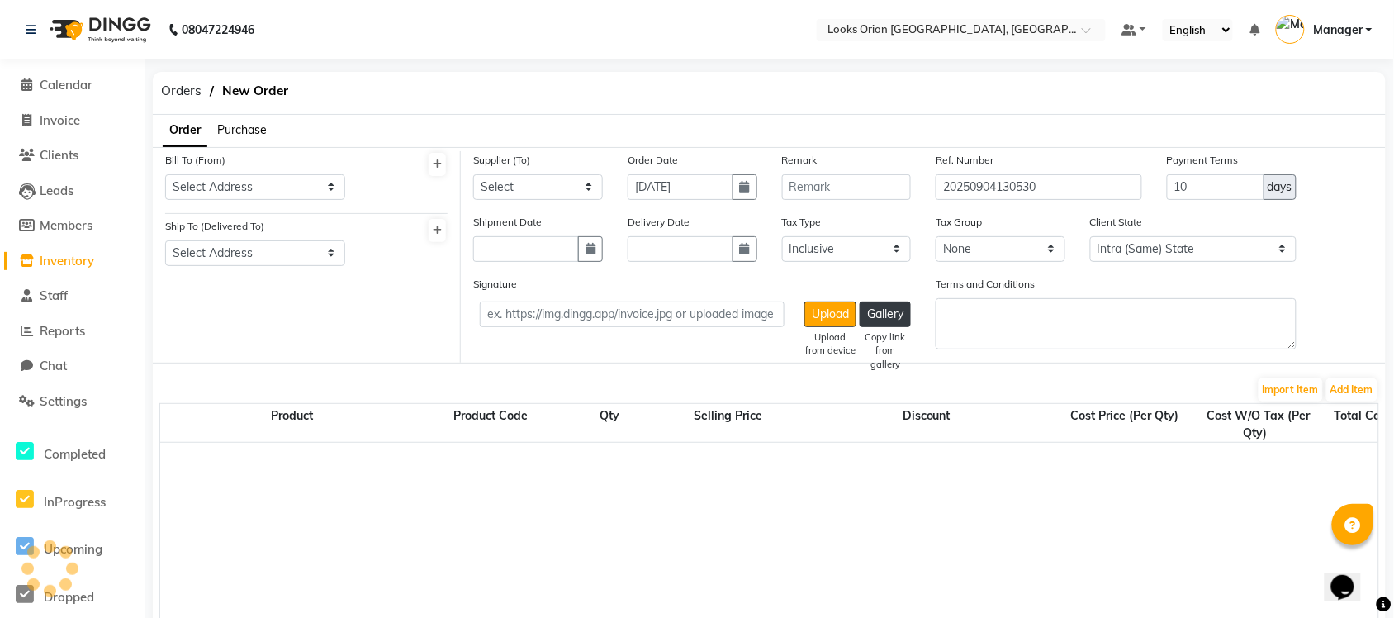
select select "4378"
click at [331, 191] on select "Select Address Looks [GEOGRAPHIC_DATA]" at bounding box center [255, 187] width 180 height 26
click at [376, 283] on div "Bill To (From) Select Address Looks Orion East Ship To (Delivered To) Select Ad…" at bounding box center [307, 256] width 308 height 211
click at [587, 190] on select "Select Looks India Pvt Ltd" at bounding box center [538, 187] width 130 height 26
click at [768, 278] on div "Signature Upload Upload from device Gallery Copy link from gallery" at bounding box center [692, 301] width 438 height 52
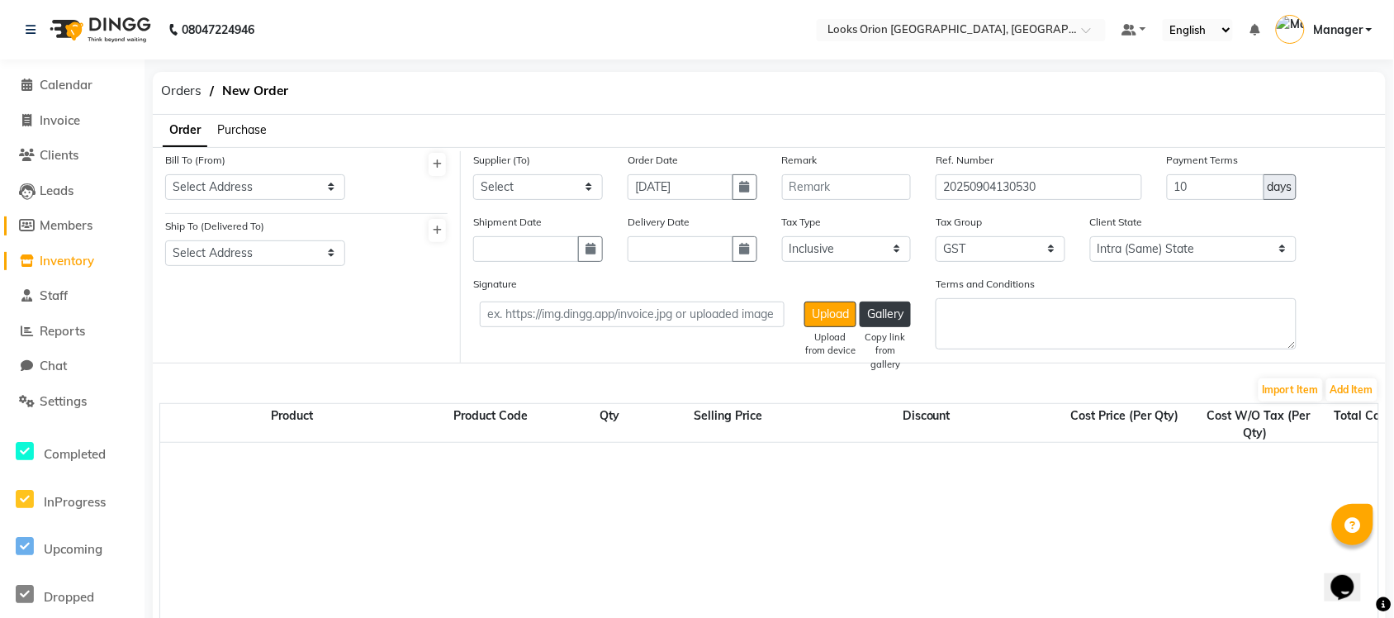
click at [55, 224] on span "Members" at bounding box center [66, 225] width 53 height 16
select select
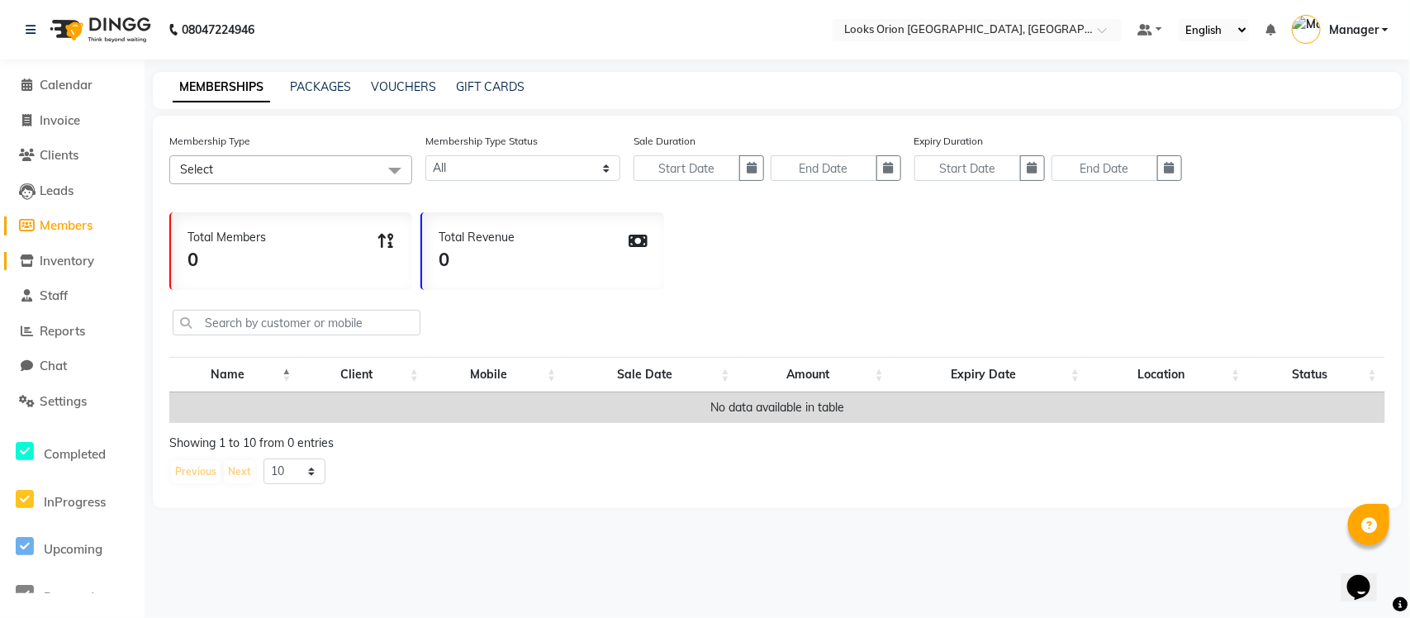
click at [69, 262] on span "Inventory" at bounding box center [67, 261] width 55 height 16
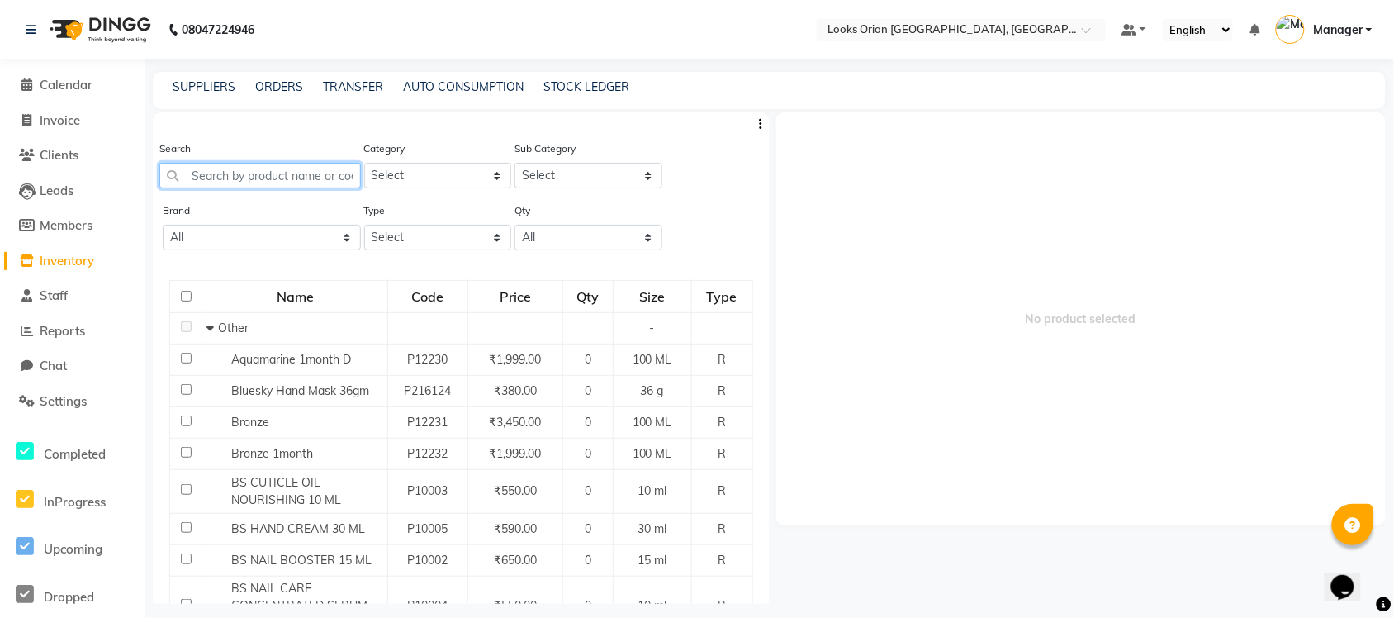
click at [303, 175] on input "text" at bounding box center [260, 176] width 202 height 26
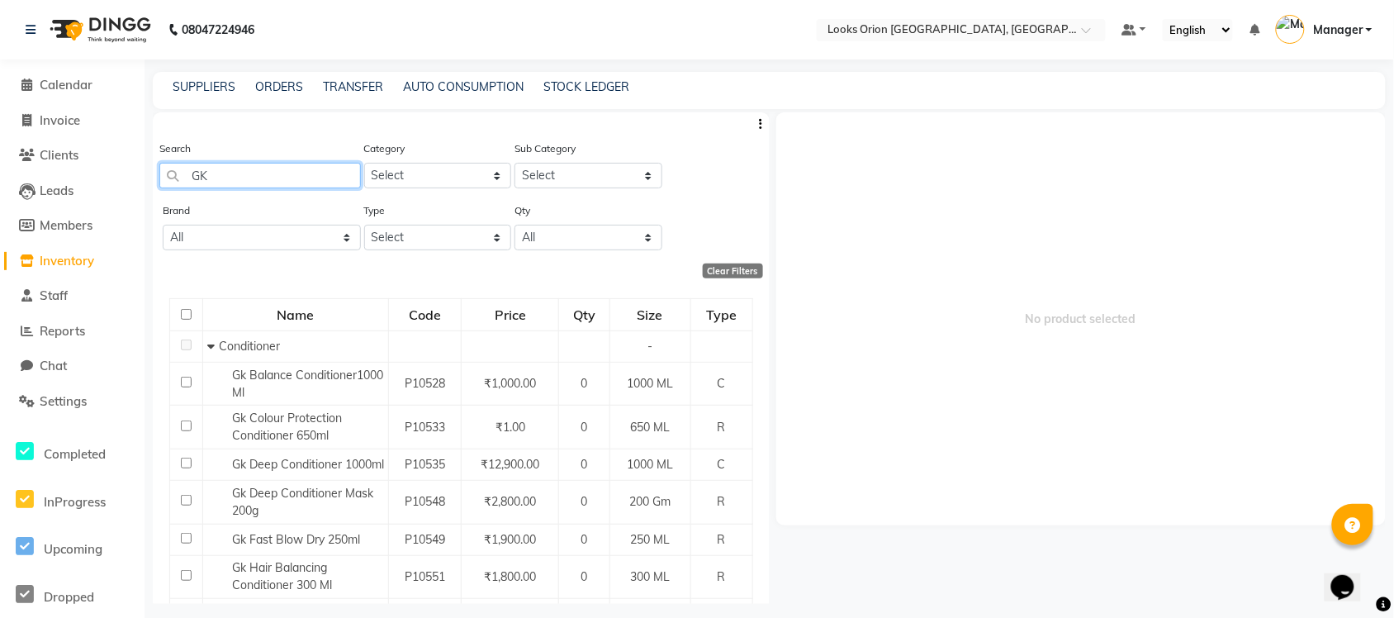
type input "G"
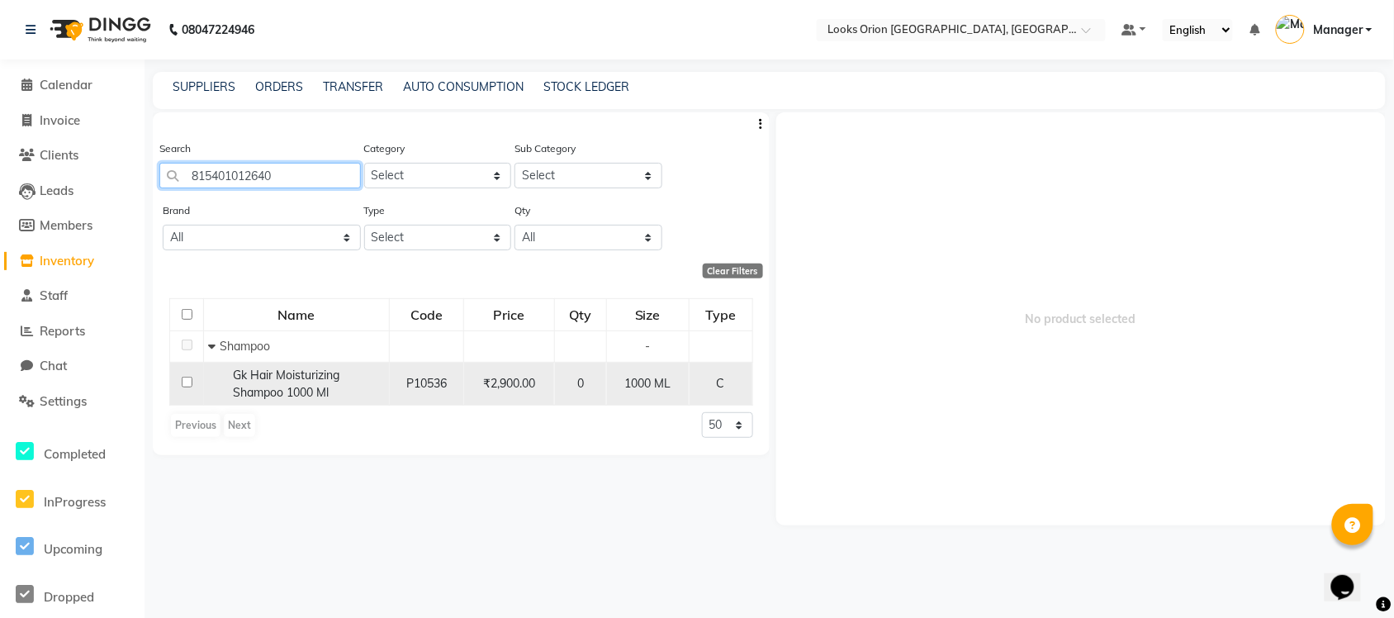
type input "815401012640"
click at [182, 384] on input "checkbox" at bounding box center [187, 382] width 11 height 11
checkbox input "true"
select select
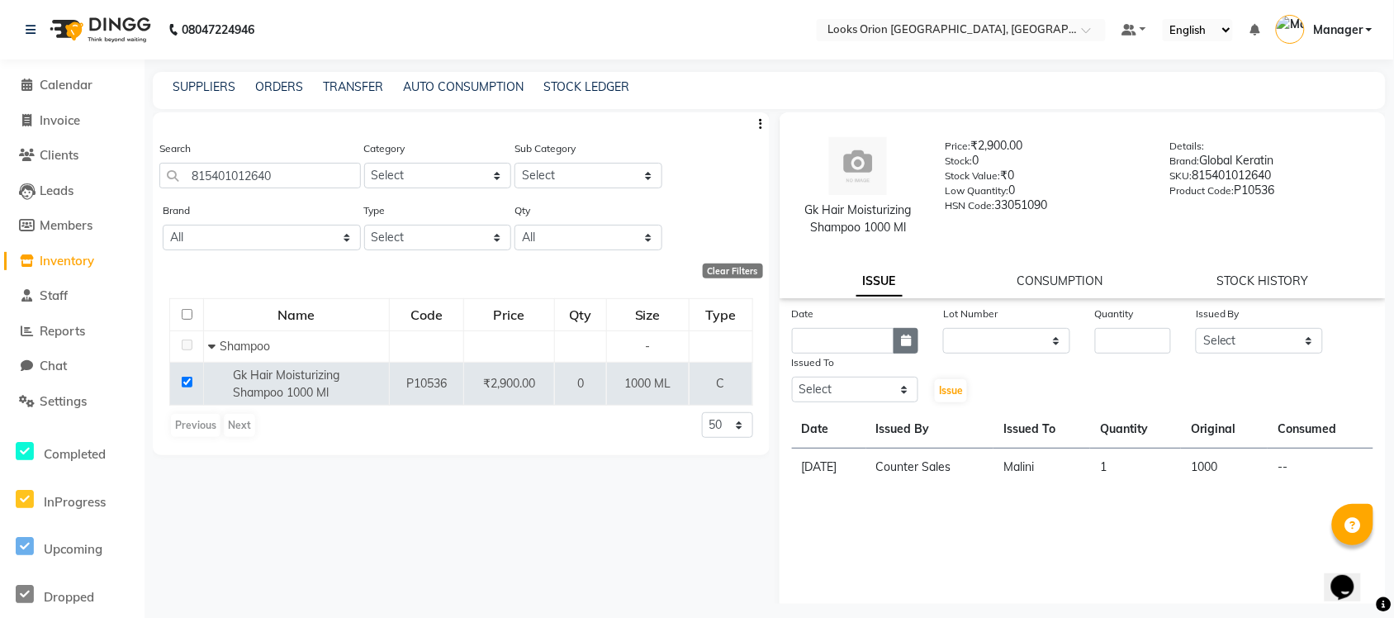
click at [906, 345] on icon "button" at bounding box center [906, 341] width 10 height 12
select select "9"
select select "2025"
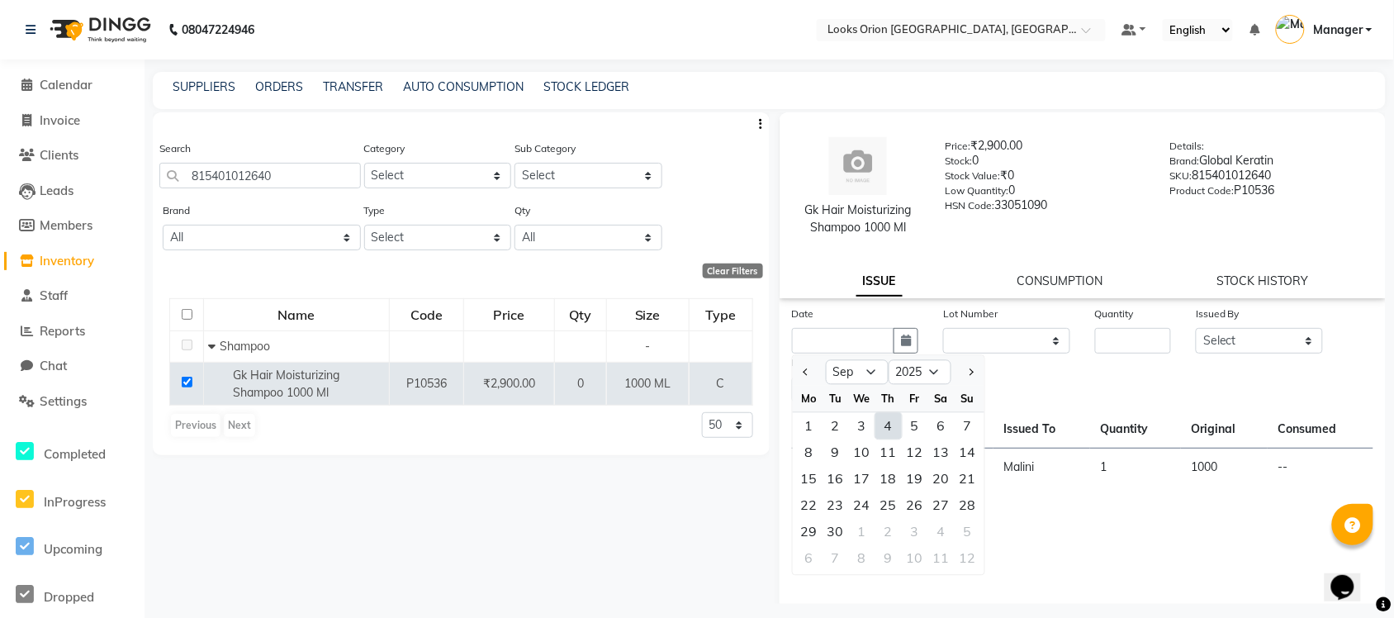
click at [888, 427] on div "4" at bounding box center [889, 426] width 26 height 26
type input "[DATE]"
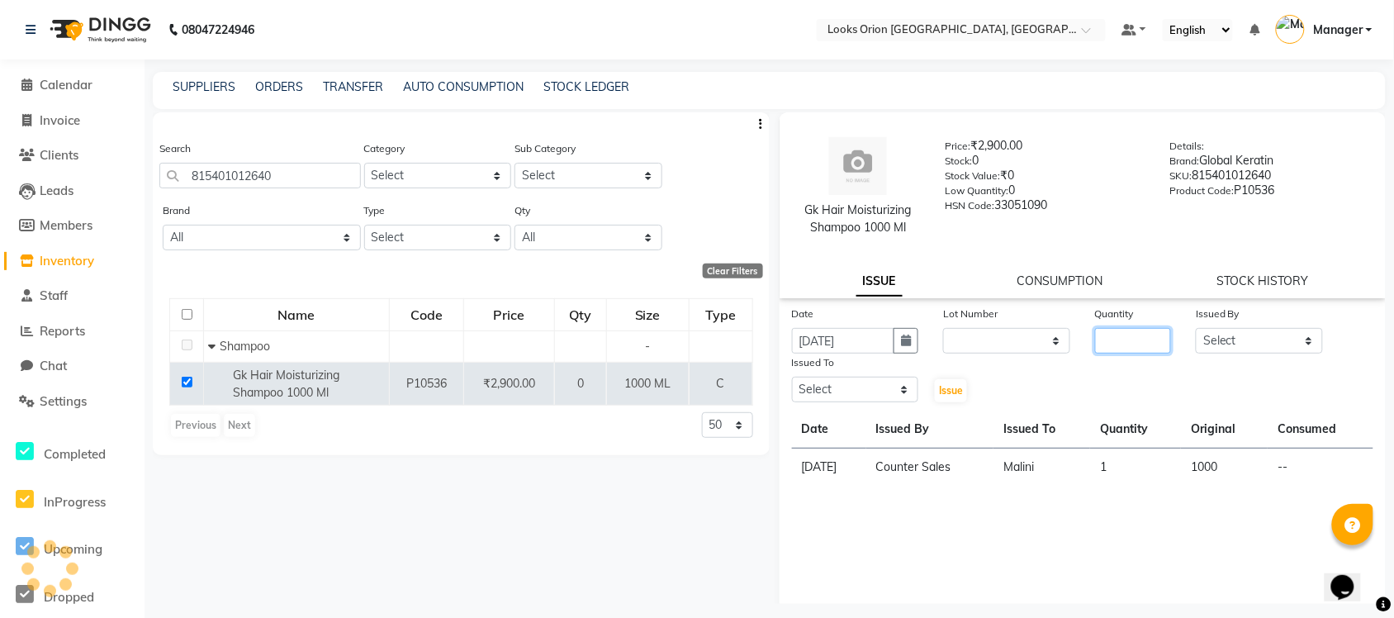
click at [1115, 345] on input "number" at bounding box center [1133, 341] width 76 height 26
type input "1"
click at [715, 494] on div "Search 815401012640 Category Select Skin Personal Care Hair Threading Loreal Bi…" at bounding box center [461, 357] width 617 height 491
click at [78, 221] on span "Members" at bounding box center [66, 225] width 53 height 16
select select
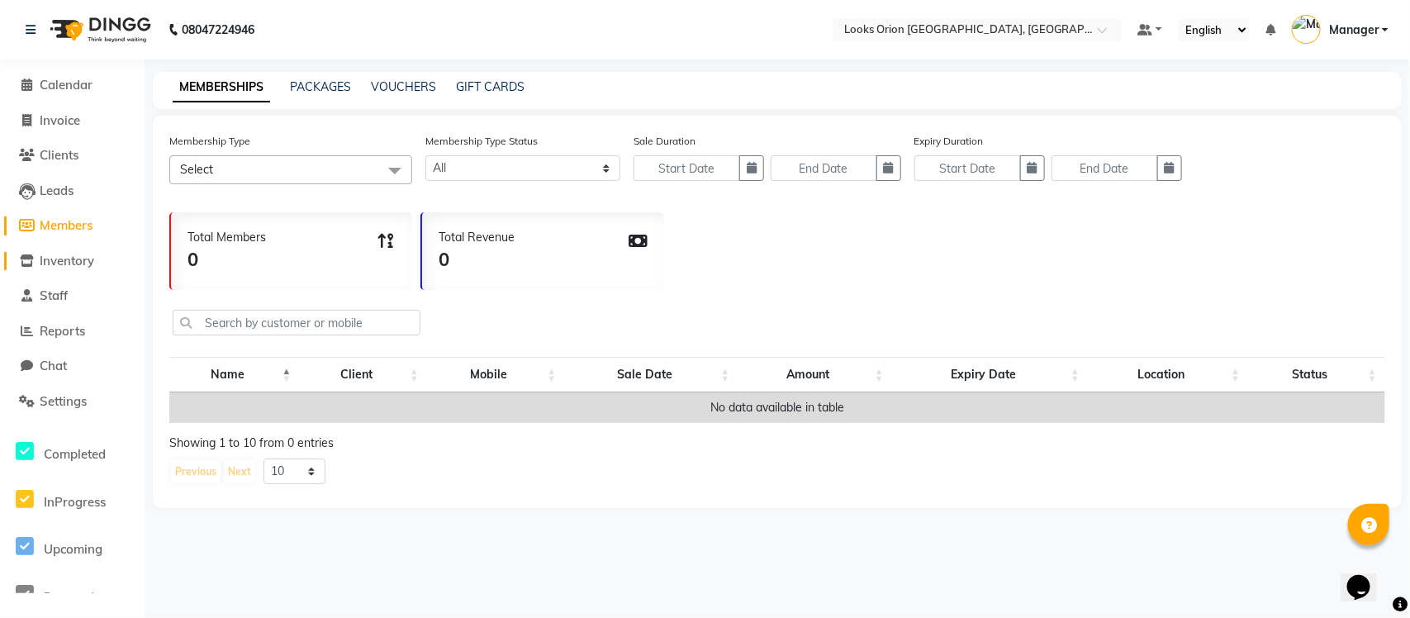
click at [81, 254] on span "Inventory" at bounding box center [67, 261] width 55 height 16
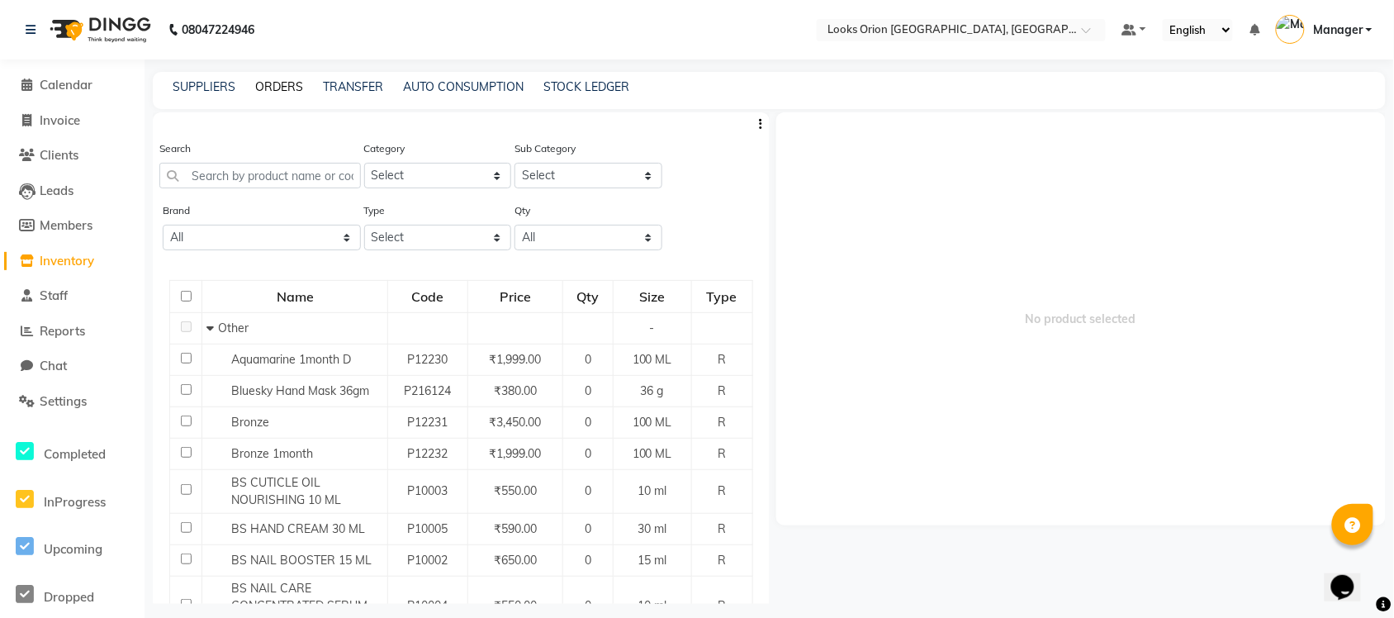
click at [287, 88] on link "ORDERS" at bounding box center [279, 86] width 48 height 15
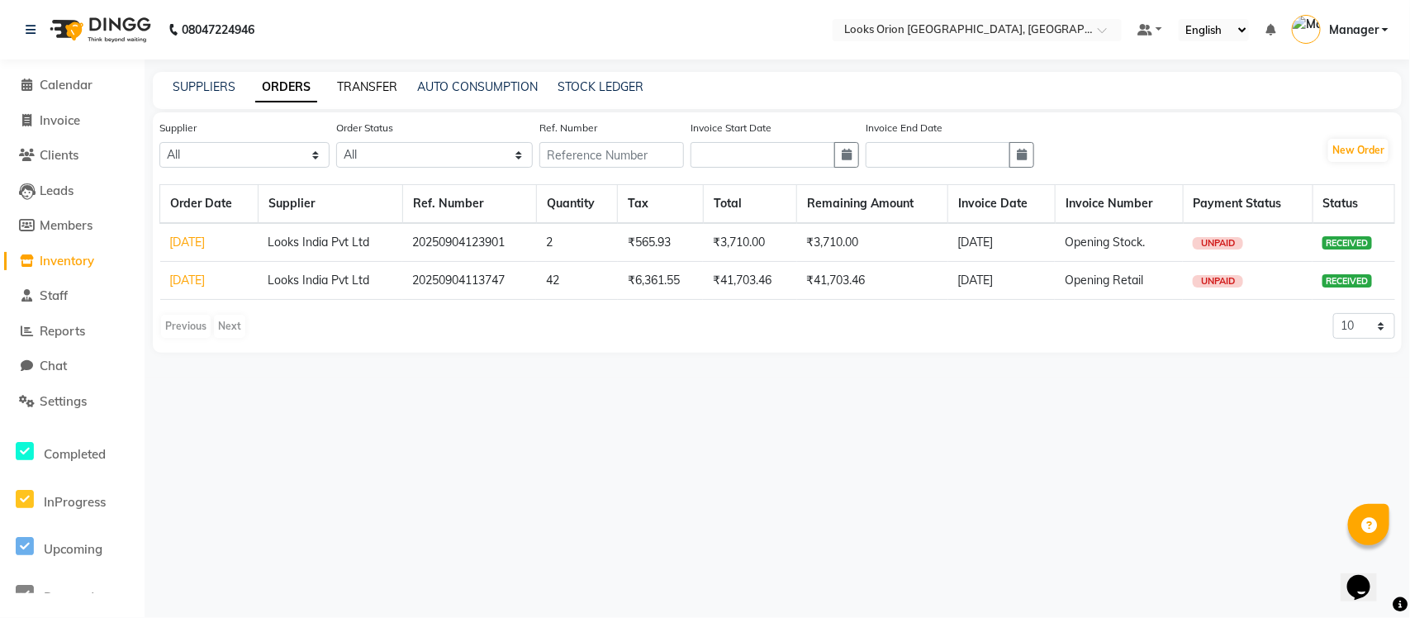
click at [382, 88] on link "TRANSFER" at bounding box center [367, 86] width 60 height 15
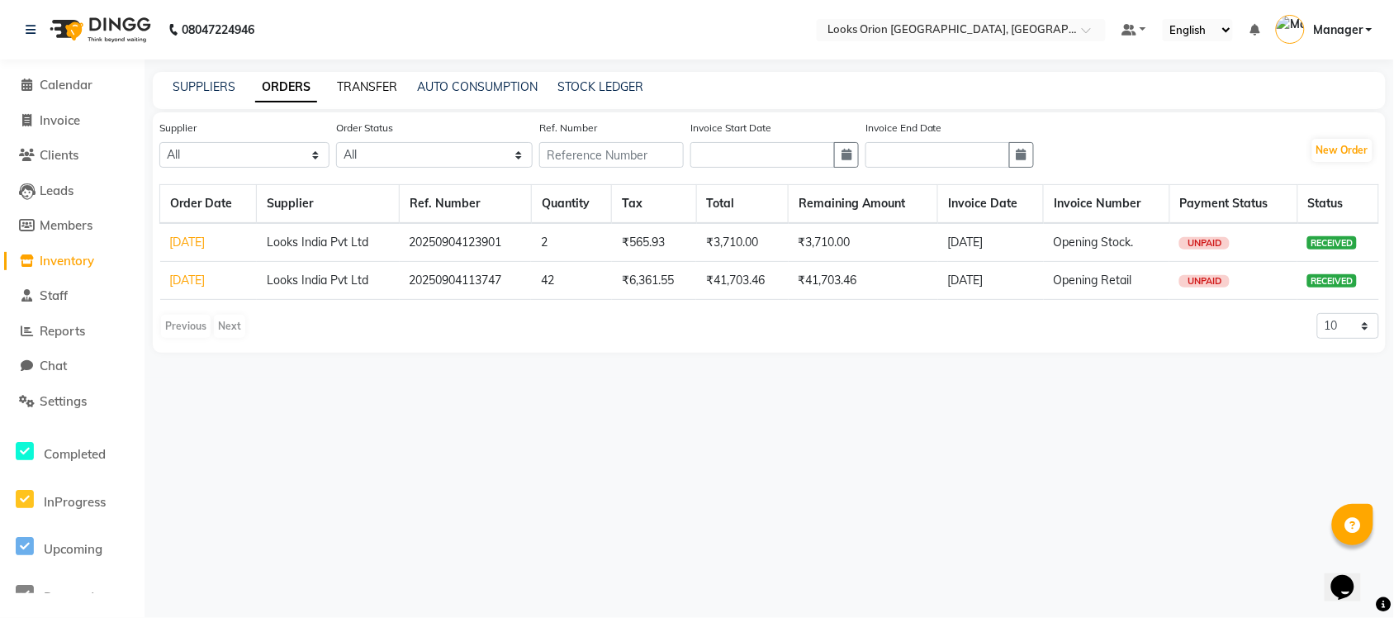
select select "sender"
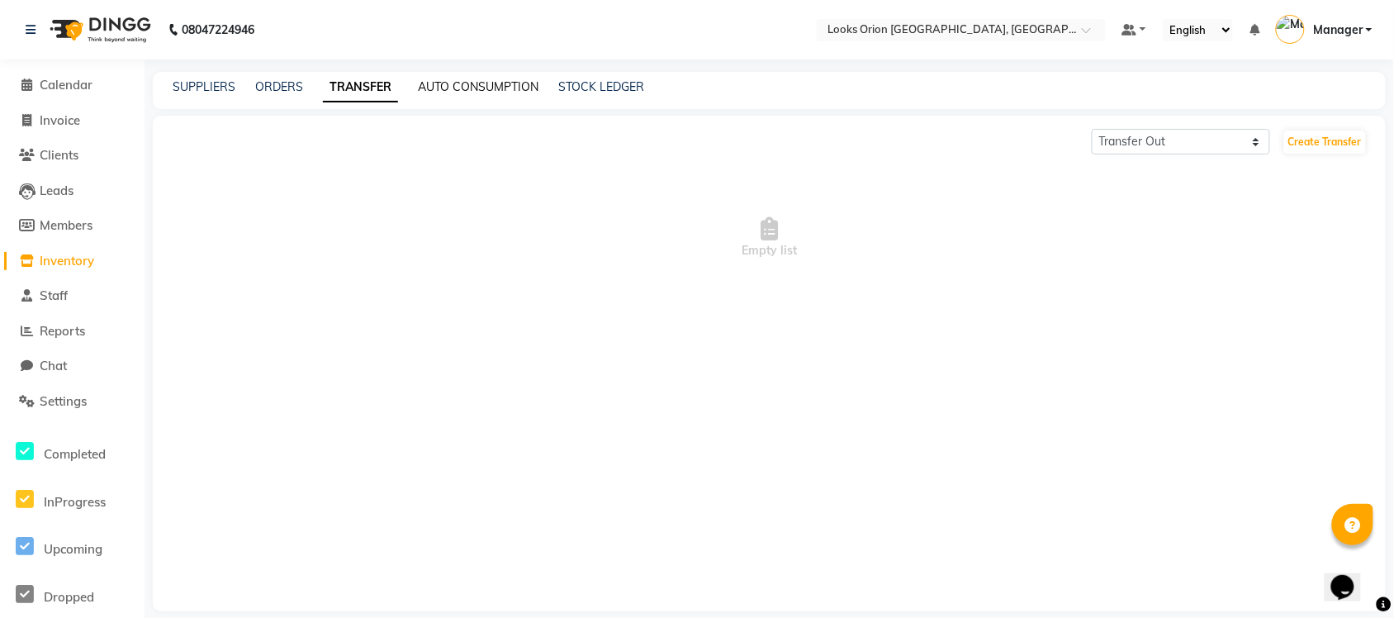
click at [490, 81] on link "AUTO CONSUMPTION" at bounding box center [478, 86] width 121 height 15
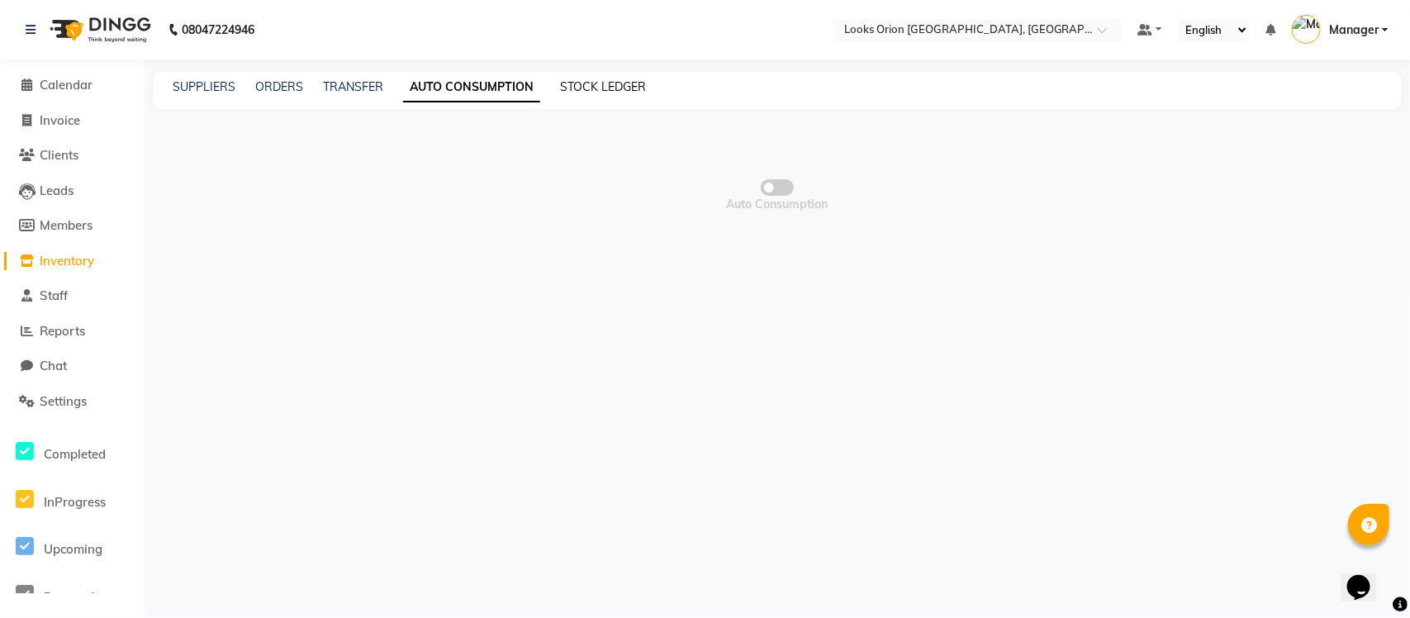
click at [576, 89] on link "STOCK LEDGER" at bounding box center [603, 86] width 86 height 15
select select "all"
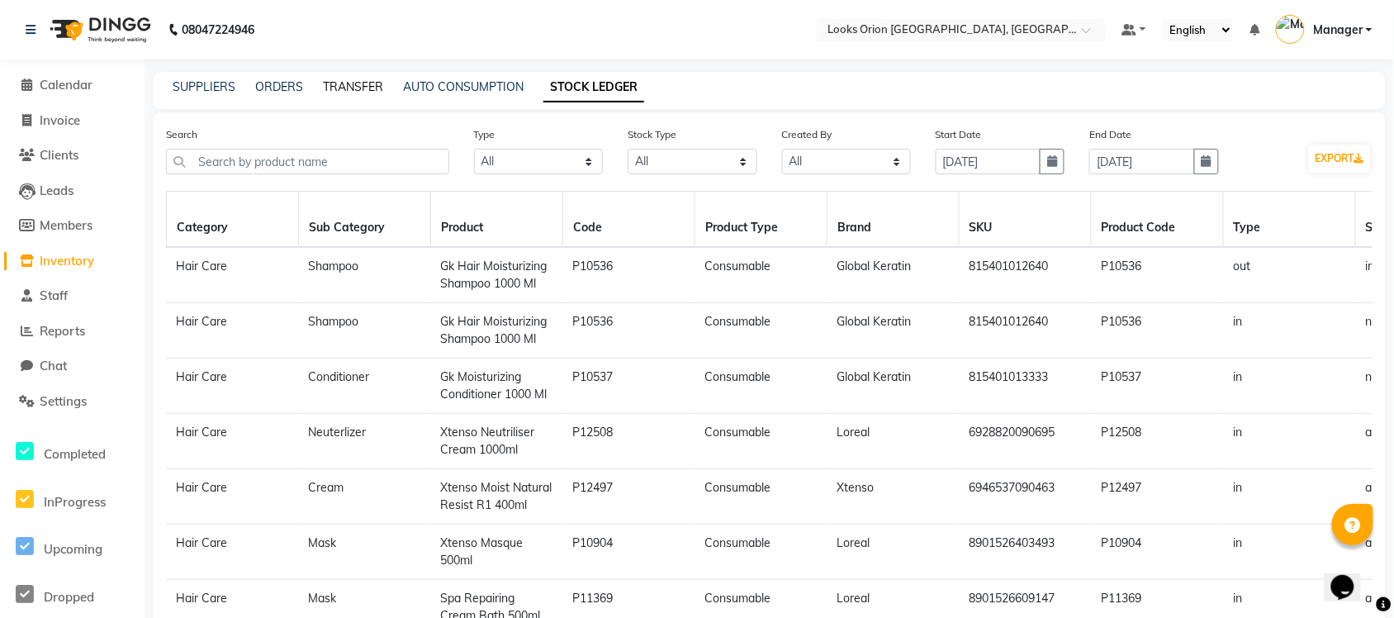
click at [337, 85] on link "TRANSFER" at bounding box center [353, 86] width 60 height 15
select select "sender"
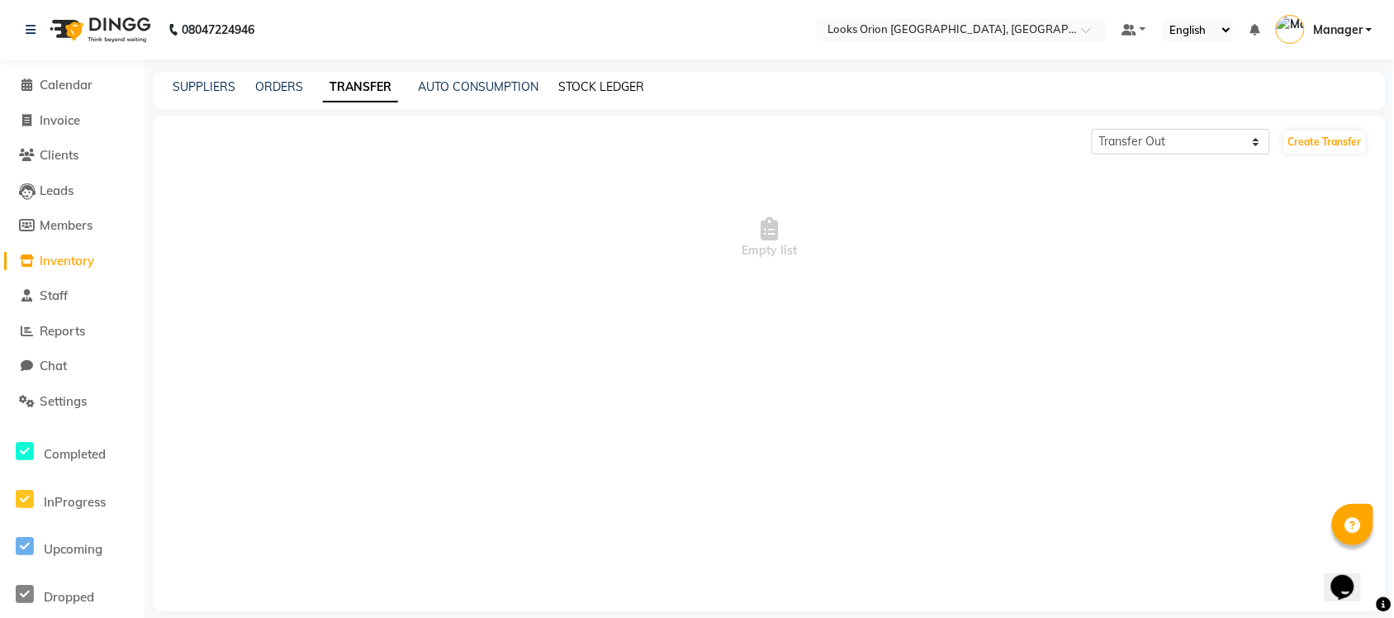
click at [566, 81] on link "STOCK LEDGER" at bounding box center [601, 86] width 86 height 15
select select "all"
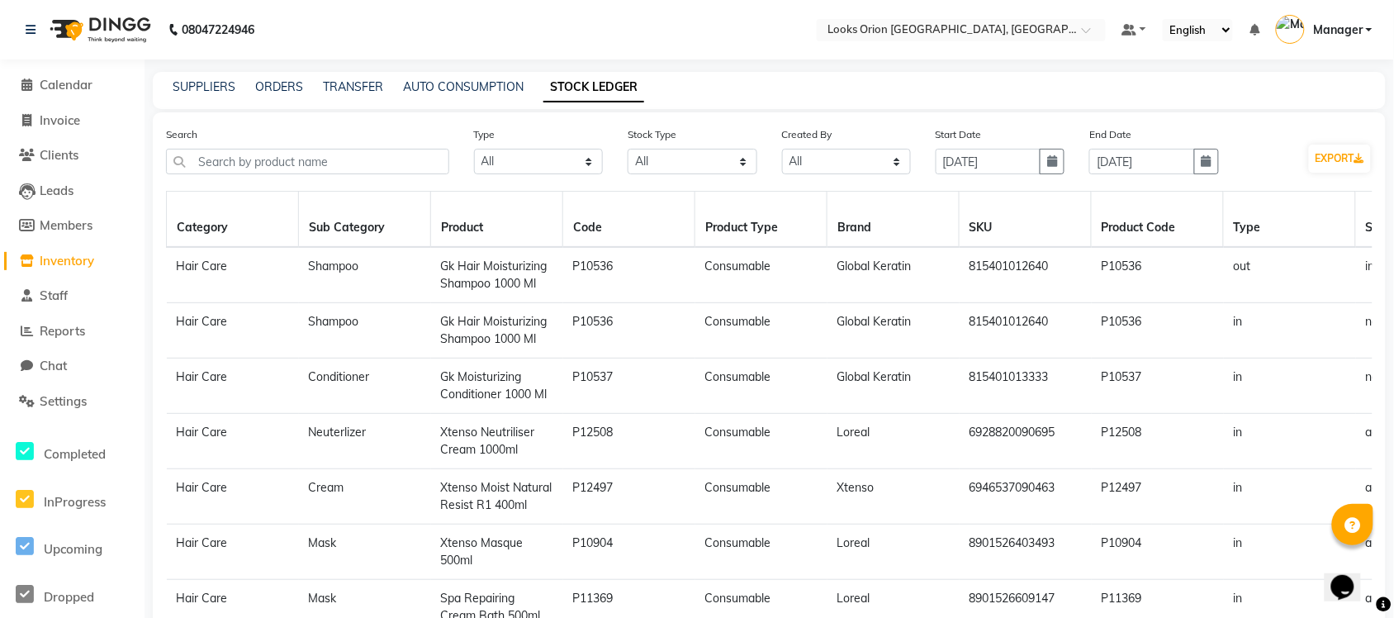
click at [194, 75] on div "SUPPLIERS ORDERS TRANSFER AUTO CONSUMPTION STOCK LEDGER" at bounding box center [769, 90] width 1233 height 37
drag, startPoint x: 525, startPoint y: 286, endPoint x: 436, endPoint y: 245, distance: 97.2
click at [446, 257] on td "Gk Hair Moisturizing Shampoo 1000 Ml" at bounding box center [497, 275] width 132 height 56
copy td "k Hair Moisturizing Shampoo 1000 Ml"
click at [70, 219] on span "Members" at bounding box center [66, 225] width 53 height 16
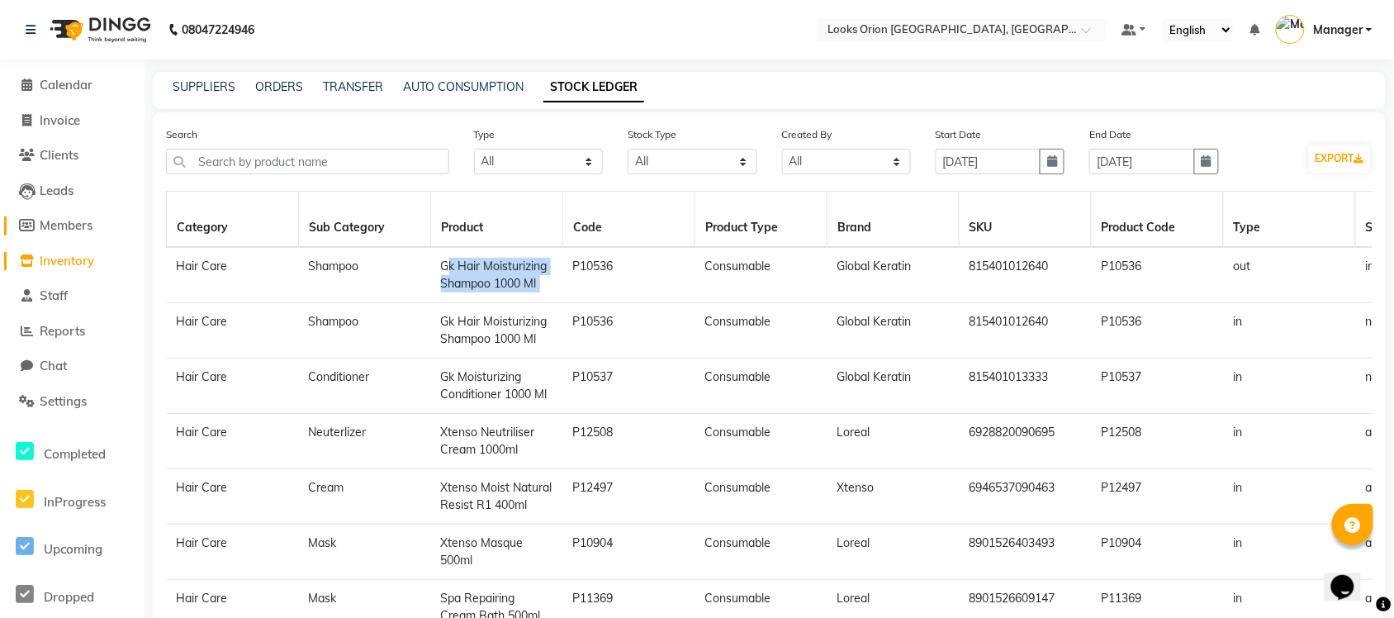
select select
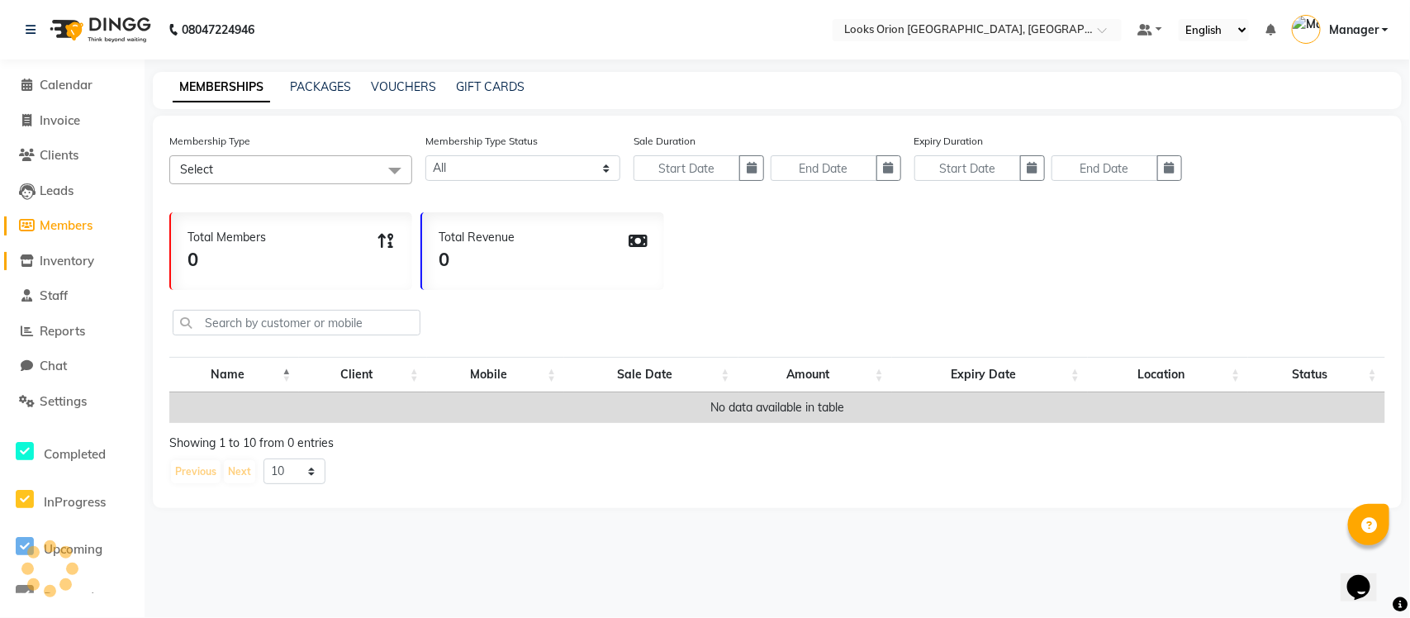
click at [59, 254] on span "Inventory" at bounding box center [67, 261] width 55 height 16
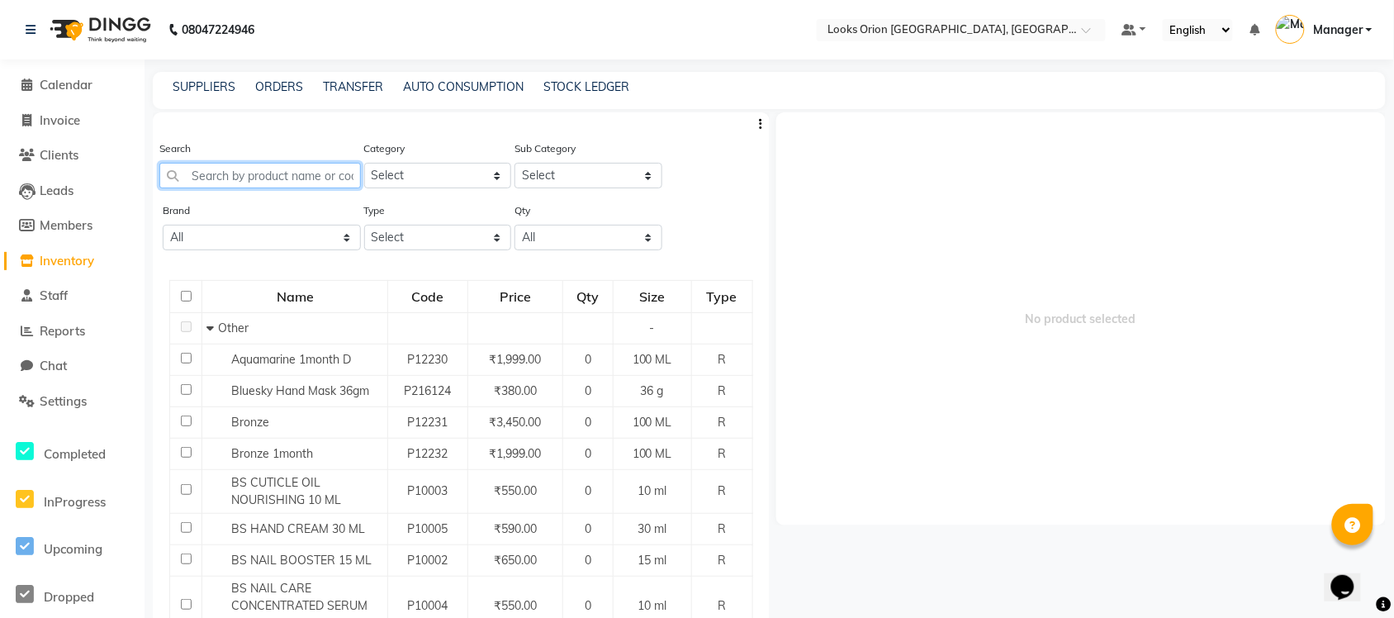
click at [220, 180] on input "text" at bounding box center [260, 176] width 202 height 26
paste input "k Hair Moisturizing Shampoo 1000 Ml"
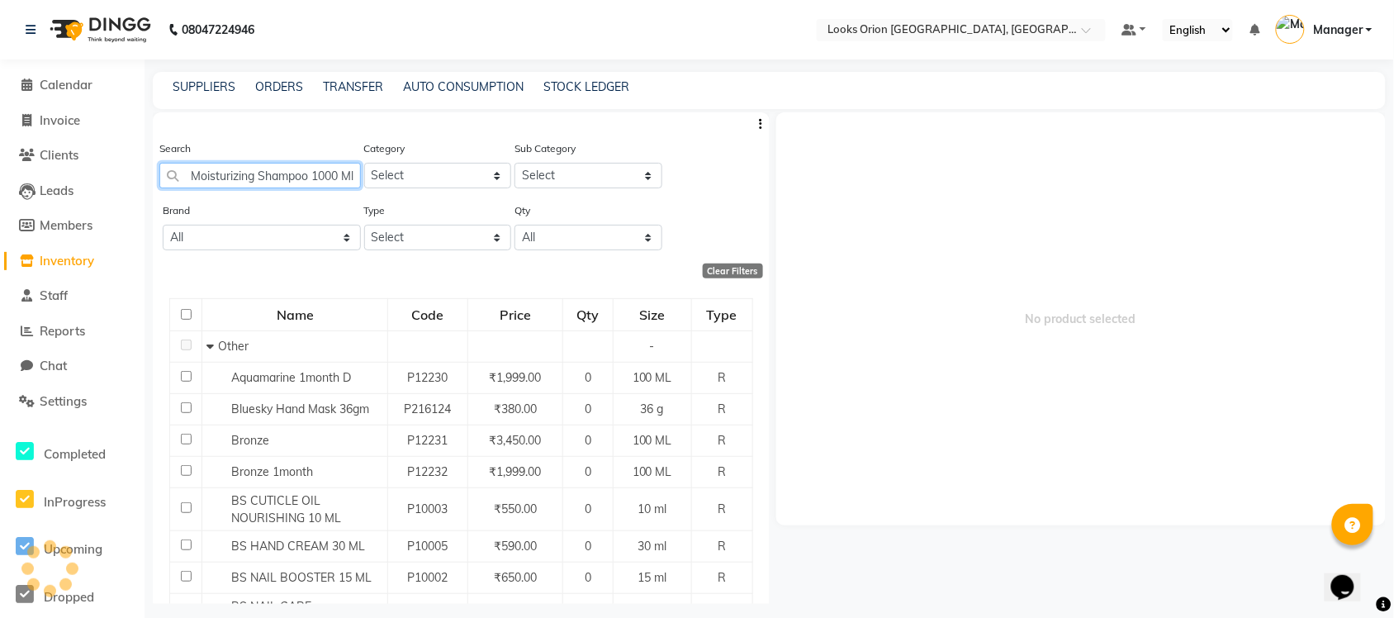
scroll to position [0, 42]
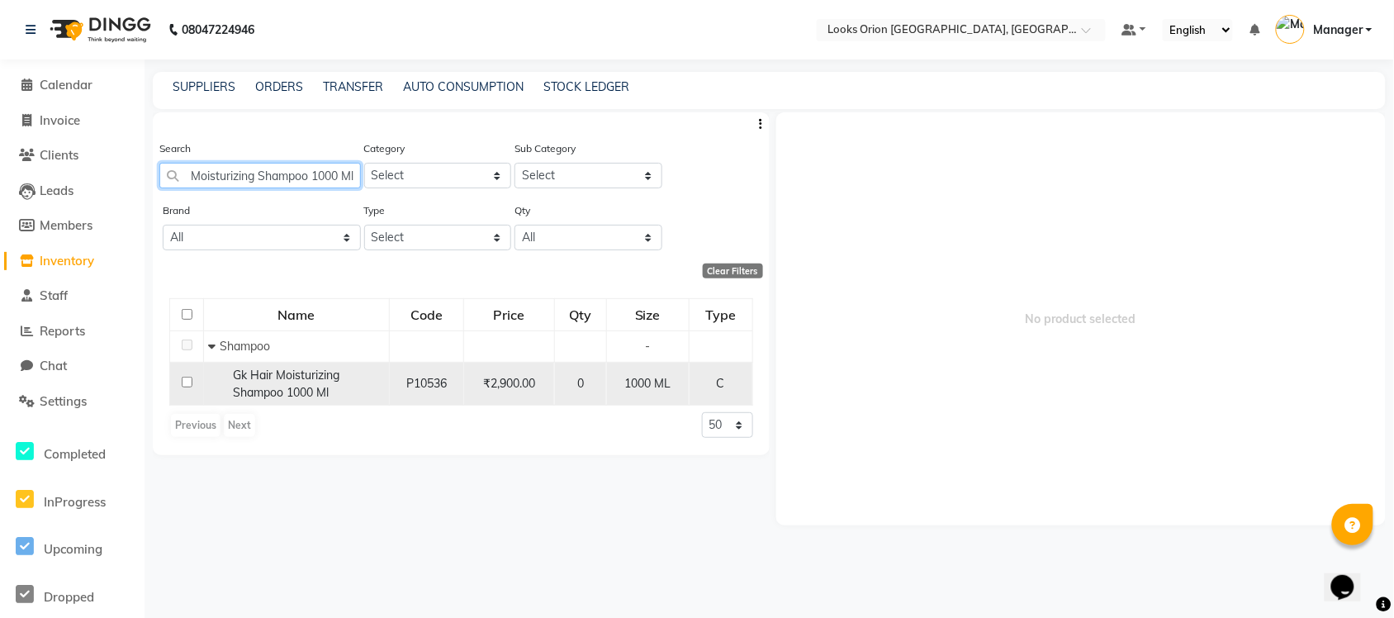
type input "k Hair Moisturizing Shampoo 1000 Ml"
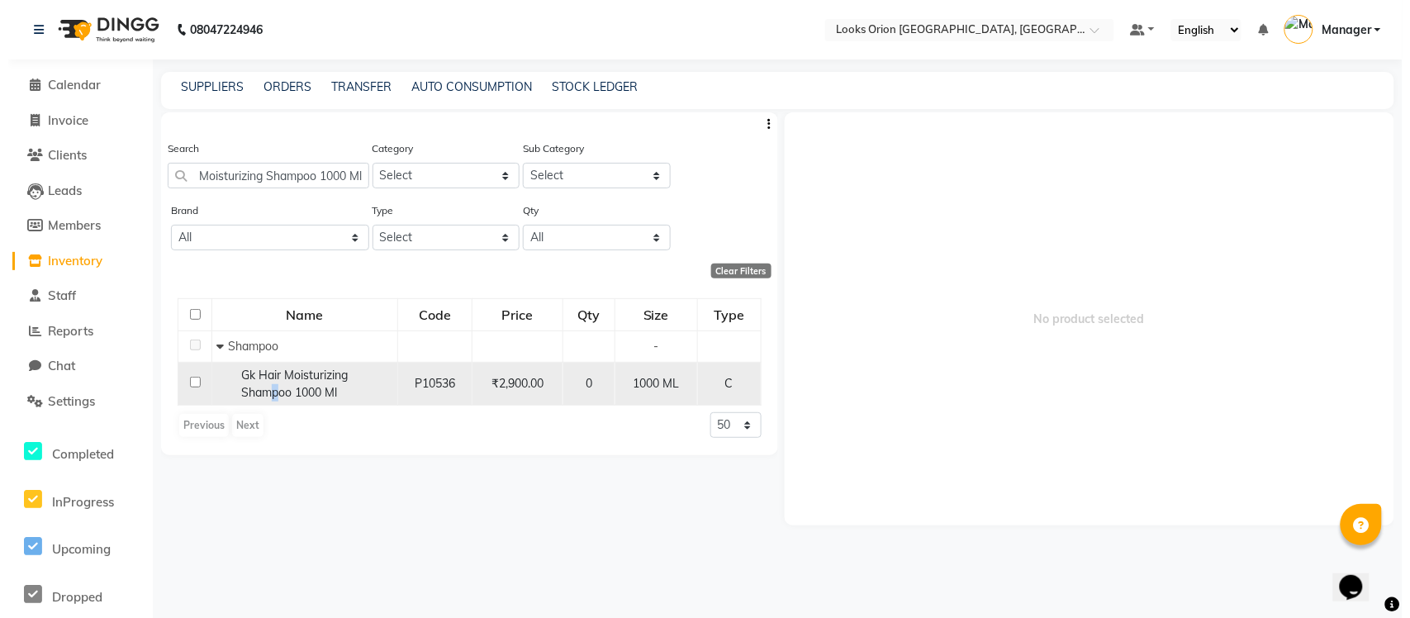
scroll to position [0, 0]
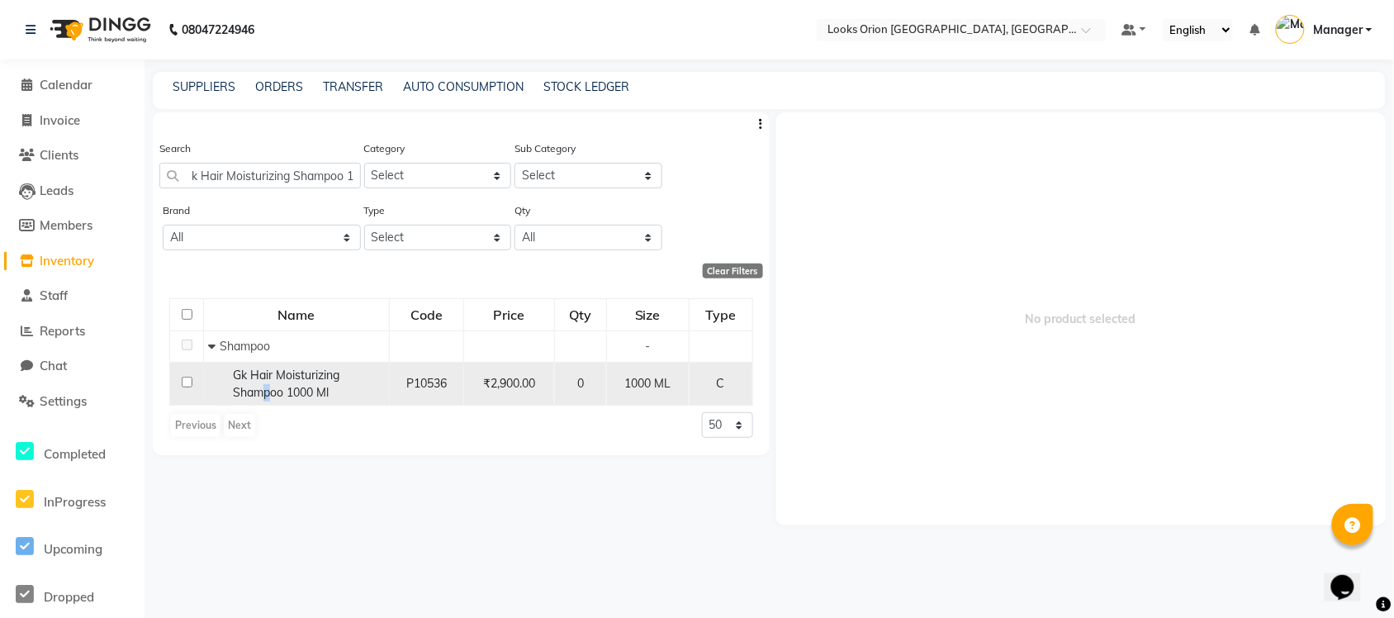
click at [274, 387] on span "Gk Hair Moisturizing Shampoo 1000 Ml" at bounding box center [286, 384] width 107 height 32
select select
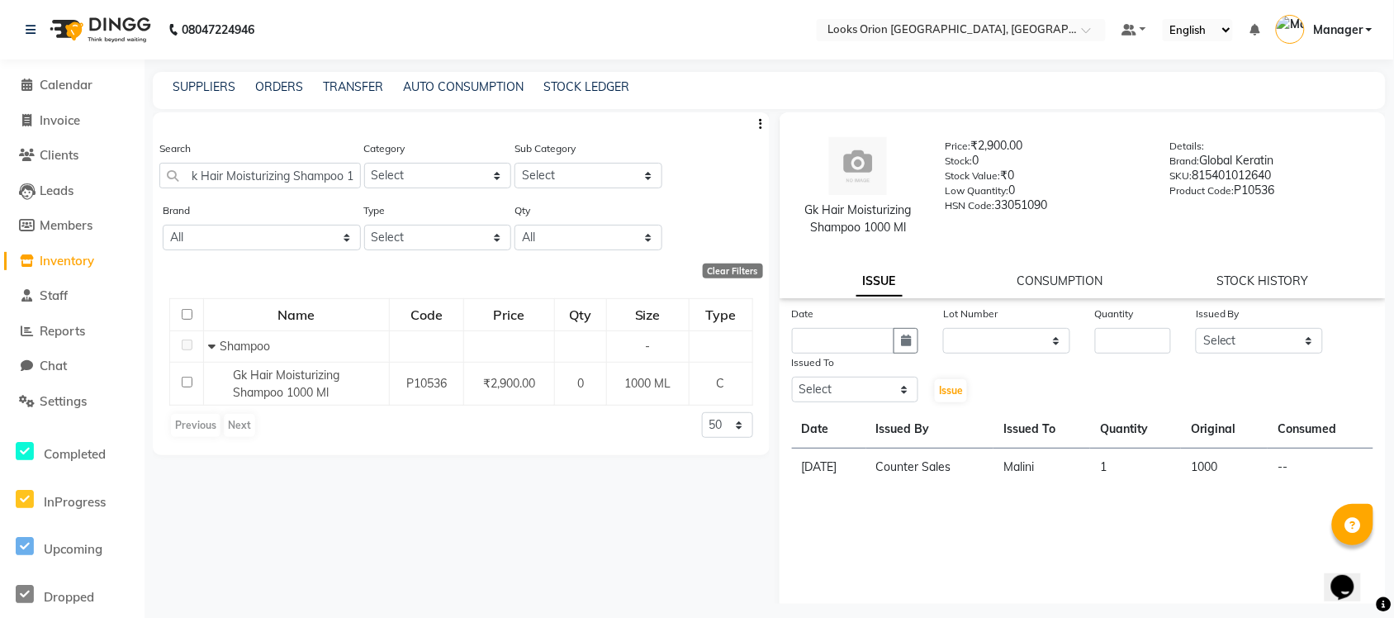
drag, startPoint x: 1236, startPoint y: 277, endPoint x: 1192, endPoint y: 278, distance: 43.8
click at [1115, 277] on link "STOCK HISTORY" at bounding box center [1264, 280] width 92 height 15
select select "all"
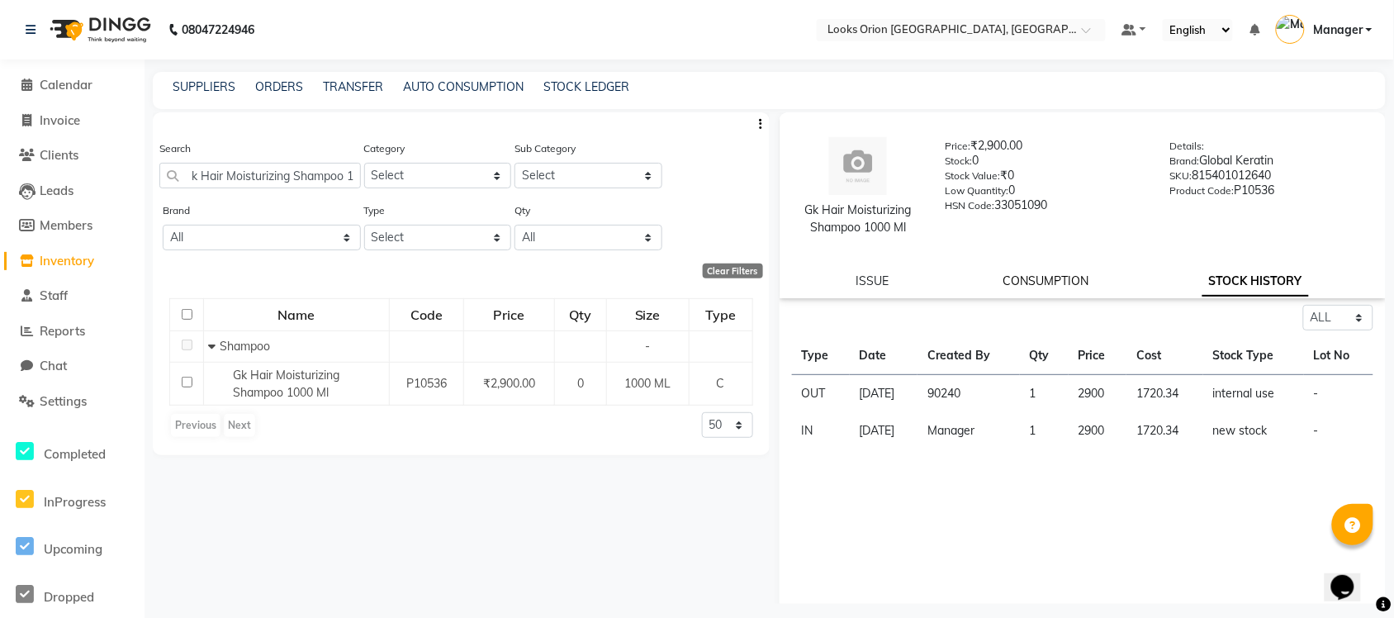
click at [1041, 283] on link "CONSUMPTION" at bounding box center [1046, 280] width 86 height 15
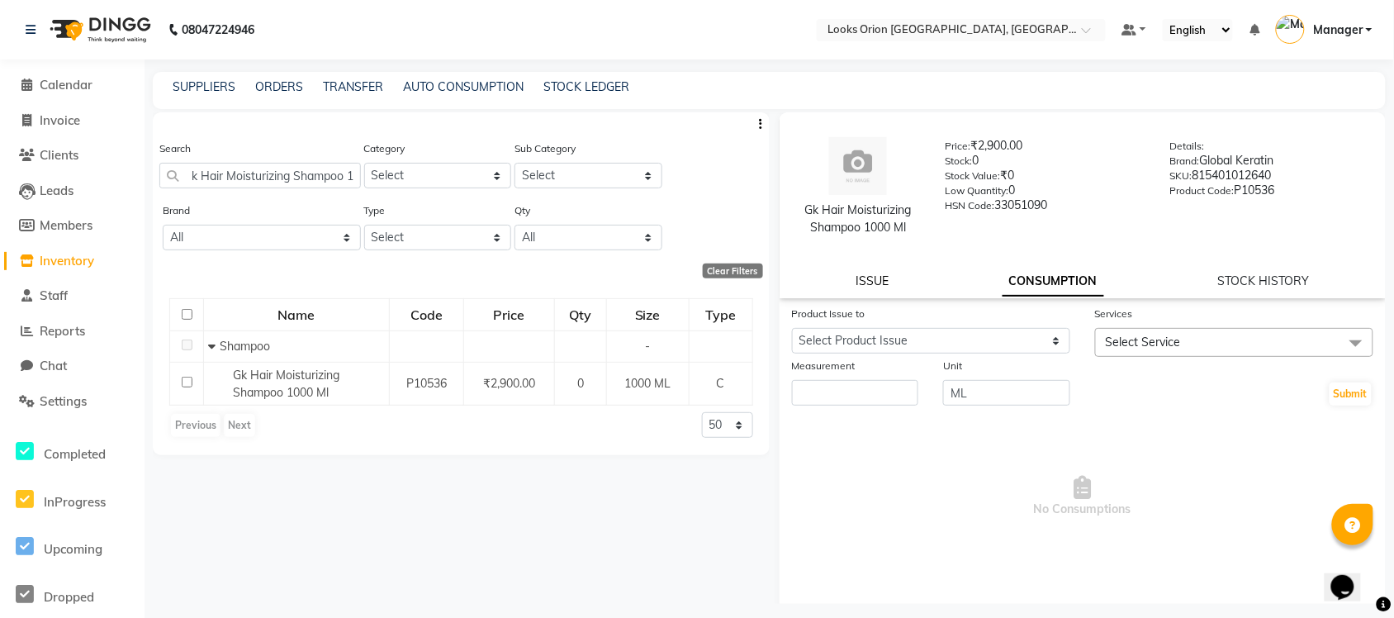
click at [866, 286] on link "ISSUE" at bounding box center [872, 280] width 33 height 15
select select
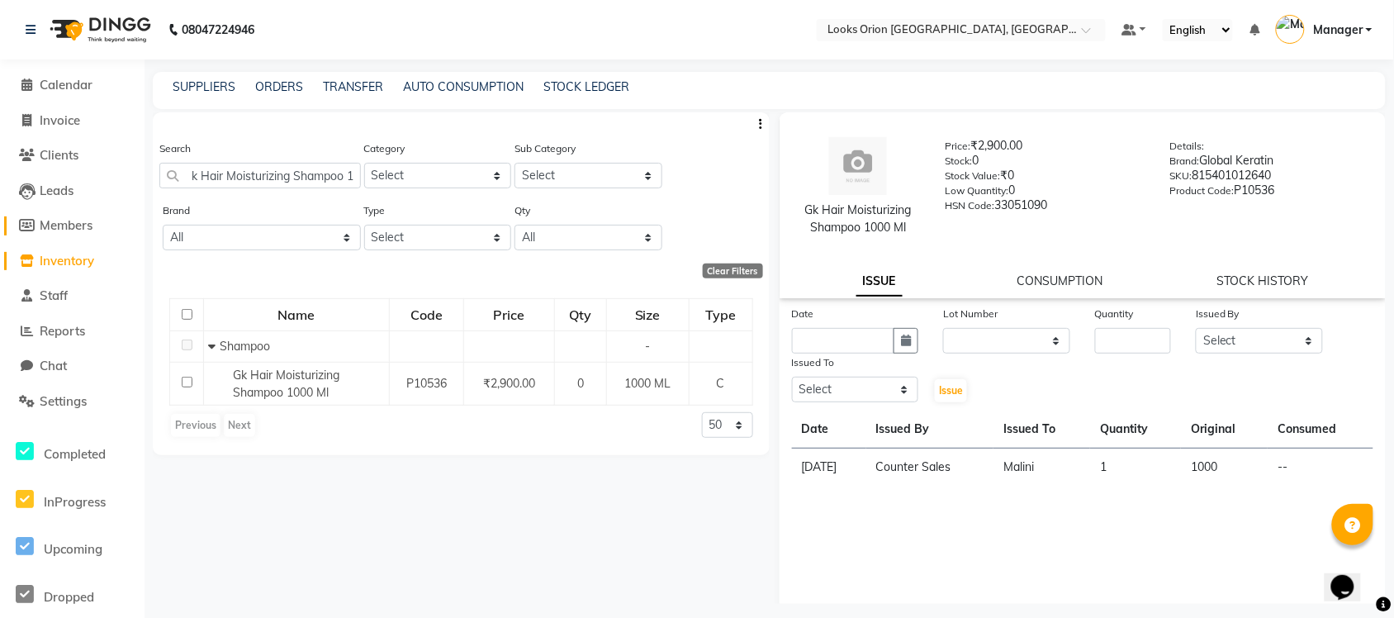
click at [50, 229] on span "Members" at bounding box center [66, 225] width 53 height 16
select select
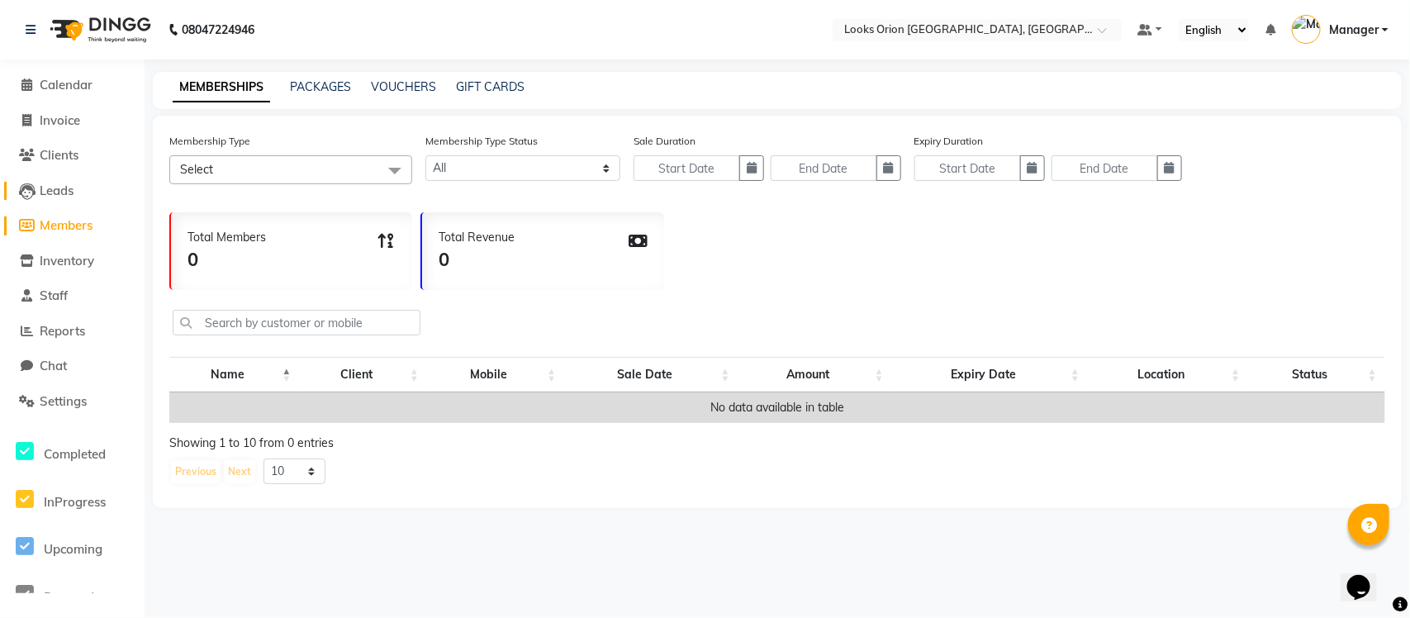
click at [74, 192] on span "Leads" at bounding box center [57, 191] width 34 height 16
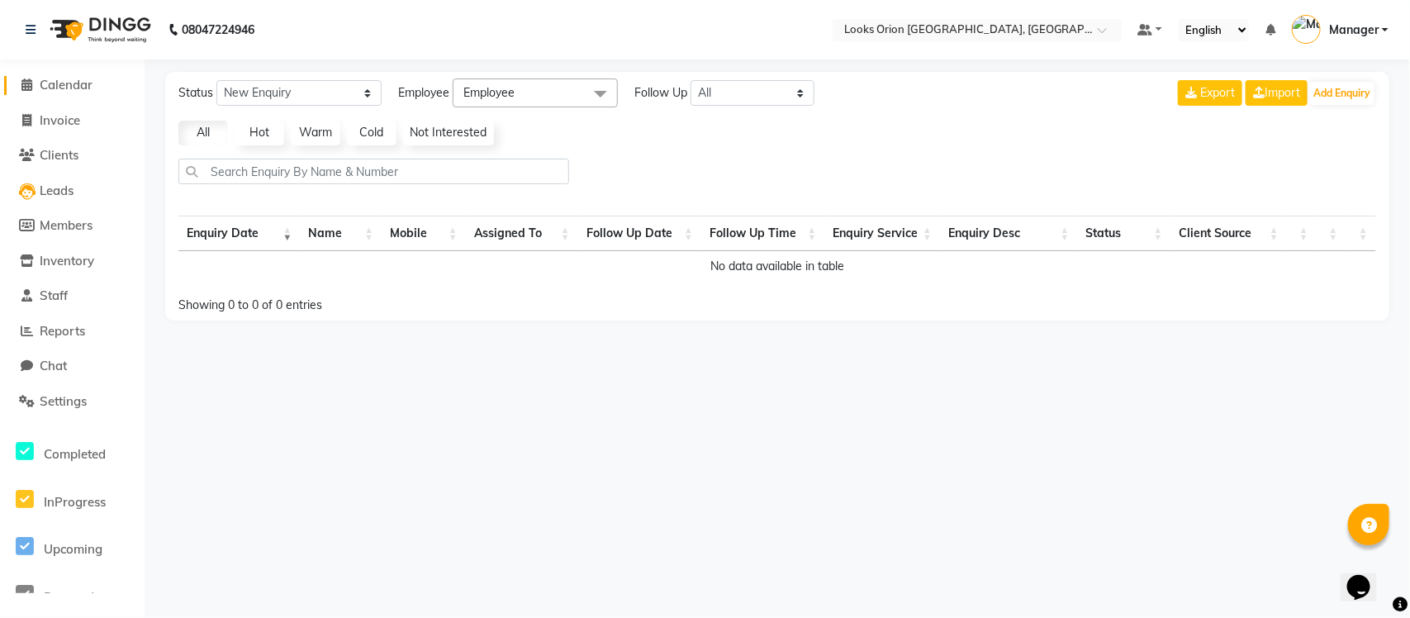
click at [97, 83] on link "Calendar" at bounding box center [72, 85] width 136 height 19
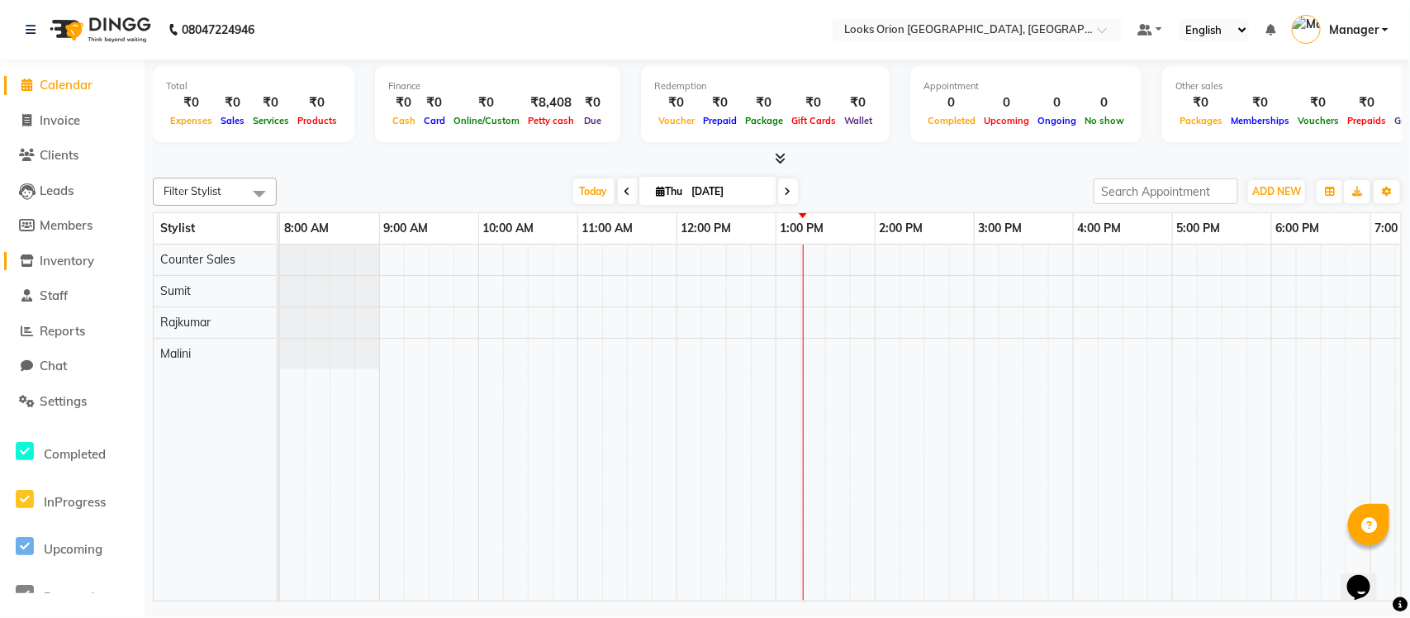
click at [92, 263] on span "Inventory" at bounding box center [67, 261] width 55 height 16
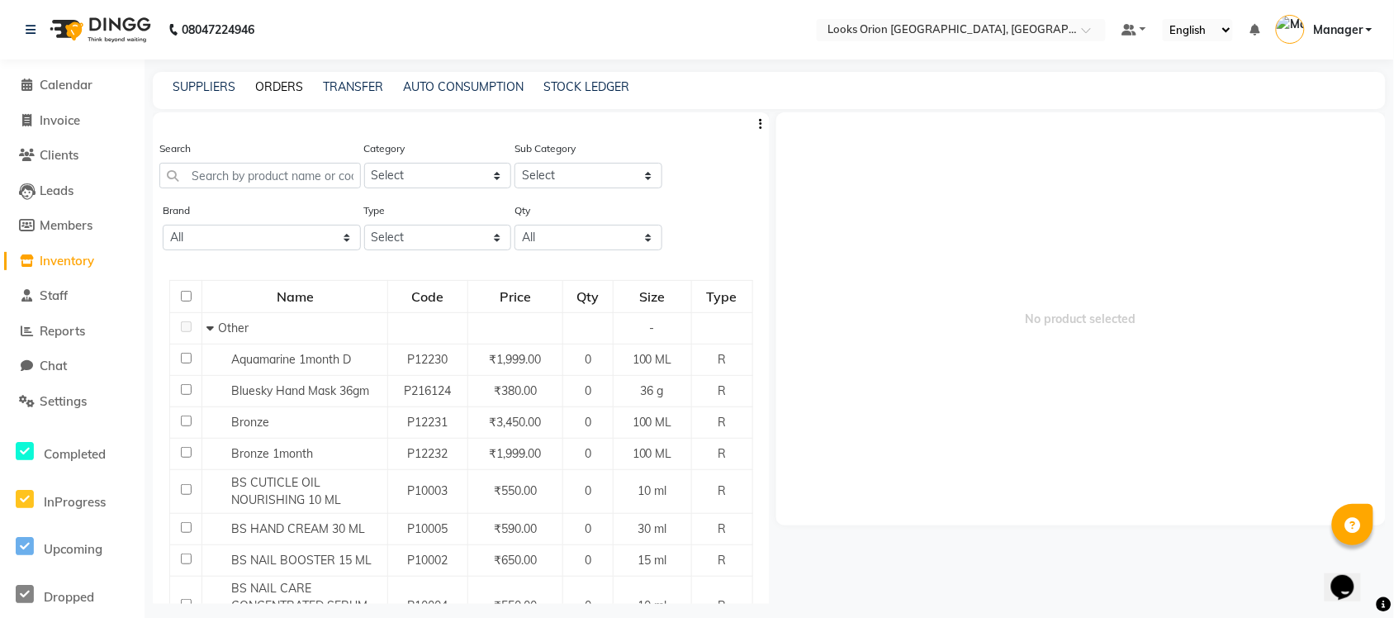
click at [258, 87] on link "ORDERS" at bounding box center [279, 86] width 48 height 15
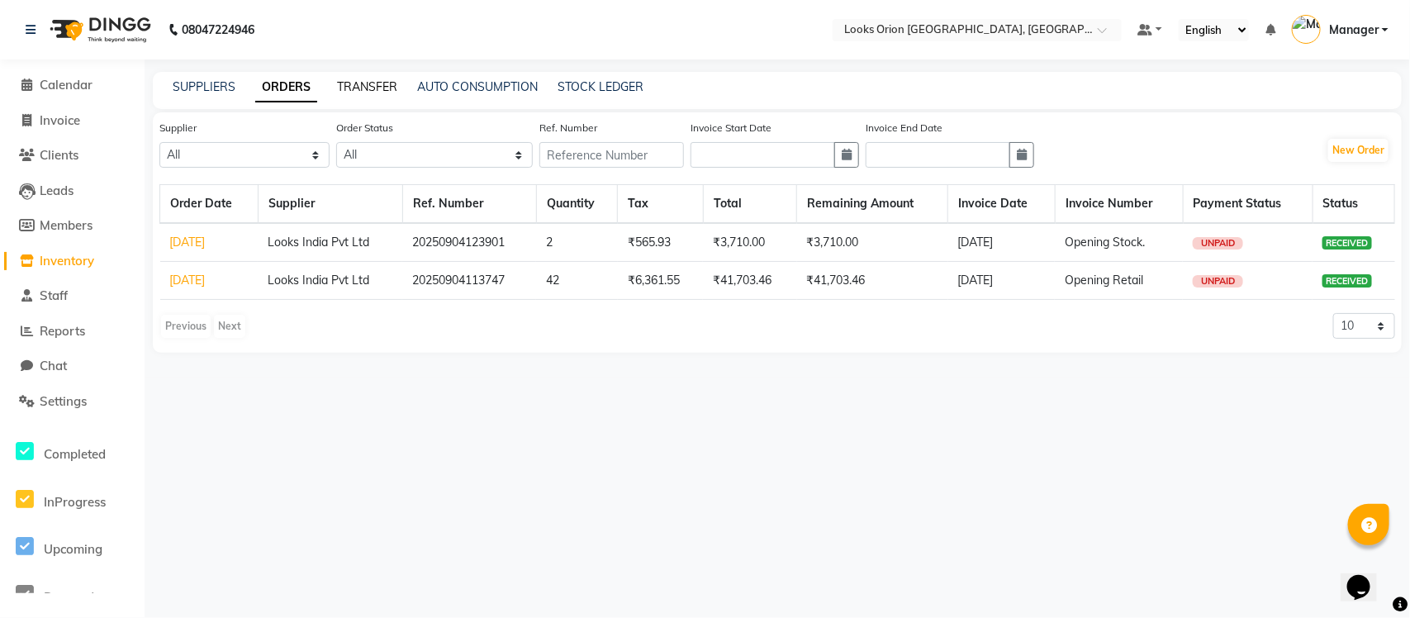
click at [364, 85] on link "TRANSFER" at bounding box center [367, 86] width 60 height 15
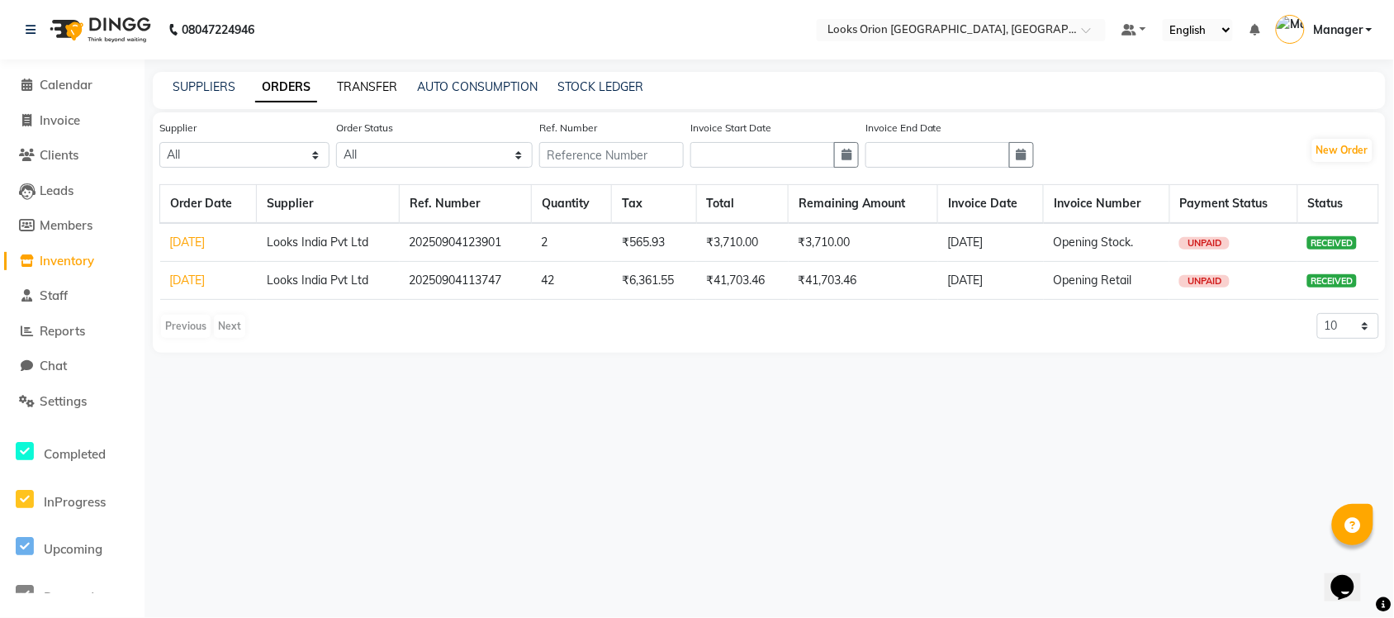
select select "sender"
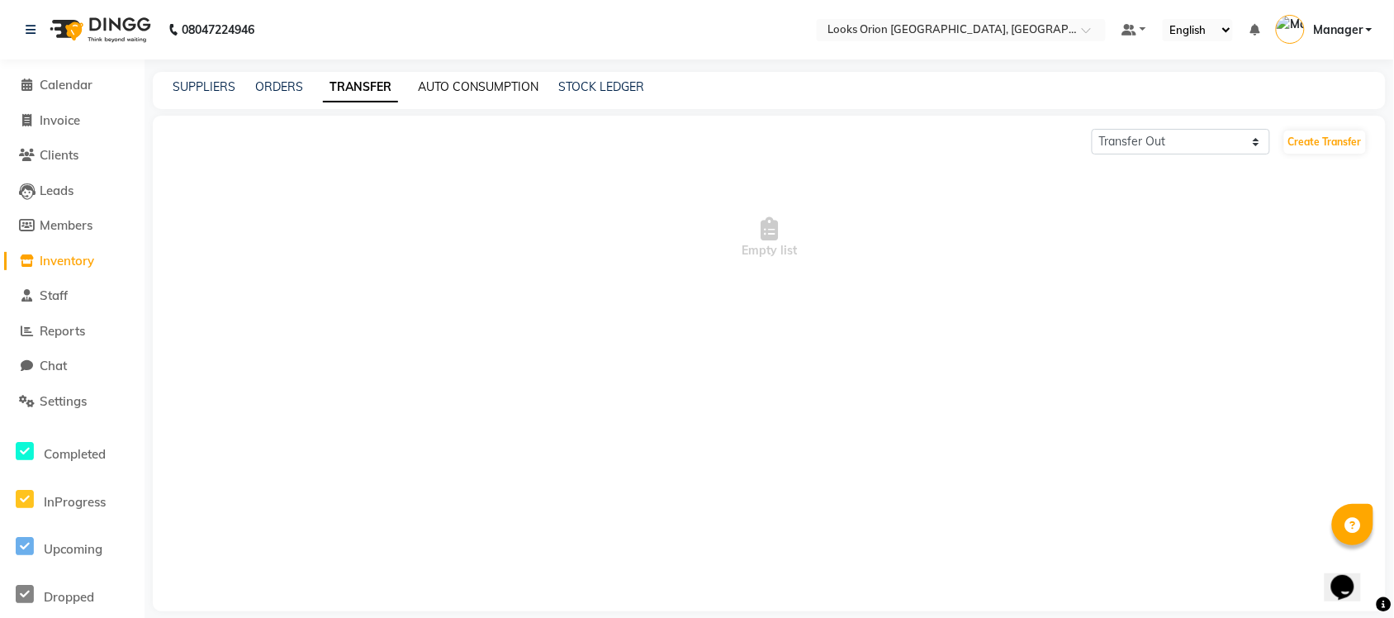
click at [454, 83] on link "AUTO CONSUMPTION" at bounding box center [478, 86] width 121 height 15
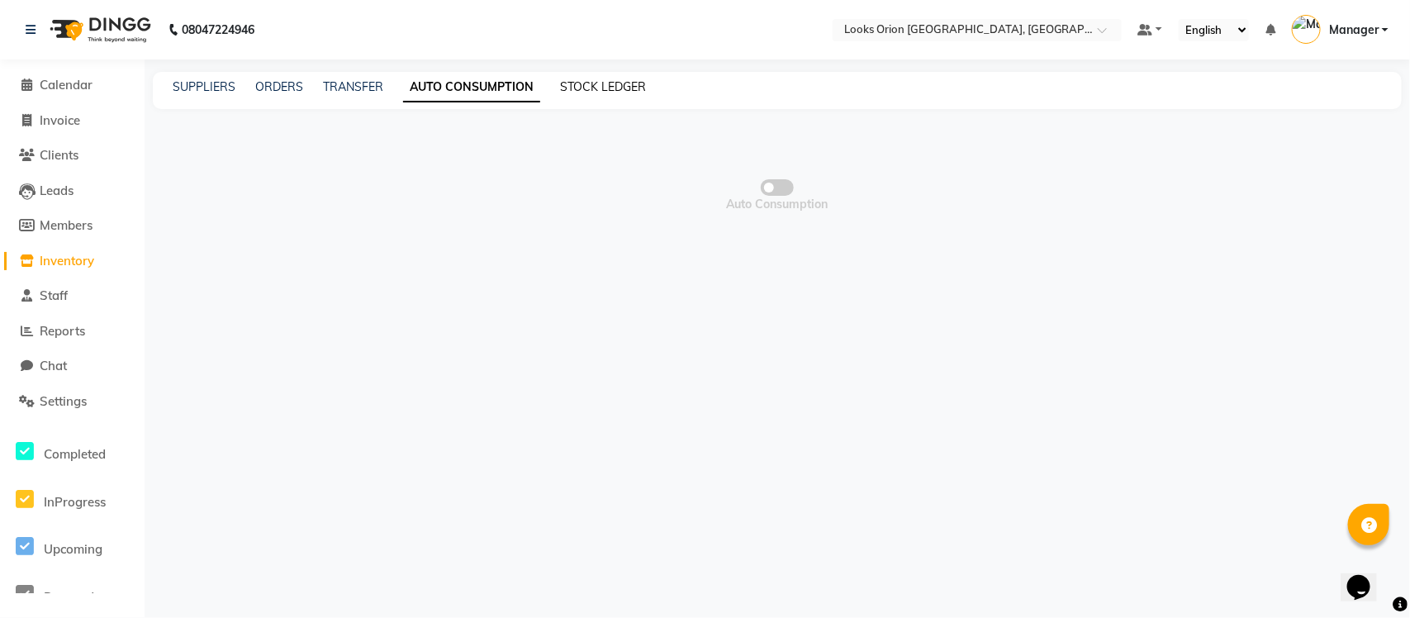
click at [560, 83] on link "STOCK LEDGER" at bounding box center [603, 86] width 86 height 15
select select "all"
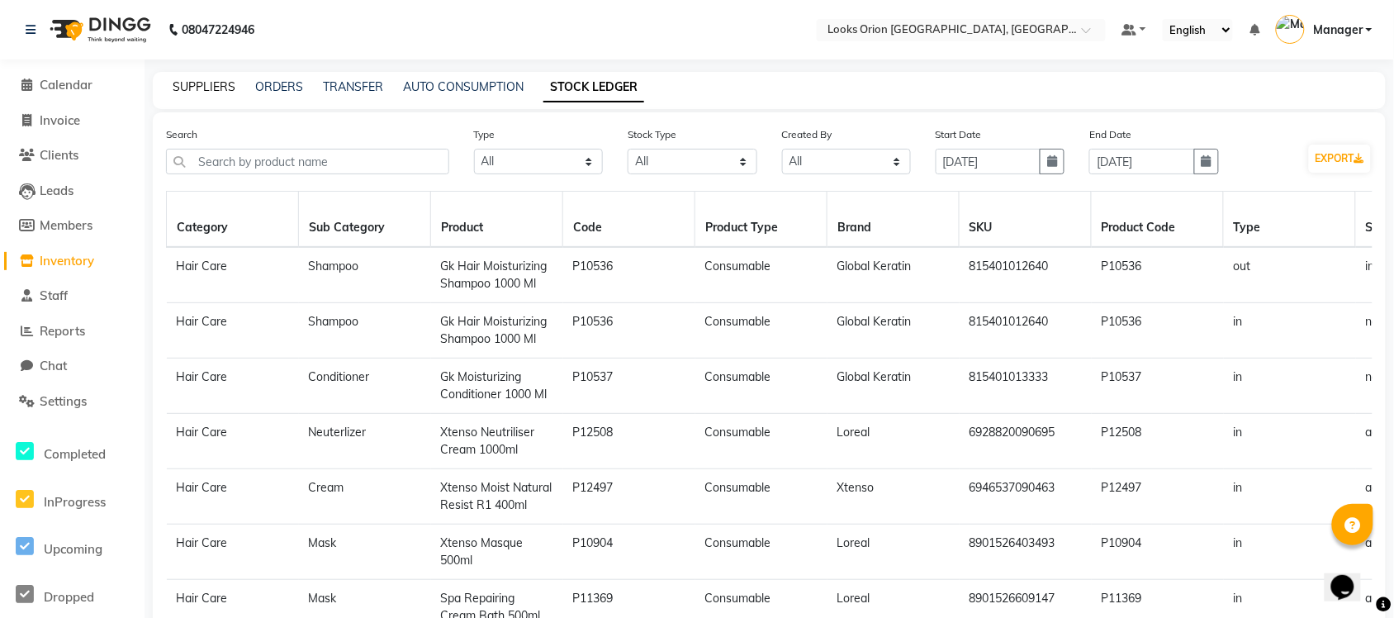
click at [178, 83] on link "SUPPLIERS" at bounding box center [204, 86] width 63 height 15
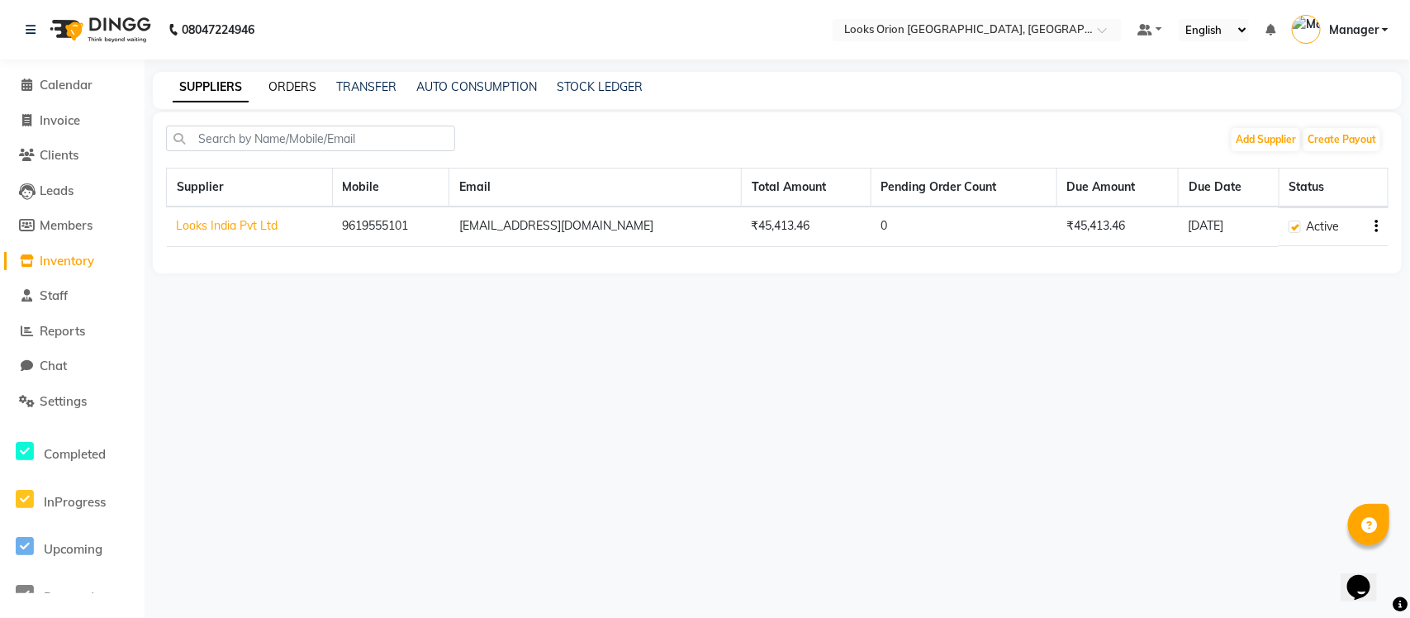
drag, startPoint x: 275, startPoint y: 80, endPoint x: 306, endPoint y: 76, distance: 31.7
click at [278, 80] on link "ORDERS" at bounding box center [292, 86] width 48 height 15
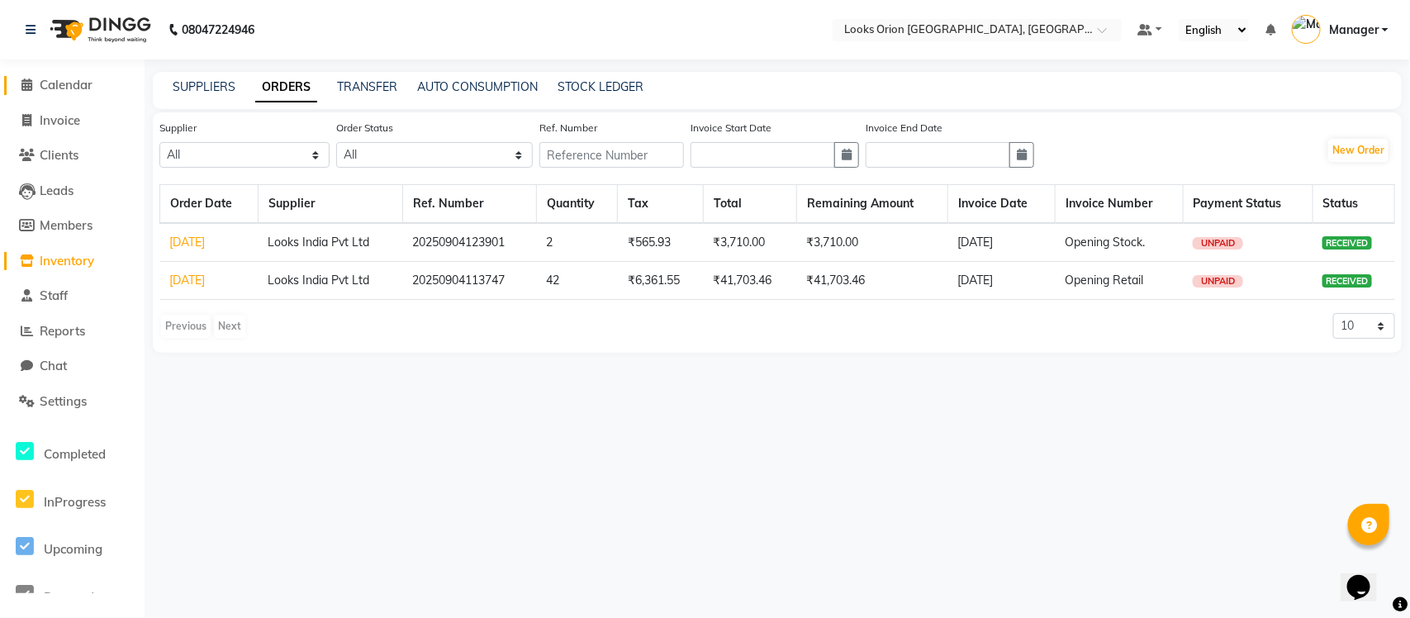
drag, startPoint x: 59, startPoint y: 81, endPoint x: 66, endPoint y: 91, distance: 12.4
click at [60, 83] on span "Calendar" at bounding box center [66, 85] width 53 height 16
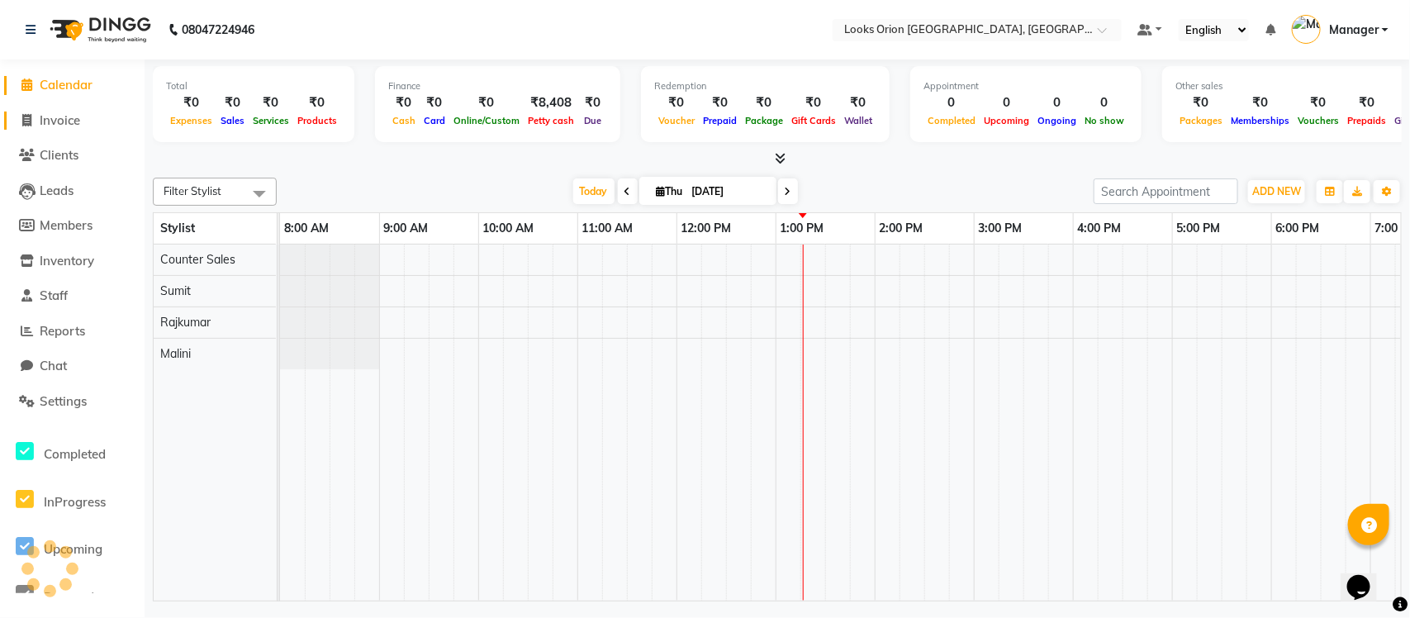
click at [68, 116] on span "Invoice" at bounding box center [60, 120] width 40 height 16
select select "service"
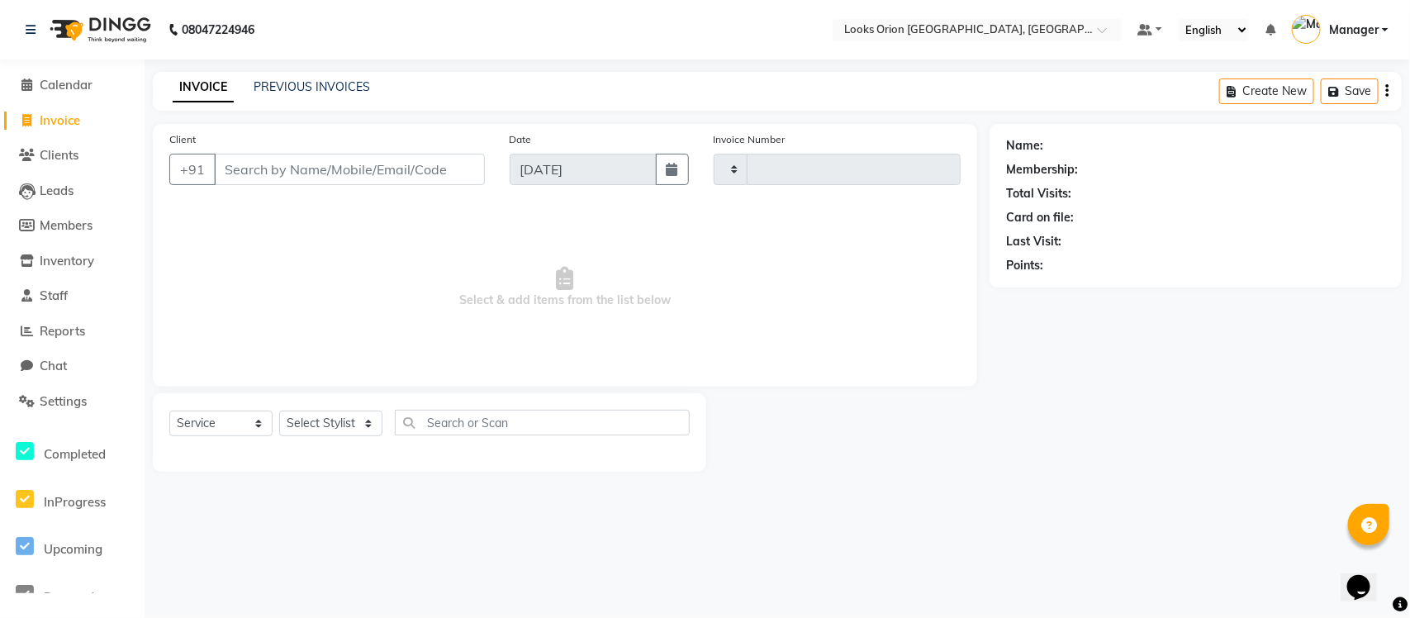
type input "0764"
select select "8943"
click at [81, 83] on span "Calendar" at bounding box center [66, 85] width 53 height 16
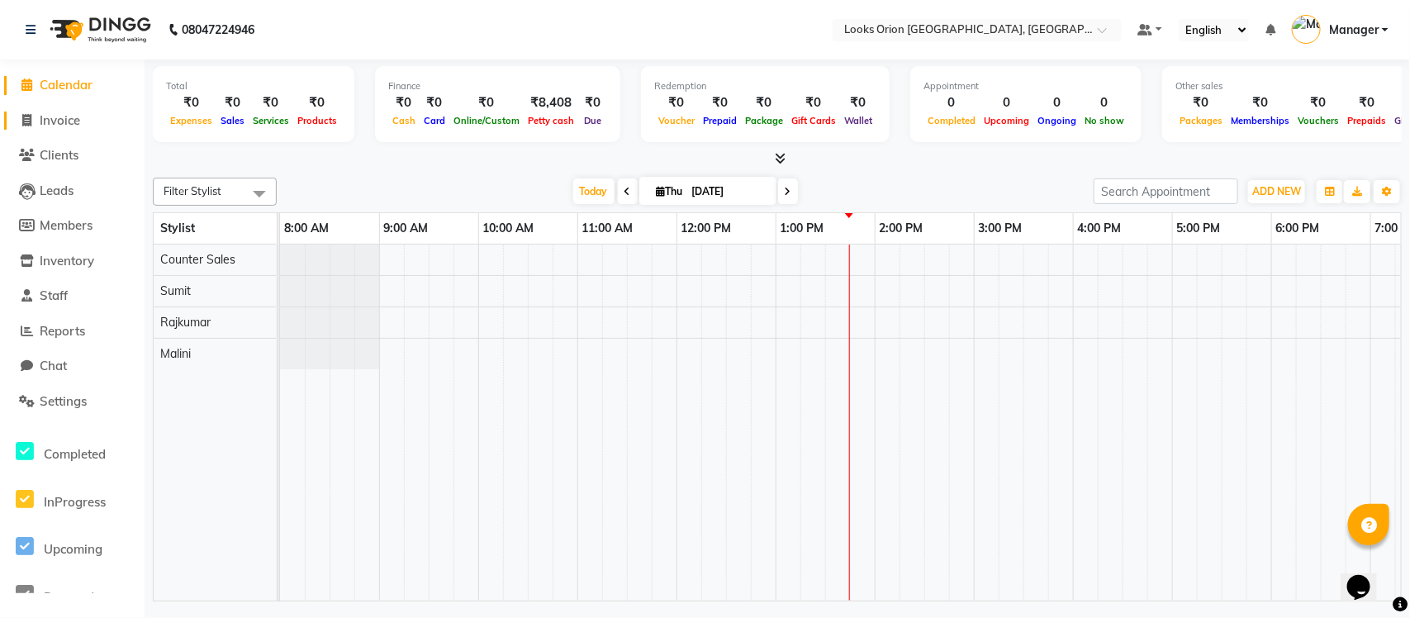
click at [70, 118] on span "Invoice" at bounding box center [60, 120] width 40 height 16
select select "service"
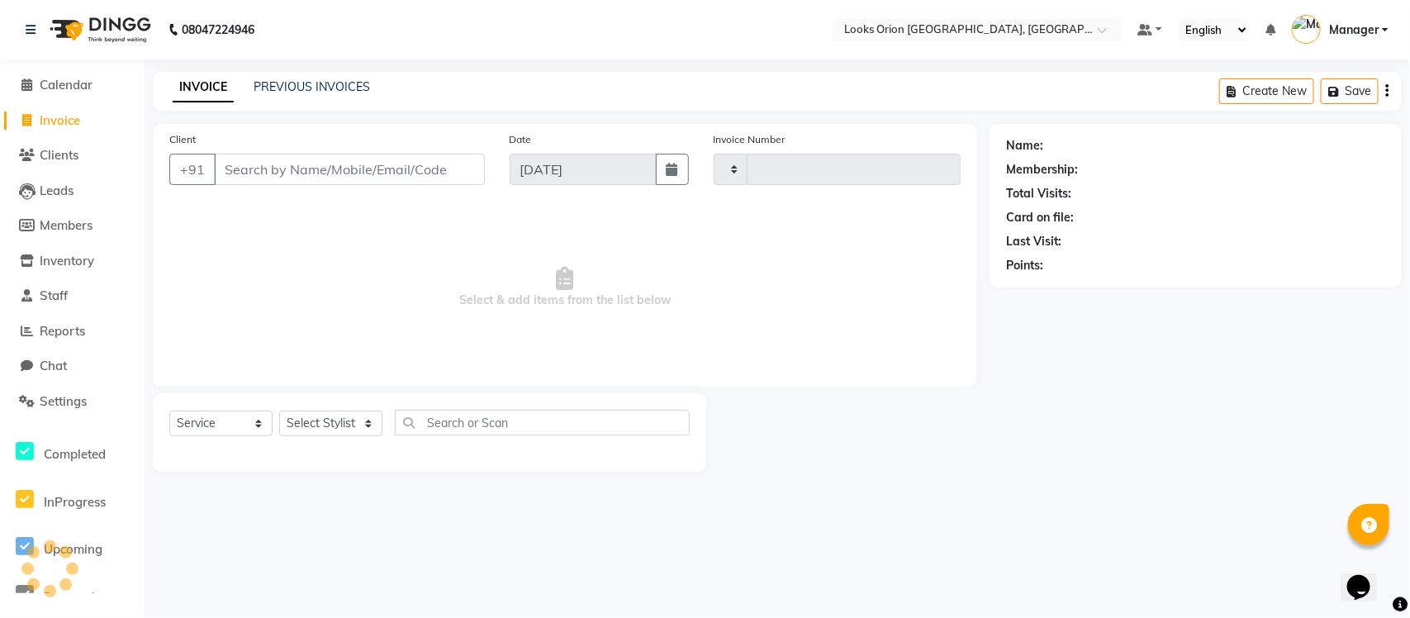
type input "0764"
select select "8943"
click at [85, 87] on span "Calendar" at bounding box center [66, 85] width 53 height 16
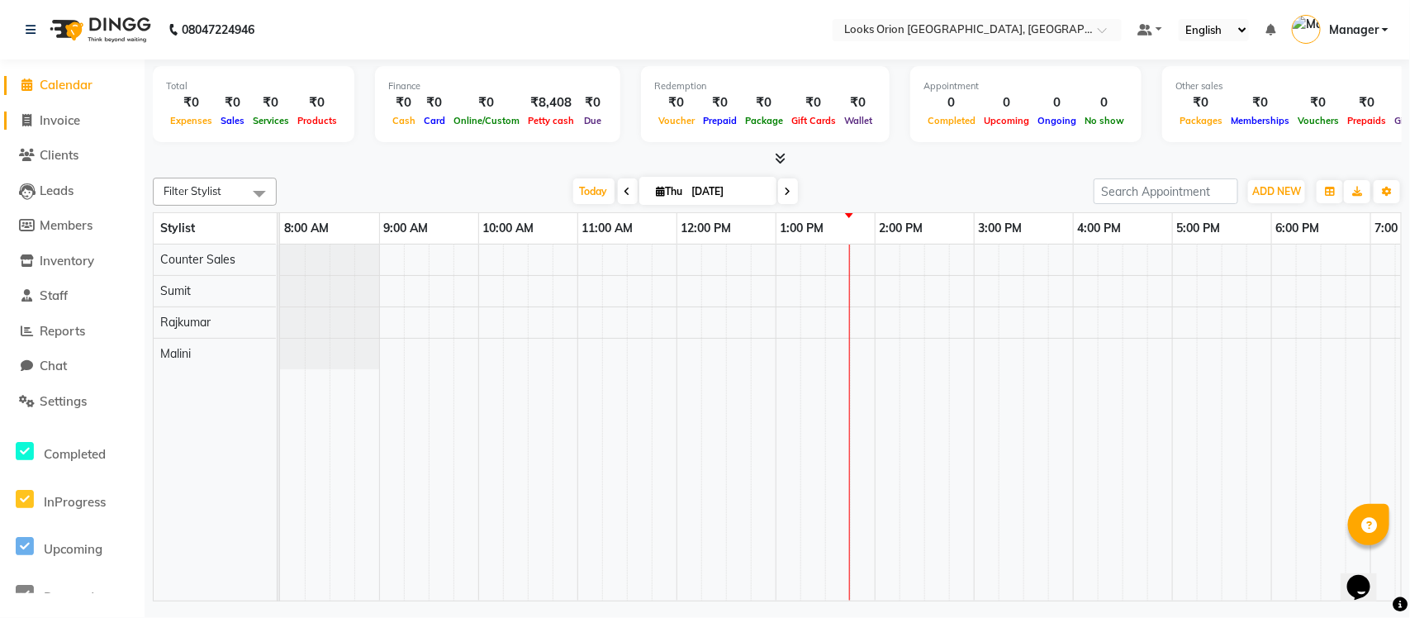
click at [73, 126] on span "Invoice" at bounding box center [60, 120] width 40 height 16
select select "service"
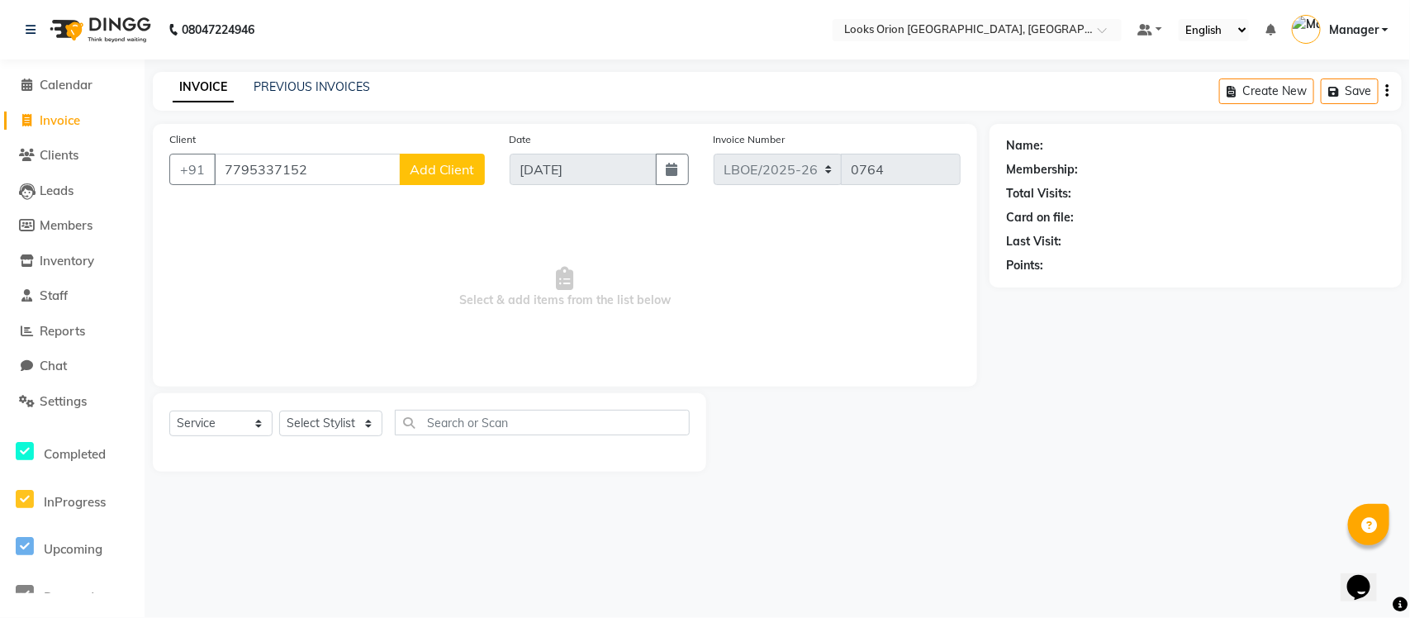
type input "7795337152"
click at [451, 173] on span "Add Client" at bounding box center [442, 169] width 65 height 17
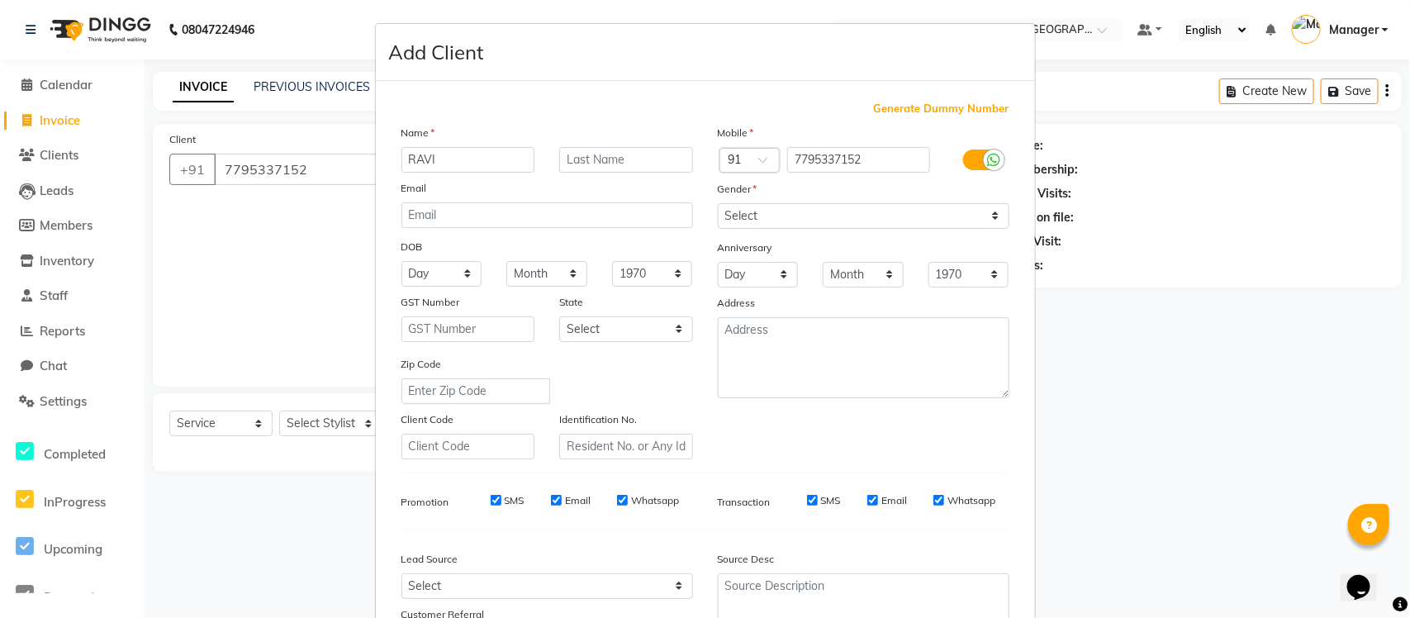
type input "RAVI"
click at [605, 165] on input "text" at bounding box center [626, 160] width 134 height 26
drag, startPoint x: 562, startPoint y: 158, endPoint x: 579, endPoint y: 161, distance: 17.7
click at [571, 158] on input "cLIENT" at bounding box center [626, 160] width 134 height 26
click at [563, 157] on input "cLIENT" at bounding box center [626, 160] width 134 height 26
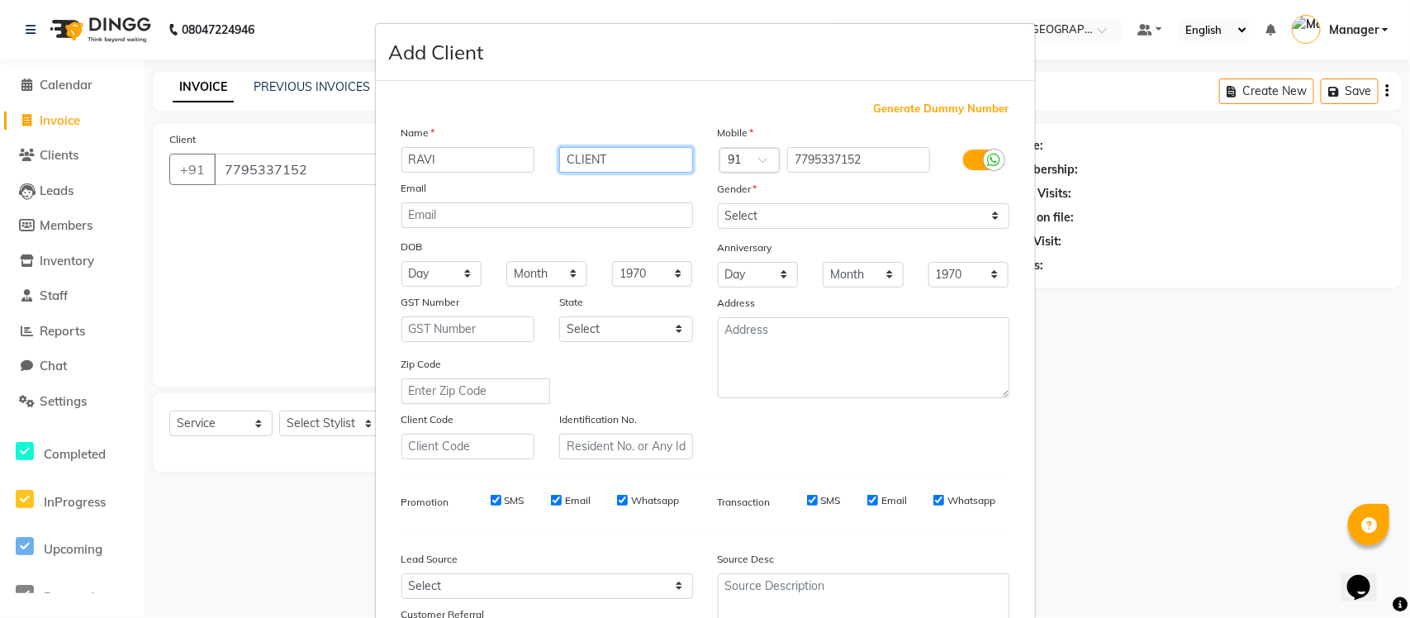
type input "CLIENT"
click at [670, 327] on select "Select [GEOGRAPHIC_DATA] [GEOGRAPHIC_DATA] [GEOGRAPHIC_DATA] [GEOGRAPHIC_DATA] …" at bounding box center [626, 329] width 134 height 26
select select "17"
click at [559, 316] on select "Select [GEOGRAPHIC_DATA] [GEOGRAPHIC_DATA] [GEOGRAPHIC_DATA] [GEOGRAPHIC_DATA] …" at bounding box center [626, 329] width 134 height 26
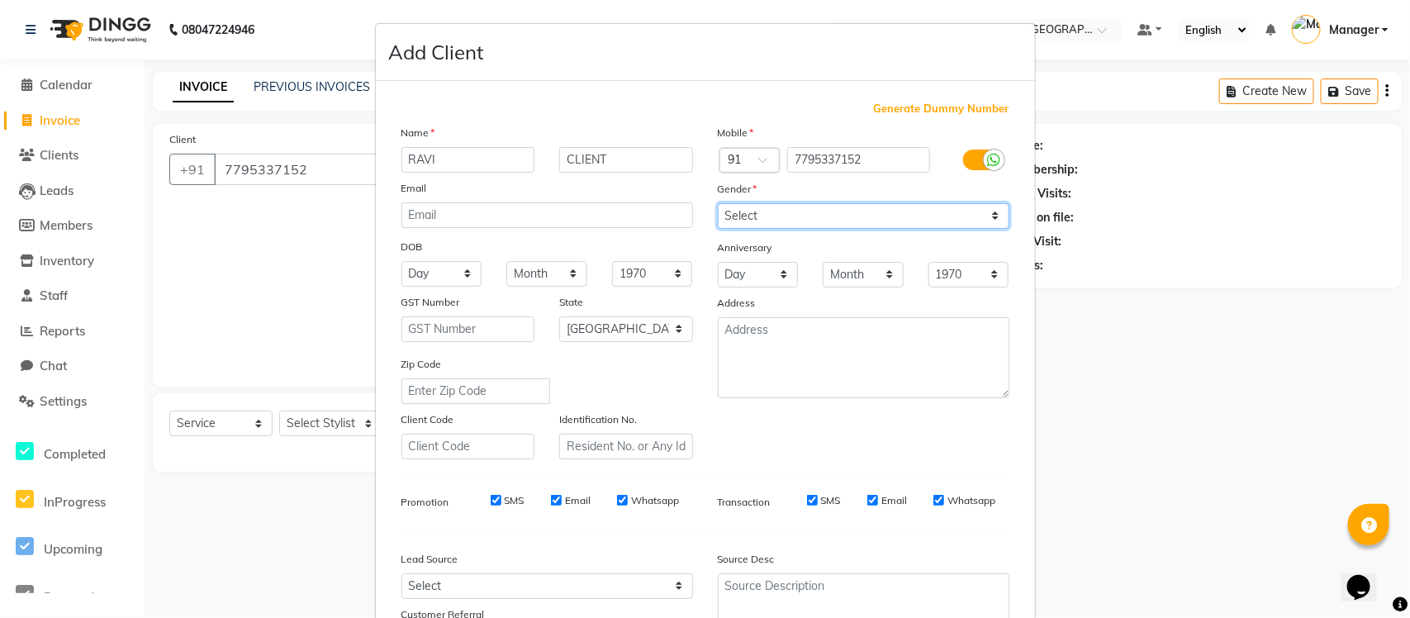
click at [985, 220] on select "Select [DEMOGRAPHIC_DATA] [DEMOGRAPHIC_DATA] Other Prefer Not To Say" at bounding box center [864, 216] width 292 height 26
select select "[DEMOGRAPHIC_DATA]"
click at [718, 203] on select "Select [DEMOGRAPHIC_DATA] [DEMOGRAPHIC_DATA] Other Prefer Not To Say" at bounding box center [864, 216] width 292 height 26
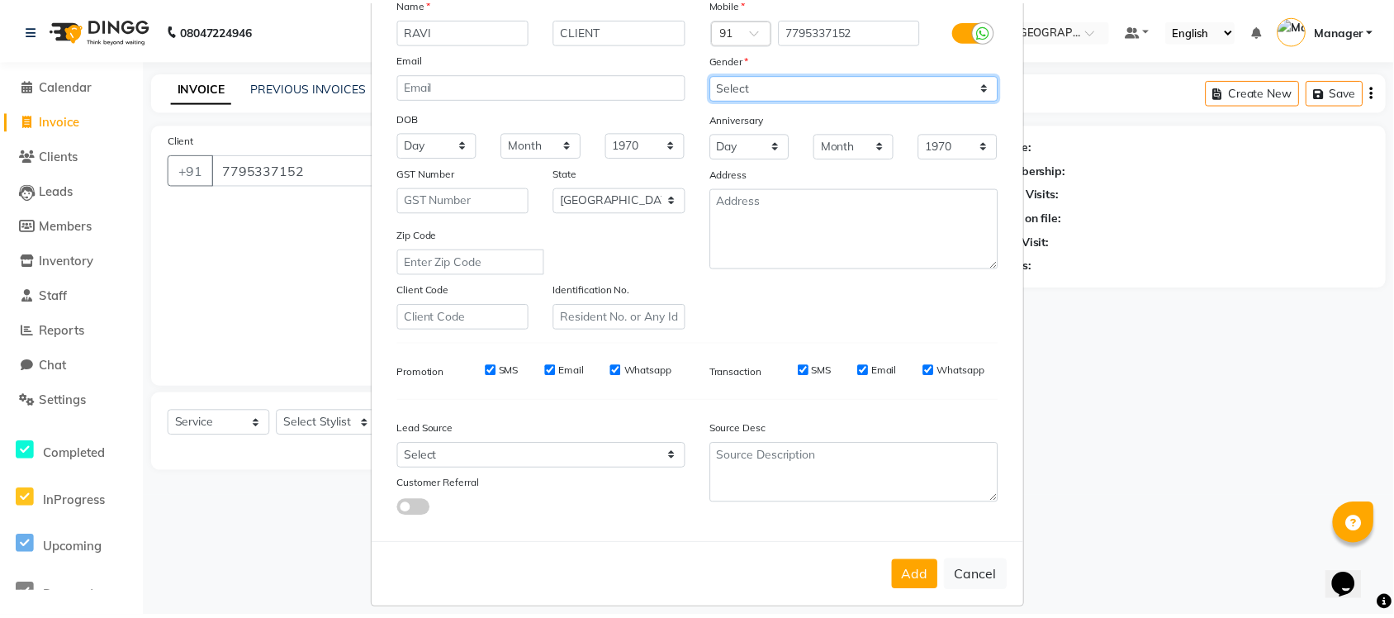
scroll to position [138, 0]
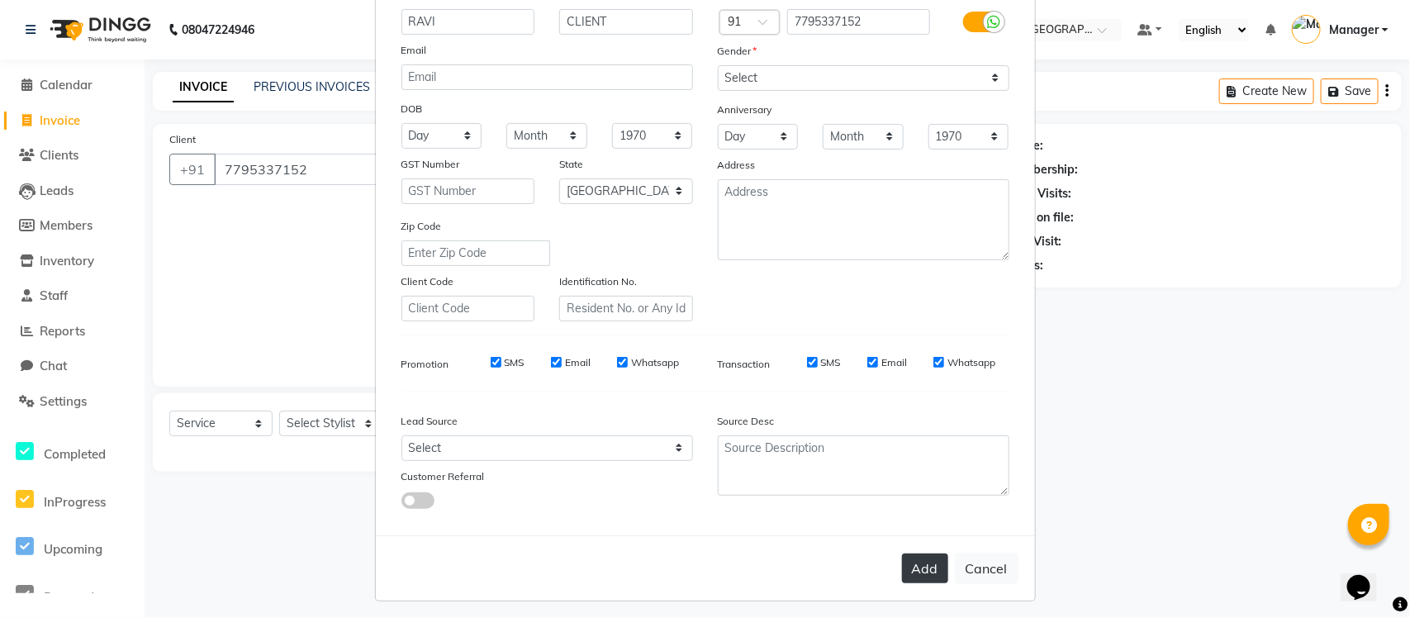
click at [921, 494] on button "Add" at bounding box center [925, 568] width 46 height 30
select select
select select "null"
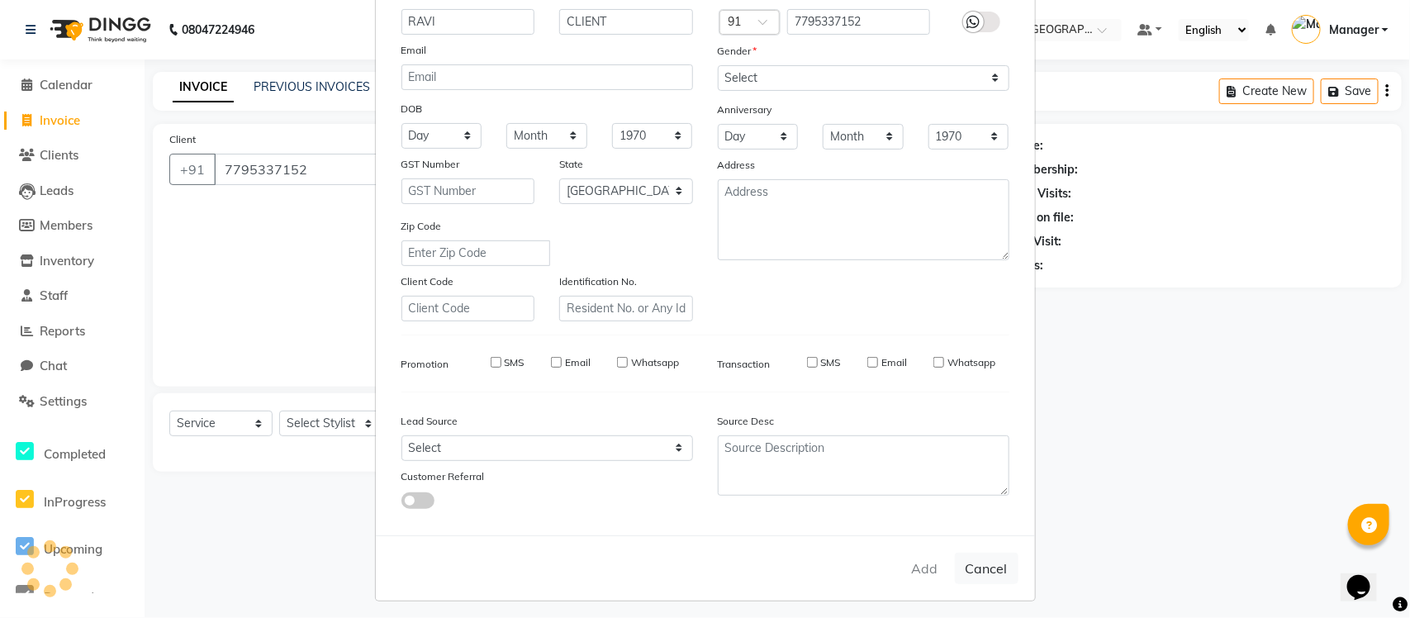
select select
checkbox input "false"
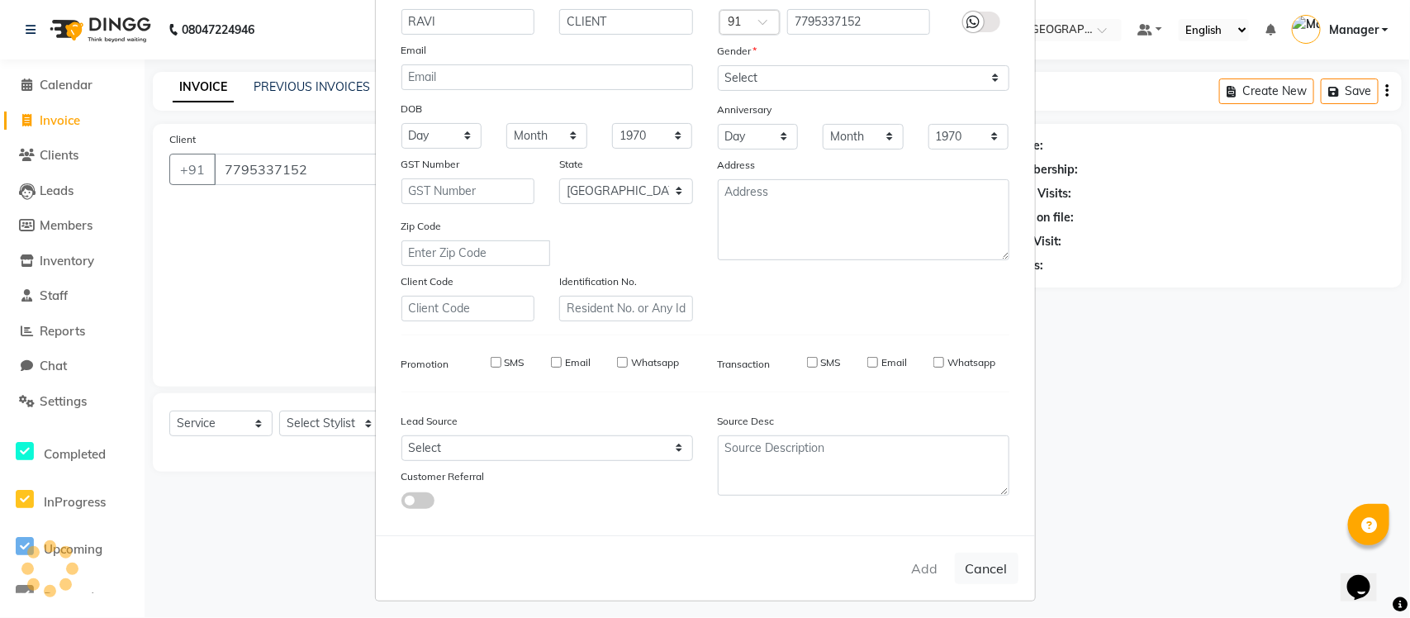
checkbox input "false"
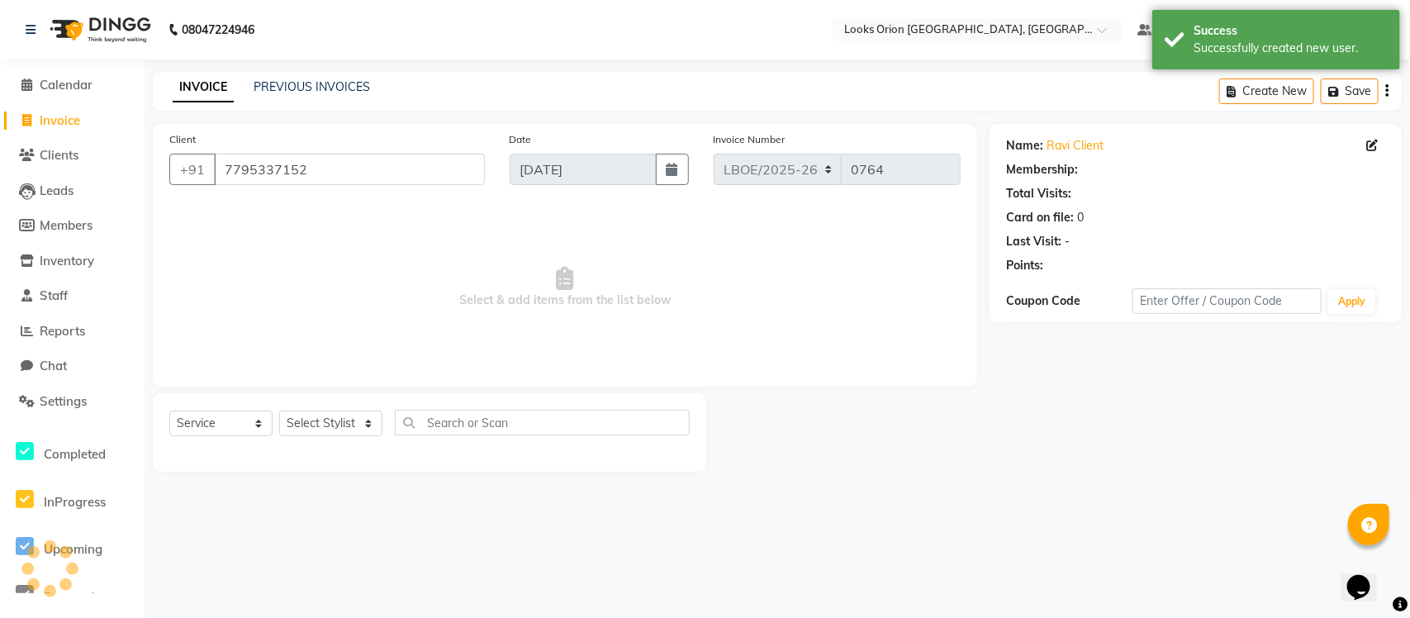
select select "1: Object"
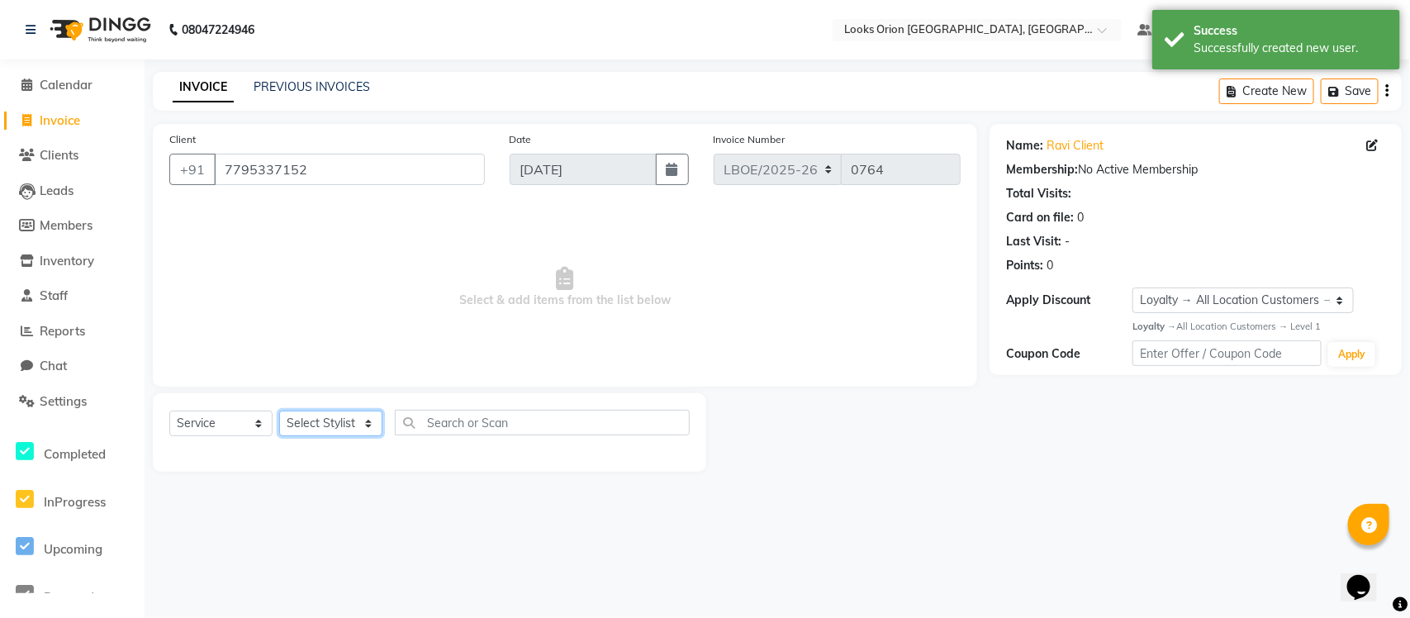
click at [366, 422] on select "Select Stylist Counter Sales Malini Manager [PERSON_NAME]" at bounding box center [330, 424] width 103 height 26
select select "90476"
click at [279, 411] on select "Select Stylist Counter Sales Malini Manager [PERSON_NAME]" at bounding box center [330, 424] width 103 height 26
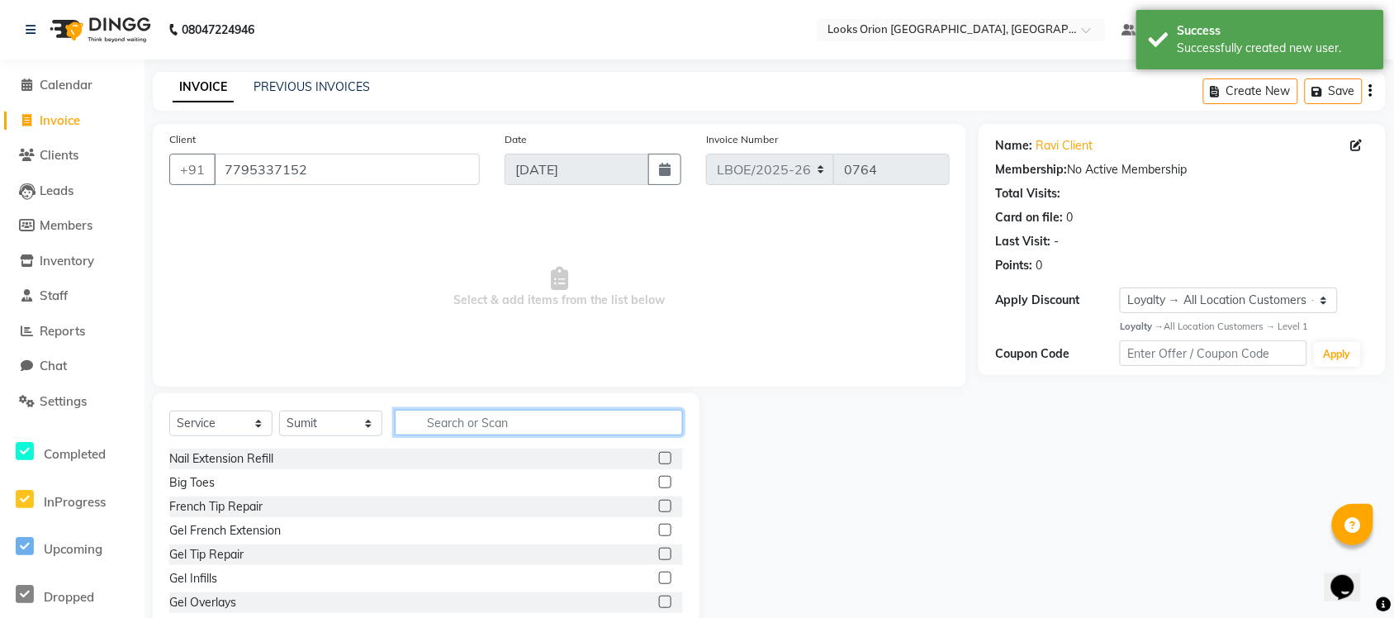
click at [430, 422] on input "text" at bounding box center [539, 423] width 288 height 26
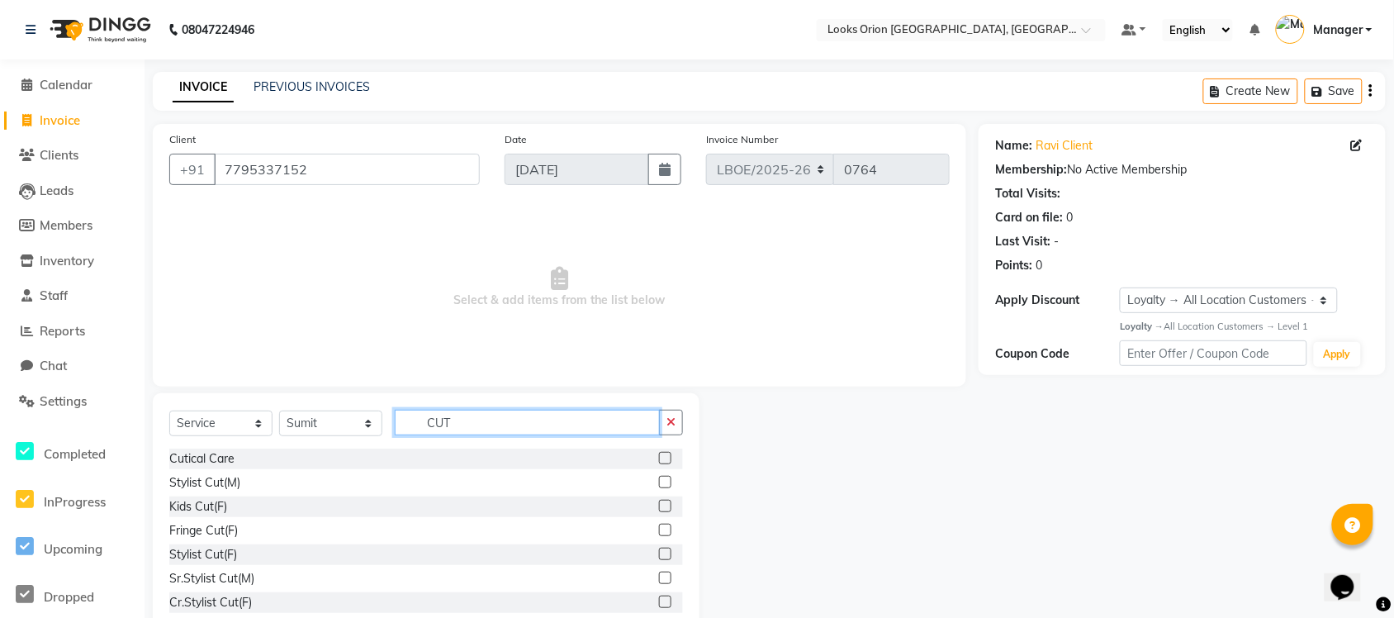
type input "CUT"
click at [659, 494] on label at bounding box center [665, 578] width 12 height 12
click at [659, 494] on input "checkbox" at bounding box center [664, 578] width 11 height 11
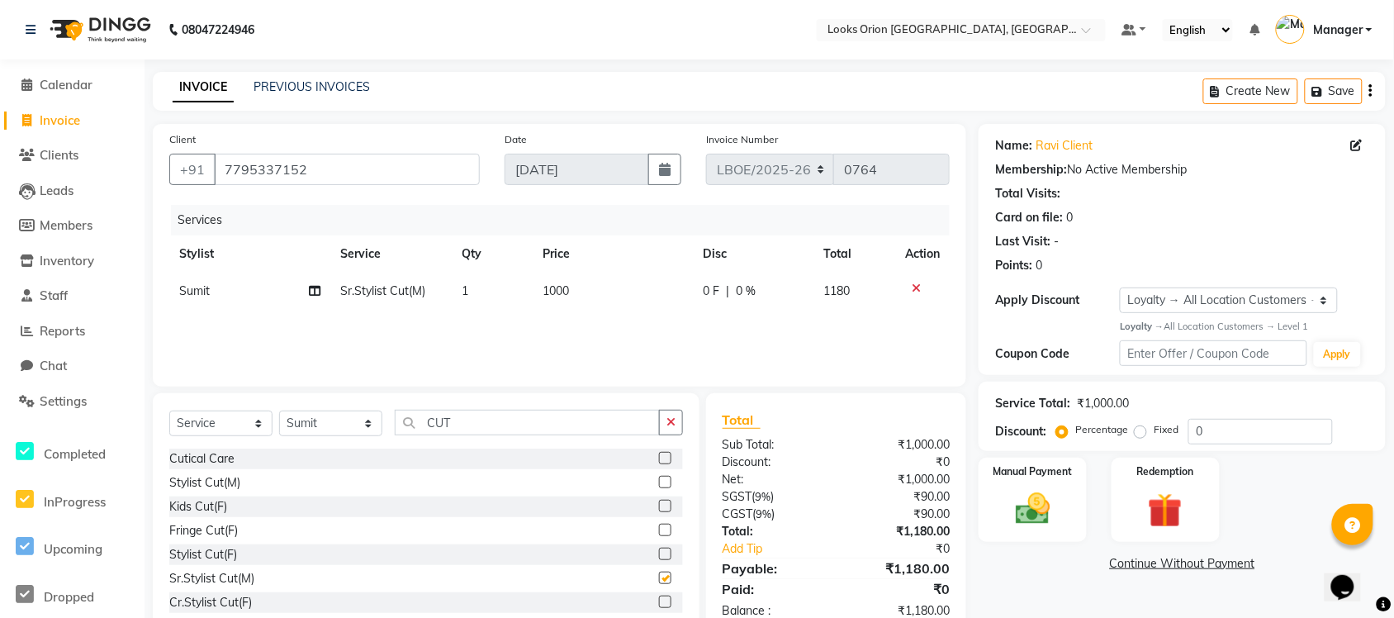
checkbox input "false"
click at [587, 287] on td "1000" at bounding box center [613, 291] width 160 height 37
select select "90476"
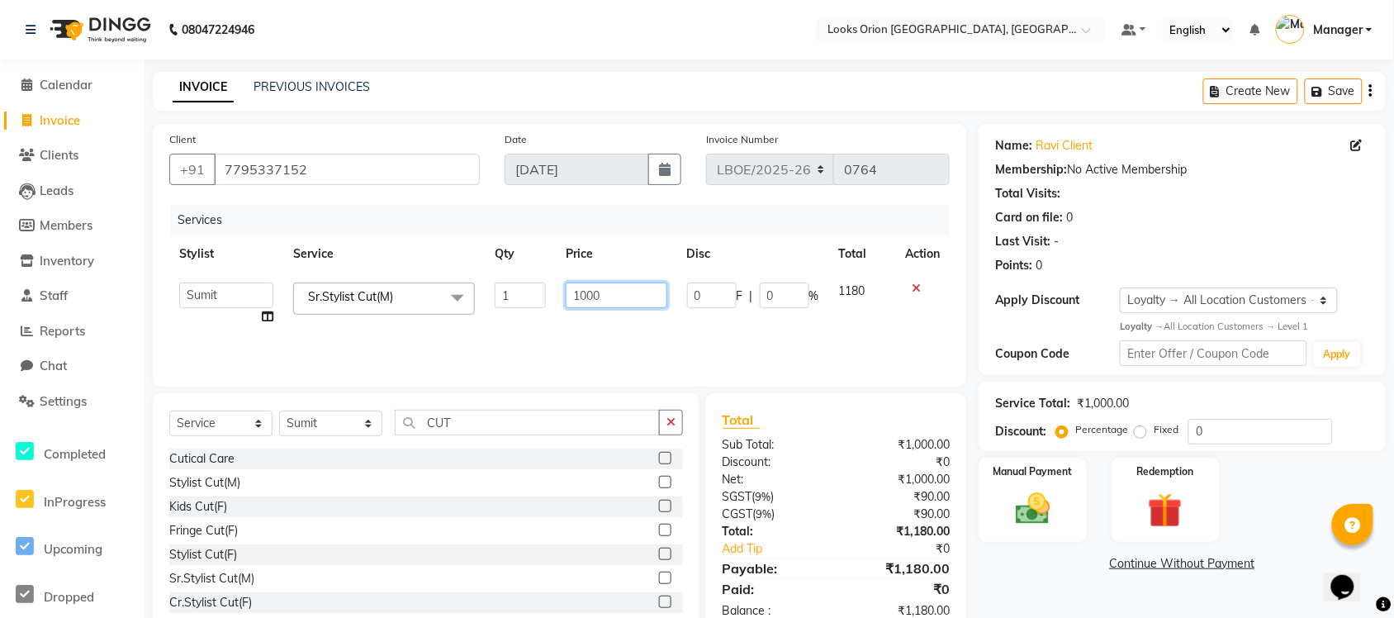
click at [613, 290] on input "1000" at bounding box center [617, 296] width 102 height 26
type input "1"
type input "700"
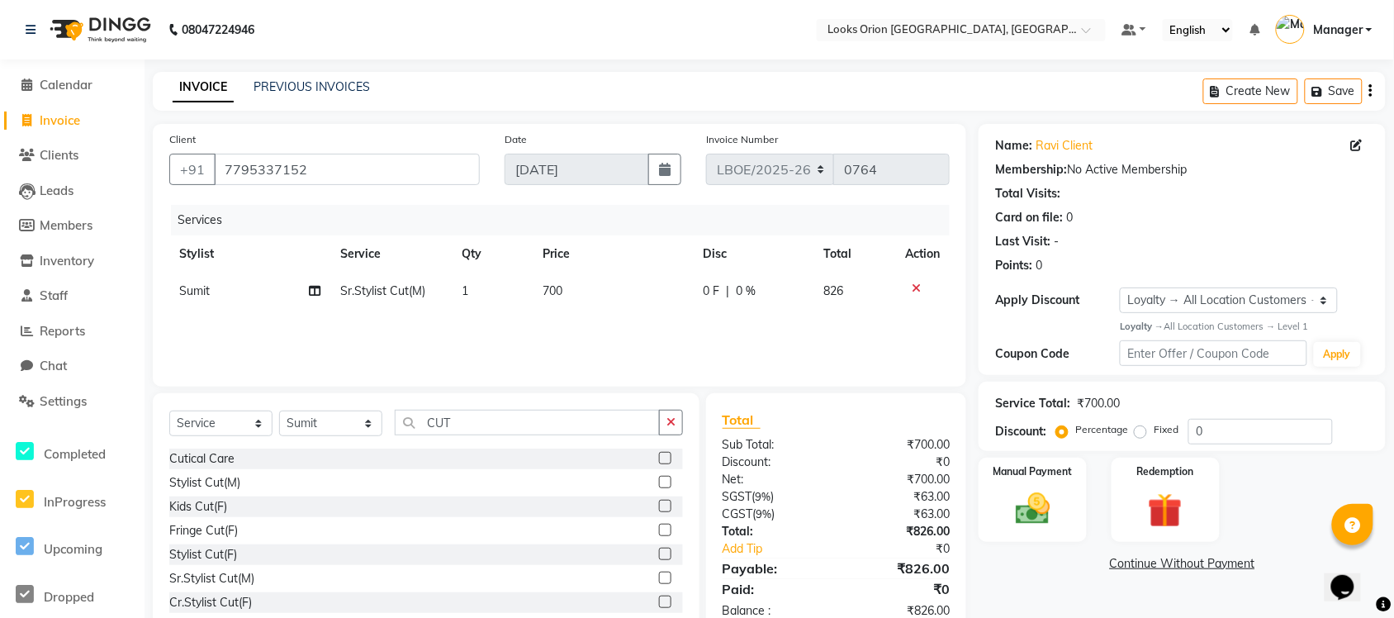
click at [666, 343] on div "Services Stylist Service Qty Price Disc Total Action [PERSON_NAME]Stylist Cut(M…" at bounding box center [559, 287] width 781 height 165
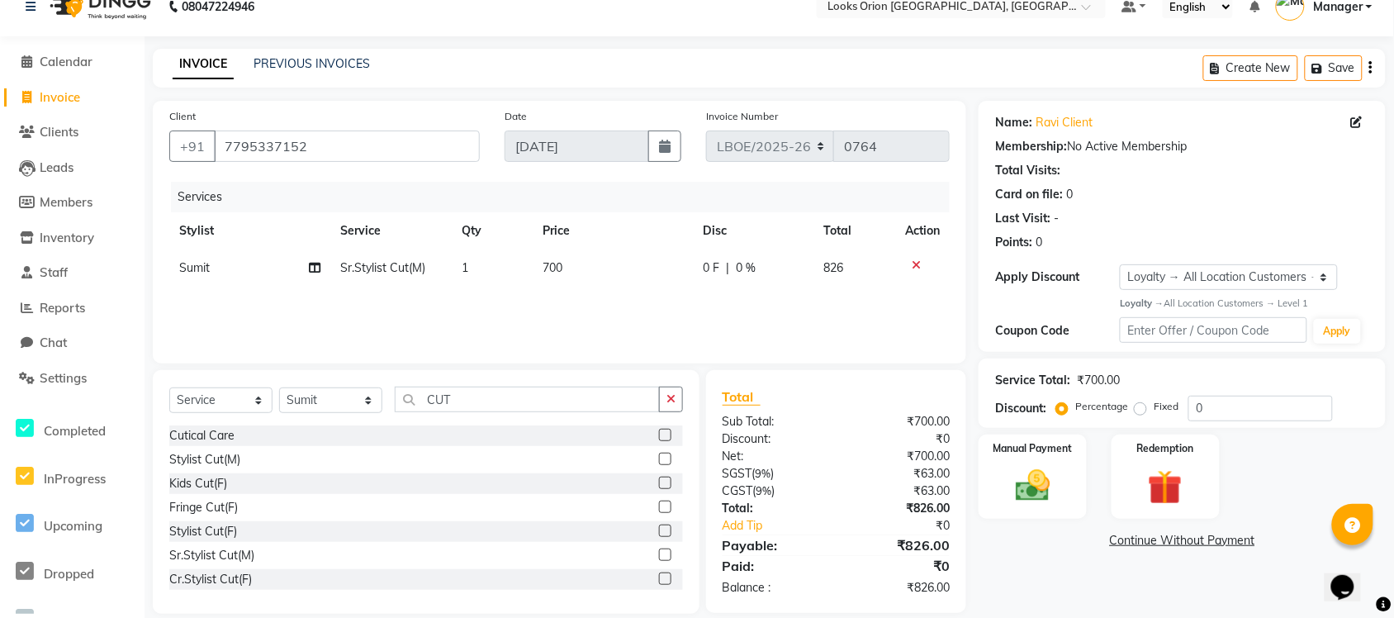
scroll to position [43, 0]
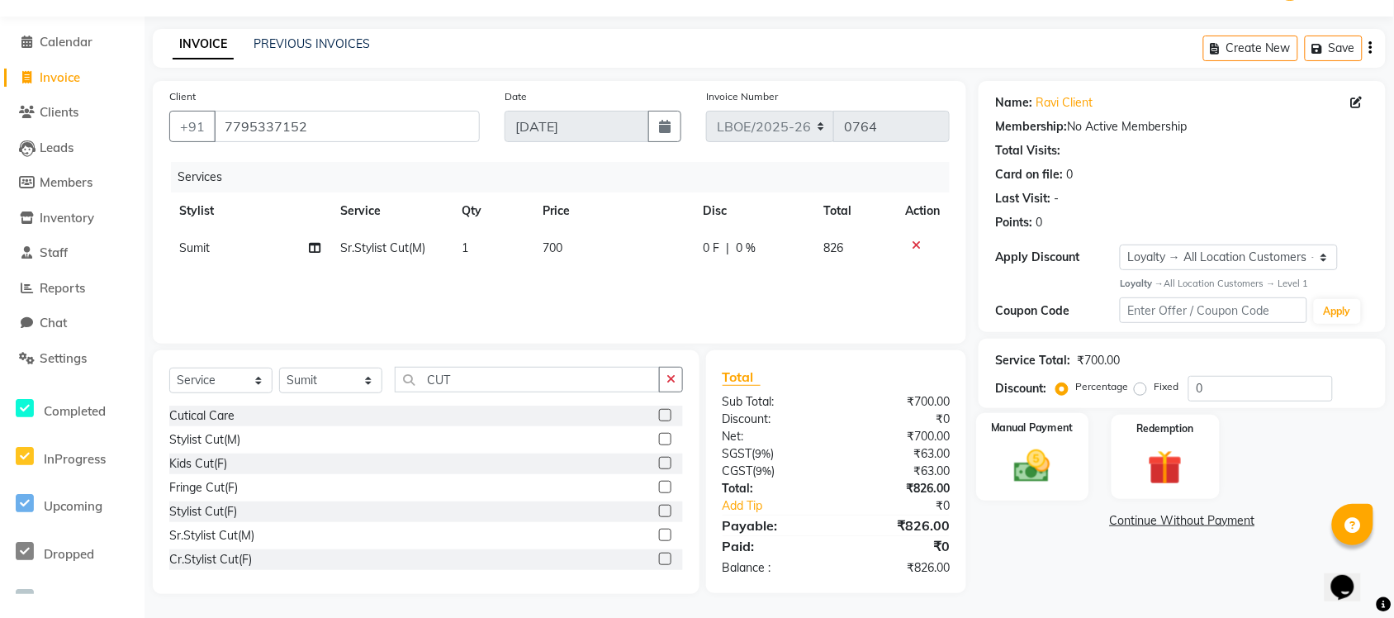
click at [1014, 464] on img at bounding box center [1033, 465] width 59 height 41
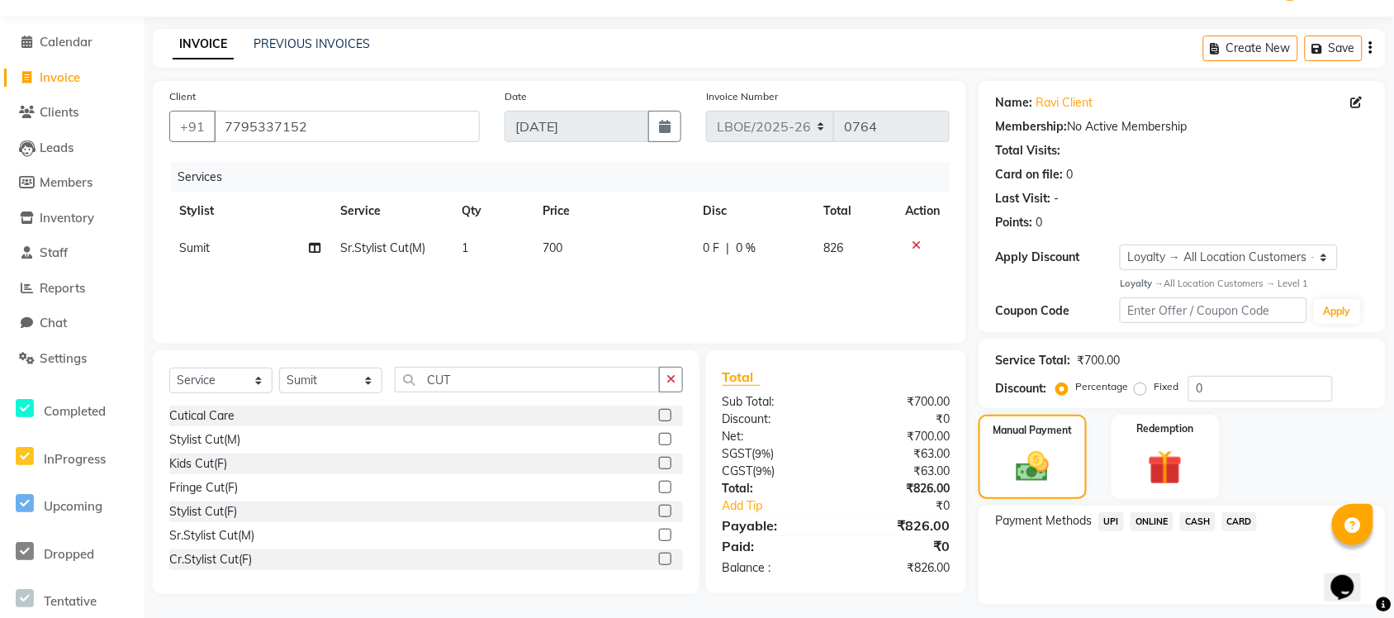
click at [1109, 494] on span "UPI" at bounding box center [1112, 521] width 26 height 19
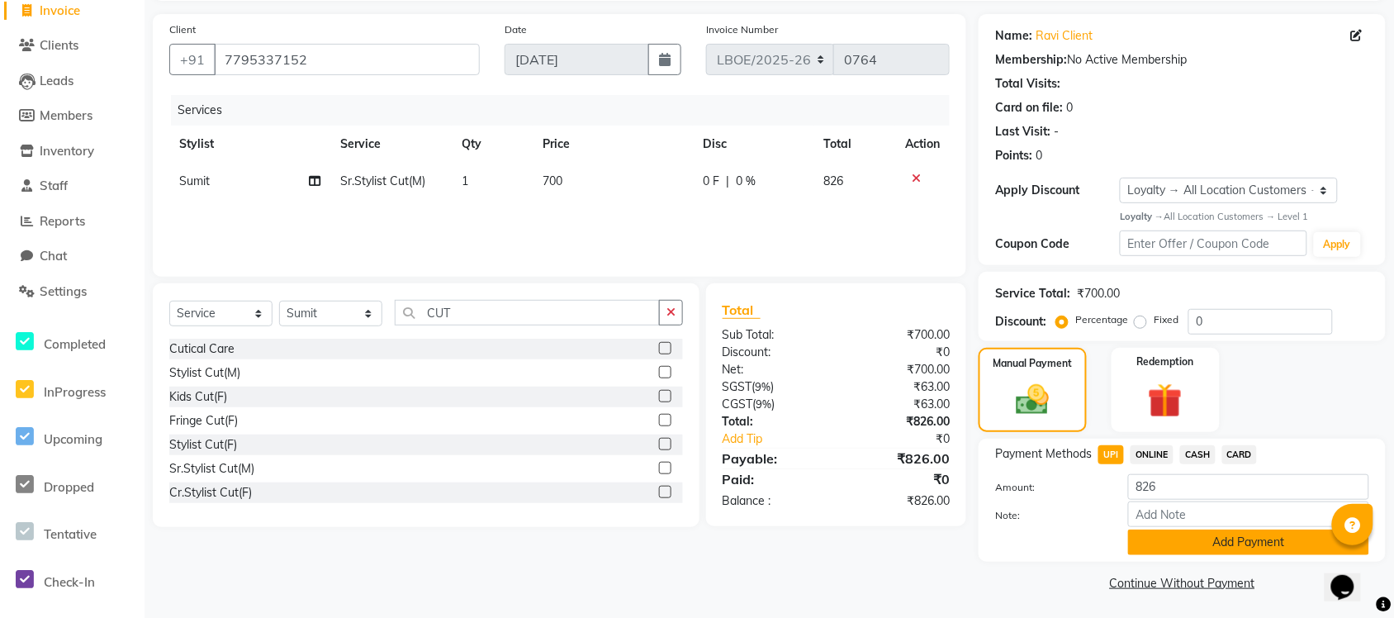
click at [1115, 494] on button "Add Payment" at bounding box center [1248, 542] width 241 height 26
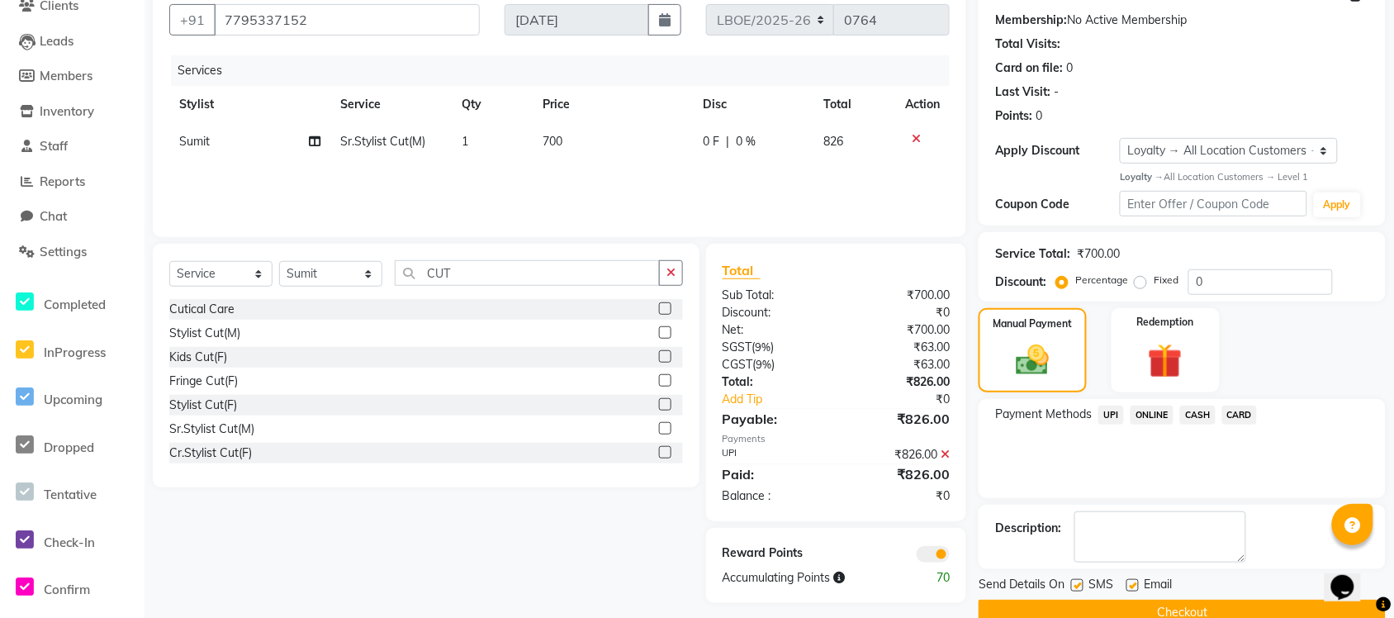
scroll to position [182, 0]
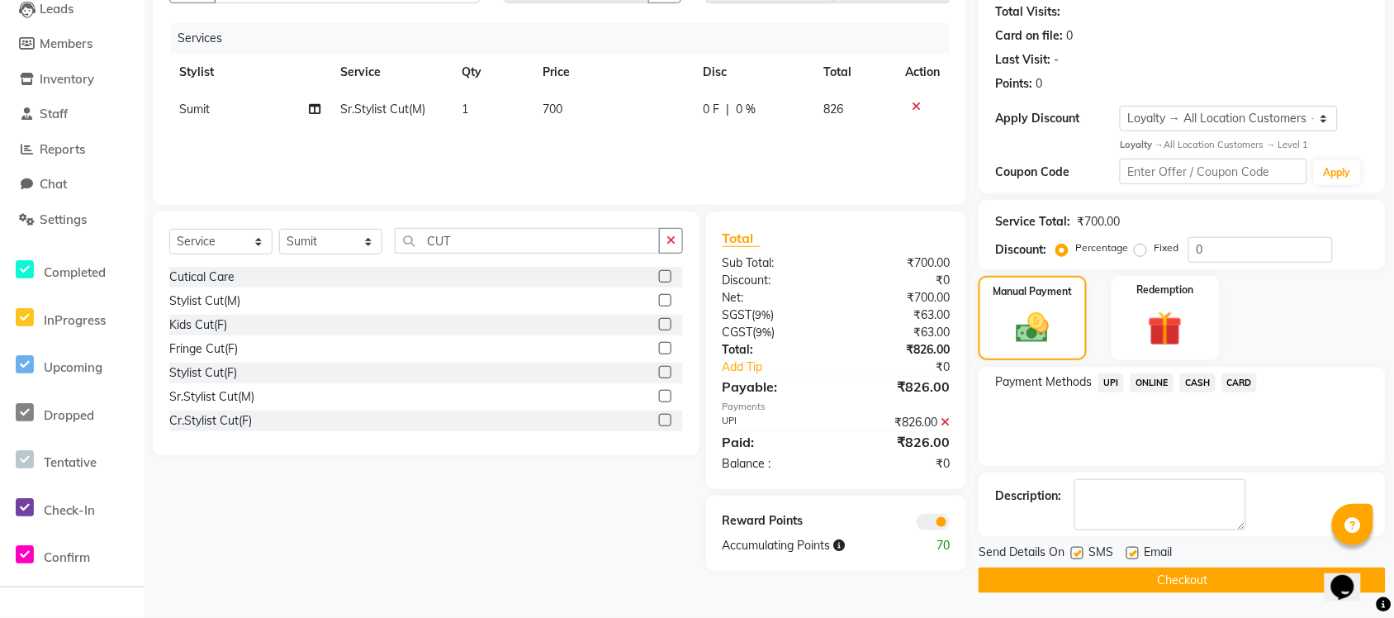
click at [1115, 494] on button "Checkout" at bounding box center [1182, 580] width 407 height 26
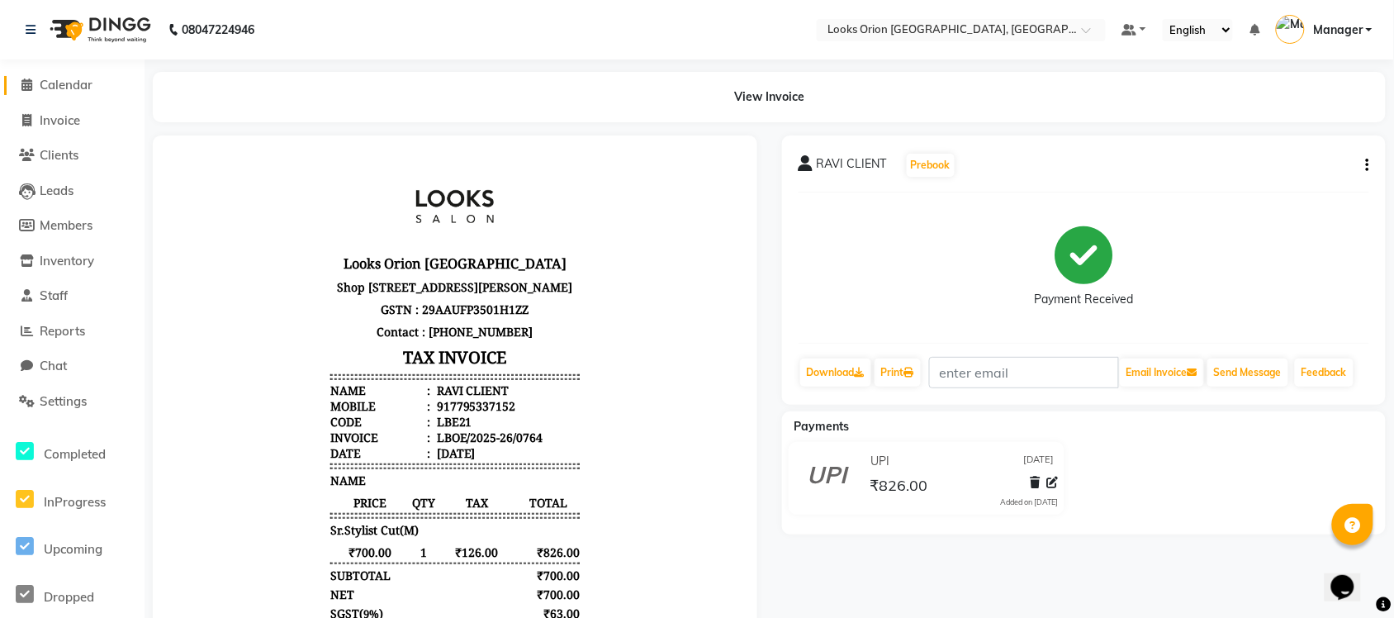
click at [64, 83] on span "Calendar" at bounding box center [66, 85] width 53 height 16
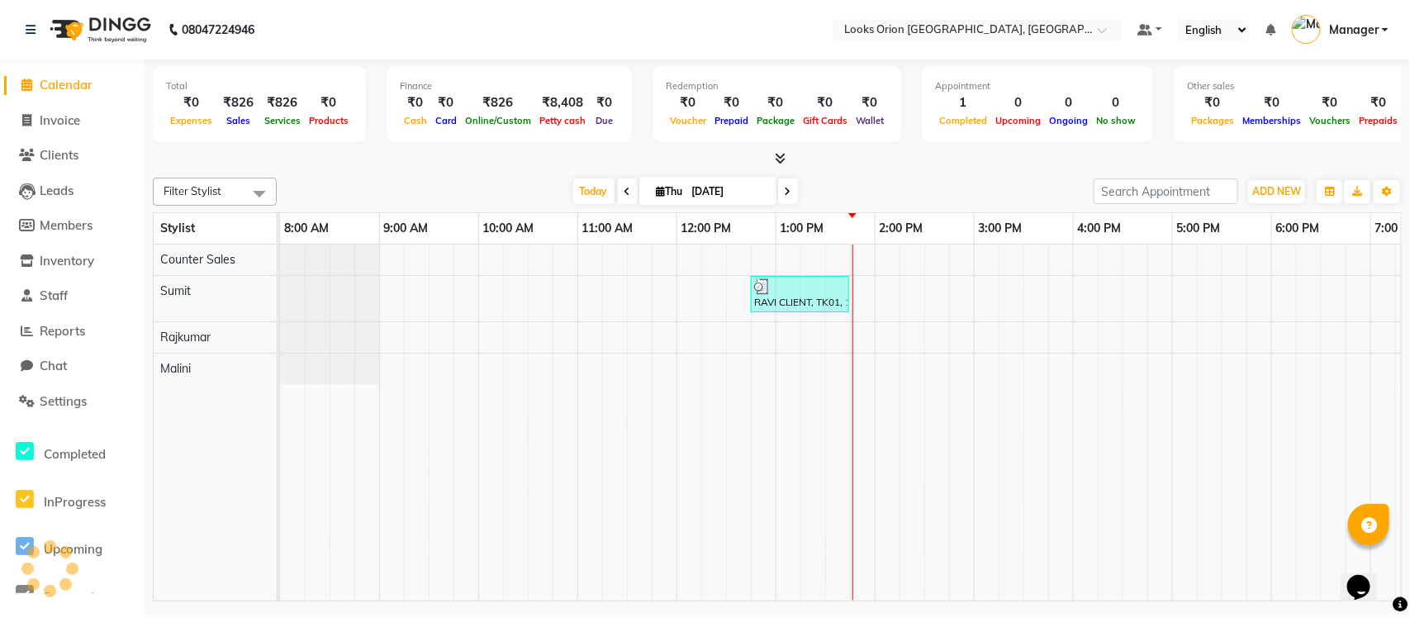
scroll to position [0, 167]
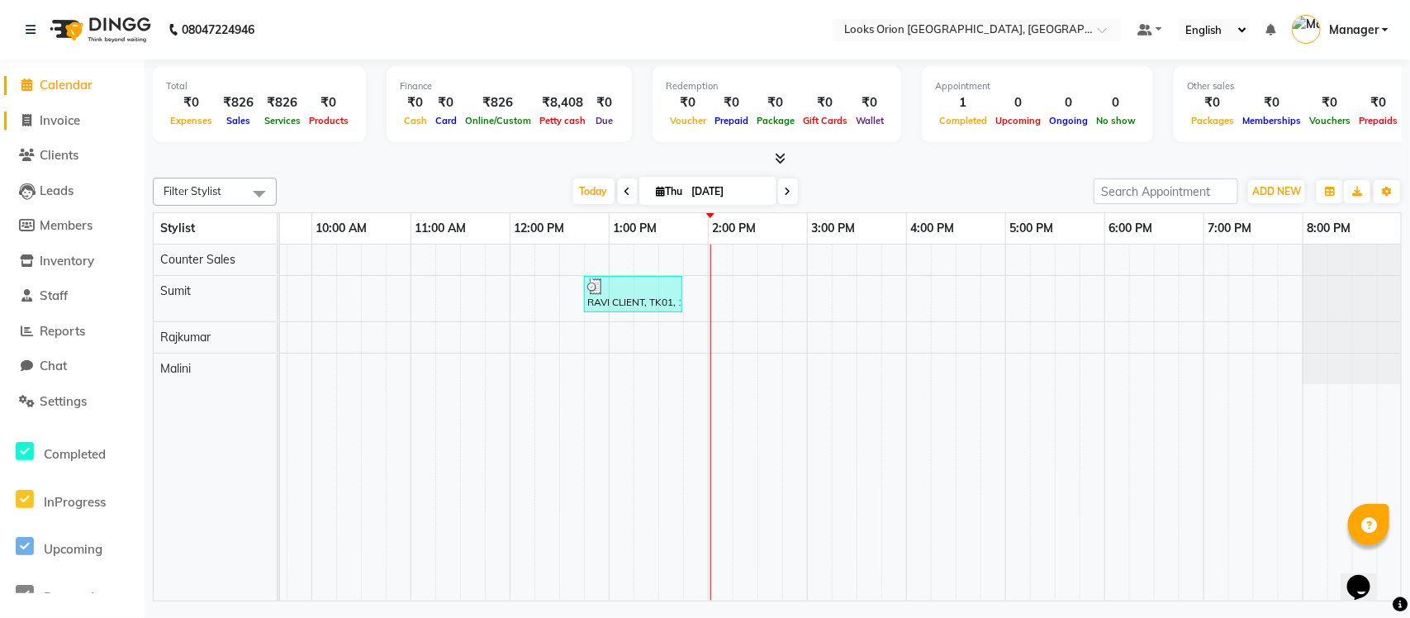
click at [88, 118] on link "Invoice" at bounding box center [72, 121] width 136 height 19
select select "service"
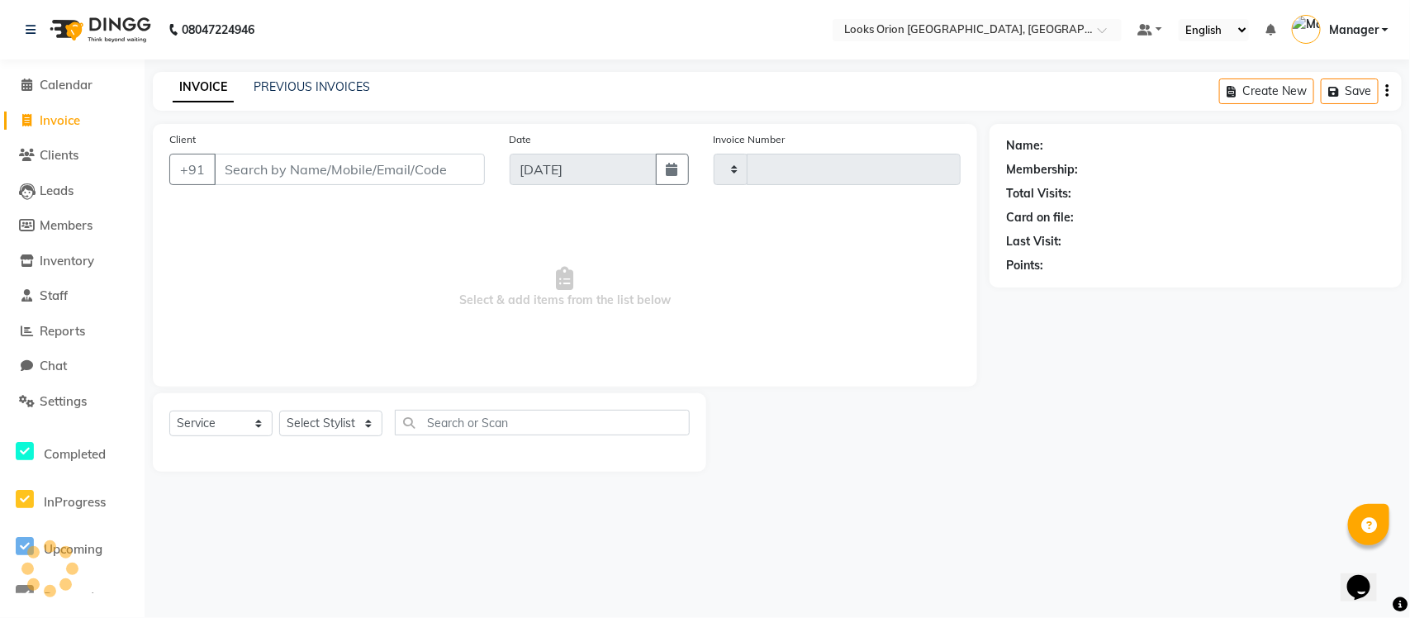
type input "0765"
select select "8943"
type input "8123585562"
click at [438, 157] on button "Add Client" at bounding box center [442, 169] width 85 height 31
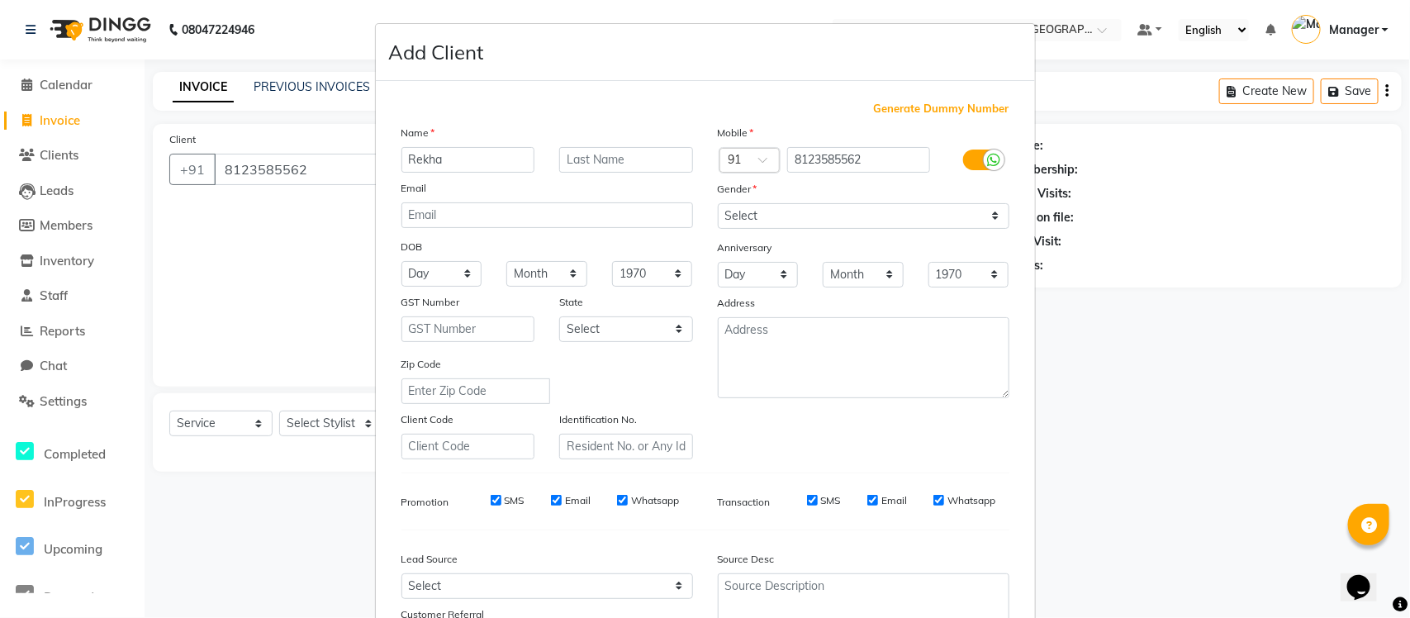
type input "Rekha"
click at [620, 162] on input "text" at bounding box center [626, 160] width 134 height 26
type input "client"
drag, startPoint x: 667, startPoint y: 330, endPoint x: 677, endPoint y: 330, distance: 10.7
click at [667, 330] on select "Select [GEOGRAPHIC_DATA] [GEOGRAPHIC_DATA] [GEOGRAPHIC_DATA] [GEOGRAPHIC_DATA] …" at bounding box center [626, 329] width 134 height 26
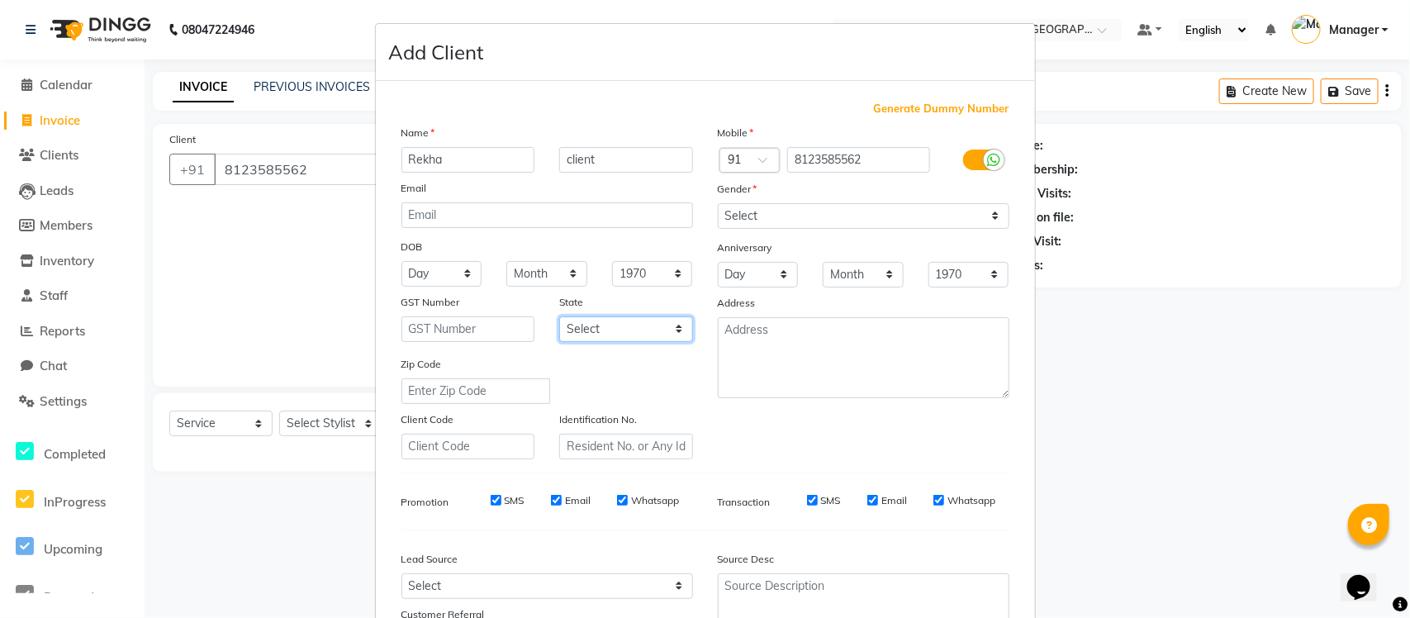
select select "17"
click at [559, 316] on select "Select [GEOGRAPHIC_DATA] [GEOGRAPHIC_DATA] [GEOGRAPHIC_DATA] [GEOGRAPHIC_DATA] …" at bounding box center [626, 329] width 134 height 26
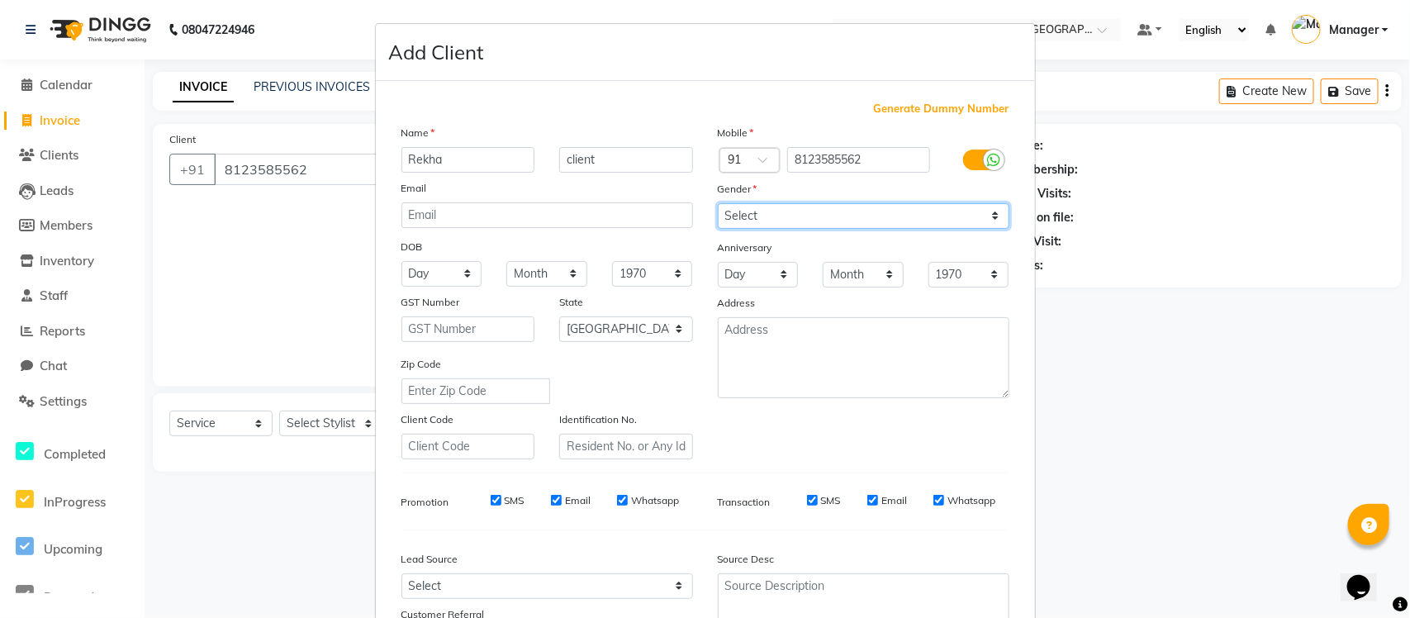
click at [985, 213] on select "Select [DEMOGRAPHIC_DATA] [DEMOGRAPHIC_DATA] Other Prefer Not To Say" at bounding box center [864, 216] width 292 height 26
select select "[DEMOGRAPHIC_DATA]"
click at [718, 203] on select "Select [DEMOGRAPHIC_DATA] [DEMOGRAPHIC_DATA] Other Prefer Not To Say" at bounding box center [864, 216] width 292 height 26
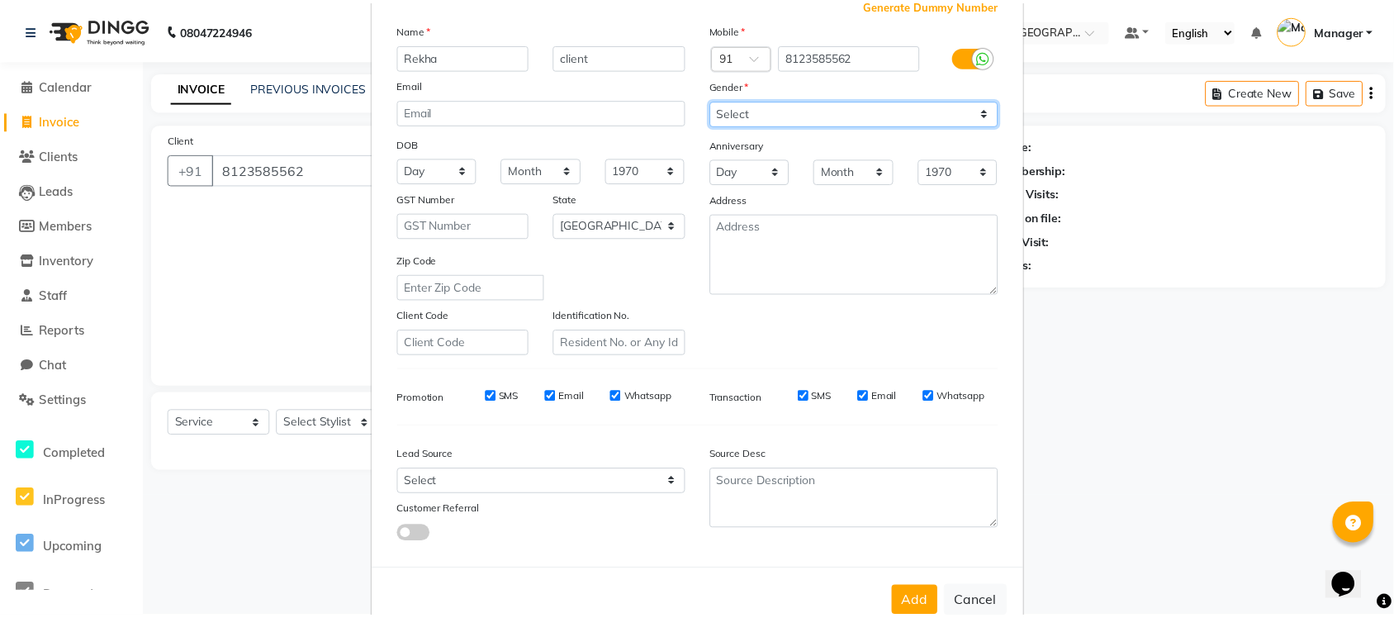
scroll to position [138, 0]
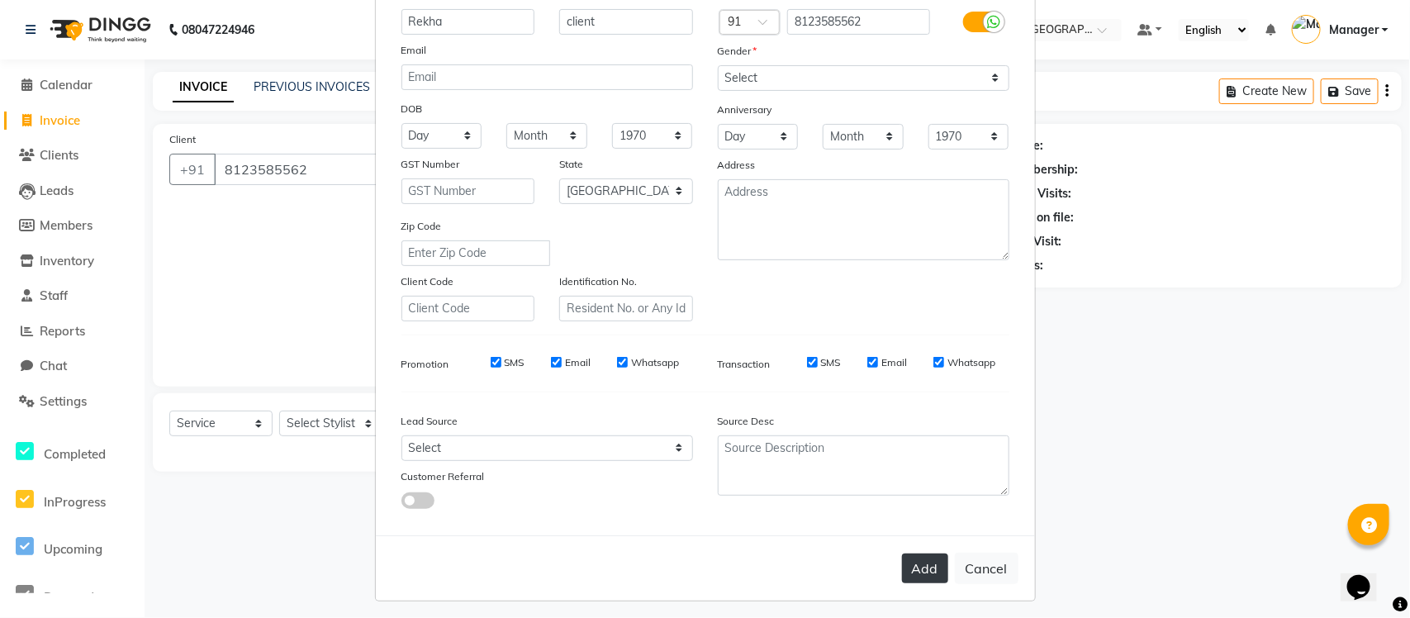
click at [924, 494] on button "Add" at bounding box center [925, 568] width 46 height 30
select select
select select "null"
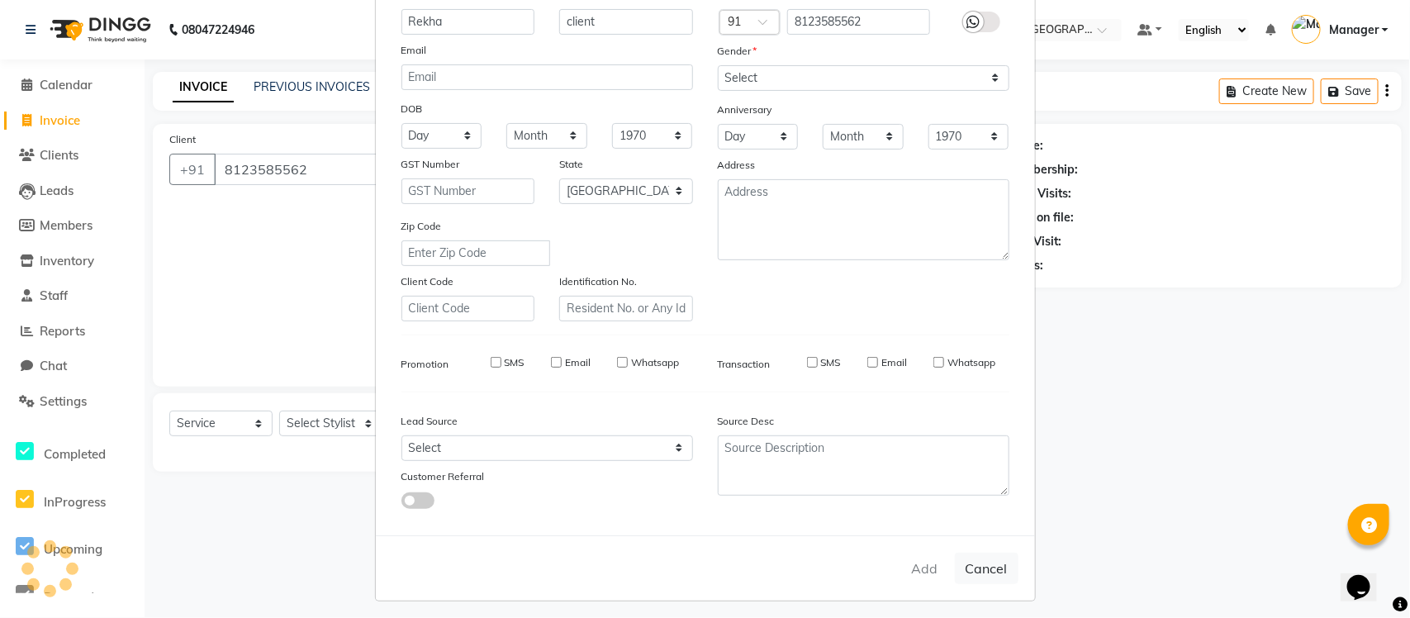
select select
checkbox input "false"
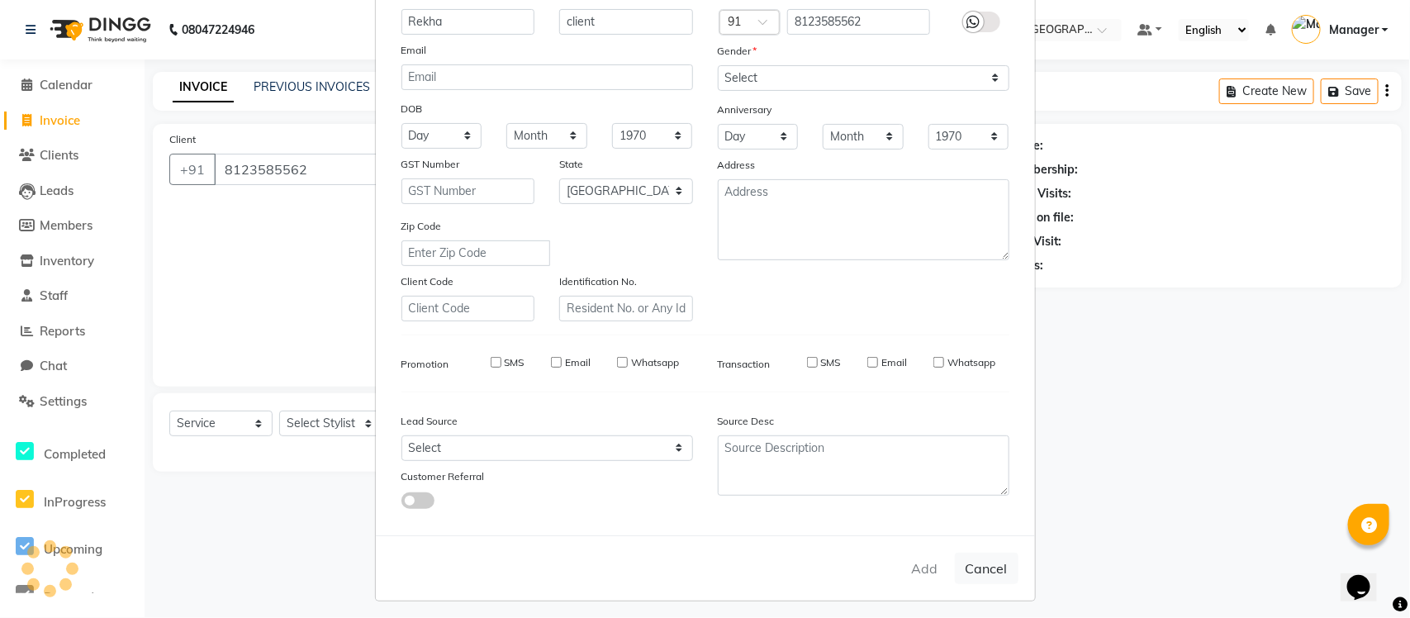
checkbox input "false"
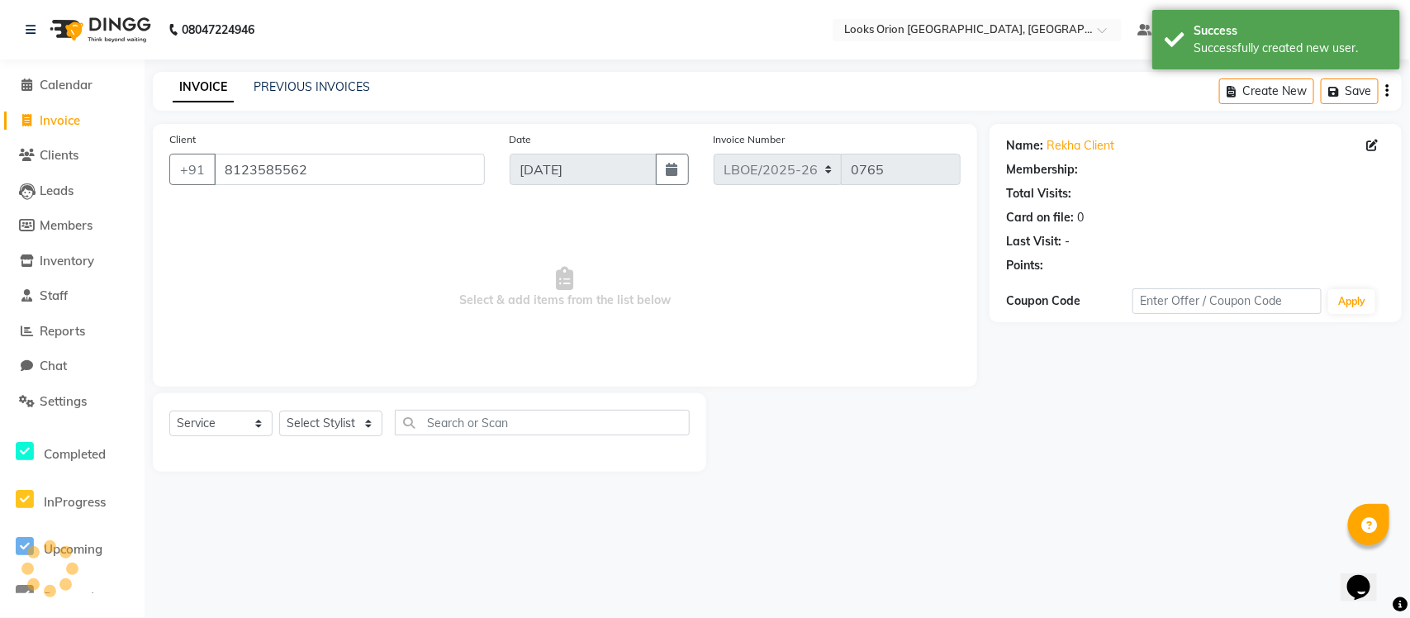
select select "1: Object"
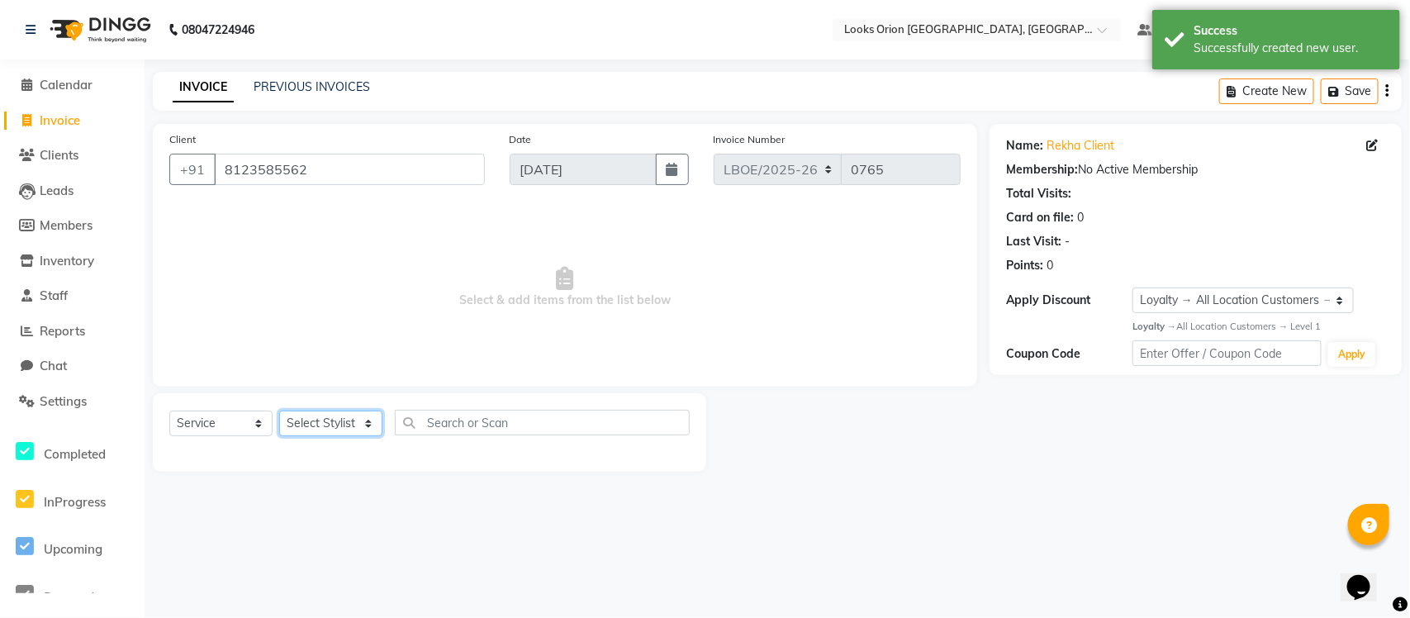
click at [364, 427] on select "Select Stylist Counter Sales Malini Manager [PERSON_NAME]" at bounding box center [330, 424] width 103 height 26
select select "90477"
click at [279, 411] on select "Select Stylist Counter Sales Malini Manager [PERSON_NAME]" at bounding box center [330, 424] width 103 height 26
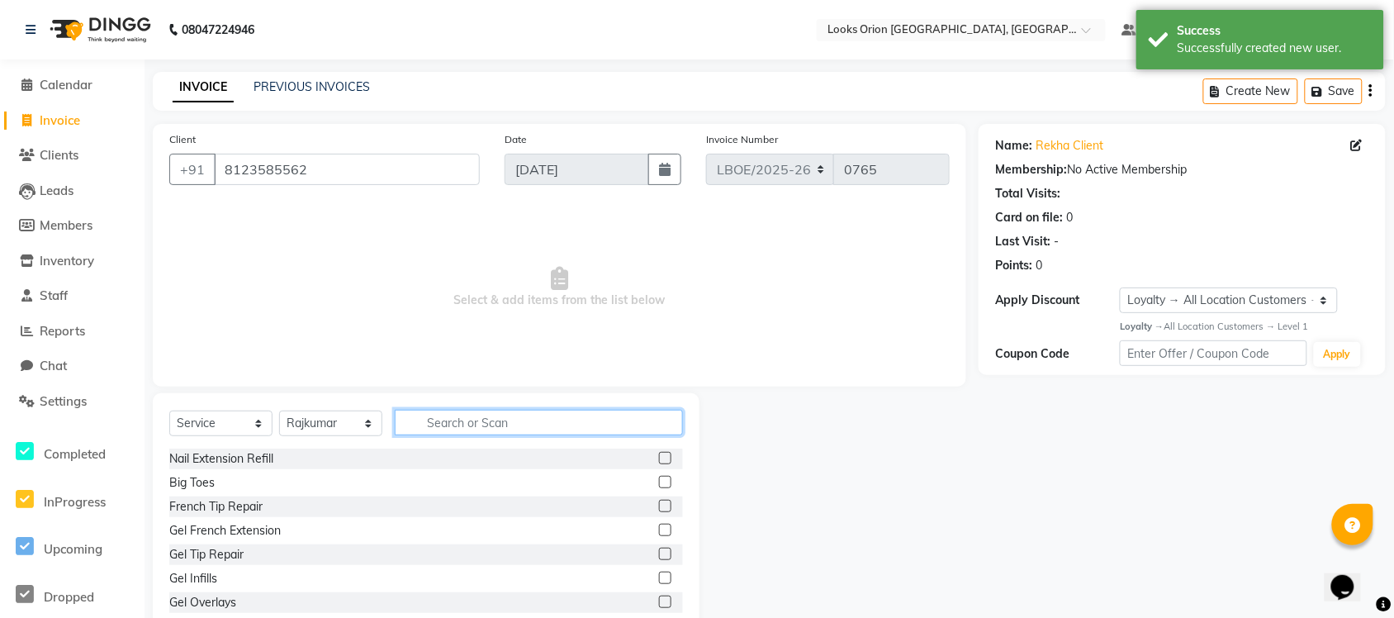
click at [430, 421] on input "text" at bounding box center [539, 423] width 288 height 26
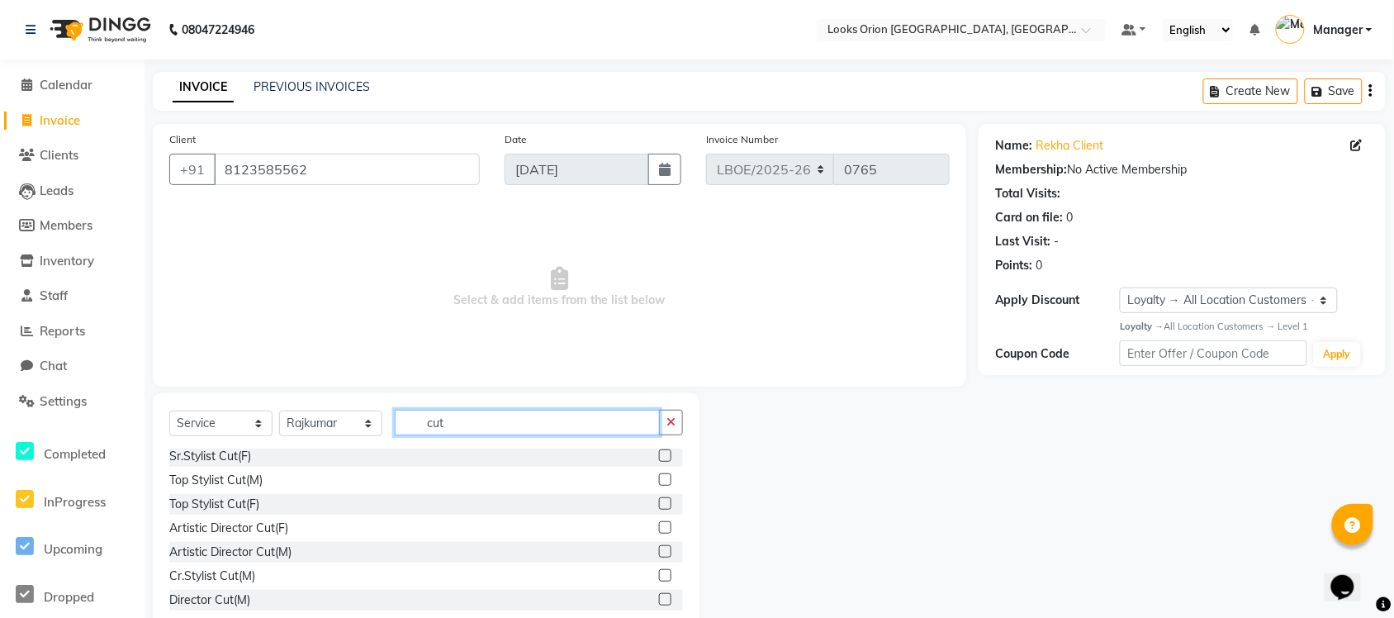
scroll to position [91, 0]
type input "cut"
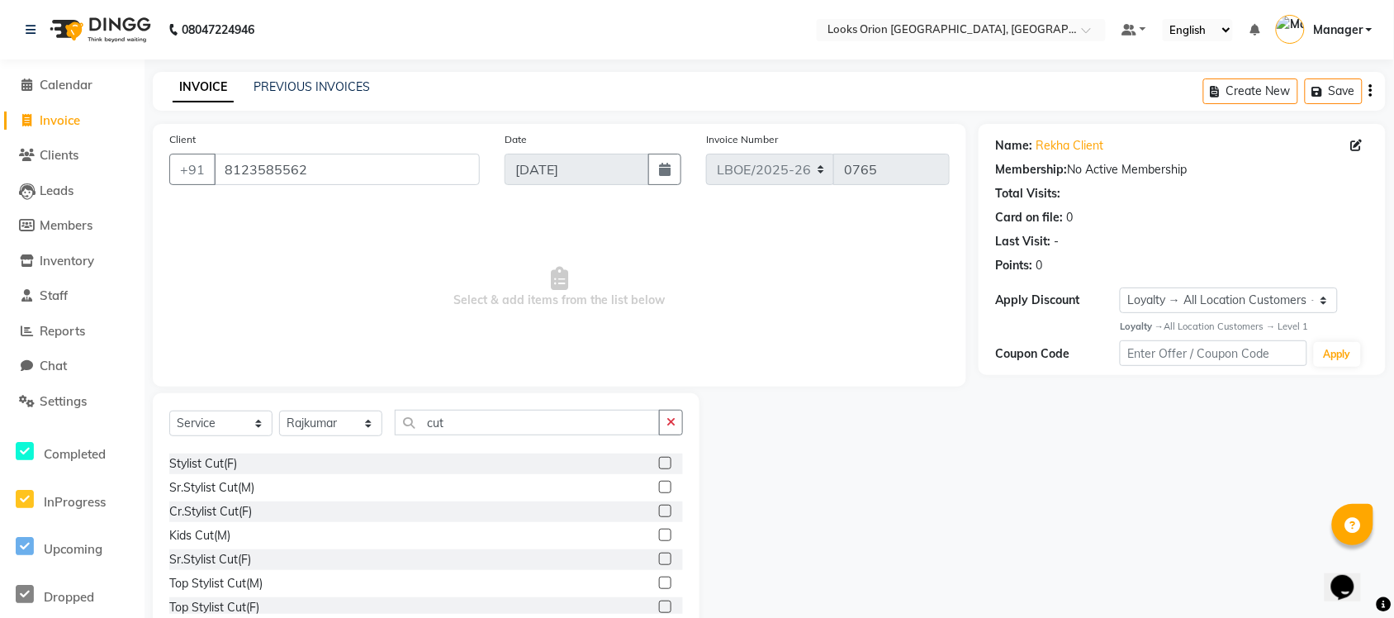
click at [339, 494] on div "Kids Cut(M)" at bounding box center [426, 535] width 514 height 21
click at [659, 494] on label at bounding box center [665, 535] width 12 height 12
click at [659, 494] on input "checkbox" at bounding box center [664, 535] width 11 height 11
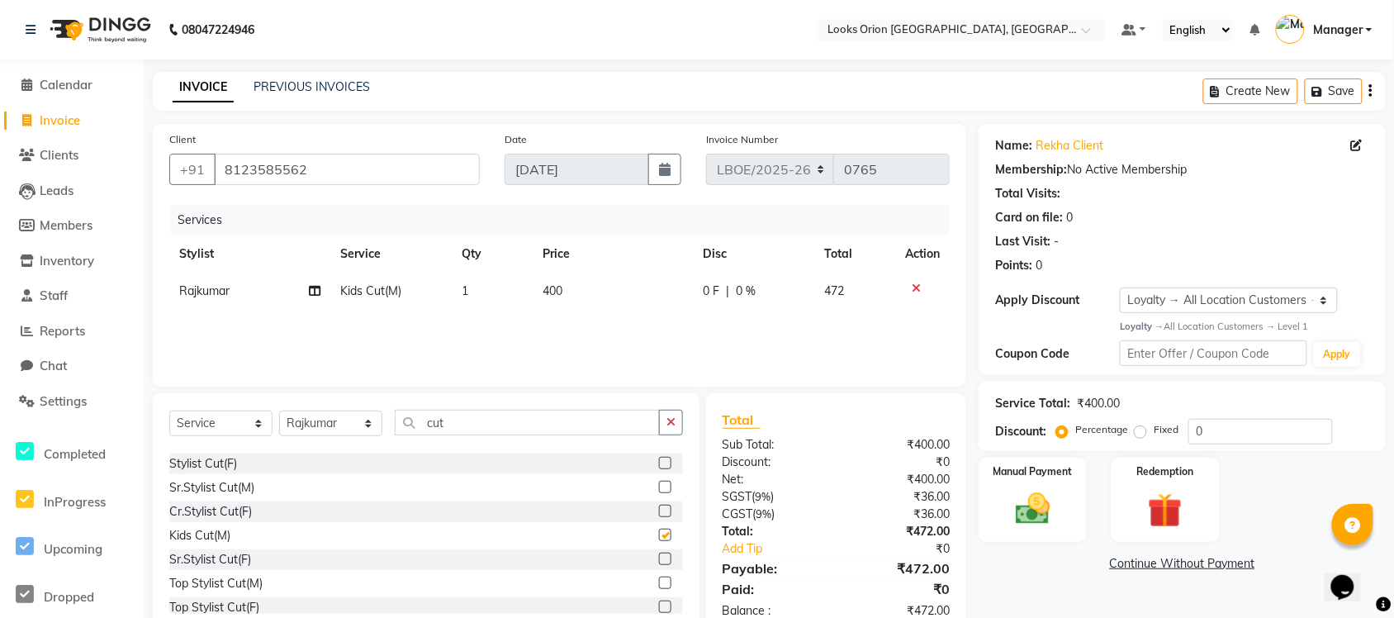
checkbox input "false"
click at [576, 291] on td "400" at bounding box center [613, 291] width 160 height 37
select select "90477"
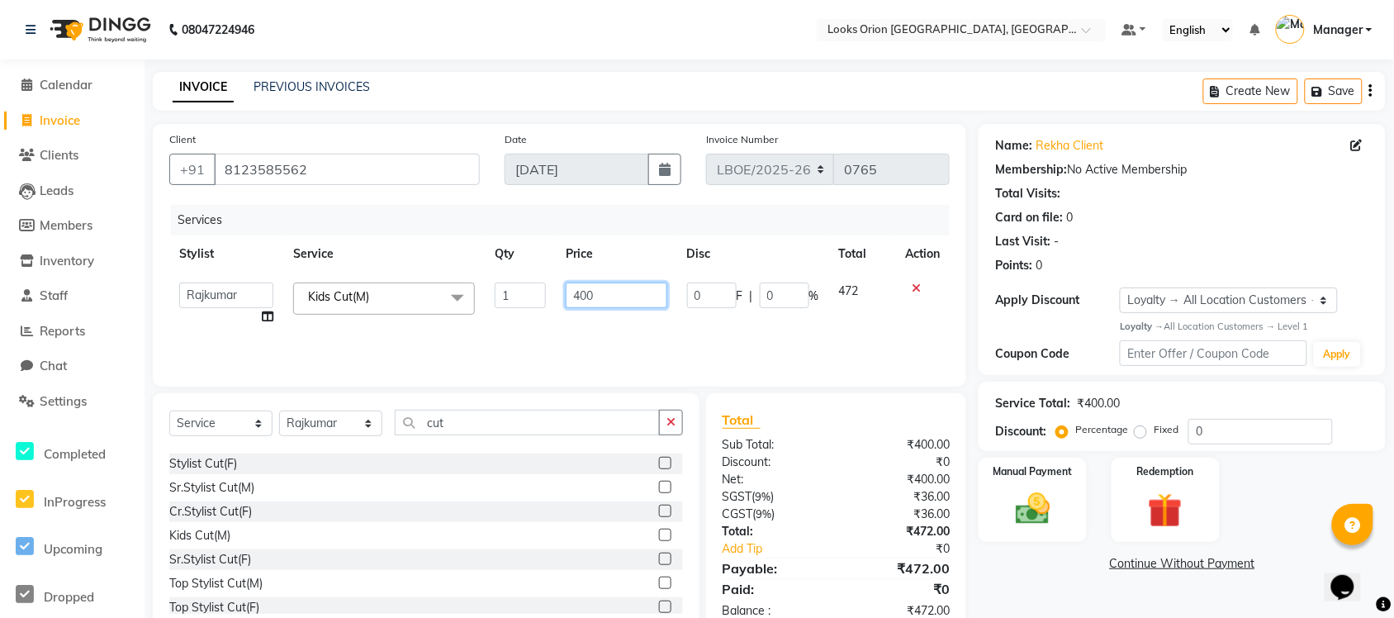
click at [624, 290] on input "400" at bounding box center [617, 296] width 102 height 26
type input "4"
type input "350"
click at [715, 336] on div "Services Stylist Service Qty Price Disc Total Action Counter Sales Malini Manag…" at bounding box center [559, 287] width 781 height 165
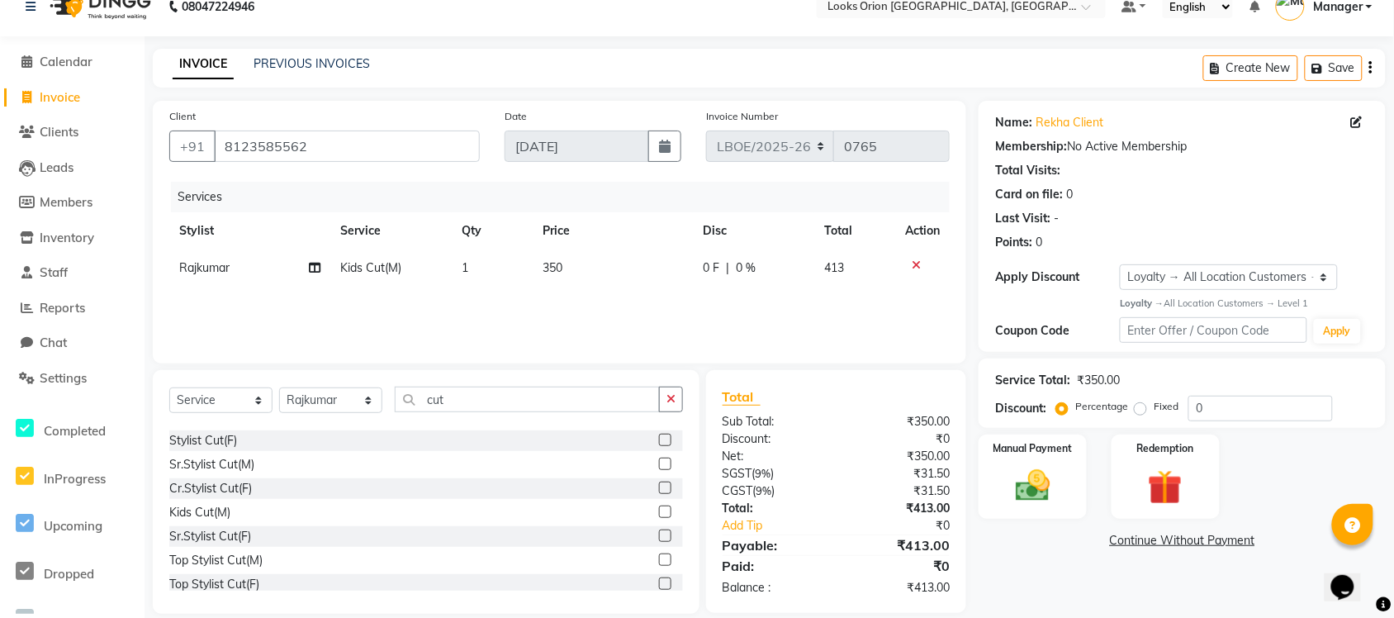
scroll to position [43, 0]
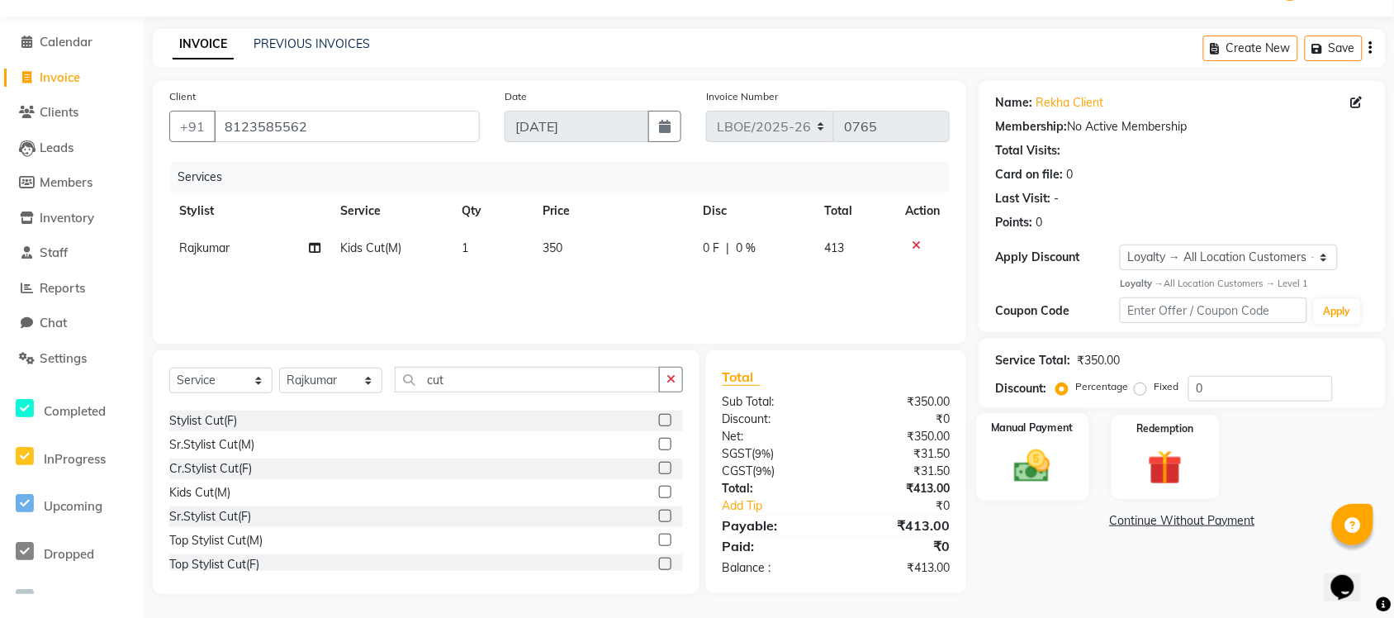
click at [1035, 477] on img at bounding box center [1033, 465] width 59 height 41
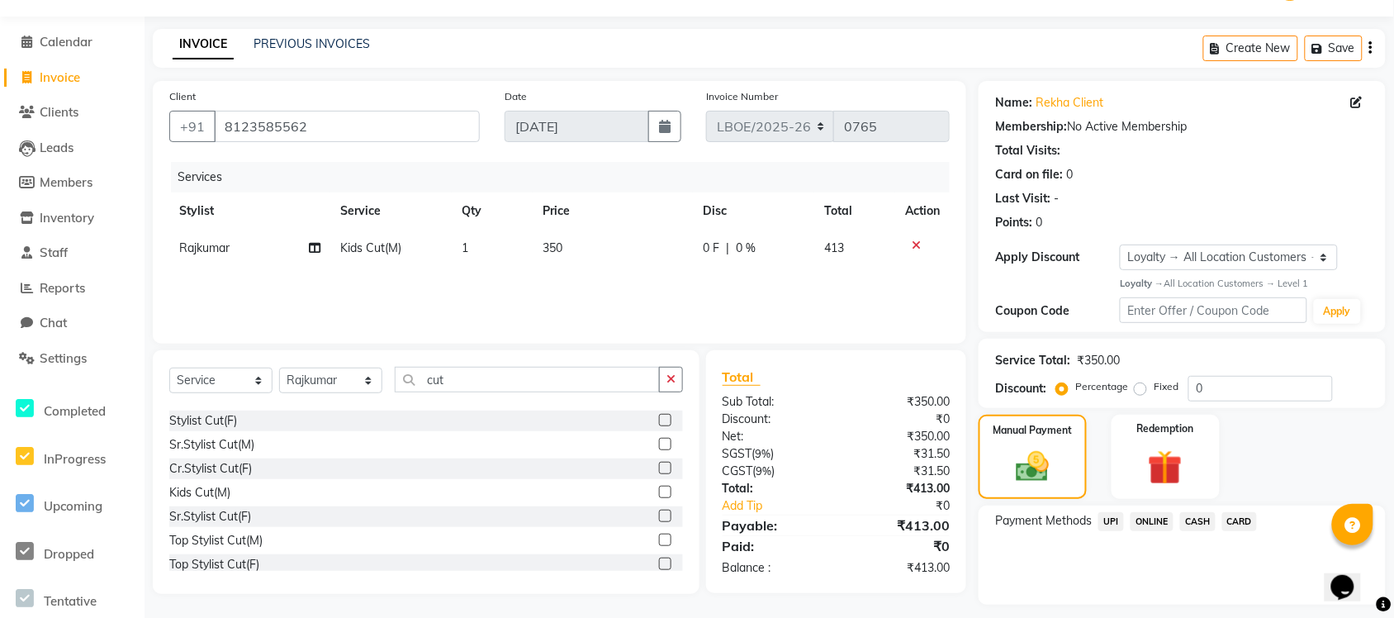
click at [1114, 494] on span "UPI" at bounding box center [1112, 521] width 26 height 19
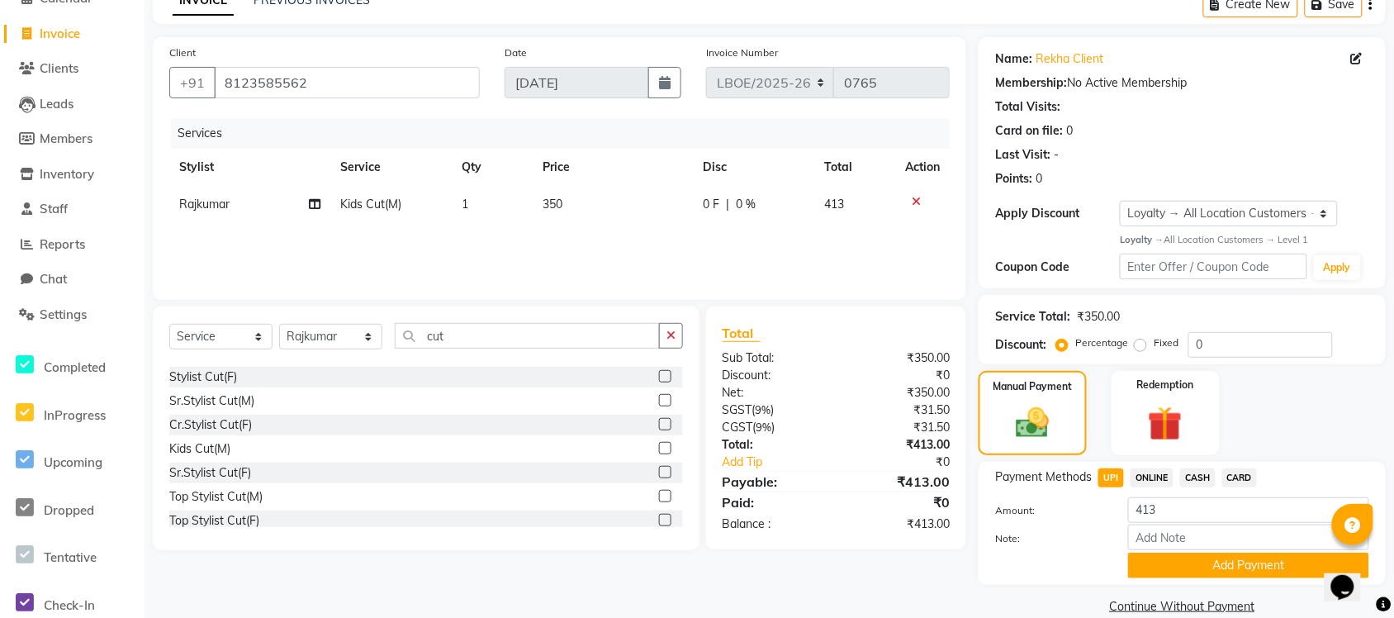
scroll to position [110, 0]
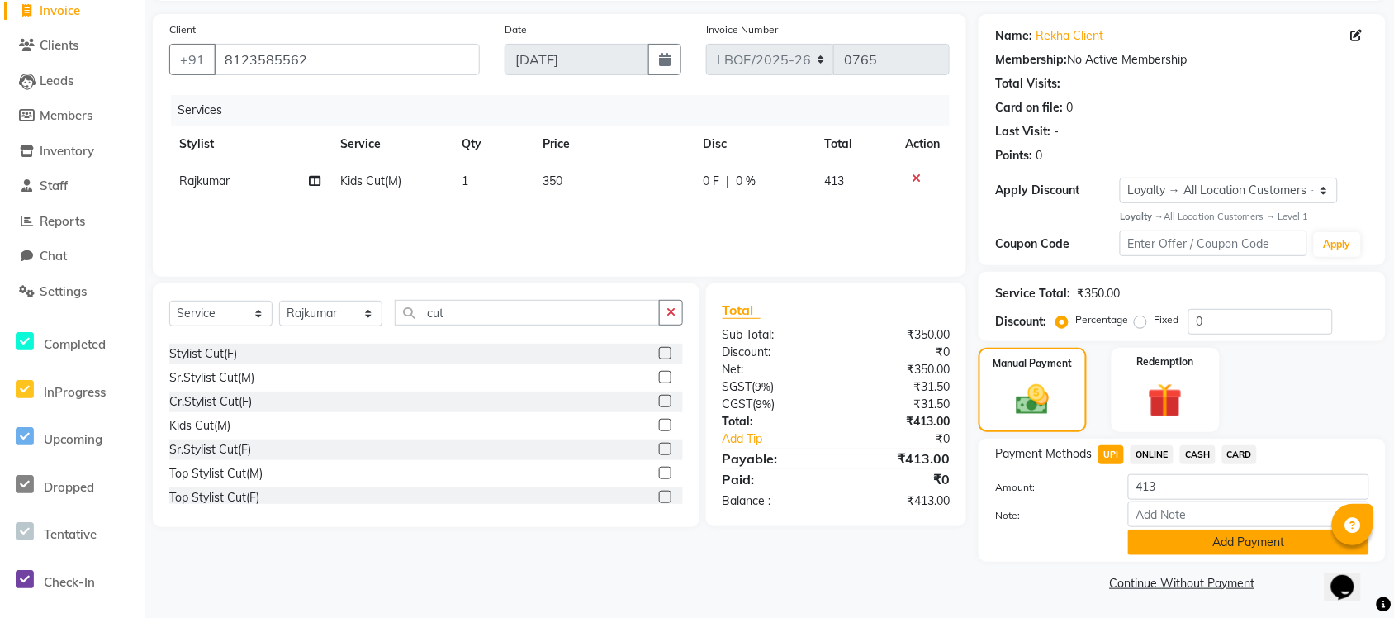
click at [1115, 494] on button "Add Payment" at bounding box center [1248, 542] width 241 height 26
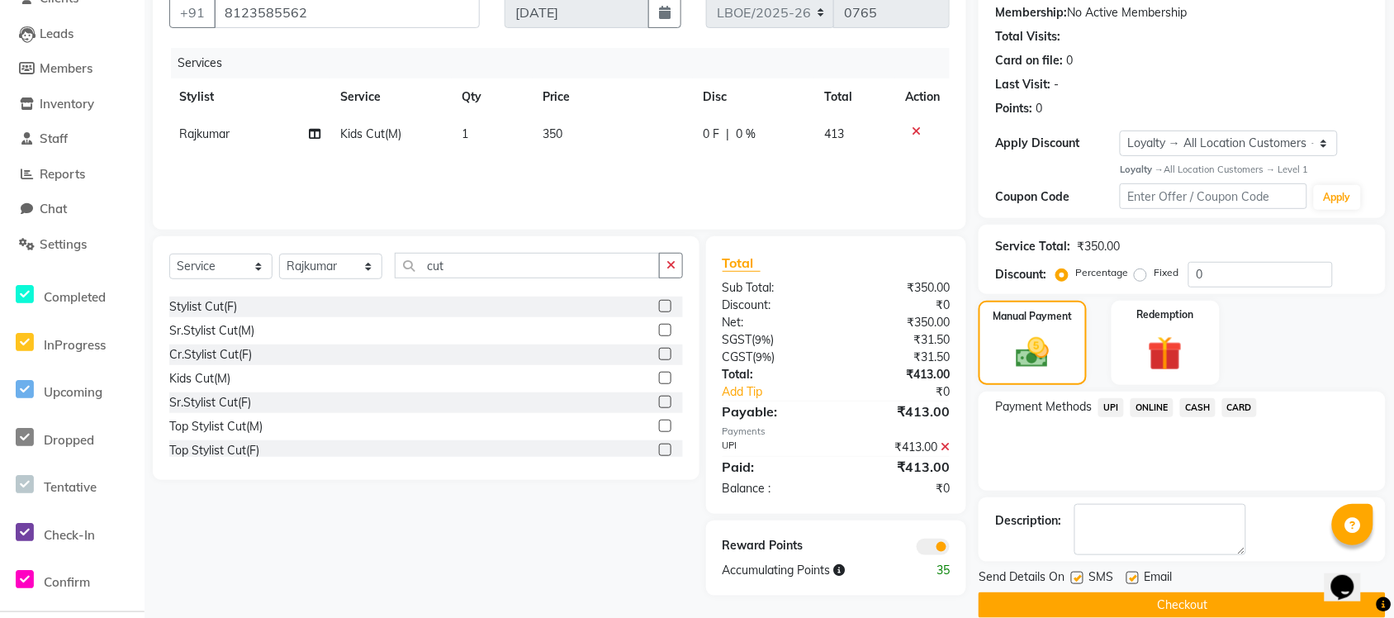
scroll to position [182, 0]
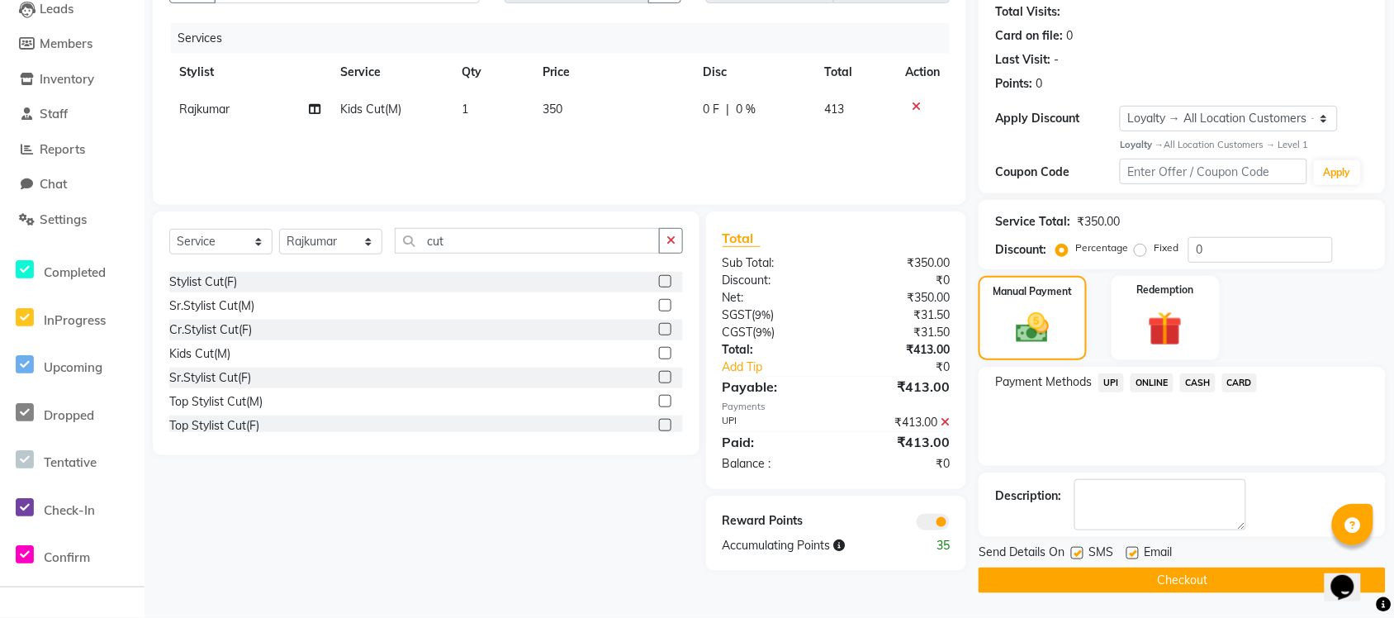
click at [1115, 494] on button "Checkout" at bounding box center [1182, 580] width 407 height 26
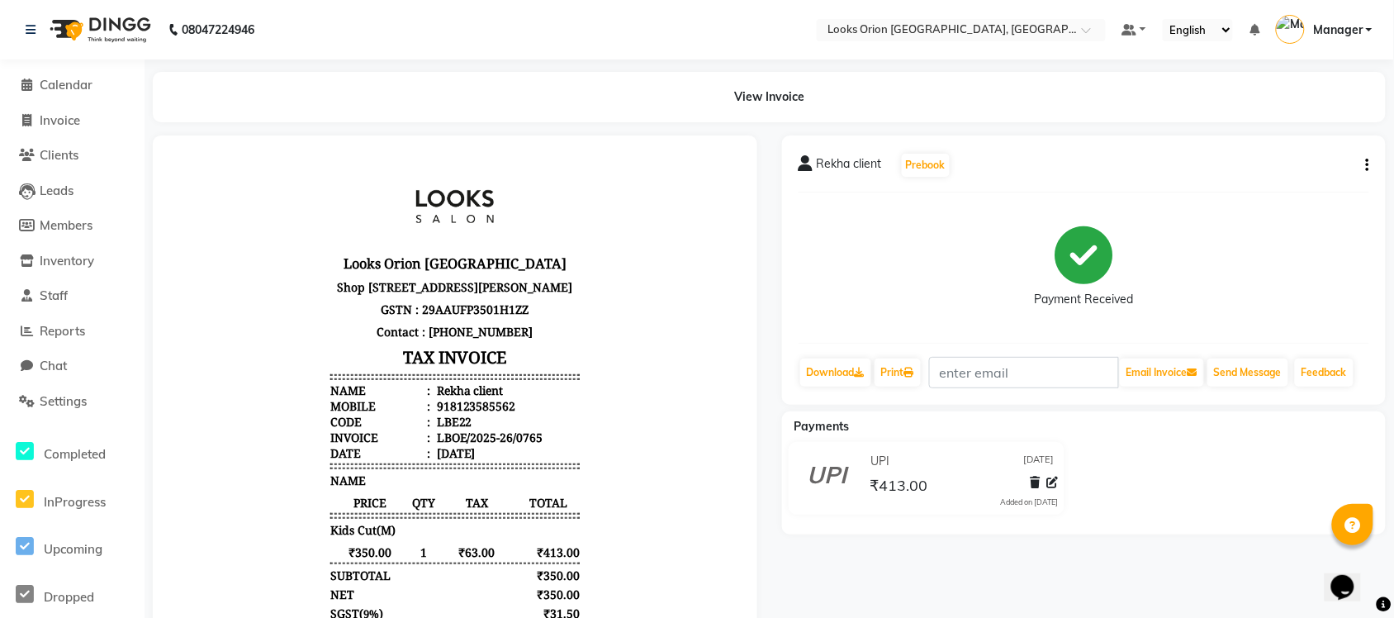
click at [62, 99] on li "Calendar" at bounding box center [72, 86] width 145 height 36
click at [77, 81] on span "Calendar" at bounding box center [66, 85] width 53 height 16
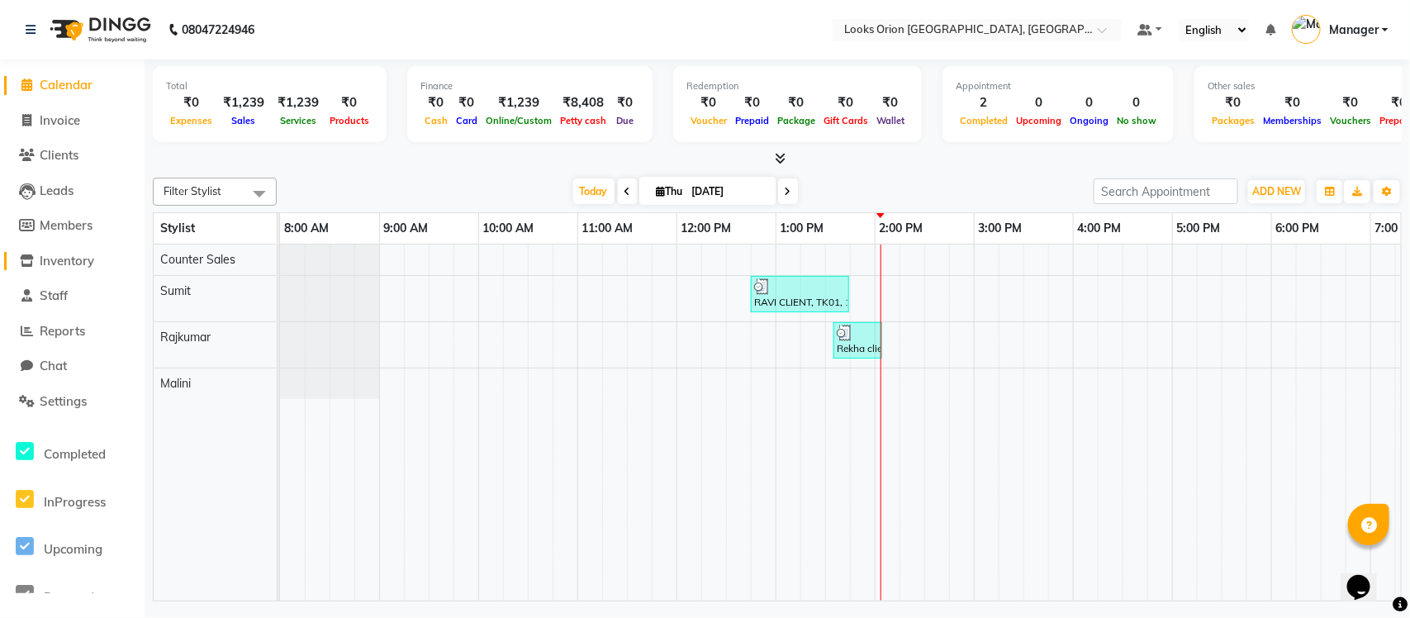
click at [77, 254] on span "Inventory" at bounding box center [67, 261] width 55 height 16
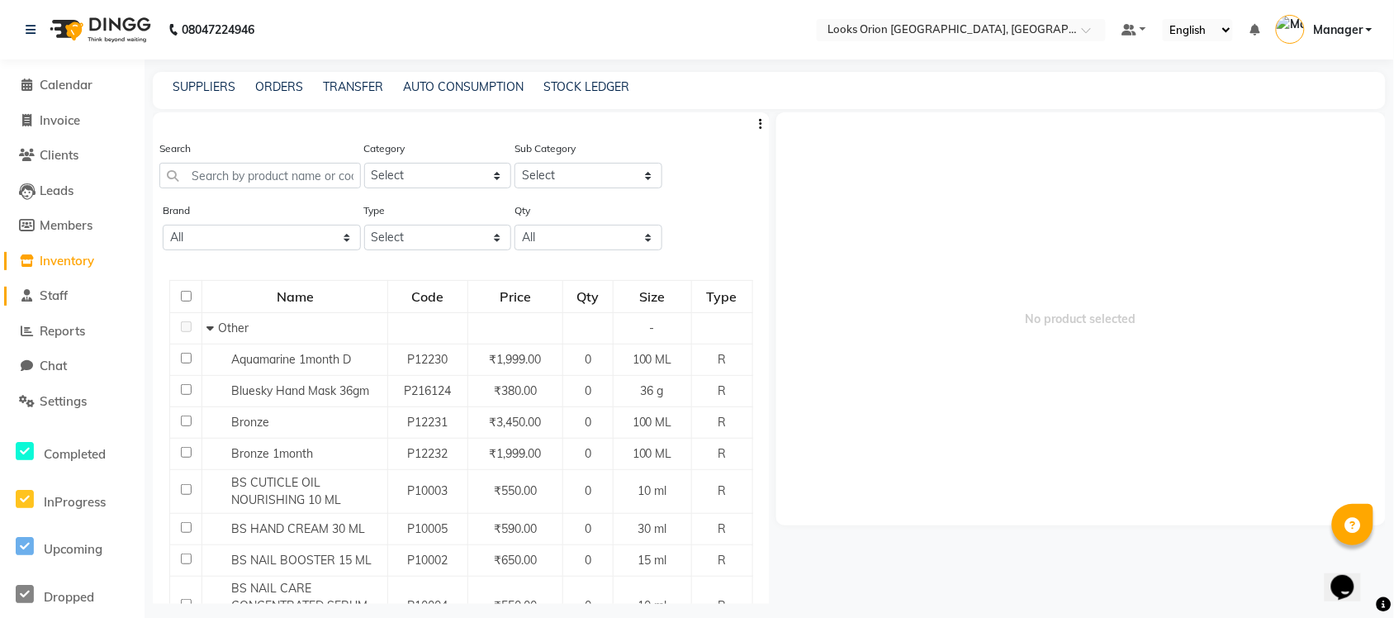
click at [55, 299] on span "Staff" at bounding box center [54, 295] width 28 height 16
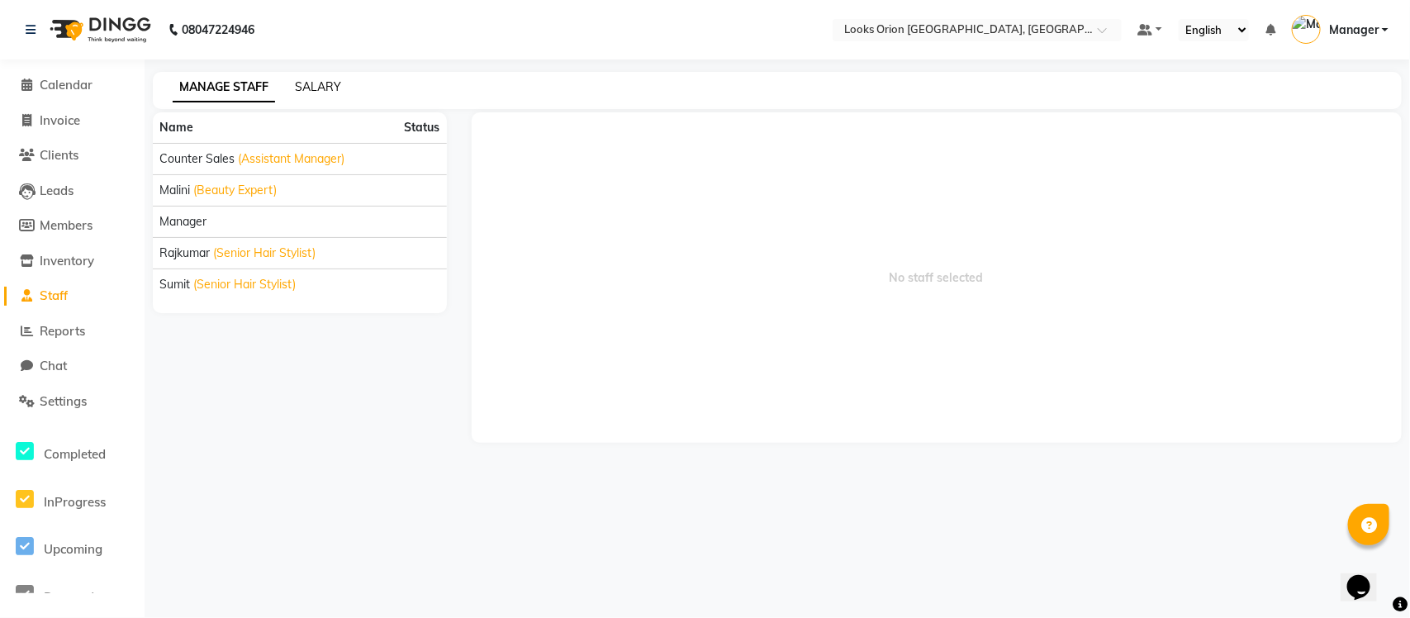
click at [310, 88] on link "SALARY" at bounding box center [318, 86] width 46 height 15
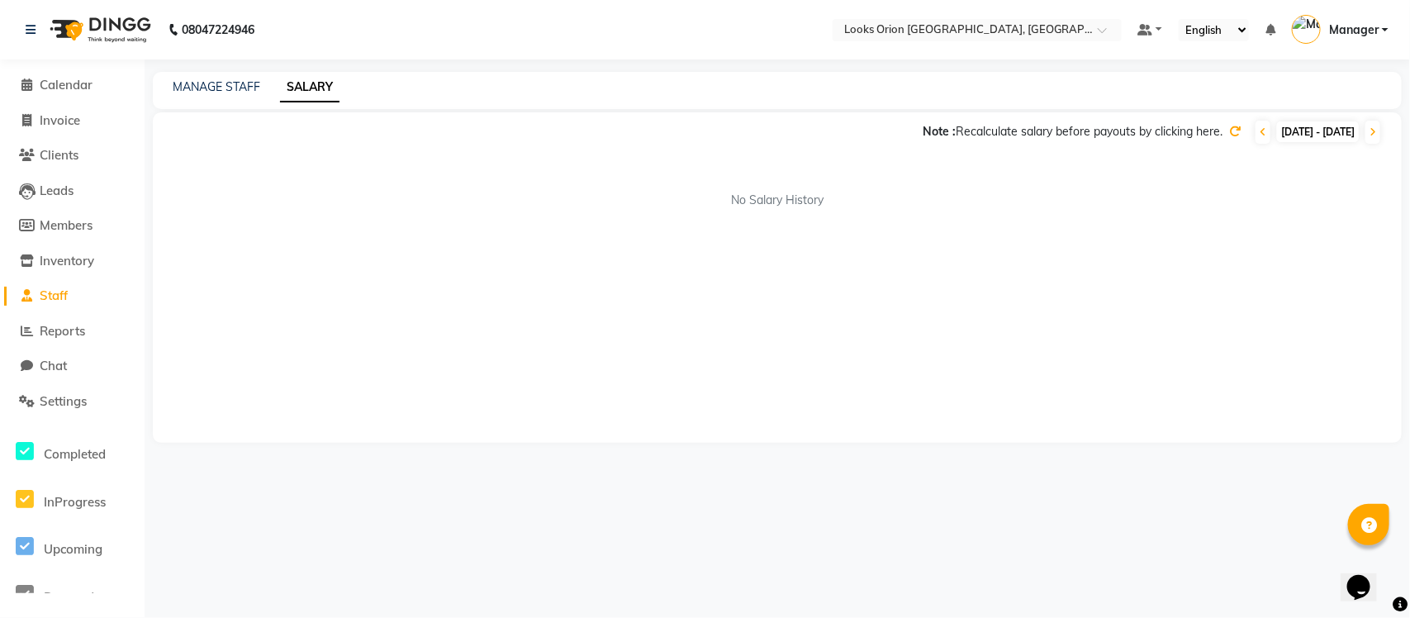
click at [223, 97] on div "MANAGE STAFF SALARY" at bounding box center [777, 90] width 1249 height 37
click at [175, 88] on link "MANAGE STAFF" at bounding box center [217, 86] width 88 height 15
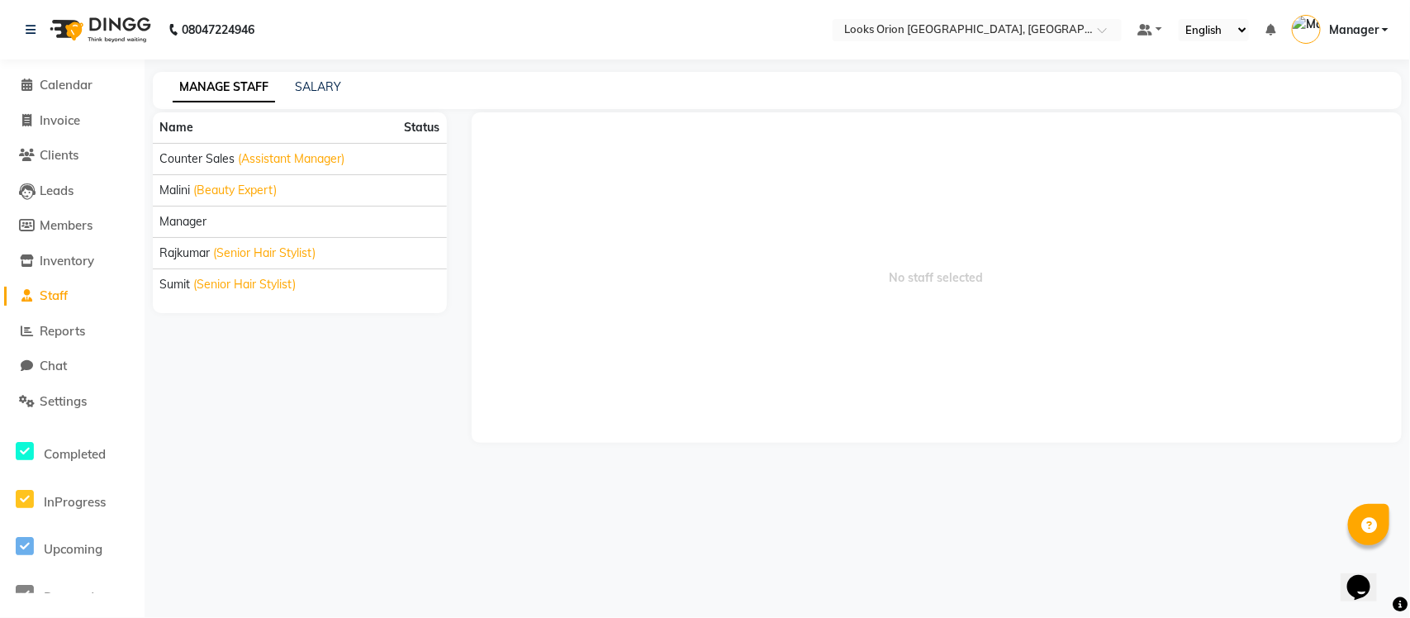
click at [129, 68] on li "Calendar" at bounding box center [72, 86] width 145 height 36
click at [55, 332] on span "Reports" at bounding box center [62, 331] width 45 height 16
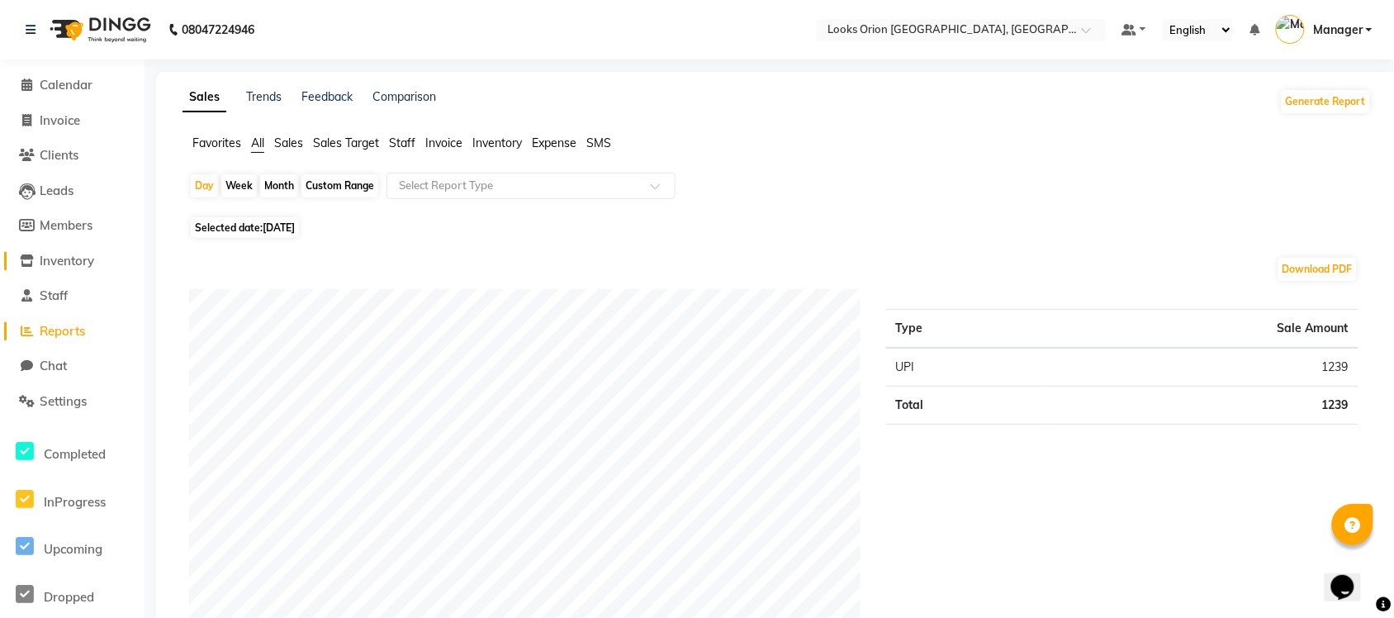
click at [81, 258] on span "Inventory" at bounding box center [67, 261] width 55 height 16
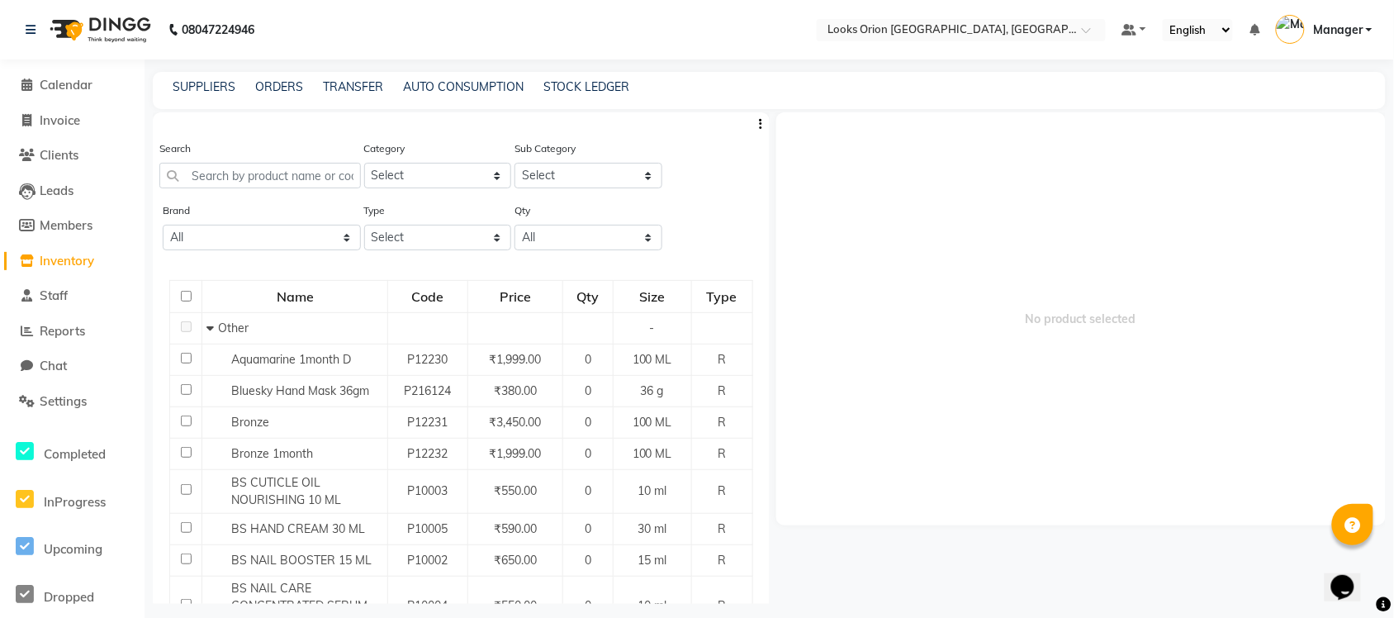
click at [60, 212] on li "Members" at bounding box center [72, 226] width 145 height 36
click at [81, 230] on span "Members" at bounding box center [66, 225] width 53 height 16
select select
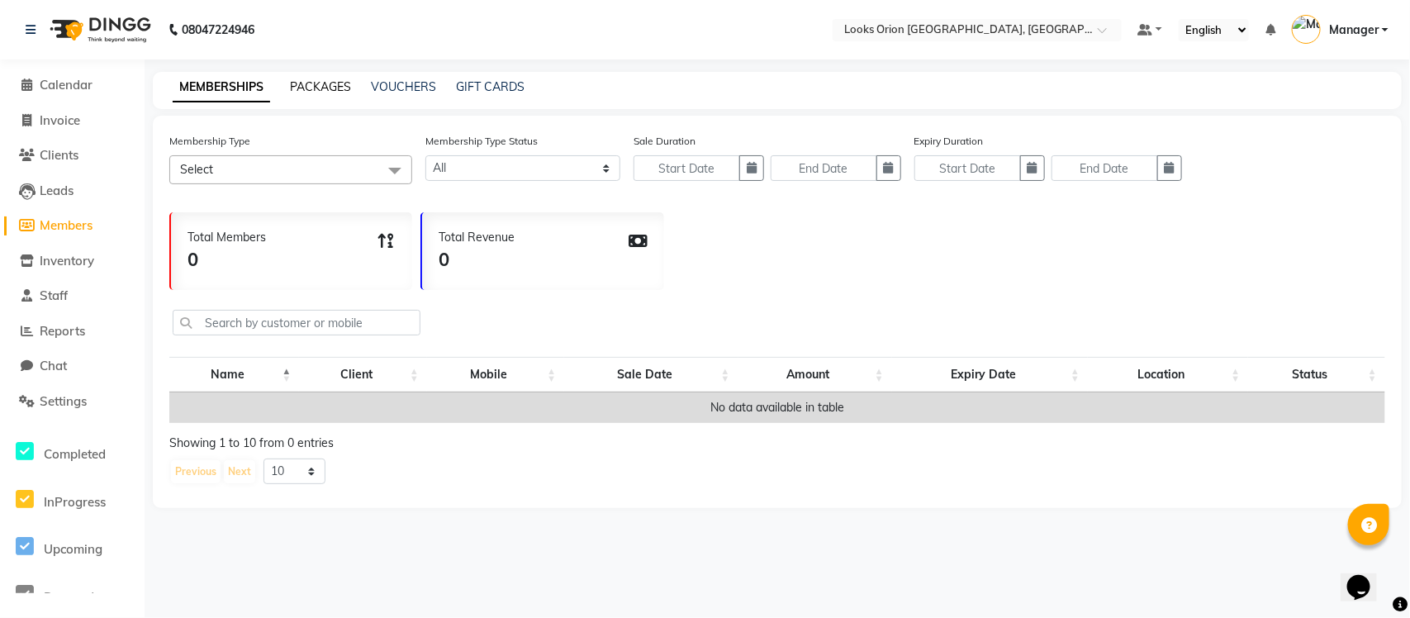
click at [322, 87] on link "PACKAGES" at bounding box center [320, 86] width 61 height 15
select select
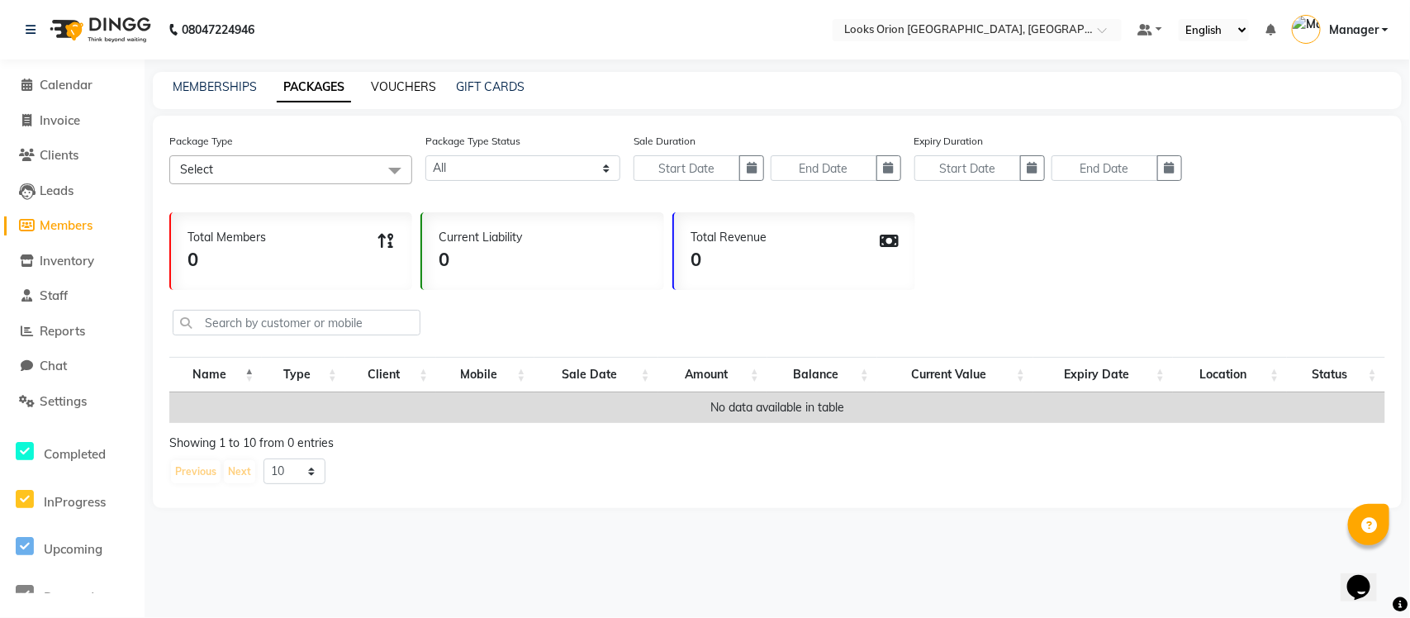
click at [405, 84] on link "VOUCHERS" at bounding box center [403, 86] width 65 height 15
select select
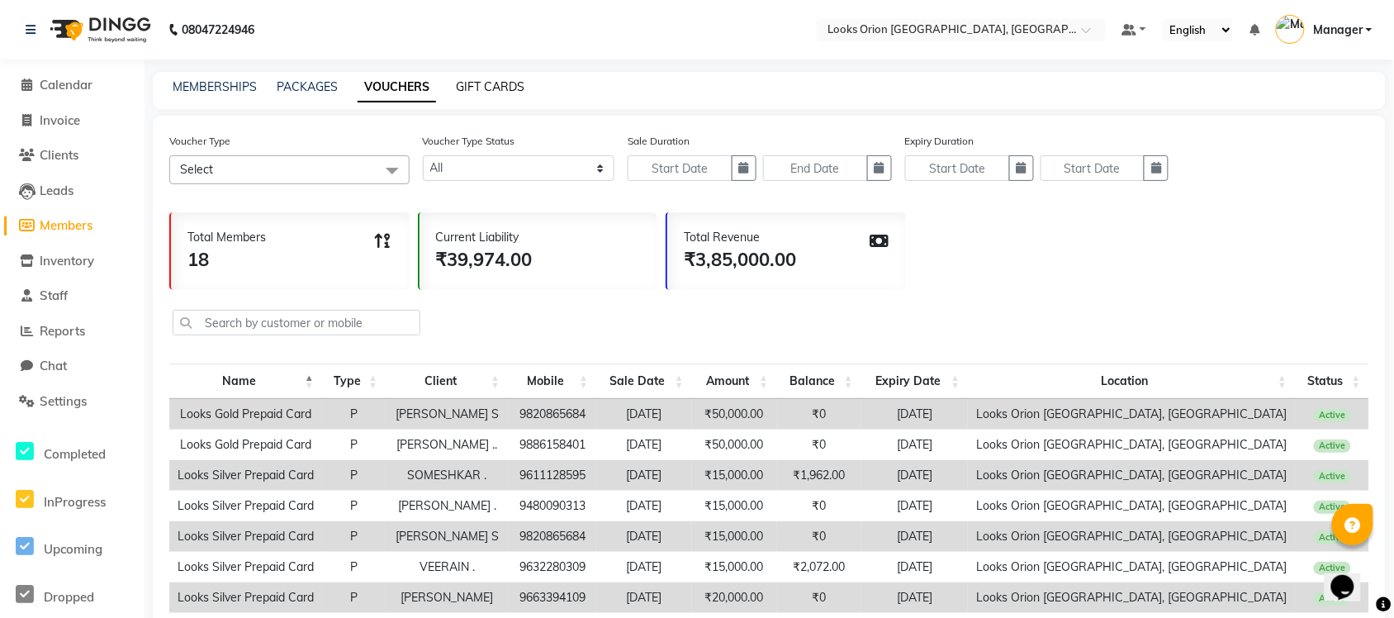
click at [476, 83] on link "GIFT CARDS" at bounding box center [490, 86] width 69 height 15
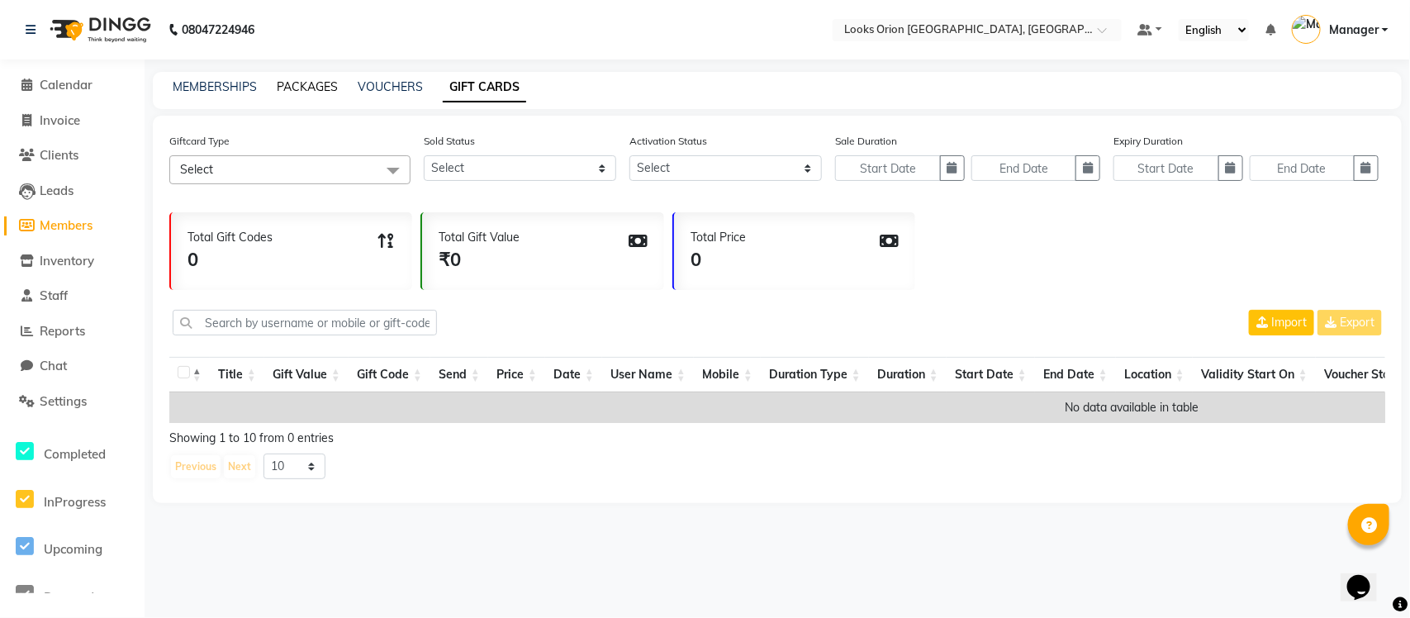
click at [306, 89] on link "PACKAGES" at bounding box center [307, 86] width 61 height 15
select select
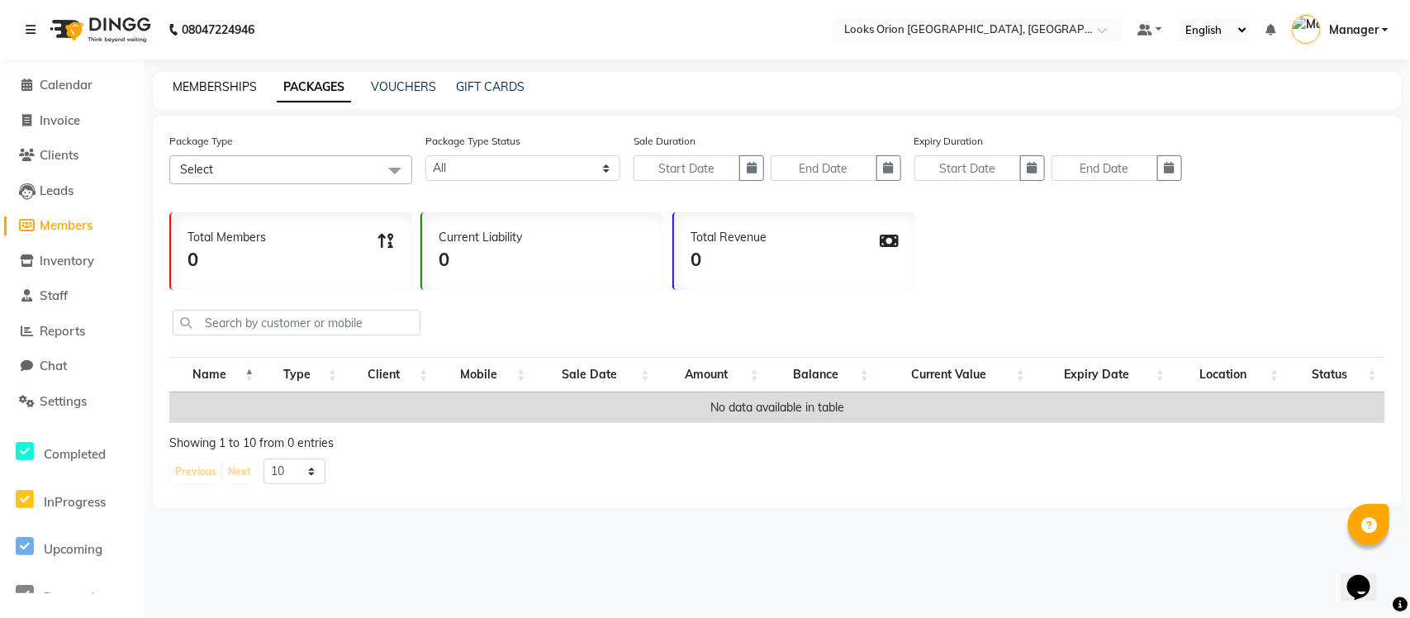
click at [242, 85] on link "MEMBERSHIPS" at bounding box center [215, 86] width 84 height 15
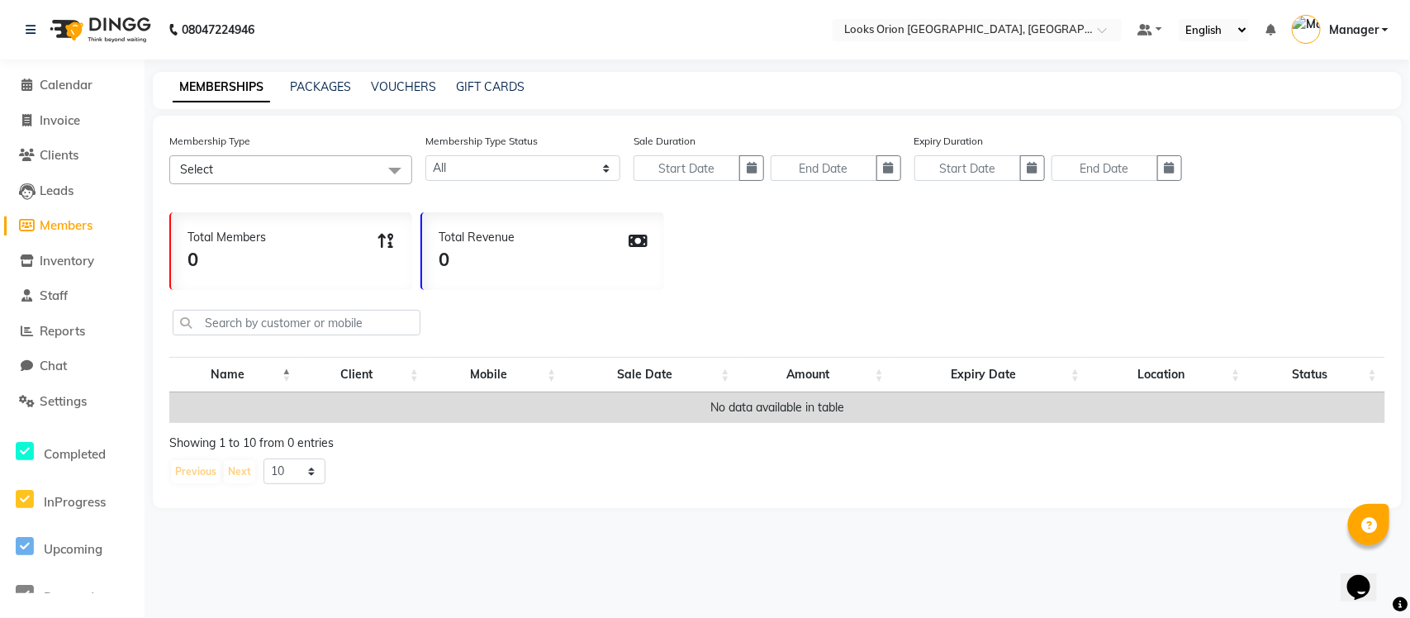
click at [389, 165] on span at bounding box center [394, 170] width 33 height 31
click at [605, 168] on select "Active Expired All" at bounding box center [522, 168] width 195 height 26
click at [620, 97] on div "MEMBERSHIPS PACKAGES VOUCHERS GIFT CARDS" at bounding box center [777, 90] width 1249 height 37
click at [71, 81] on span "Calendar" at bounding box center [66, 85] width 53 height 16
